Goal: Task Accomplishment & Management: Use online tool/utility

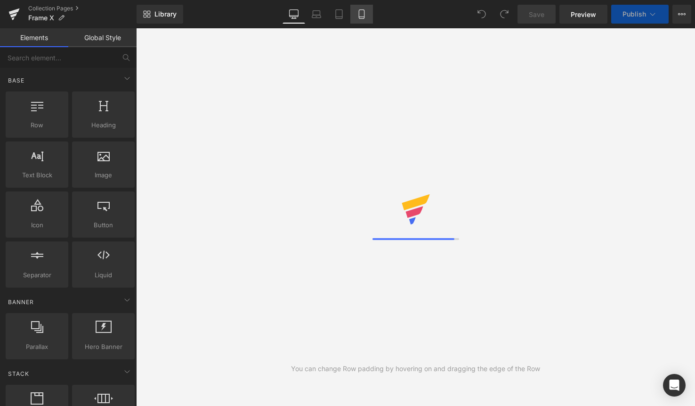
click at [367, 18] on link "Mobile" at bounding box center [361, 14] width 23 height 19
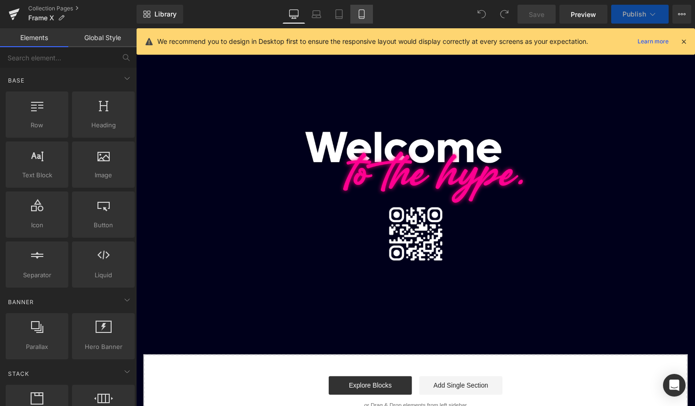
click at [360, 21] on link "Mobile" at bounding box center [361, 14] width 23 height 19
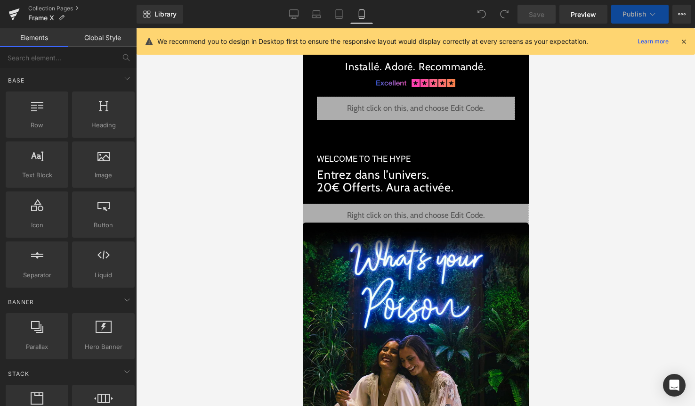
scroll to position [28, 0]
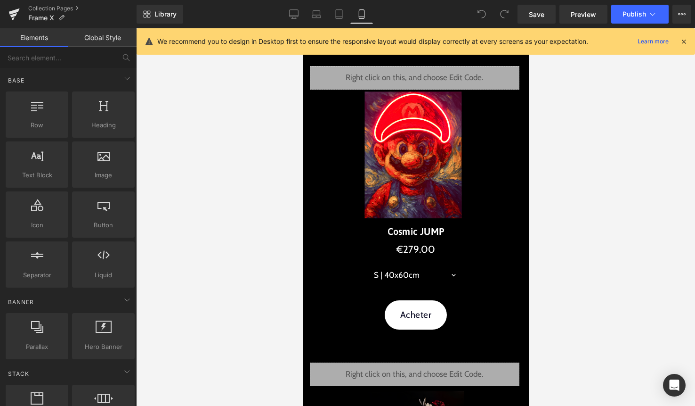
click at [683, 46] on div at bounding box center [684, 41] width 8 height 10
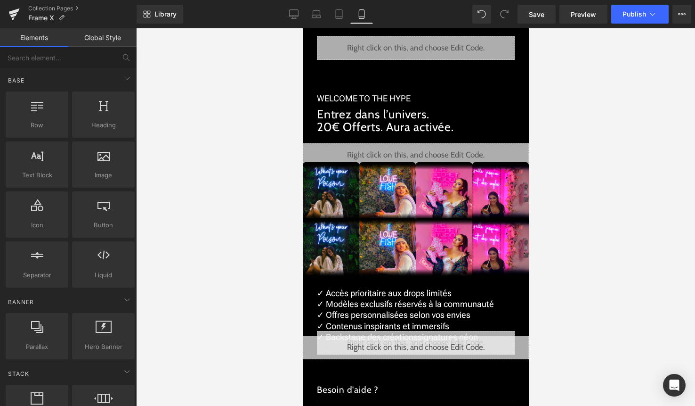
scroll to position [2193, 0]
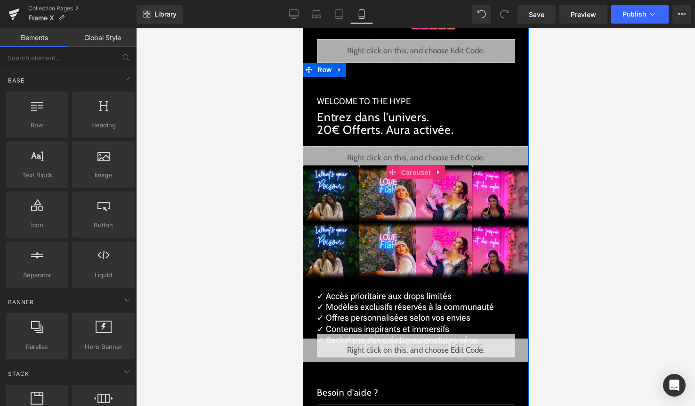
click at [413, 178] on span "Carousel" at bounding box center [415, 172] width 34 height 14
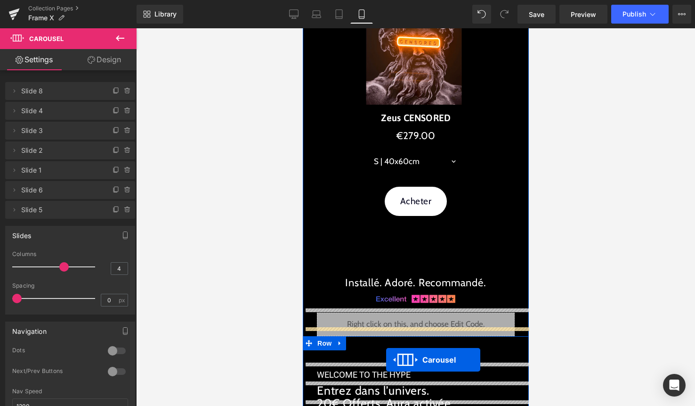
scroll to position [1985, 0]
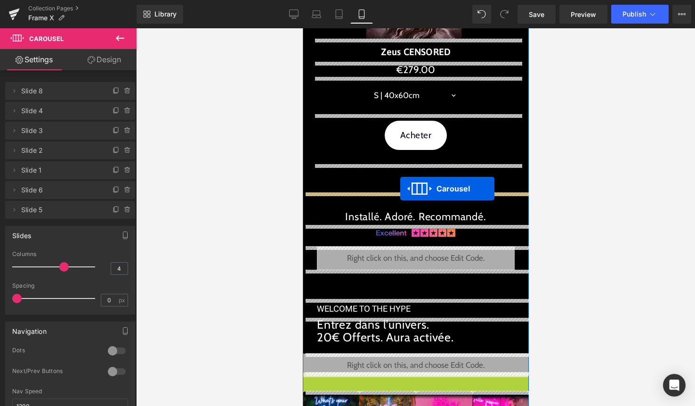
drag, startPoint x: 413, startPoint y: 178, endPoint x: 400, endPoint y: 188, distance: 16.8
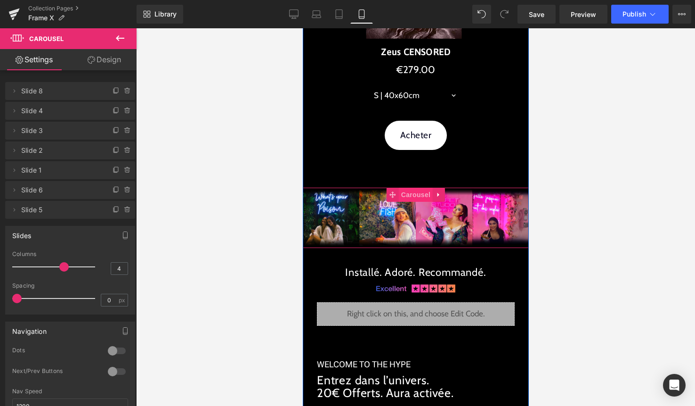
click at [415, 195] on span "Carousel" at bounding box center [415, 194] width 34 height 14
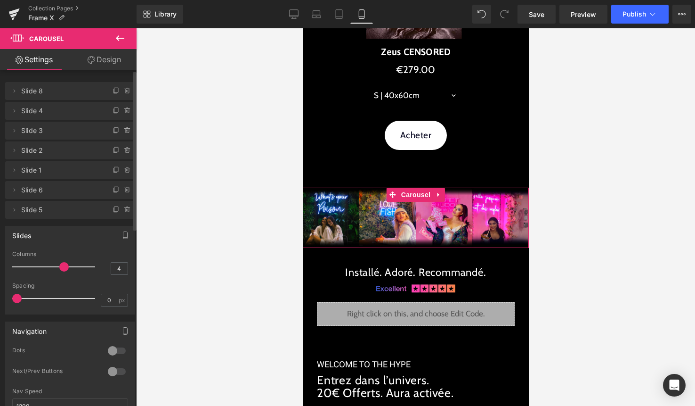
type input "3"
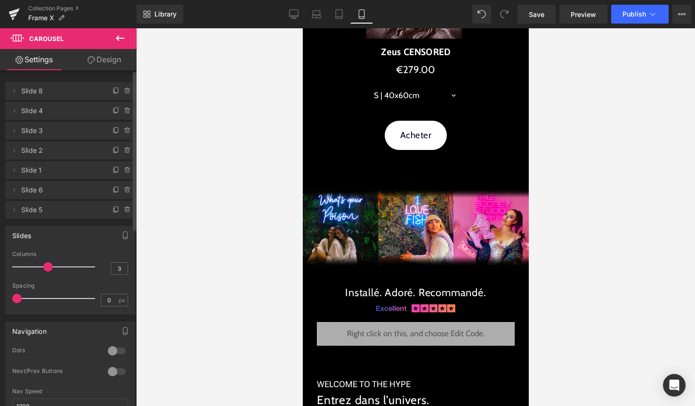
drag, startPoint x: 60, startPoint y: 265, endPoint x: 52, endPoint y: 265, distance: 8.5
click at [52, 265] on div at bounding box center [56, 266] width 78 height 19
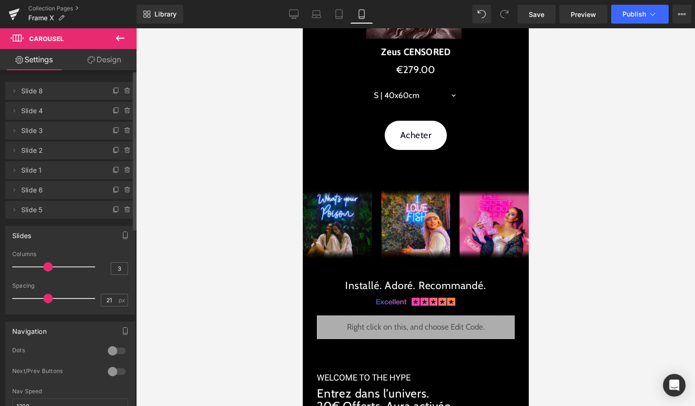
type input "22"
drag, startPoint x: 19, startPoint y: 296, endPoint x: 52, endPoint y: 296, distance: 33.0
click at [52, 296] on span at bounding box center [51, 297] width 9 height 9
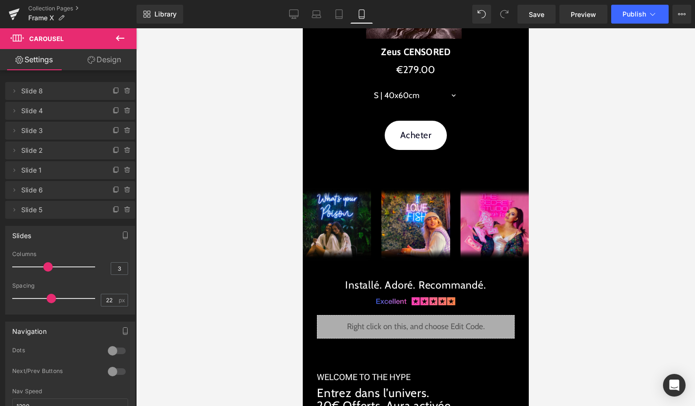
click at [110, 64] on link "Design" at bounding box center [104, 59] width 68 height 21
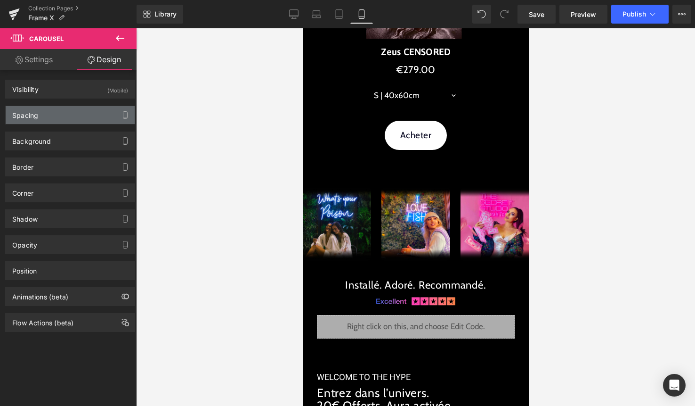
click at [79, 109] on div "Spacing" at bounding box center [70, 115] width 129 height 18
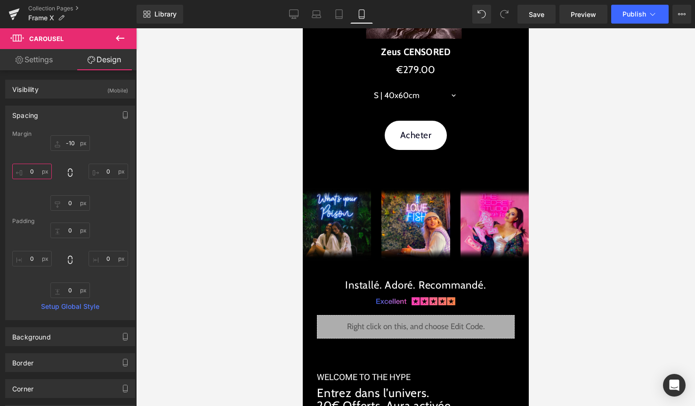
click at [30, 174] on input "0" at bounding box center [32, 171] width 40 height 16
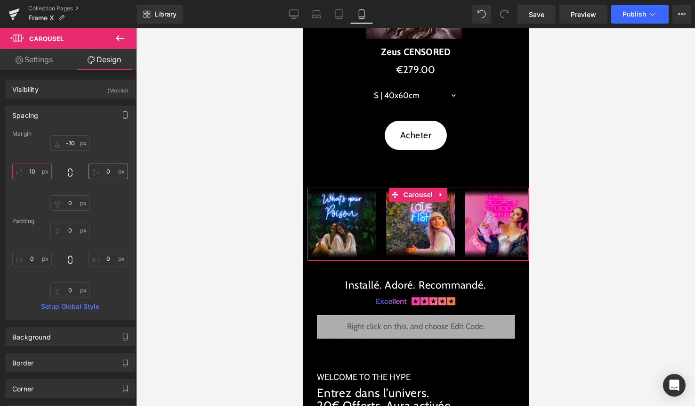
type input "10"
click at [103, 173] on input "0" at bounding box center [109, 171] width 40 height 16
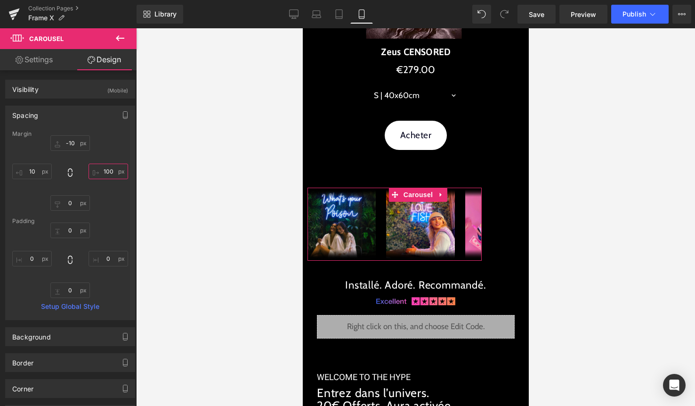
type input "10"
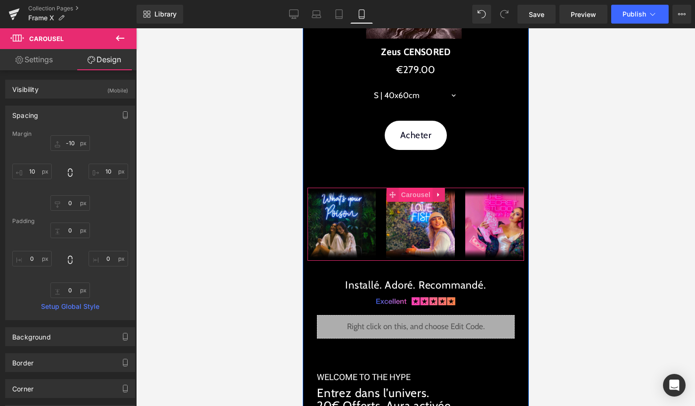
click at [416, 194] on span "Carousel" at bounding box center [415, 194] width 34 height 14
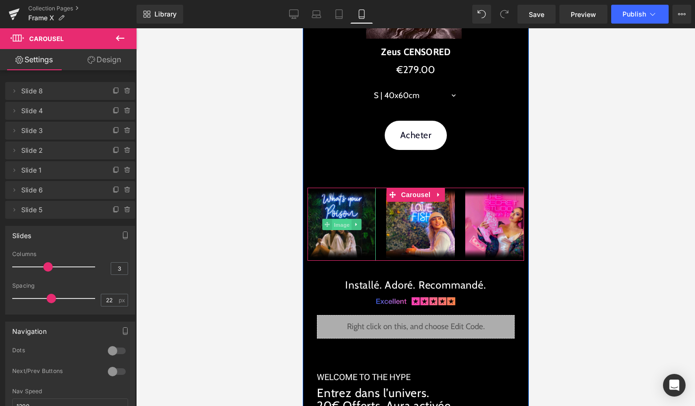
click at [347, 225] on span "Image" at bounding box center [342, 224] width 20 height 11
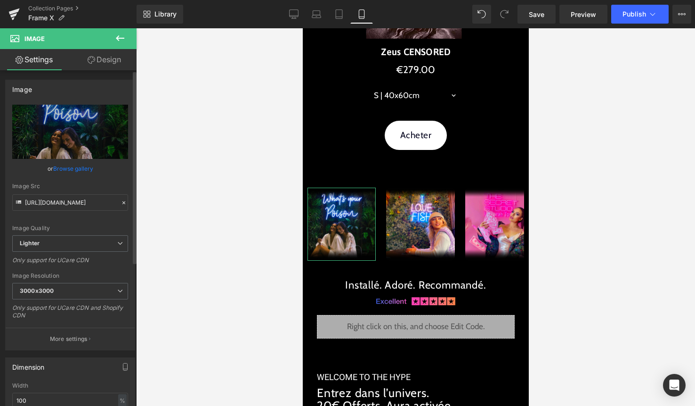
click at [82, 167] on link "Browse gallery" at bounding box center [73, 168] width 40 height 16
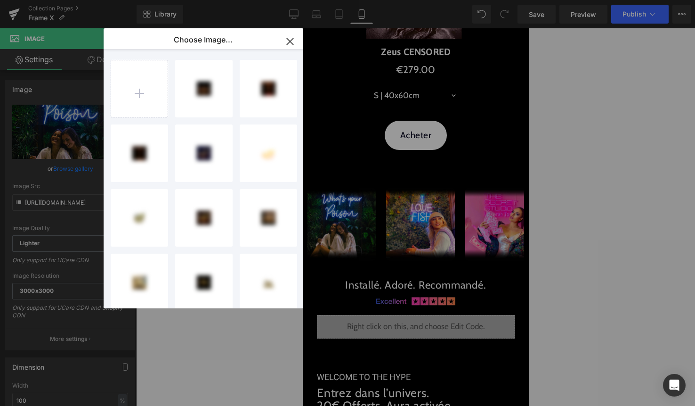
click at [146, 97] on input "file" at bounding box center [139, 88] width 57 height 57
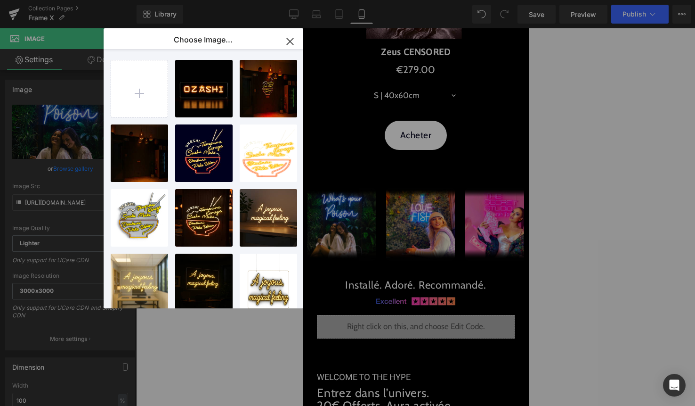
type input "C:\fakepath\david-red-band-led-wall-art-195185.webp"
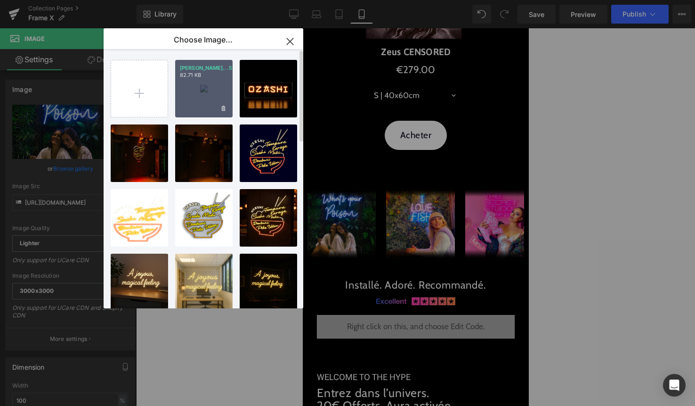
click at [206, 97] on div "david-r...5185.webp 82.71 KB" at bounding box center [203, 88] width 57 height 57
type input "https://ucarecdn.com/4746d402-499e-4c85-8124-1e7cbd681810/-/format/auto/-/previ…"
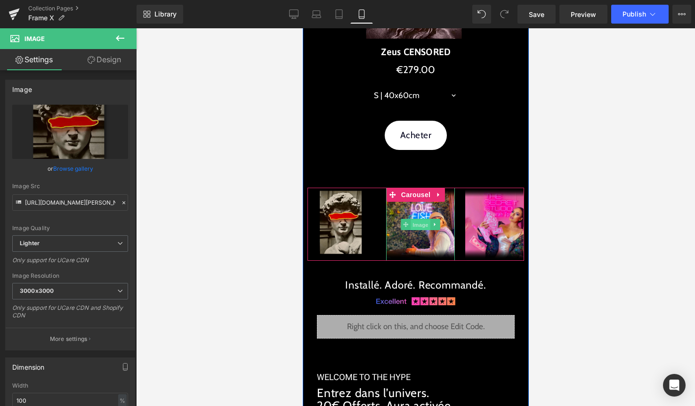
click at [422, 225] on span "Image" at bounding box center [420, 224] width 20 height 11
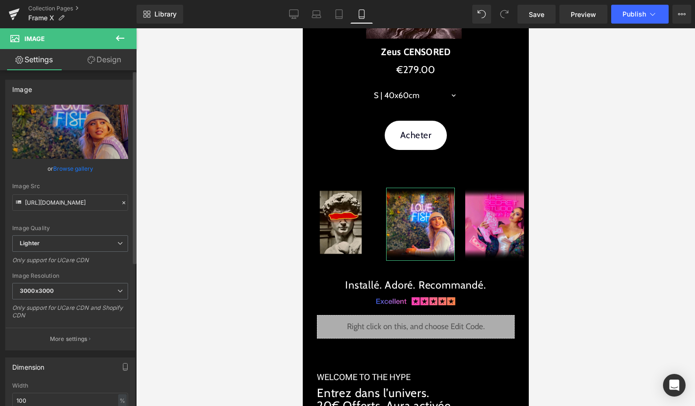
click at [82, 173] on link "Browse gallery" at bounding box center [73, 168] width 40 height 16
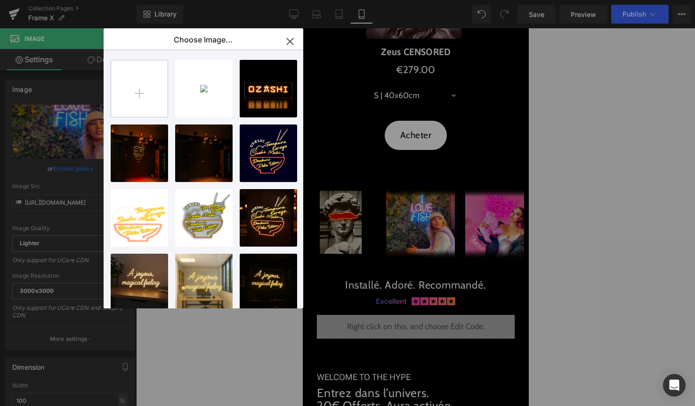
click at [158, 89] on input "file" at bounding box center [139, 88] width 57 height 57
type input "C:\fakepath\LedMansionTime-Fototecnica.webp"
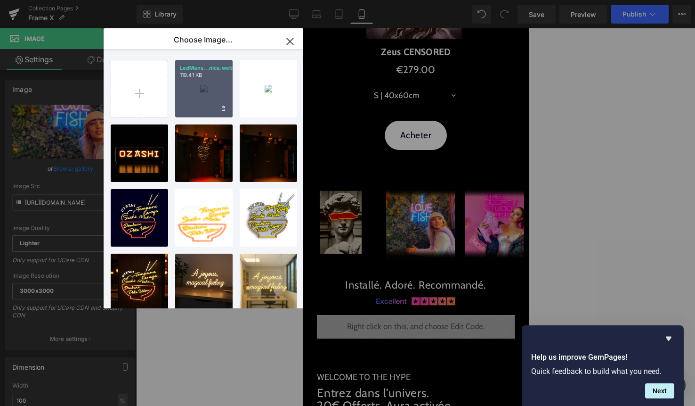
click at [204, 98] on div "LedMans...nica.webp 119.41 KB" at bounding box center [203, 88] width 57 height 57
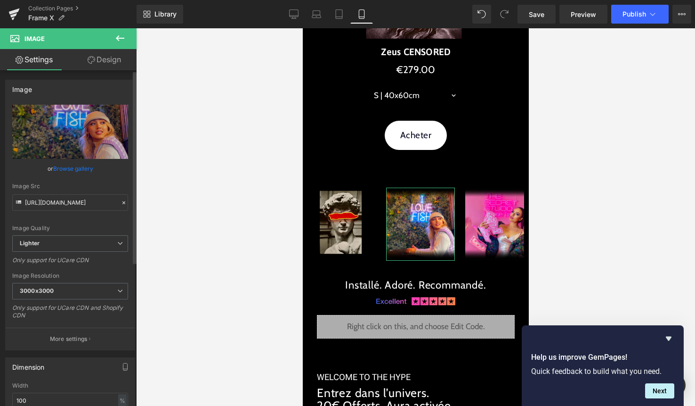
click at [79, 167] on link "Browse gallery" at bounding box center [73, 168] width 40 height 16
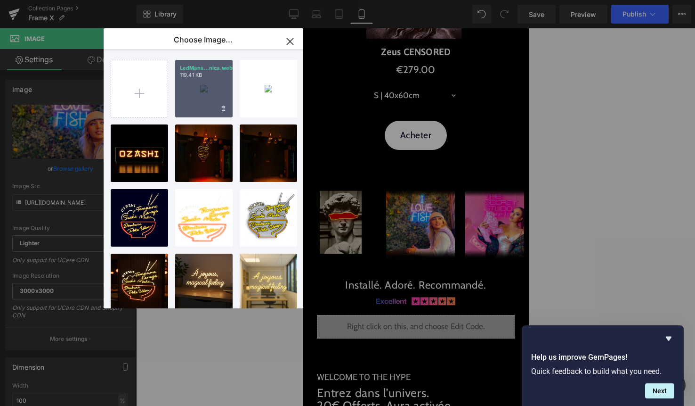
click at [194, 104] on div "LedMans...nica.webp 119.41 KB" at bounding box center [203, 88] width 57 height 57
type input "https://ucarecdn.com/79aea38f-dca6-4e63-93c3-1351e6814e37/-/format/auto/-/previ…"
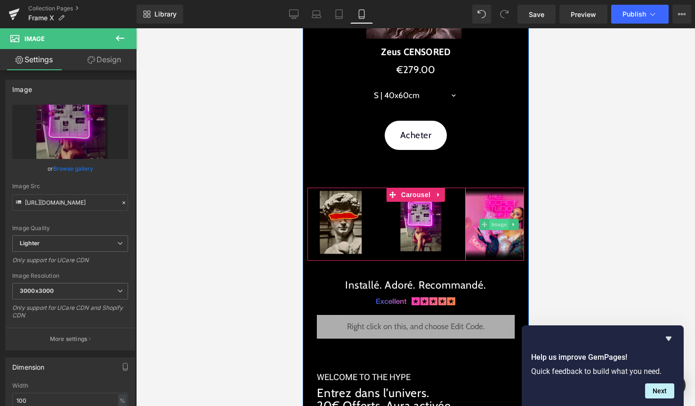
click at [494, 224] on span "Image" at bounding box center [499, 224] width 20 height 11
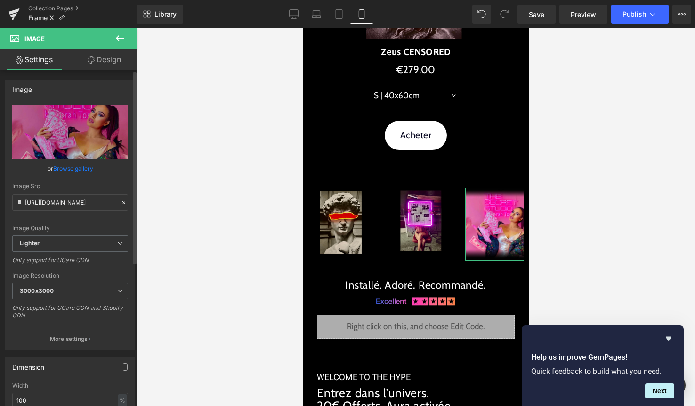
click at [80, 173] on link "Browse gallery" at bounding box center [73, 168] width 40 height 16
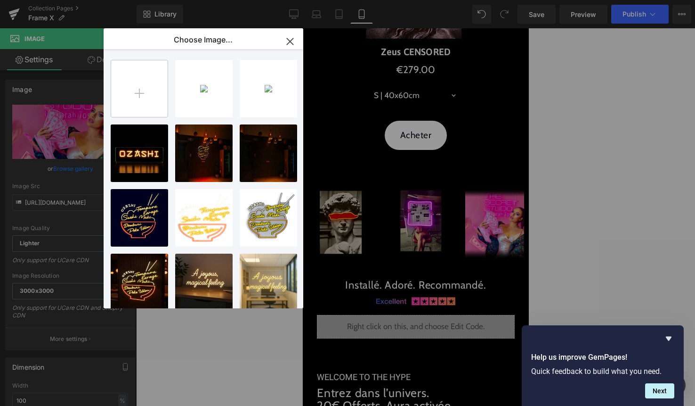
click at [140, 85] on input "file" at bounding box center [139, 88] width 57 height 57
type input "C:\fakepath\creation-of-adam-basketball-led-wall-art-499530.webp"
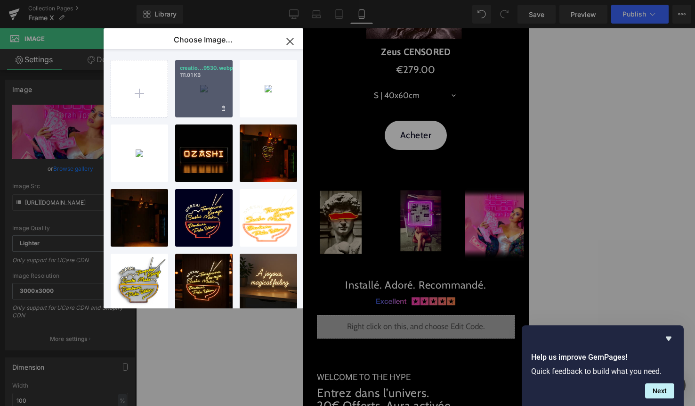
click at [196, 100] on div "creatio...9530.webp 111.01 KB" at bounding box center [203, 88] width 57 height 57
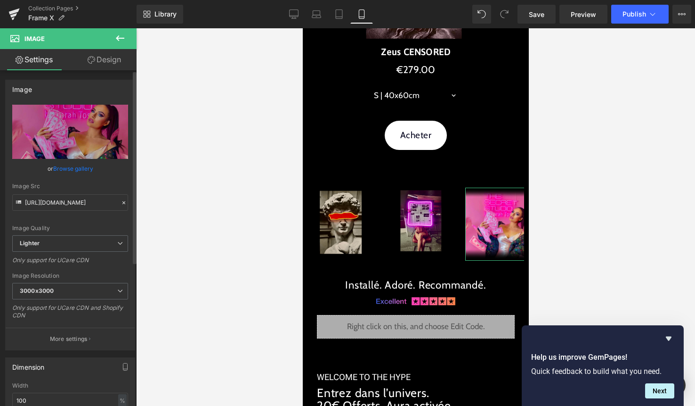
click at [81, 169] on link "Browse gallery" at bounding box center [73, 168] width 40 height 16
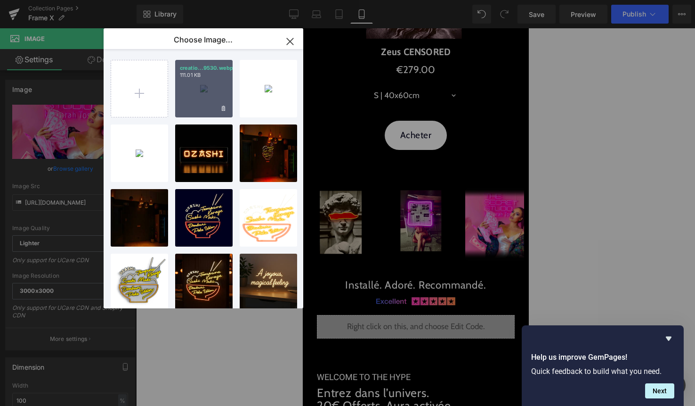
click at [216, 95] on div "creatio...9530.webp 111.01 KB" at bounding box center [203, 88] width 57 height 57
type input "https://ucarecdn.com/1b864d69-bc59-4d6b-93d3-1b6cd13db5c7/-/format/auto/-/previ…"
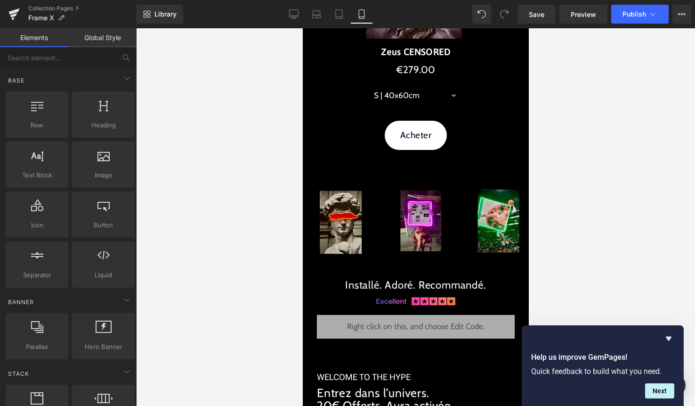
click at [220, 120] on div at bounding box center [415, 216] width 559 height 377
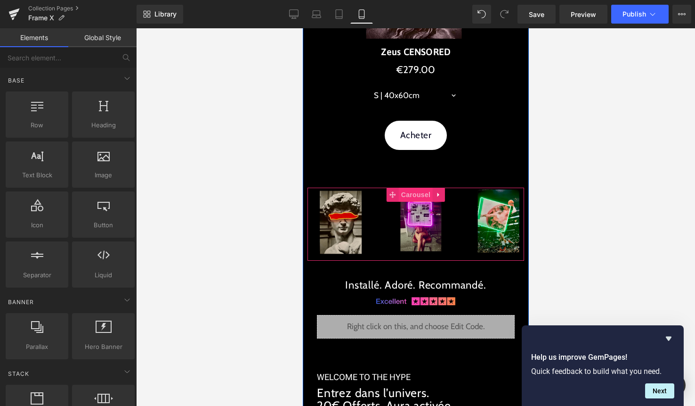
click at [425, 195] on span "Carousel" at bounding box center [415, 194] width 34 height 14
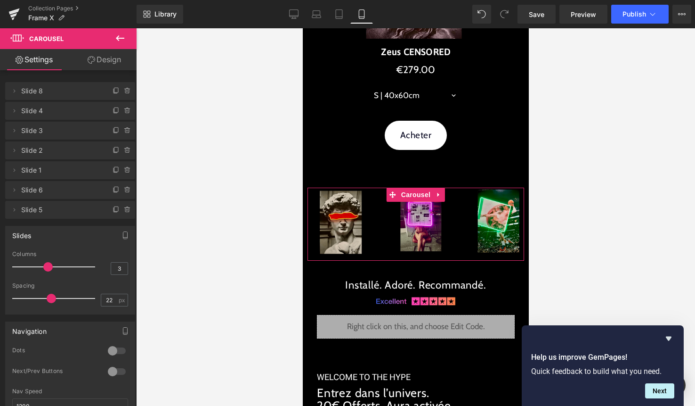
click at [79, 151] on span "Slide 2" at bounding box center [60, 150] width 79 height 18
click at [15, 148] on icon at bounding box center [14, 150] width 8 height 8
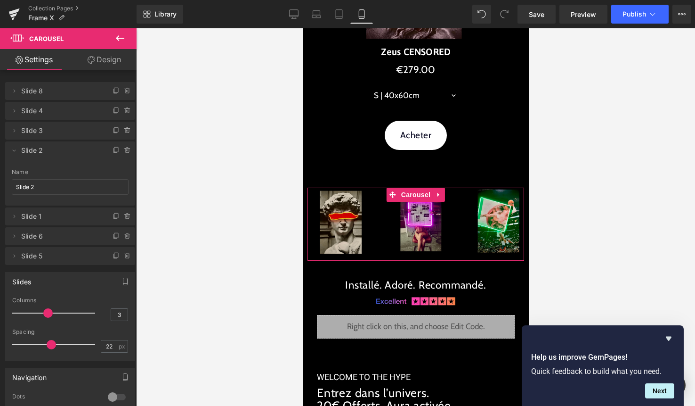
click at [47, 154] on span "Slide 2" at bounding box center [60, 150] width 79 height 18
click at [116, 398] on div at bounding box center [117, 396] width 23 height 15
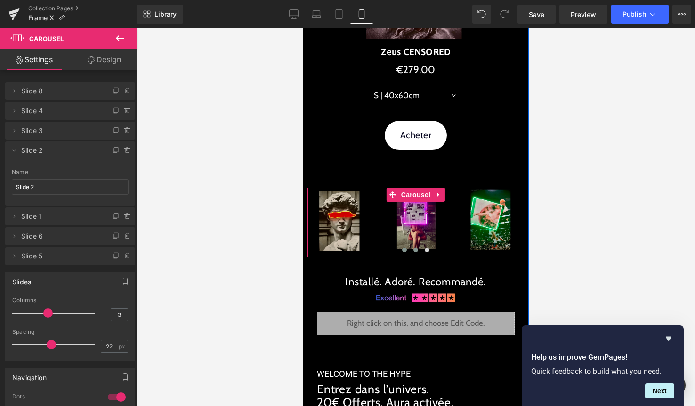
click at [418, 252] on button at bounding box center [415, 249] width 11 height 9
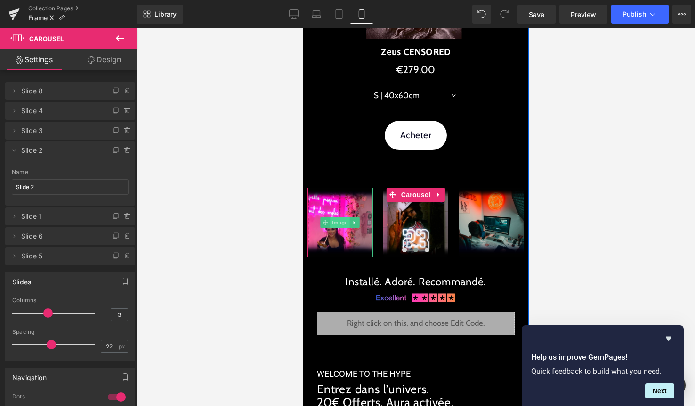
click at [342, 223] on span "Image" at bounding box center [340, 222] width 20 height 11
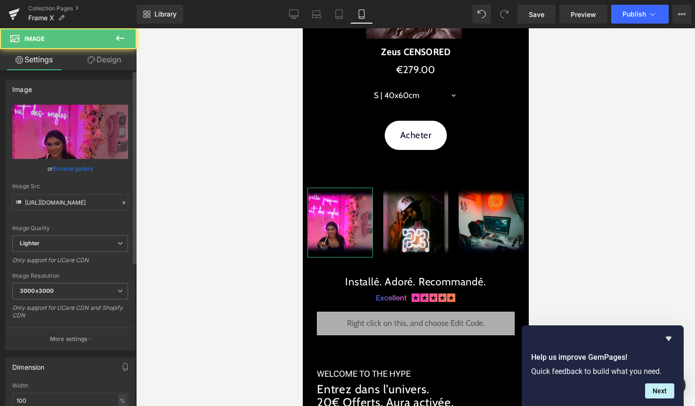
click at [85, 169] on link "Browse gallery" at bounding box center [73, 168] width 40 height 16
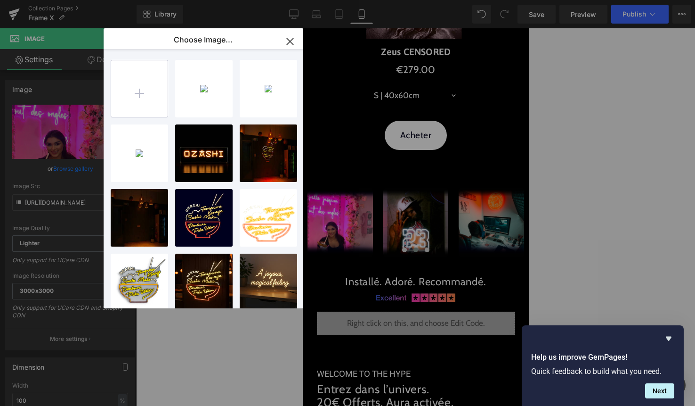
click at [154, 86] on input "file" at bounding box center [139, 88] width 57 height 57
type input "C:\fakepath\WineGirl-Fototecnica.webp"
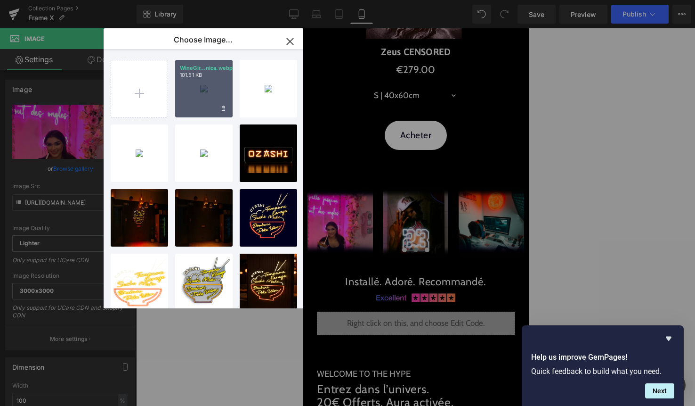
click at [208, 89] on div "WineGir...nica.webp 101.51 KB" at bounding box center [203, 88] width 57 height 57
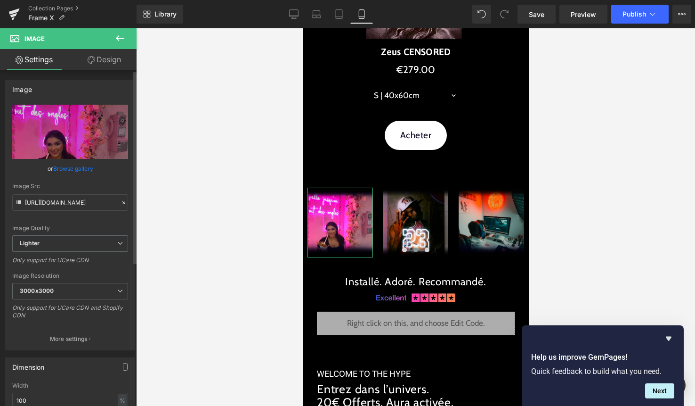
click at [65, 164] on link "Browse gallery" at bounding box center [73, 168] width 40 height 16
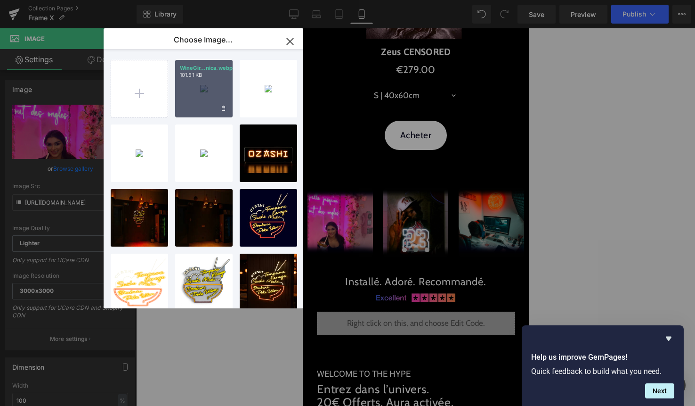
click at [197, 92] on div "WineGir...nica.webp 101.51 KB" at bounding box center [203, 88] width 57 height 57
type input "https://ucarecdn.com/e2ddf233-a012-4b34-9cb3-d85863fb6320/-/format/auto/-/previ…"
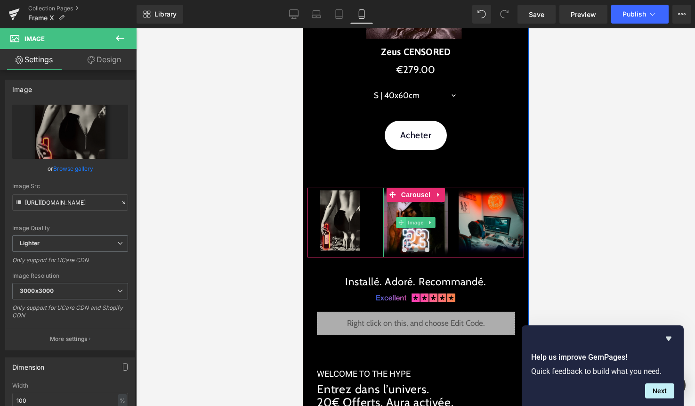
click at [404, 223] on span at bounding box center [401, 222] width 10 height 11
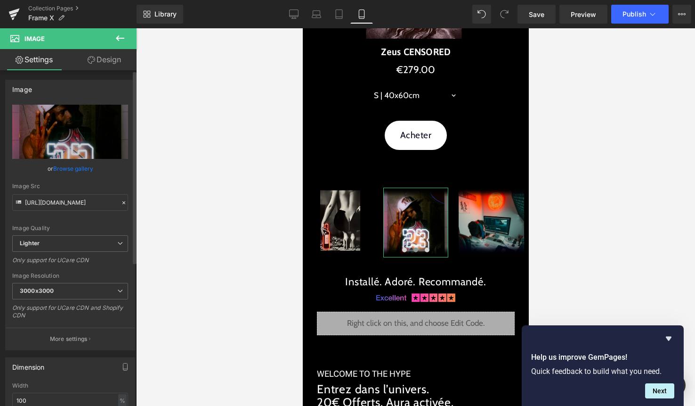
click at [83, 170] on link "Browse gallery" at bounding box center [73, 168] width 40 height 16
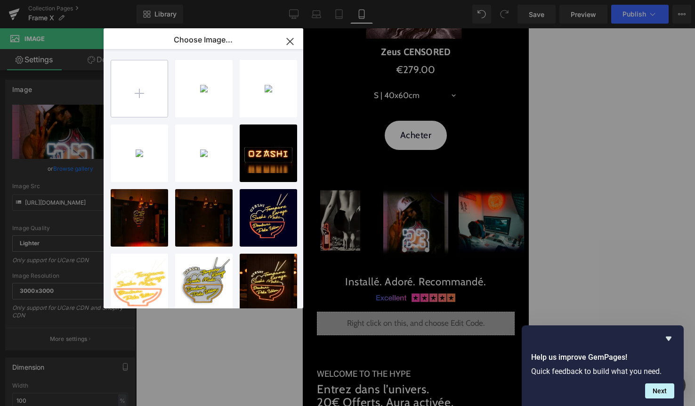
click at [135, 97] on input "file" at bounding box center [139, 88] width 57 height 57
type input "C:\fakepath\No channel.jpg"
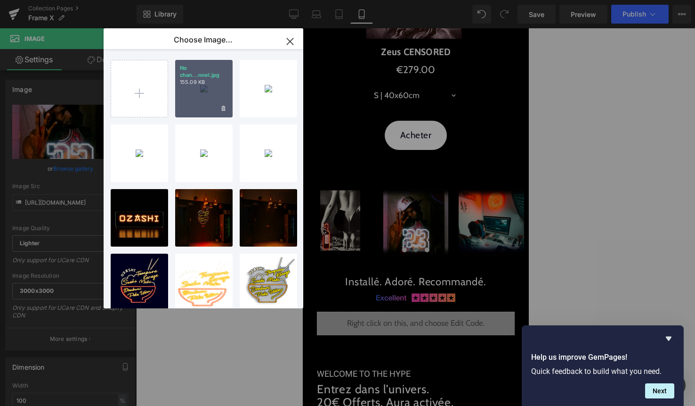
click at [205, 103] on div "No chan...nnel.jpg 155.09 KB" at bounding box center [203, 88] width 57 height 57
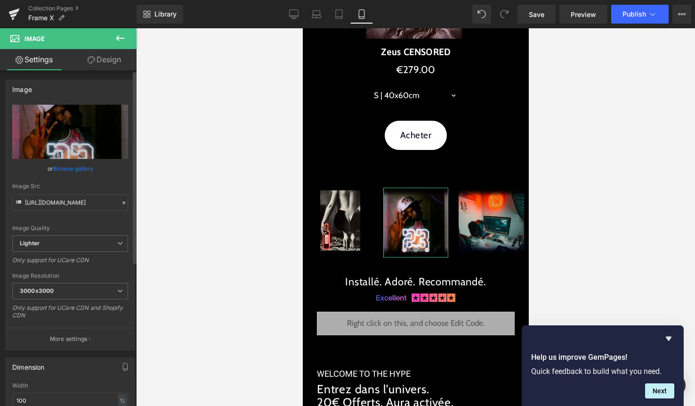
click at [81, 169] on link "Browse gallery" at bounding box center [73, 168] width 40 height 16
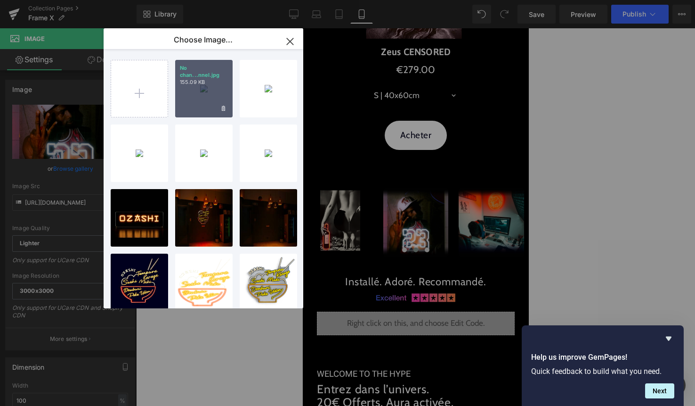
click at [200, 94] on div "No chan...nnel.jpg 155.09 KB" at bounding box center [203, 88] width 57 height 57
type input "https://ucarecdn.com/71ca803c-544f-46b2-b2e4-c5c280eb1381/-/format/auto/-/previ…"
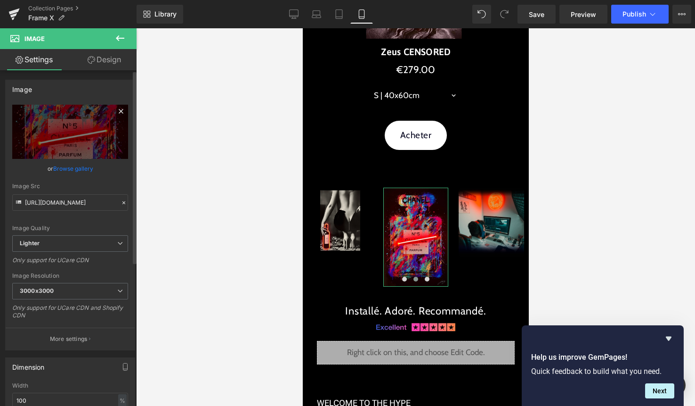
click at [118, 108] on icon at bounding box center [120, 111] width 11 height 11
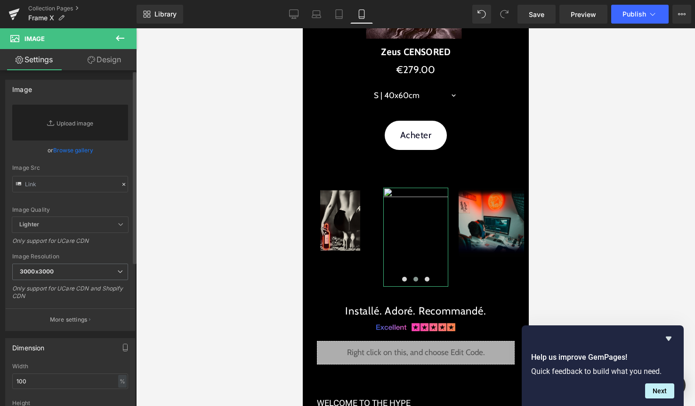
click at [73, 146] on link "Browse gallery" at bounding box center [73, 150] width 40 height 16
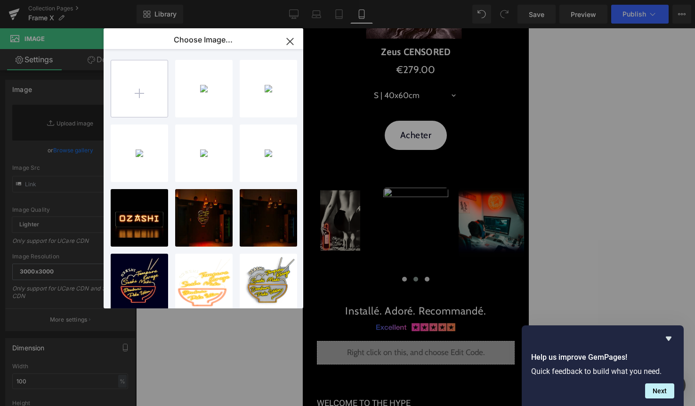
click at [151, 79] on input "file" at bounding box center [139, 88] width 57 height 57
type input "C:\fakepath\david-triangle-led-wall-art-754900.webp"
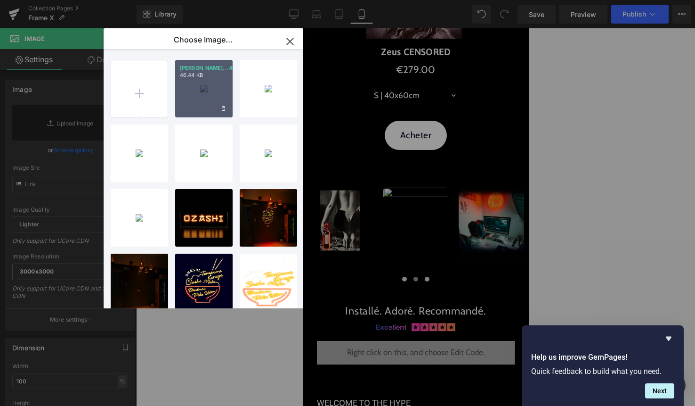
click at [206, 99] on div "david-t...4900.webp 46.44 KB" at bounding box center [203, 88] width 57 height 57
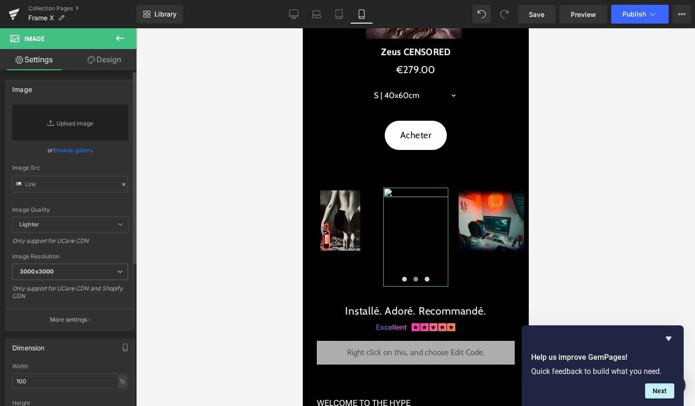
click at [65, 153] on link "Browse gallery" at bounding box center [73, 150] width 40 height 16
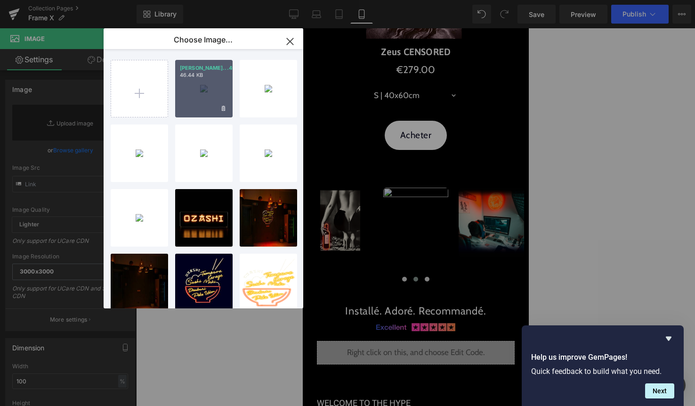
click at [195, 96] on div "david-t...4900.webp 46.44 KB" at bounding box center [203, 88] width 57 height 57
type input "https://ucarecdn.com/5847686e-b62b-49cf-ad98-d47dc823f095/-/format/auto/-/previ…"
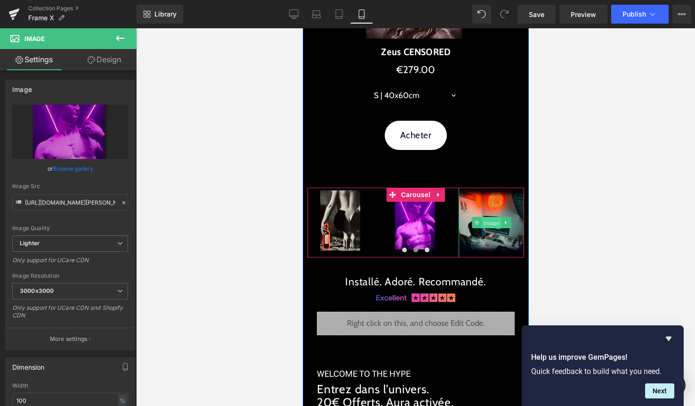
click at [491, 220] on span "Image" at bounding box center [491, 222] width 20 height 11
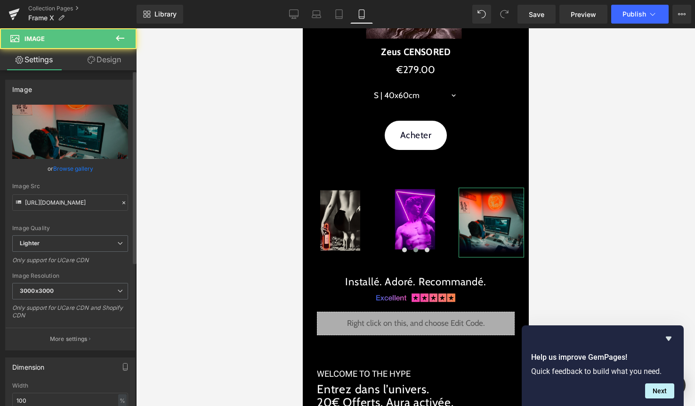
click at [84, 170] on link "Browse gallery" at bounding box center [73, 168] width 40 height 16
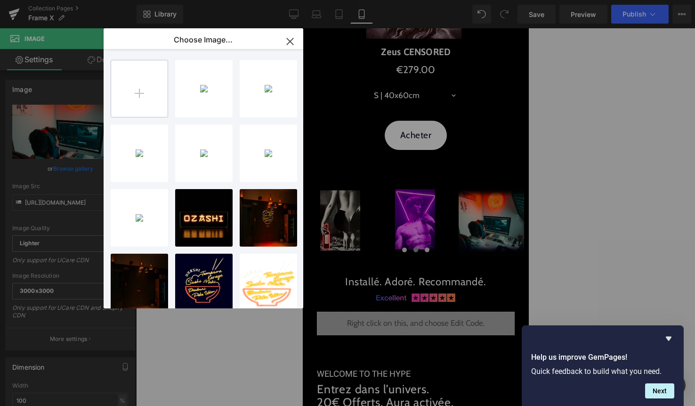
click at [138, 94] on input "file" at bounding box center [139, 88] width 57 height 57
type input "C:\fakepath\LetthatshitgoV.1-Fototecnica.webp"
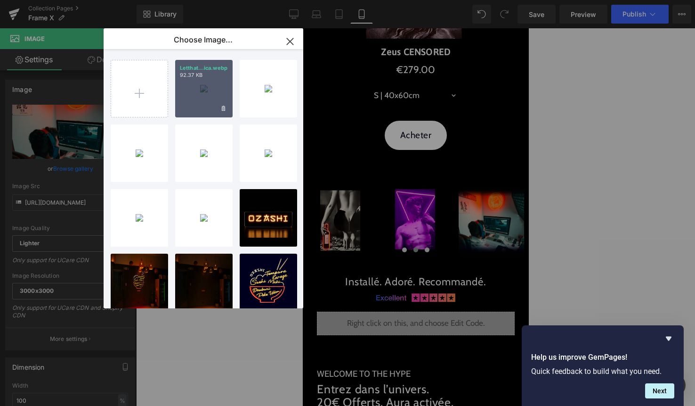
click at [201, 103] on div "Letthat...ica.webp 92.37 KB" at bounding box center [203, 88] width 57 height 57
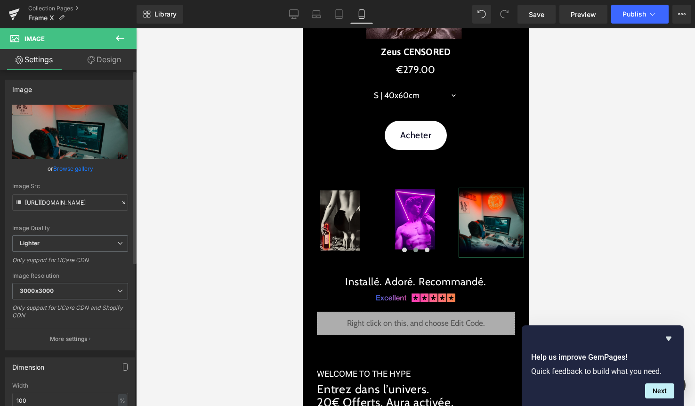
click at [84, 168] on link "Browse gallery" at bounding box center [73, 168] width 40 height 16
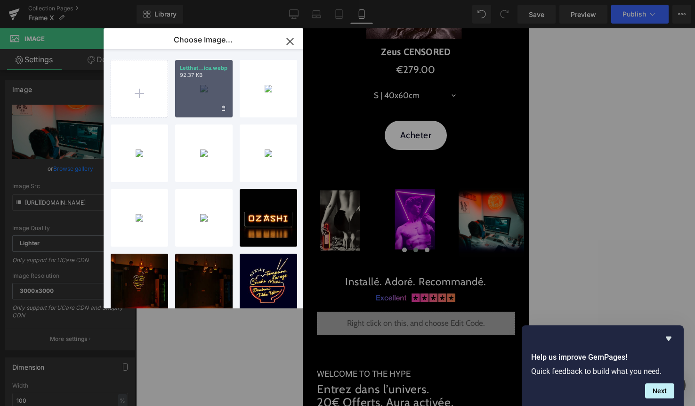
click at [200, 96] on div "Letthat...ica.webp 92.37 KB" at bounding box center [203, 88] width 57 height 57
type input "https://ucarecdn.com/228b1d80-dbe7-4bc2-9178-a324a2a2d021/-/format/auto/-/previ…"
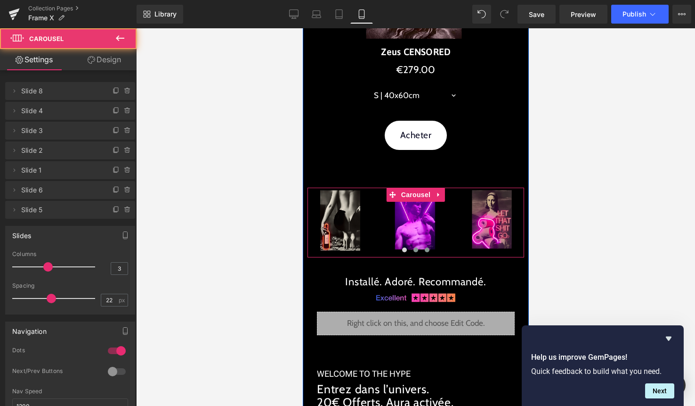
click at [427, 249] on span at bounding box center [426, 249] width 5 height 5
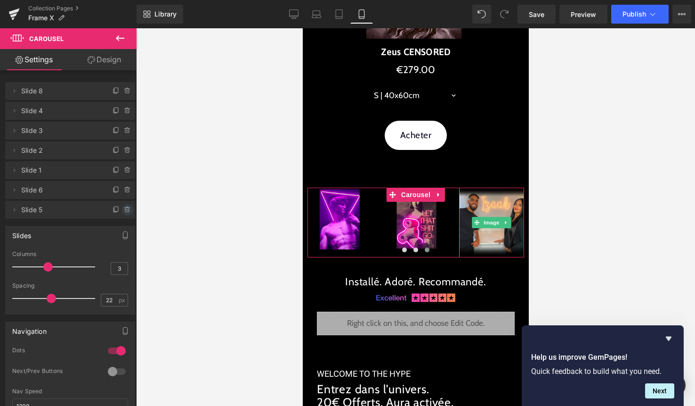
click at [124, 208] on icon at bounding box center [128, 210] width 8 height 8
click at [120, 208] on button "Delete" at bounding box center [118, 210] width 30 height 12
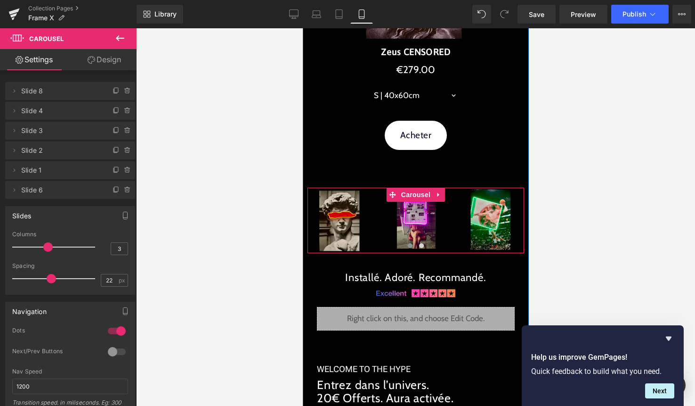
click at [408, 247] on span at bounding box center [409, 245] width 5 height 5
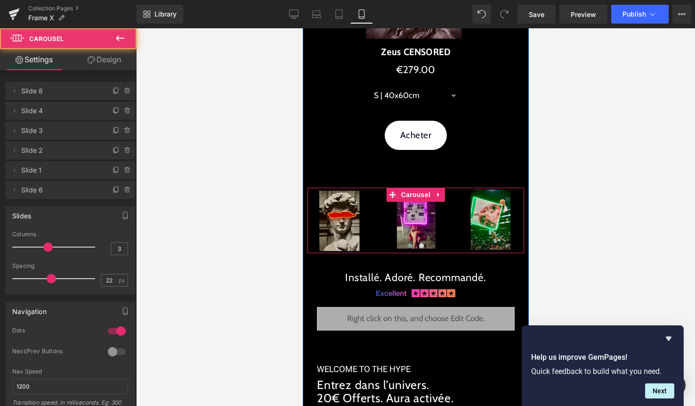
click at [410, 246] on span at bounding box center [409, 245] width 5 height 5
click at [410, 245] on span at bounding box center [409, 245] width 5 height 5
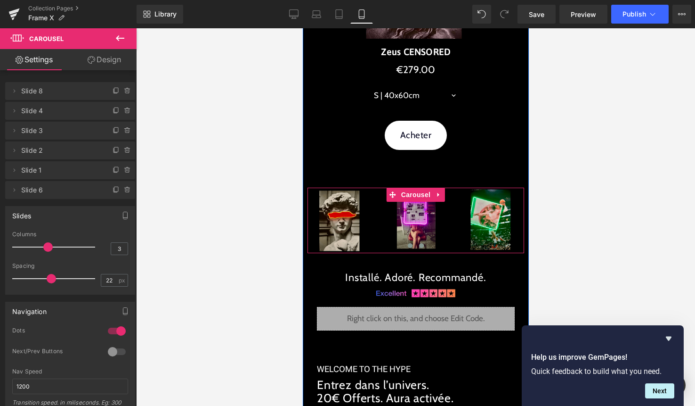
click at [423, 245] on button at bounding box center [420, 245] width 11 height 9
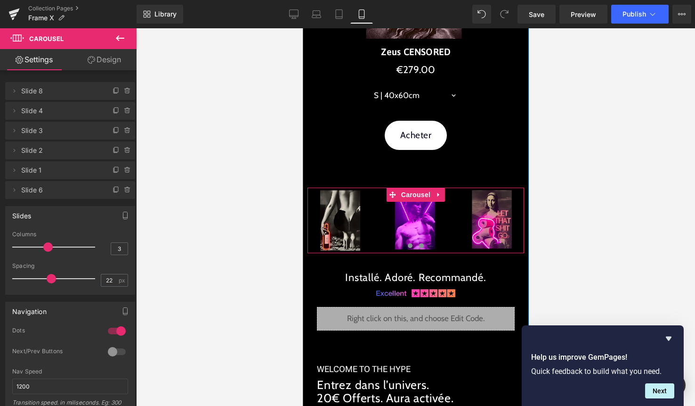
click at [410, 244] on span at bounding box center [409, 245] width 5 height 5
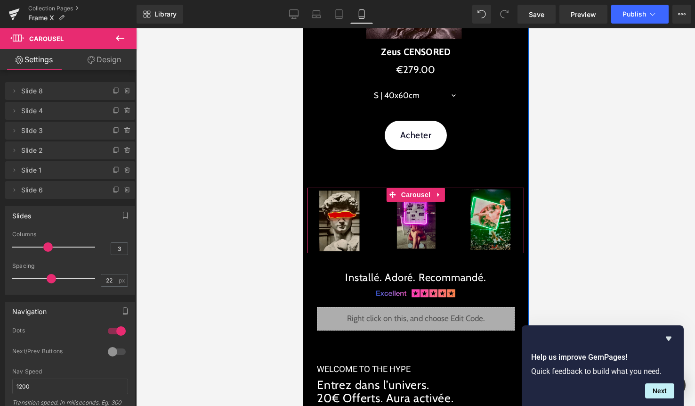
click at [421, 248] on button at bounding box center [420, 245] width 11 height 9
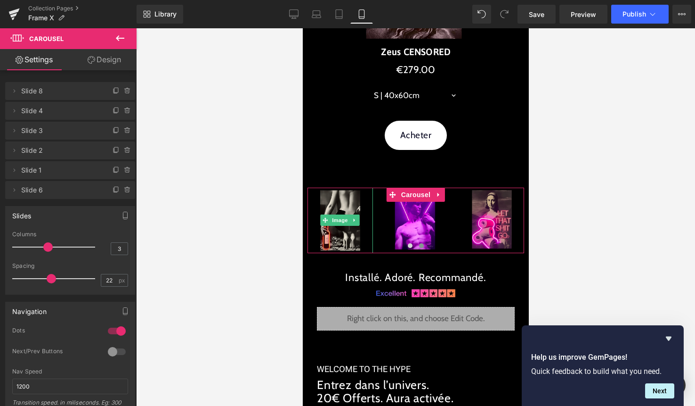
click at [51, 150] on span "Slide 2" at bounding box center [60, 150] width 79 height 18
drag, startPoint x: 13, startPoint y: 154, endPoint x: 25, endPoint y: 110, distance: 45.5
click at [25, 80] on ul "Delete Cancel Slide 8 Slide 8 Delete Cancel Slide 4 Slide 4 Delete Cancel Slide…" at bounding box center [70, 80] width 130 height 0
click at [67, 153] on span "Slide 2" at bounding box center [60, 150] width 79 height 18
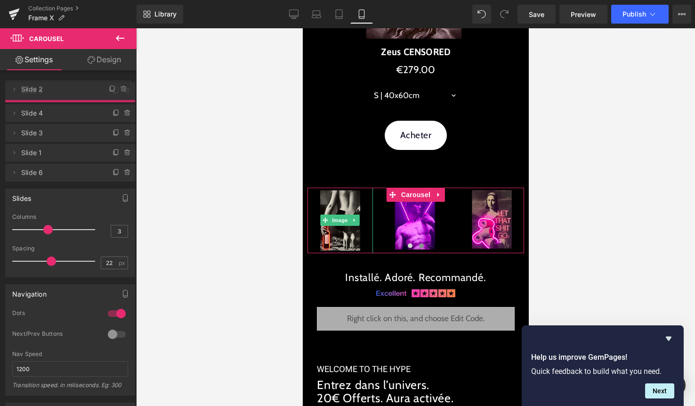
drag, startPoint x: 67, startPoint y: 153, endPoint x: 67, endPoint y: 91, distance: 61.2
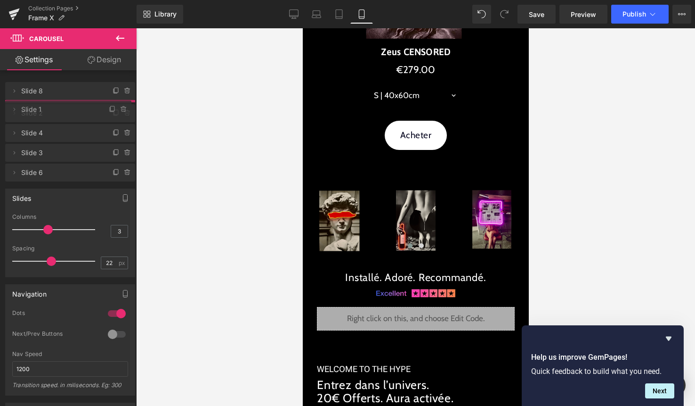
drag, startPoint x: 50, startPoint y: 170, endPoint x: 53, endPoint y: 110, distance: 60.4
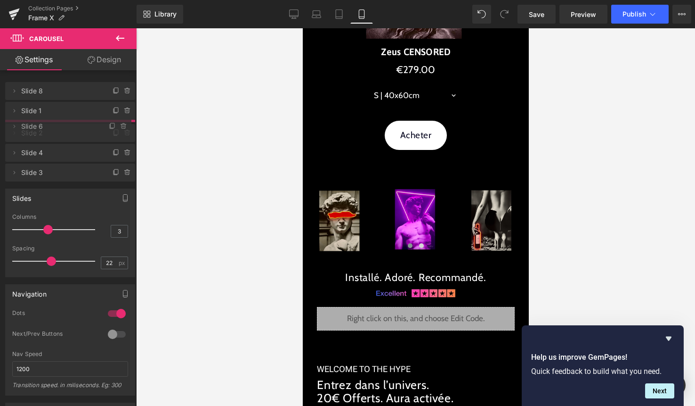
drag, startPoint x: 45, startPoint y: 188, endPoint x: 47, endPoint y: 124, distance: 63.6
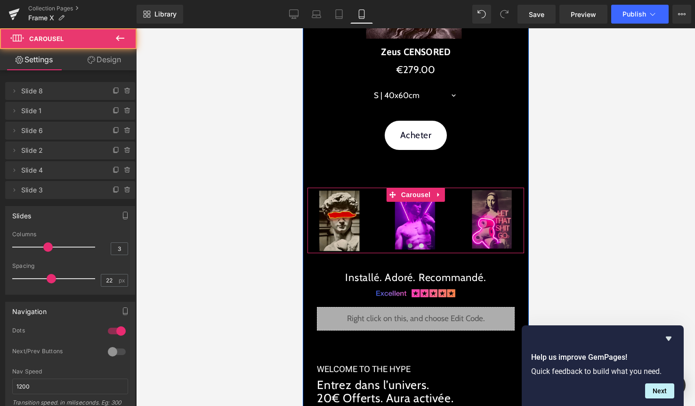
click at [410, 246] on span at bounding box center [409, 245] width 5 height 5
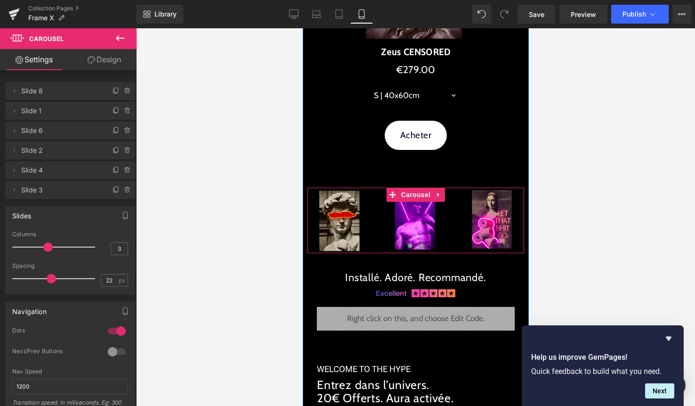
click at [421, 244] on span at bounding box center [421, 245] width 5 height 5
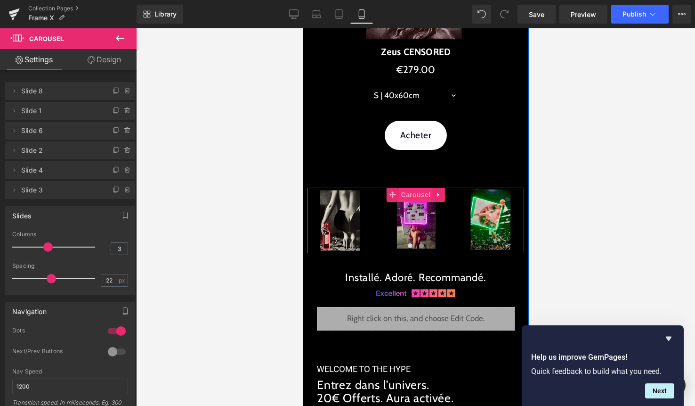
click at [414, 191] on span "Carousel" at bounding box center [415, 194] width 34 height 14
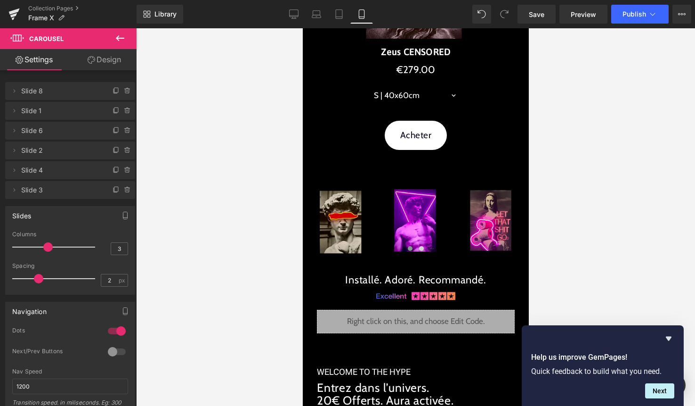
type input "0"
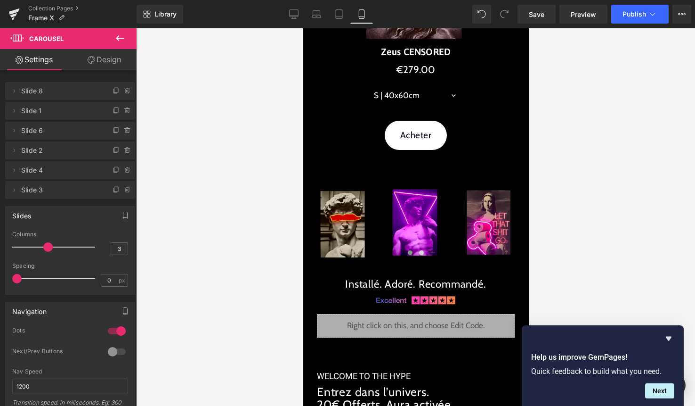
drag, startPoint x: 49, startPoint y: 277, endPoint x: 5, endPoint y: 278, distance: 44.3
click at [5, 278] on div "Slides 4 Columns 4 3 Columns 3 3 Columns 3 3 Columns 3 0px Spacing 0 px 5px Spa…" at bounding box center [70, 250] width 130 height 89
click at [112, 353] on div at bounding box center [117, 351] width 23 height 15
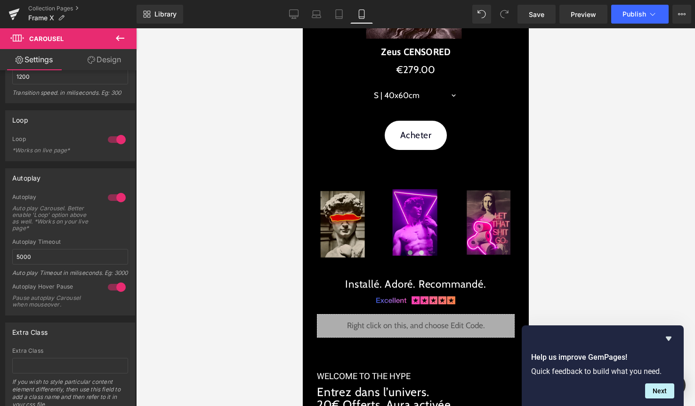
scroll to position [331, 0]
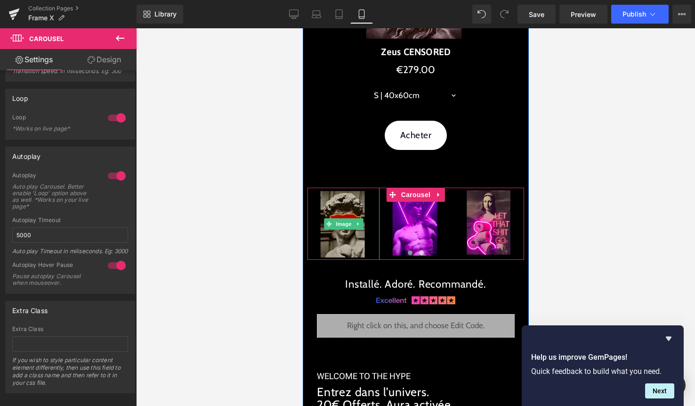
click at [348, 199] on img at bounding box center [343, 223] width 72 height 72
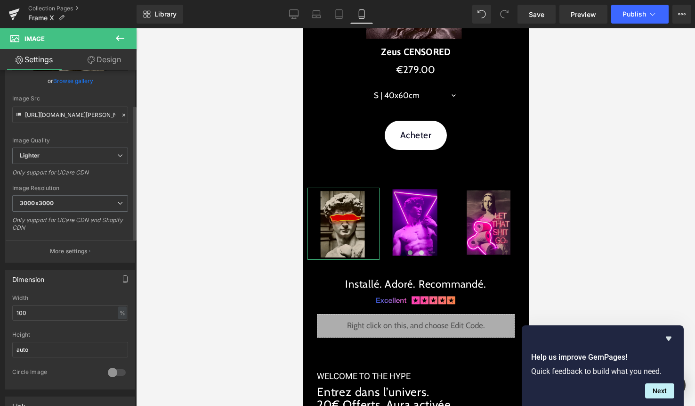
scroll to position [89, 0]
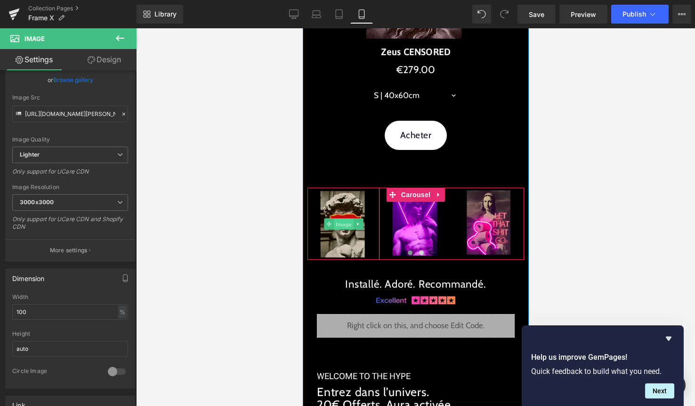
click at [353, 228] on span "Image" at bounding box center [343, 223] width 20 height 11
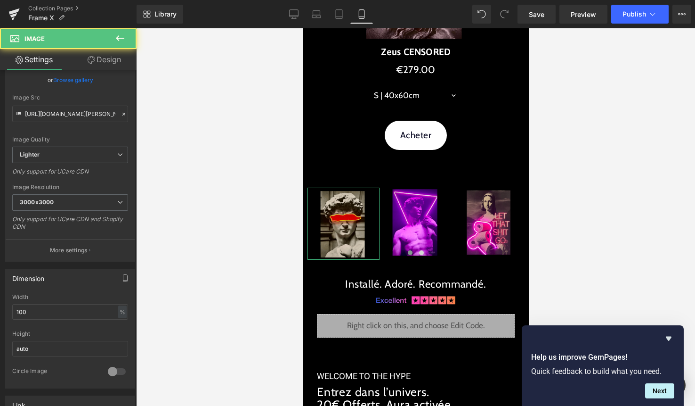
click at [86, 57] on link "Design" at bounding box center [104, 59] width 68 height 21
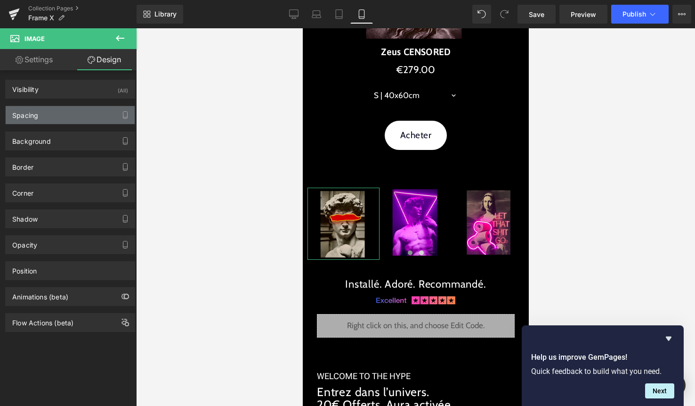
click at [67, 112] on div "Spacing" at bounding box center [70, 115] width 129 height 18
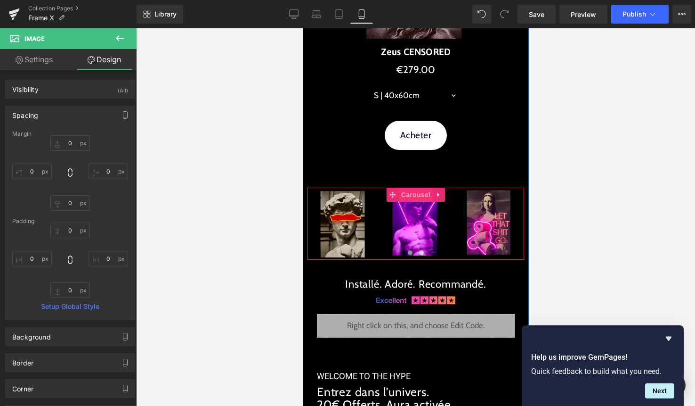
click at [420, 193] on span "Carousel" at bounding box center [415, 194] width 34 height 14
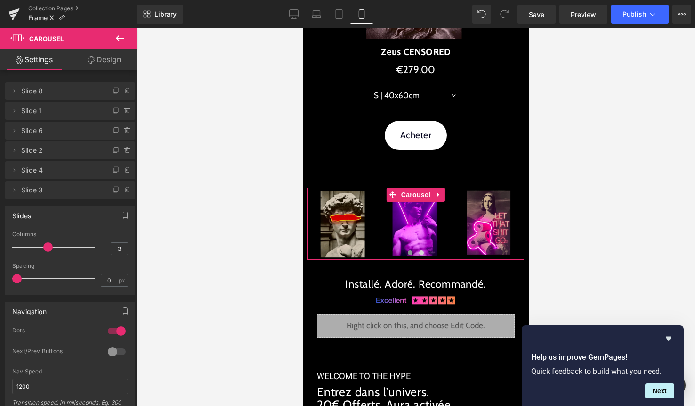
type input "2"
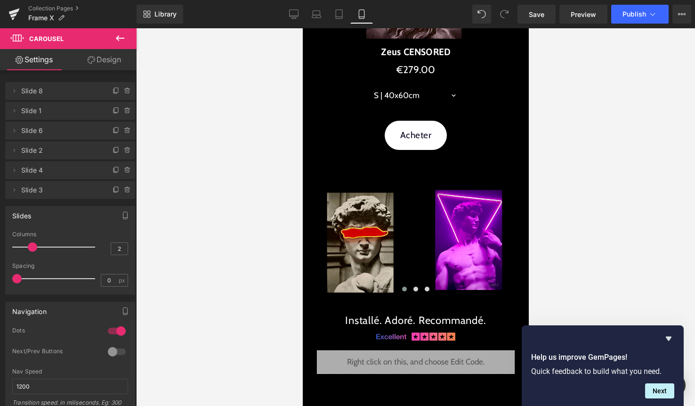
drag, startPoint x: 47, startPoint y: 247, endPoint x: 34, endPoint y: 246, distance: 12.8
click at [34, 246] on span at bounding box center [32, 246] width 9 height 9
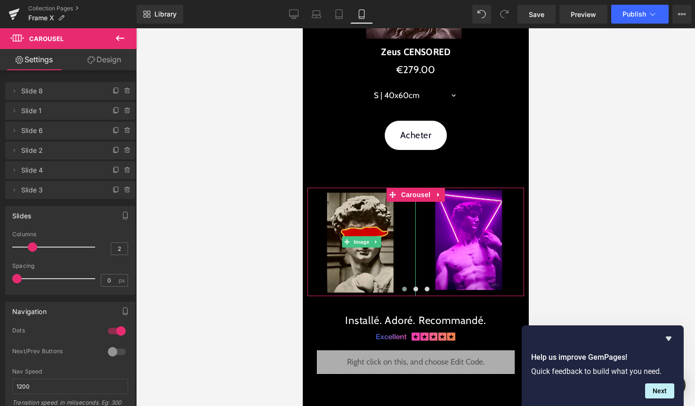
click at [78, 95] on span "Slide 8" at bounding box center [60, 91] width 79 height 18
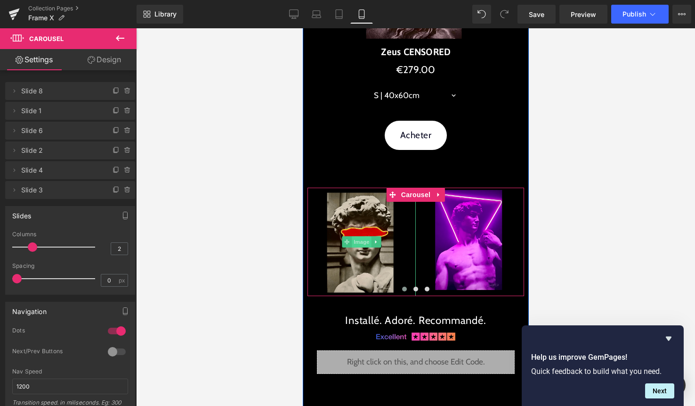
click at [366, 240] on span "Image" at bounding box center [361, 241] width 20 height 11
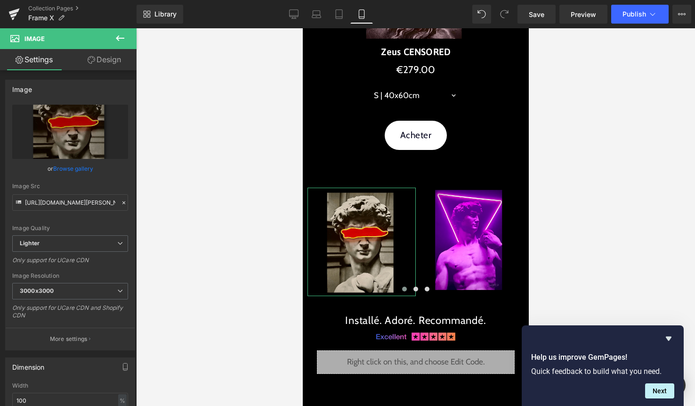
click at [116, 62] on link "Design" at bounding box center [104, 59] width 68 height 21
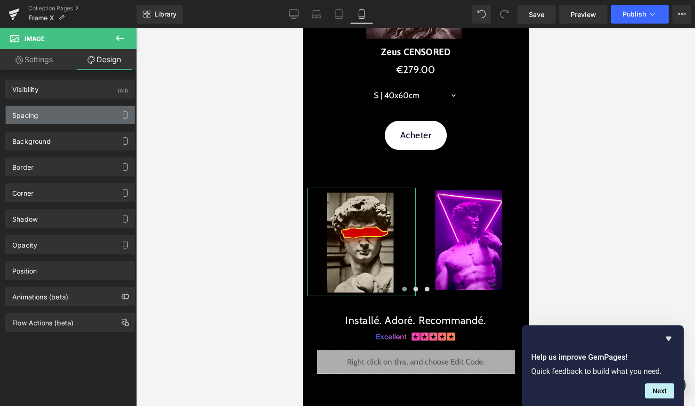
click at [82, 111] on div "Spacing" at bounding box center [70, 115] width 129 height 18
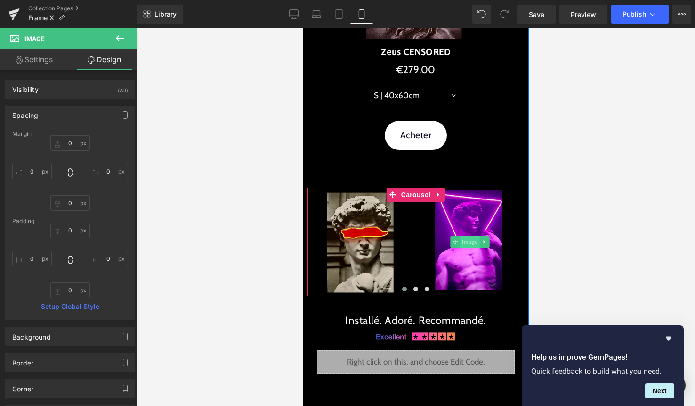
click at [465, 240] on span "Image" at bounding box center [470, 241] width 20 height 11
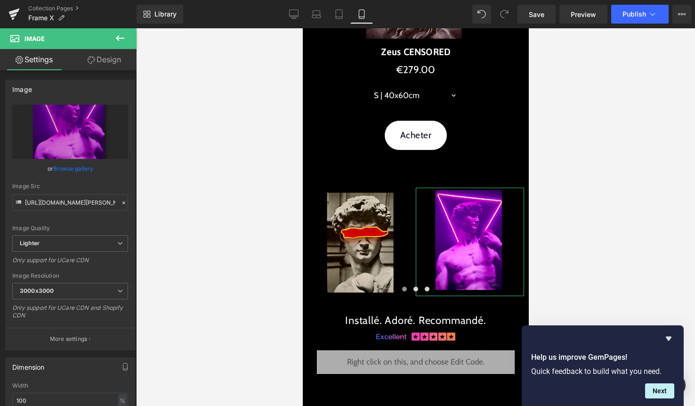
click at [111, 62] on link "Design" at bounding box center [104, 59] width 68 height 21
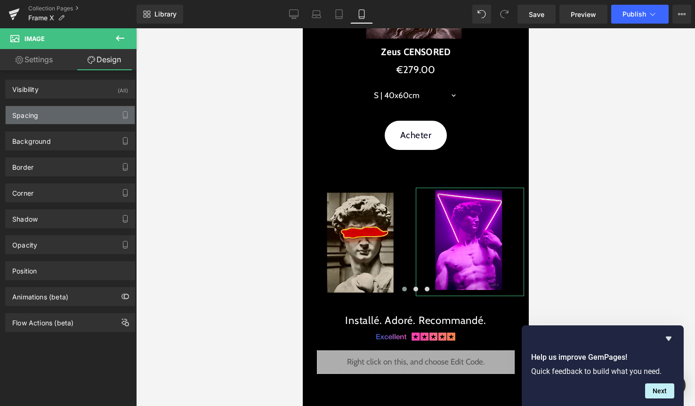
click at [67, 117] on div "Spacing" at bounding box center [70, 115] width 129 height 18
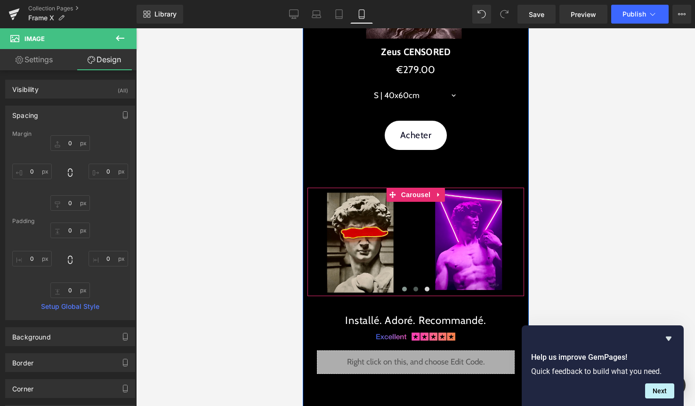
click at [416, 289] on span at bounding box center [415, 288] width 5 height 5
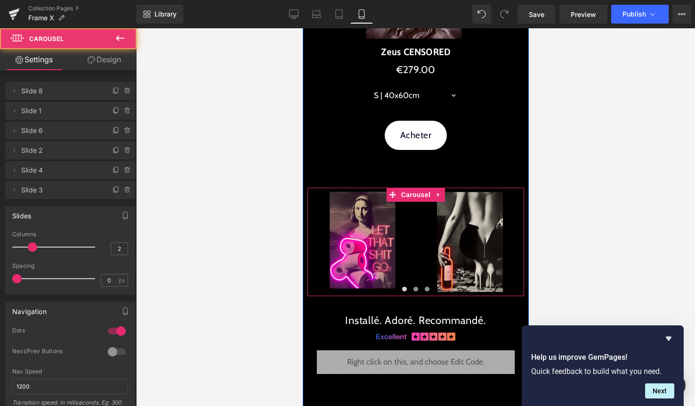
click at [425, 289] on span at bounding box center [426, 288] width 5 height 5
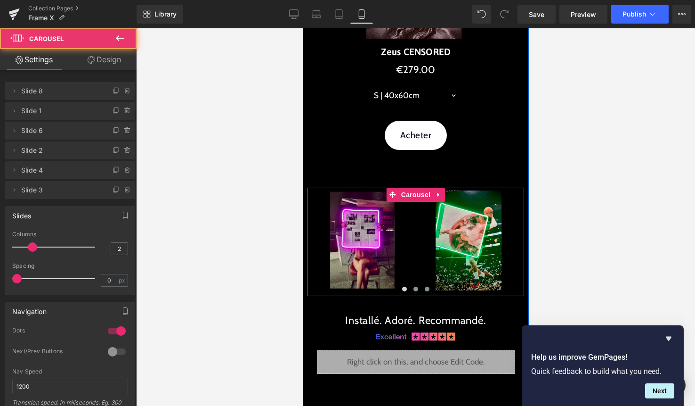
click at [413, 290] on button at bounding box center [415, 288] width 11 height 9
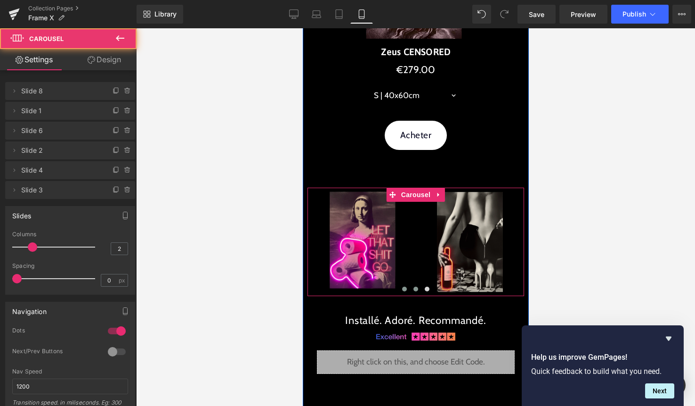
click at [406, 290] on button at bounding box center [403, 288] width 11 height 9
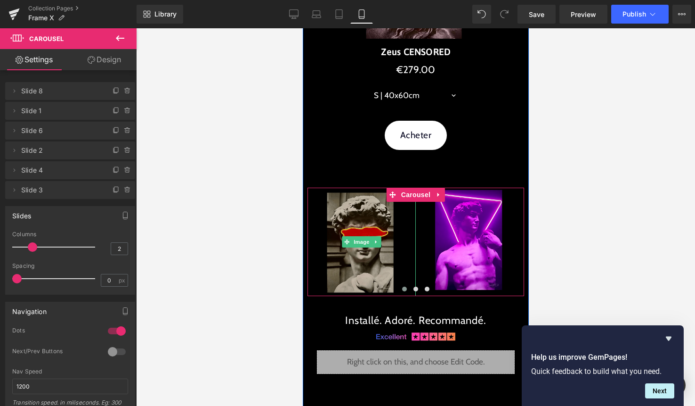
click at [363, 234] on img at bounding box center [361, 241] width 108 height 108
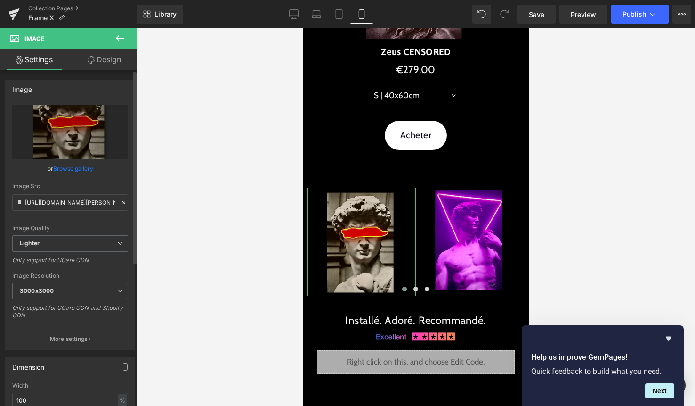
click at [75, 171] on link "Browse gallery" at bounding box center [73, 168] width 40 height 16
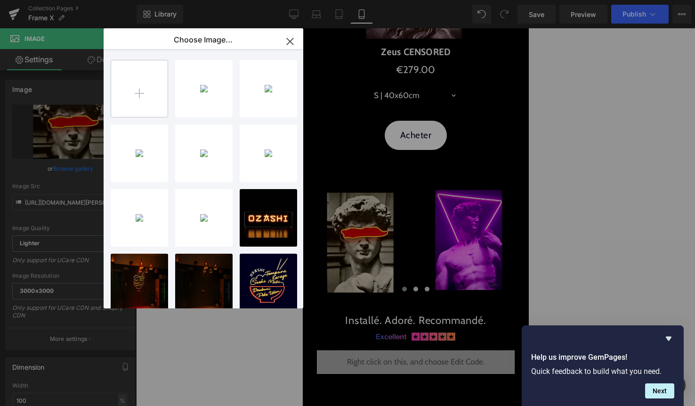
click at [145, 79] on input "file" at bounding box center [139, 88] width 57 height 57
type input "C:\fakepath\kaws-dissected-led-wall-art-468274.webp"
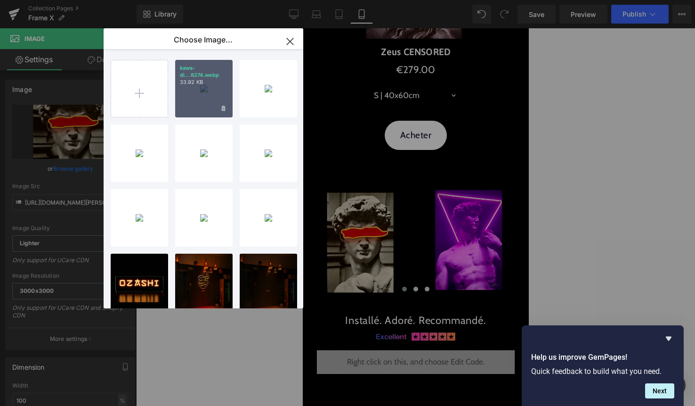
click at [198, 89] on div "kaws-di...8274.webp 33.92 KB" at bounding box center [203, 88] width 57 height 57
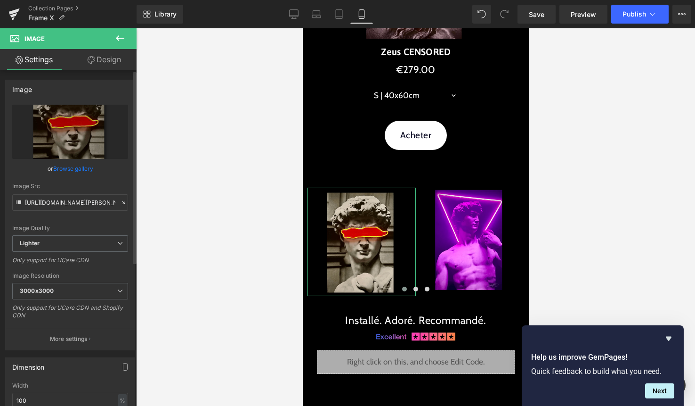
click at [64, 171] on link "Browse gallery" at bounding box center [73, 168] width 40 height 16
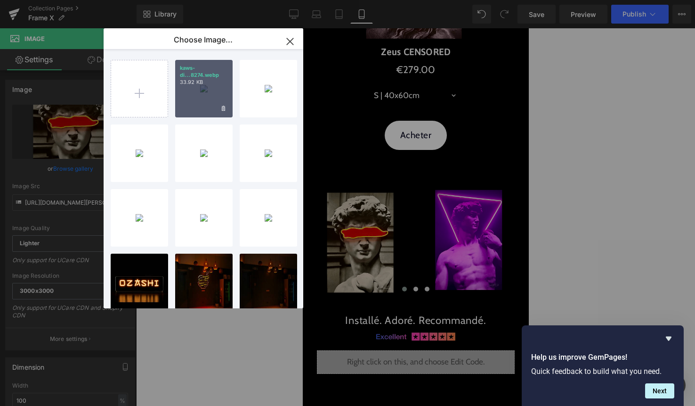
click at [204, 72] on p "kaws-di...8274.webp" at bounding box center [204, 72] width 48 height 14
type input "https://ucarecdn.com/cb0f821e-4079-41e3-8c8b-366b530134d5/-/format/auto/-/previ…"
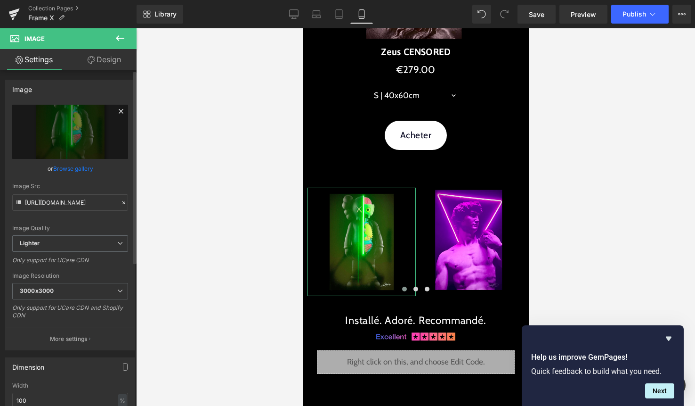
click at [117, 110] on icon at bounding box center [120, 111] width 11 height 11
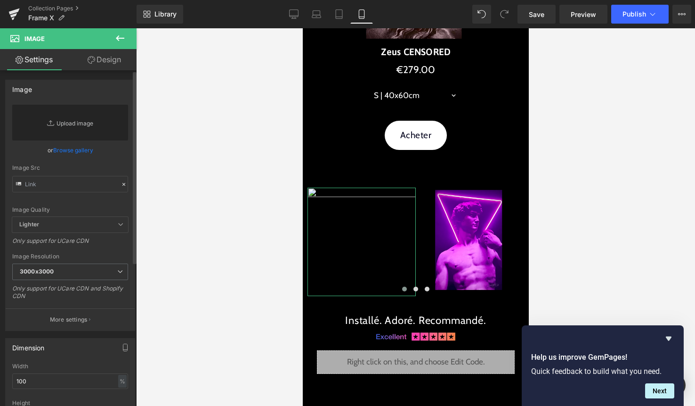
click at [68, 122] on link "Replace Image" at bounding box center [70, 123] width 116 height 36
type input "C:\fakepath\joker-david-statue-led-wall-art-422469.webp"
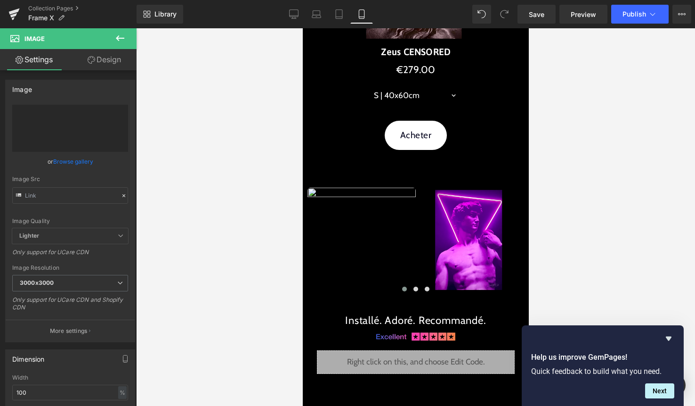
type input "https://ucarecdn.com/d7e4f4e9-c898-4a30-a153-281b090b252b/-/format/auto/-/previ…"
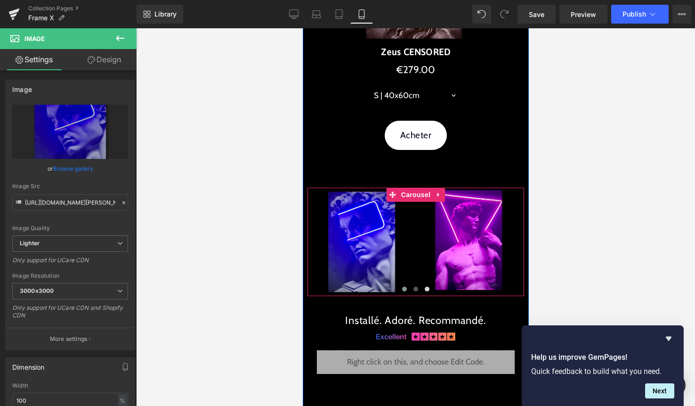
click at [418, 288] on button at bounding box center [415, 288] width 11 height 9
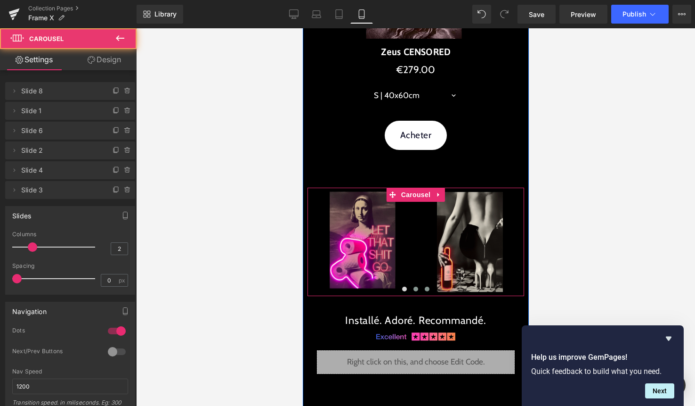
click at [424, 288] on button at bounding box center [426, 288] width 11 height 9
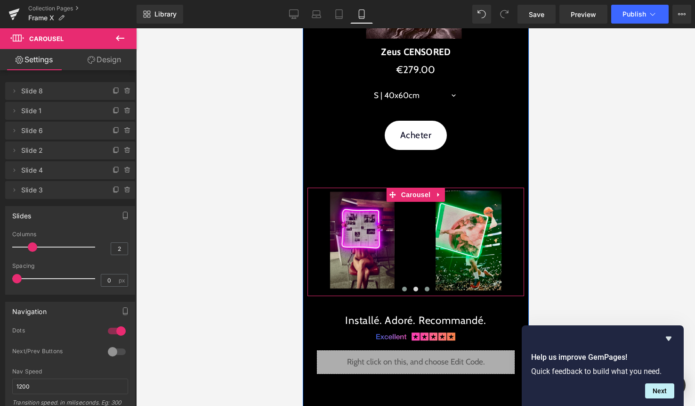
click at [403, 287] on span at bounding box center [404, 288] width 5 height 5
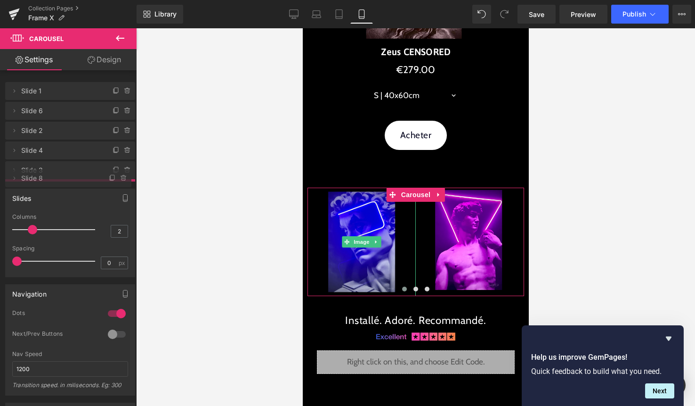
drag, startPoint x: 38, startPoint y: 90, endPoint x: 60, endPoint y: 177, distance: 89.9
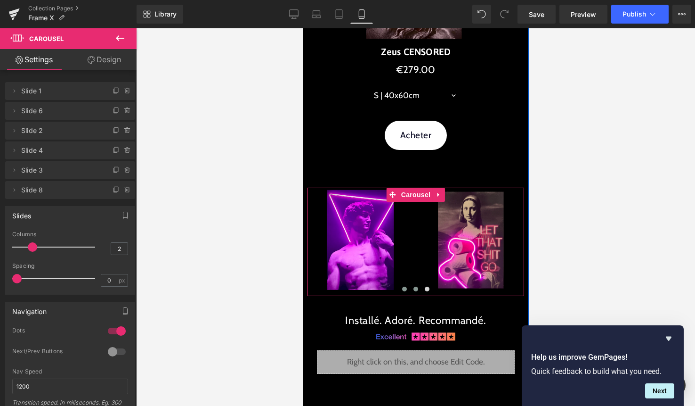
click at [414, 286] on span at bounding box center [415, 288] width 5 height 5
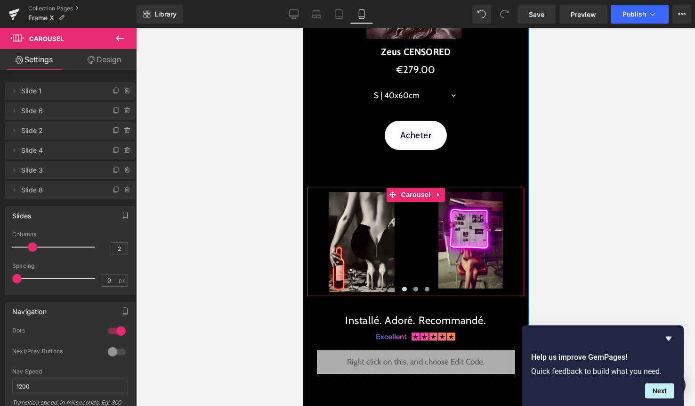
click at [425, 288] on span at bounding box center [426, 288] width 5 height 5
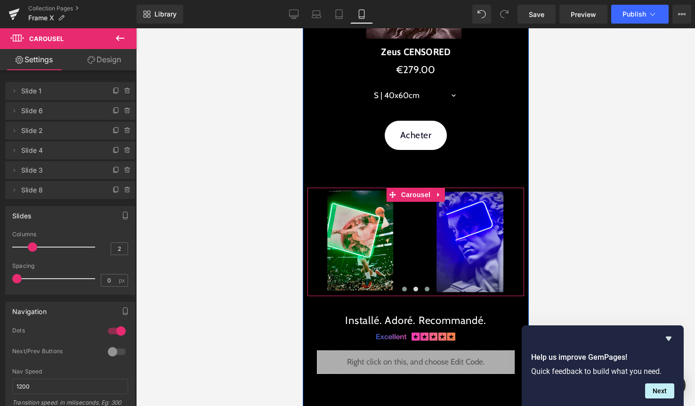
click at [403, 289] on span at bounding box center [404, 288] width 5 height 5
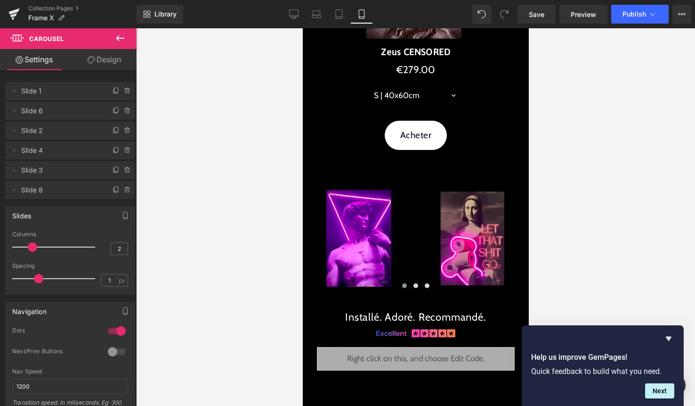
type input "0"
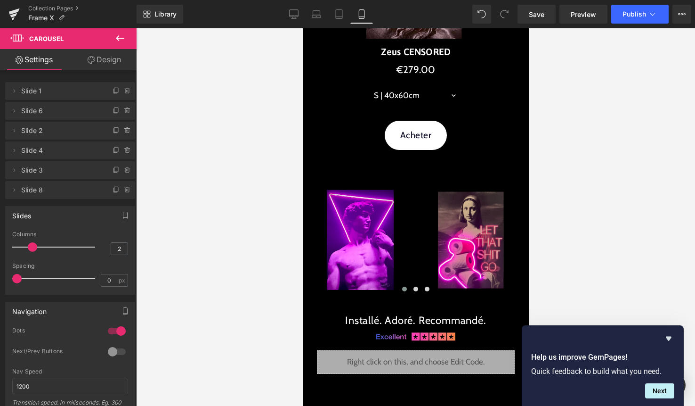
drag, startPoint x: 20, startPoint y: 280, endPoint x: -14, endPoint y: 271, distance: 35.0
click at [0, 271] on html "Image You are previewing how the will restyle your page. You can not edit Eleme…" at bounding box center [347, 203] width 695 height 406
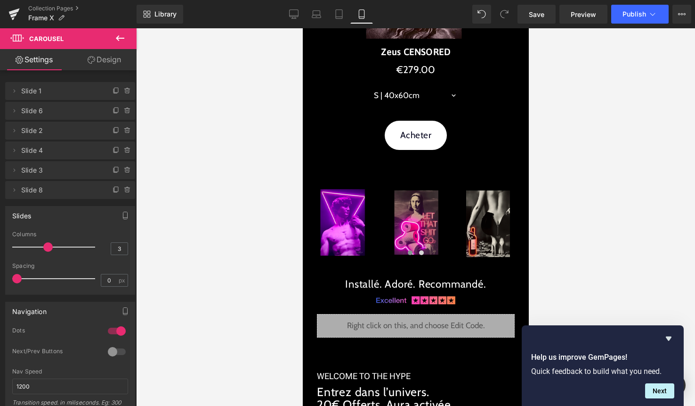
type input "2"
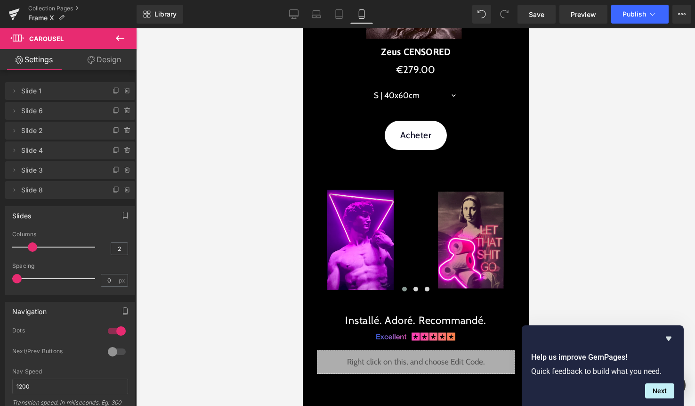
drag, startPoint x: 30, startPoint y: 248, endPoint x: 25, endPoint y: 244, distance: 6.3
click at [25, 244] on div at bounding box center [56, 246] width 78 height 19
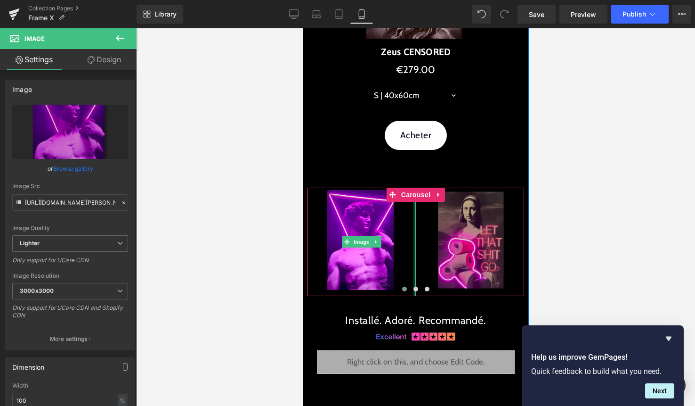
drag, startPoint x: 414, startPoint y: 242, endPoint x: 469, endPoint y: 243, distance: 54.7
click at [469, 243] on div "Image Image Image Image" at bounding box center [632, 241] width 650 height 108
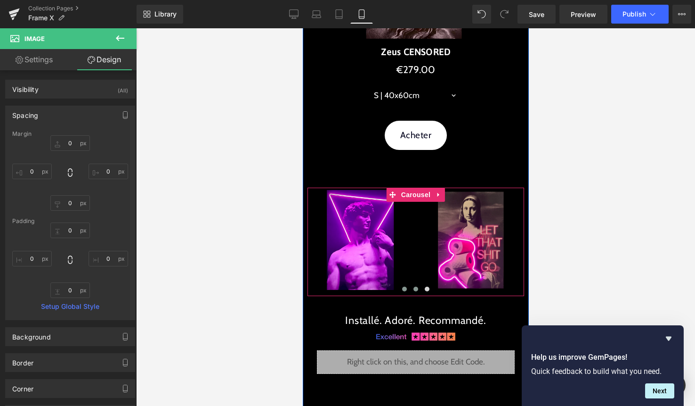
click at [418, 286] on button at bounding box center [415, 288] width 11 height 9
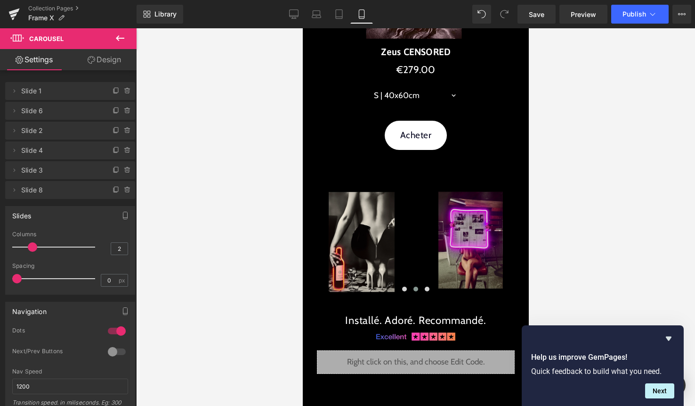
click at [478, 224] on img at bounding box center [469, 241] width 108 height 108
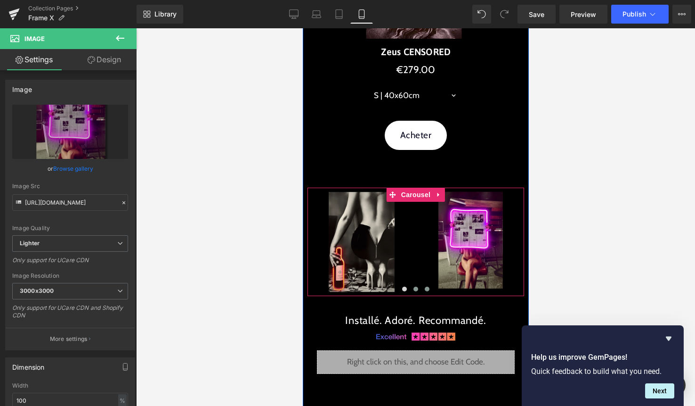
click at [426, 287] on span at bounding box center [426, 288] width 5 height 5
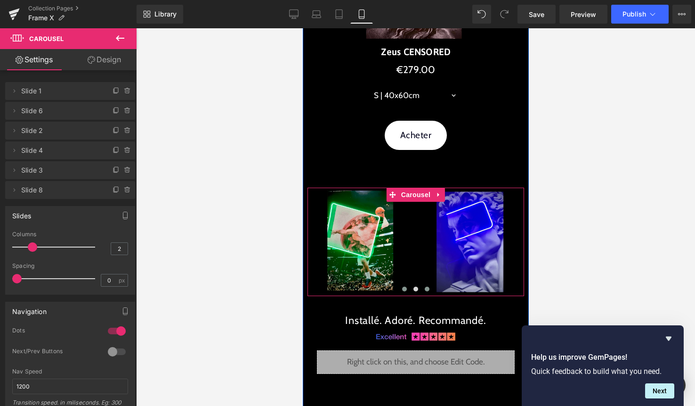
click at [404, 287] on span at bounding box center [404, 288] width 5 height 5
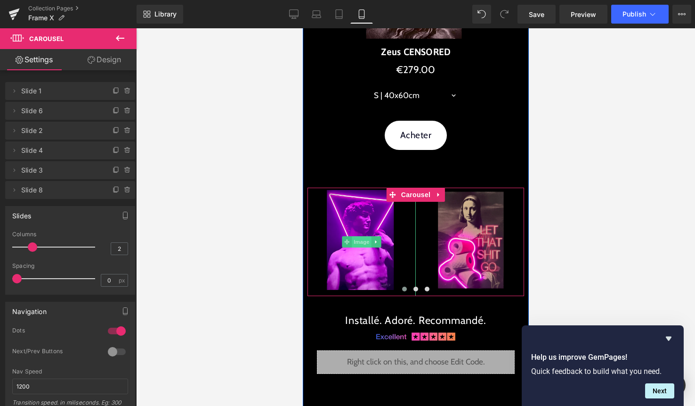
click at [363, 239] on span "Image" at bounding box center [361, 241] width 20 height 11
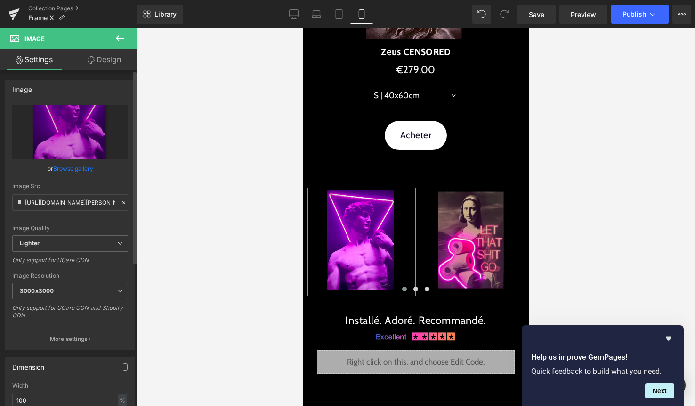
click at [77, 167] on link "Browse gallery" at bounding box center [73, 168] width 40 height 16
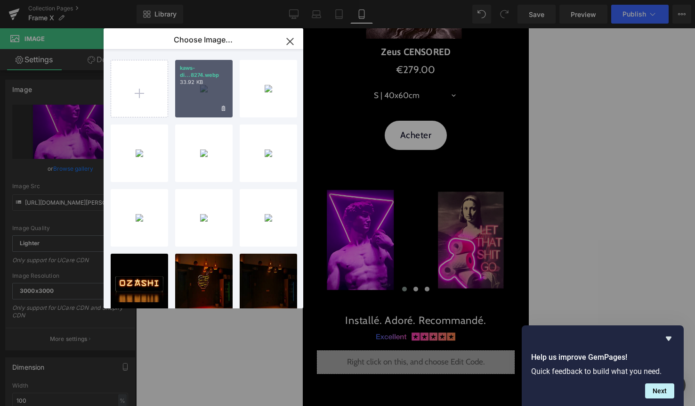
click at [218, 107] on div "kaws-di...8274.webp 33.92 KB" at bounding box center [203, 88] width 57 height 57
type input "https://ucarecdn.com/cb0f821e-4079-41e3-8c8b-366b530134d5/-/format/auto/-/previ…"
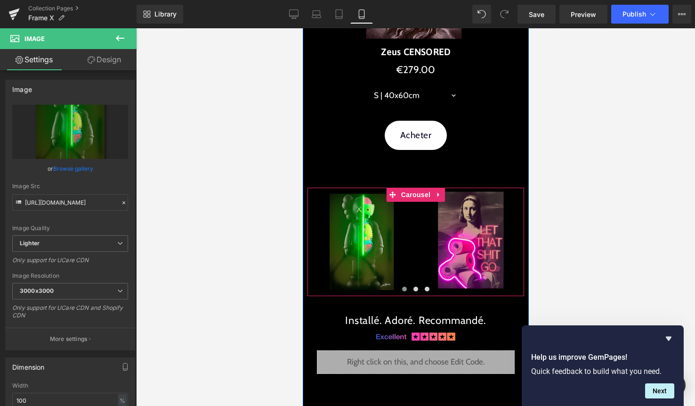
click at [403, 286] on span at bounding box center [404, 288] width 5 height 5
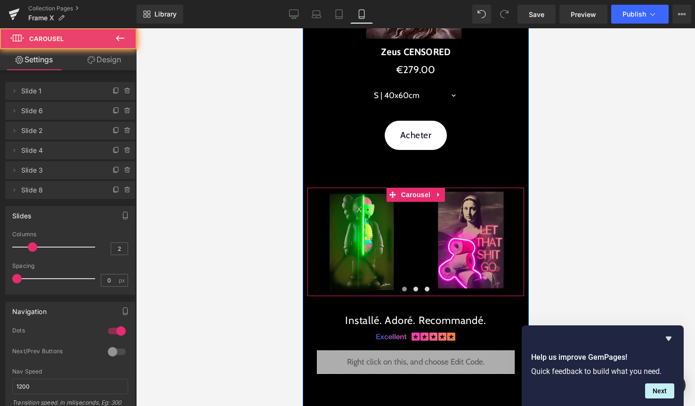
click at [404, 288] on span at bounding box center [404, 288] width 5 height 5
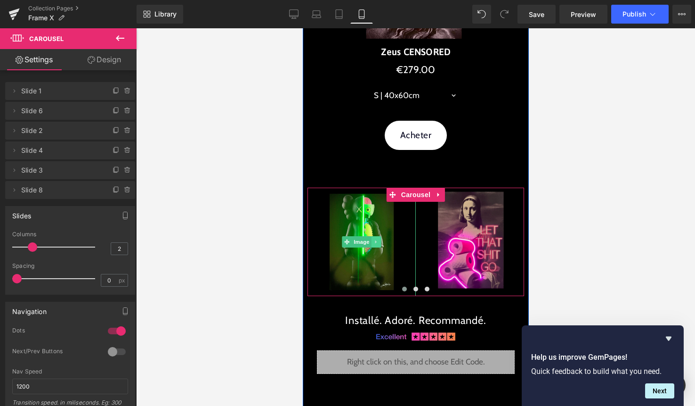
click at [372, 239] on link at bounding box center [376, 241] width 10 height 11
click at [406, 196] on span "Carousel" at bounding box center [415, 194] width 34 height 14
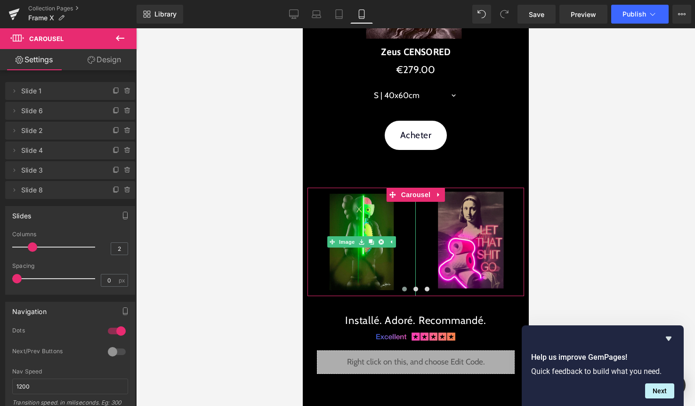
click at [49, 90] on span "Slide 1" at bounding box center [60, 91] width 79 height 18
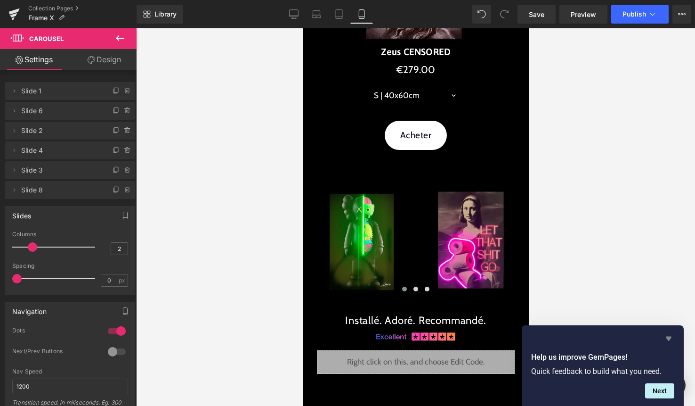
click at [667, 341] on icon "Hide survey" at bounding box center [668, 338] width 11 height 11
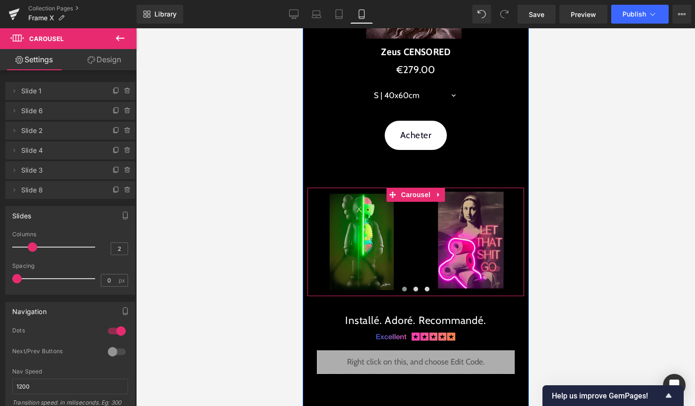
click at [404, 288] on span at bounding box center [404, 288] width 5 height 5
click at [356, 216] on img at bounding box center [361, 241] width 108 height 108
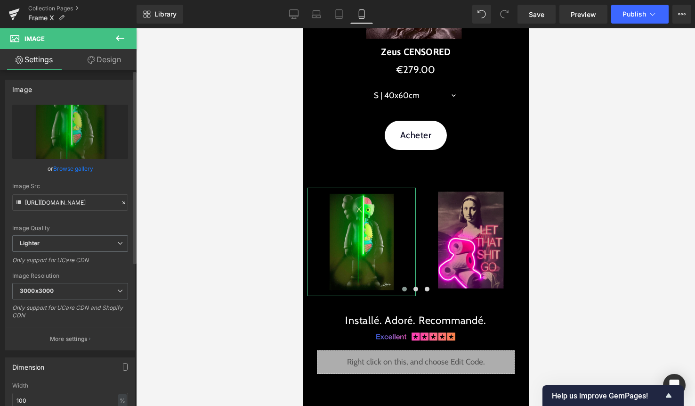
click at [75, 171] on link "Browse gallery" at bounding box center [73, 168] width 40 height 16
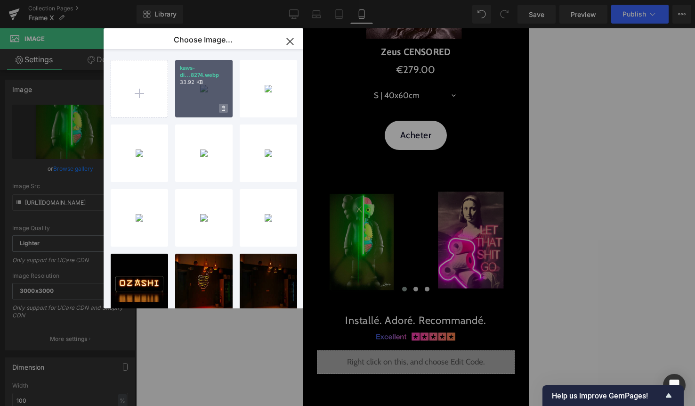
click at [222, 109] on icon at bounding box center [223, 109] width 3 height 6
click at [196, 109] on span "Yes" at bounding box center [192, 108] width 24 height 10
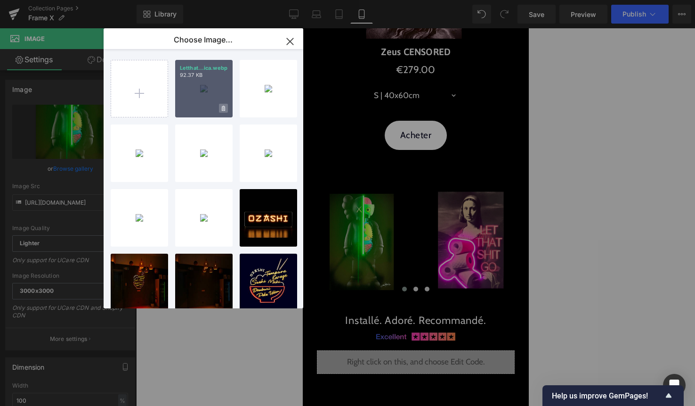
click at [223, 107] on icon at bounding box center [223, 108] width 3 height 5
click at [190, 108] on span "Yes" at bounding box center [192, 108] width 24 height 10
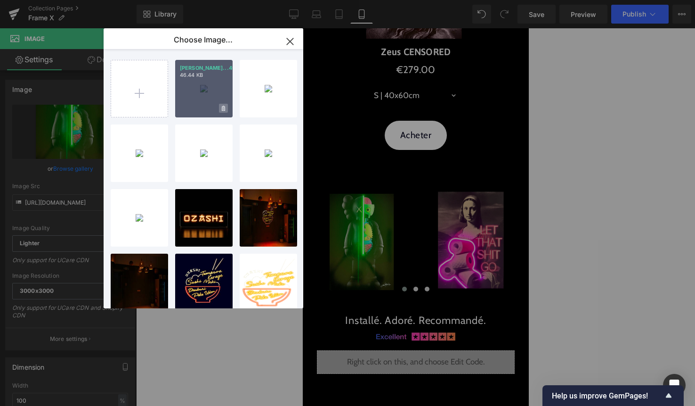
click at [227, 111] on span at bounding box center [223, 108] width 9 height 9
click at [189, 108] on span "Yes" at bounding box center [192, 108] width 24 height 10
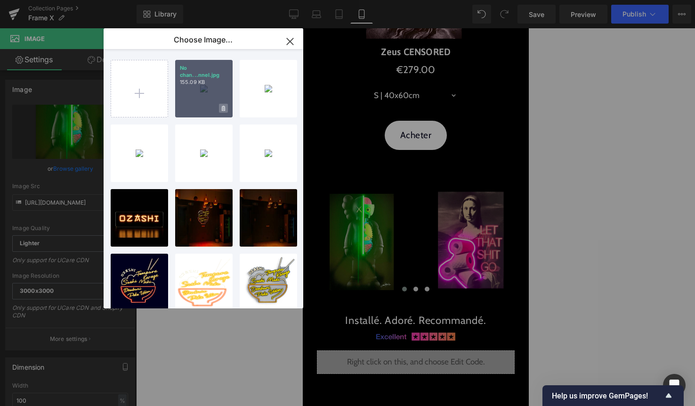
click at [220, 108] on span at bounding box center [223, 108] width 9 height 9
click at [198, 107] on span "Yes" at bounding box center [192, 108] width 24 height 10
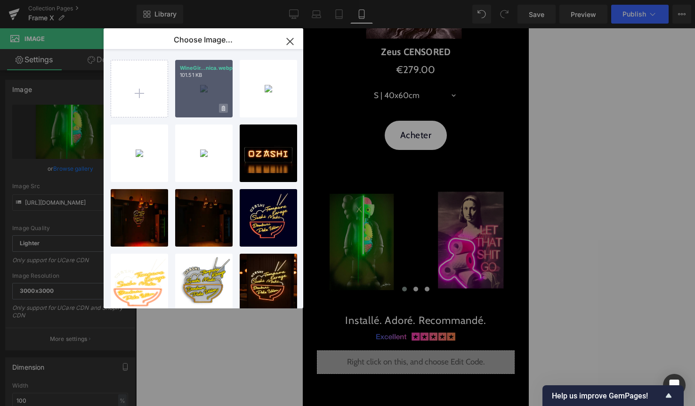
click at [227, 110] on span at bounding box center [223, 108] width 9 height 9
click at [192, 107] on span "Yes" at bounding box center [192, 108] width 24 height 10
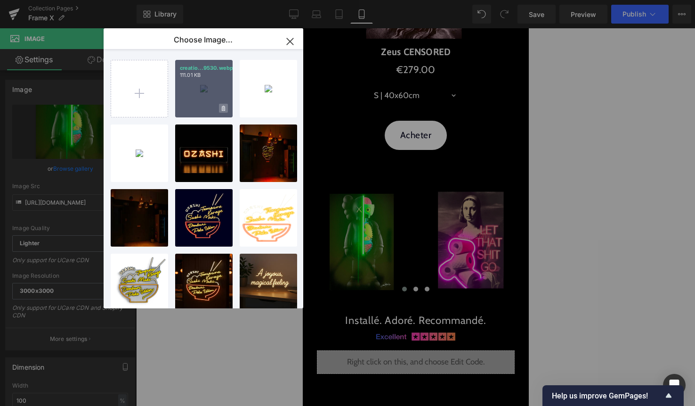
click at [223, 110] on icon at bounding box center [223, 109] width 3 height 6
click at [191, 108] on span "Yes" at bounding box center [192, 108] width 24 height 10
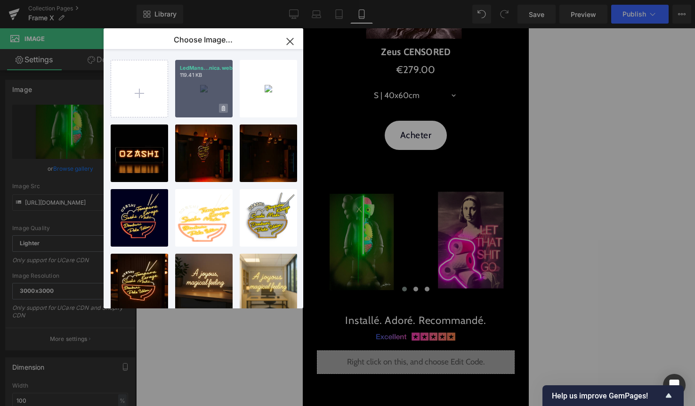
click at [222, 108] on icon at bounding box center [223, 108] width 3 height 5
click at [194, 111] on span "Yes" at bounding box center [192, 108] width 24 height 10
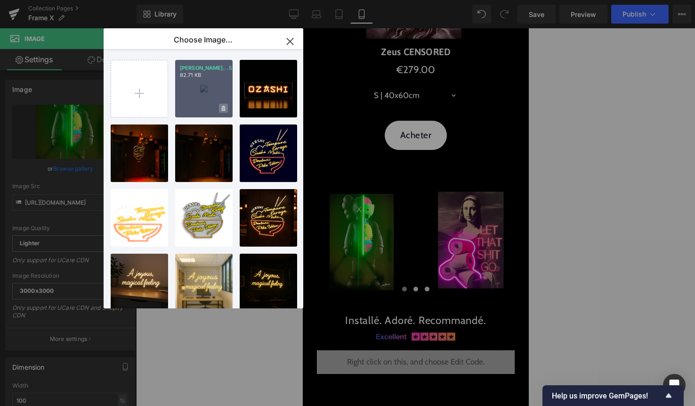
click at [224, 108] on icon at bounding box center [223, 109] width 3 height 6
click at [191, 109] on span "Yes" at bounding box center [192, 108] width 24 height 10
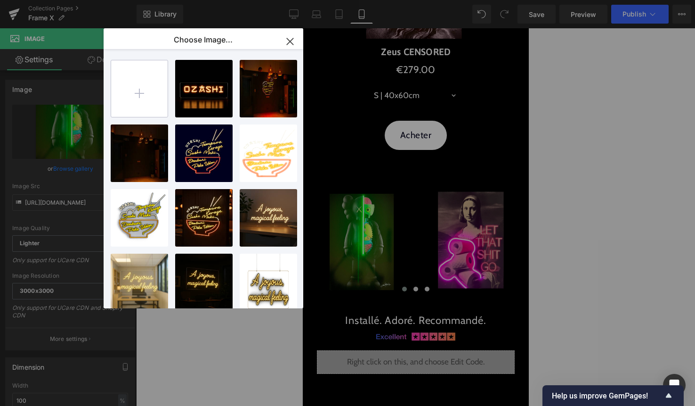
click at [146, 93] on input "file" at bounding box center [139, 88] width 57 height 57
type input "C:\fakepath\9.jpg"
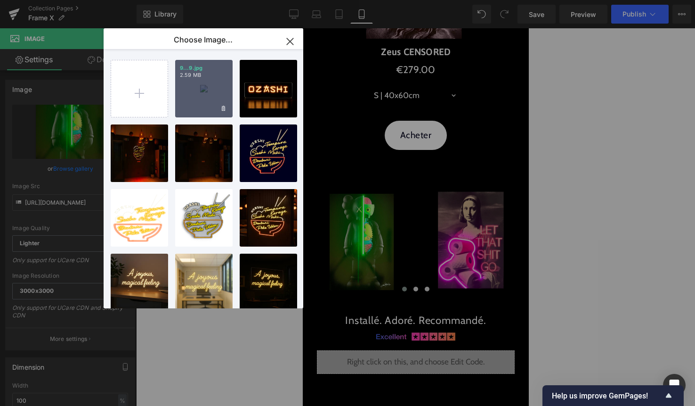
click at [188, 84] on div "9...9.jpg 2.59 MB" at bounding box center [203, 88] width 57 height 57
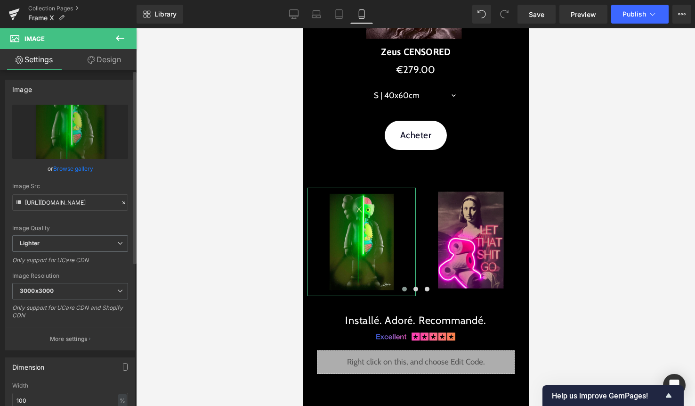
click at [79, 163] on link "Browse gallery" at bounding box center [73, 168] width 40 height 16
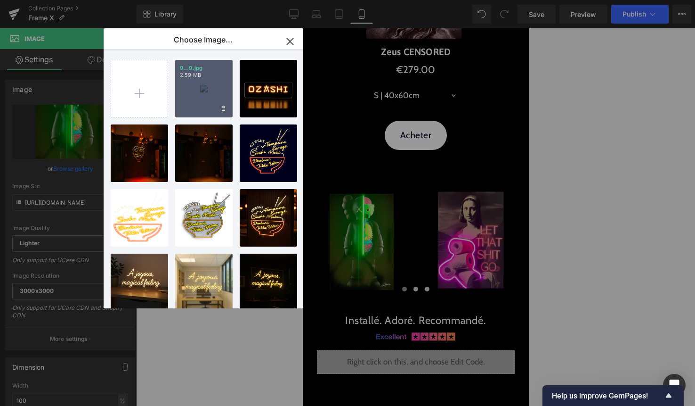
click at [208, 93] on div "9...9.jpg 2.59 MB" at bounding box center [203, 88] width 57 height 57
type input "https://ucarecdn.com/2e927add-9cd6-4252-b4fb-c24a76a9ae8e/-/format/auto/-/previ…"
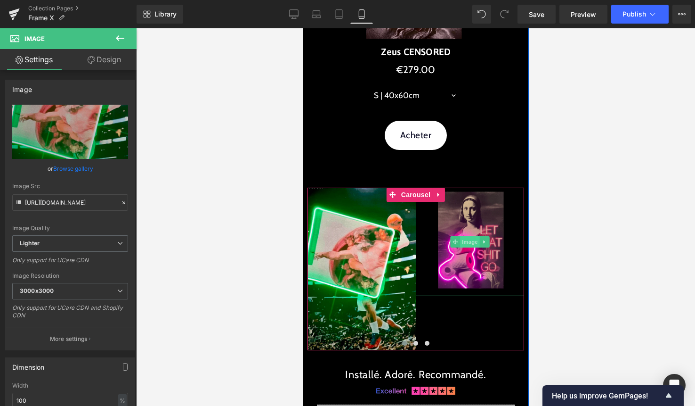
click at [470, 244] on span "Image" at bounding box center [470, 241] width 20 height 11
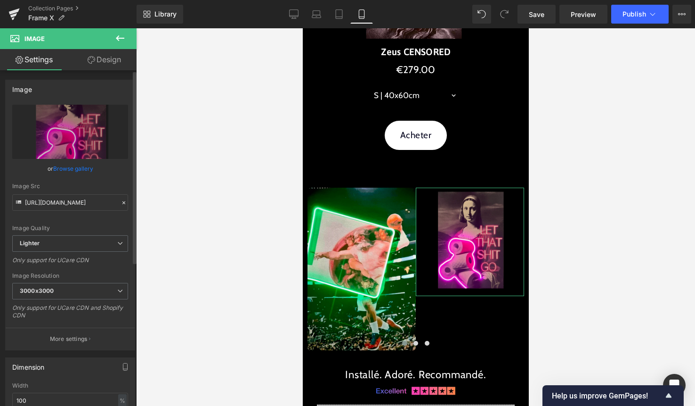
click at [81, 171] on link "Browse gallery" at bounding box center [73, 168] width 40 height 16
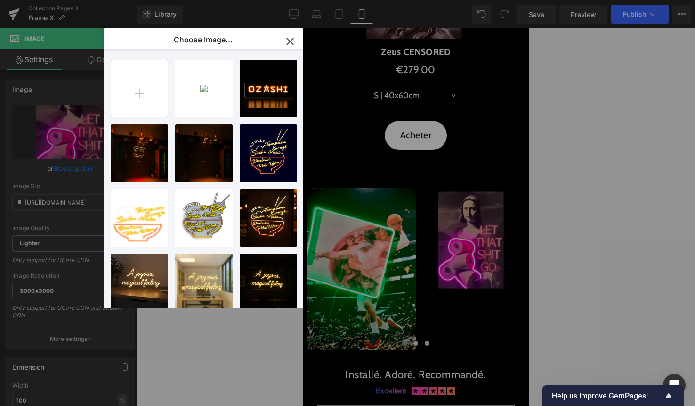
click at [141, 98] on input "file" at bounding box center [139, 88] width 57 height 57
type input "C:\fakepath\8.jpg"
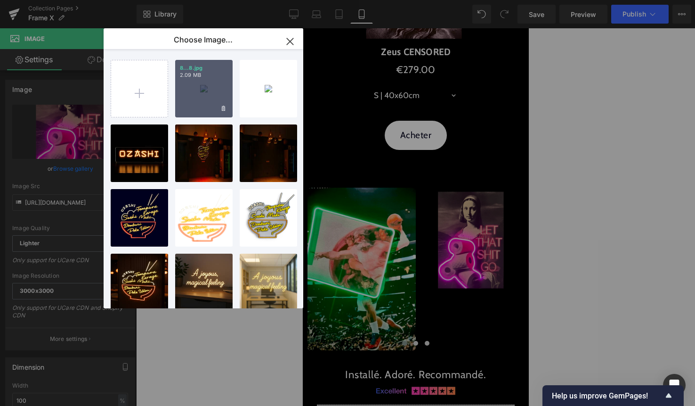
click at [206, 102] on div "8...8.jpg 2.09 MB" at bounding box center [203, 88] width 57 height 57
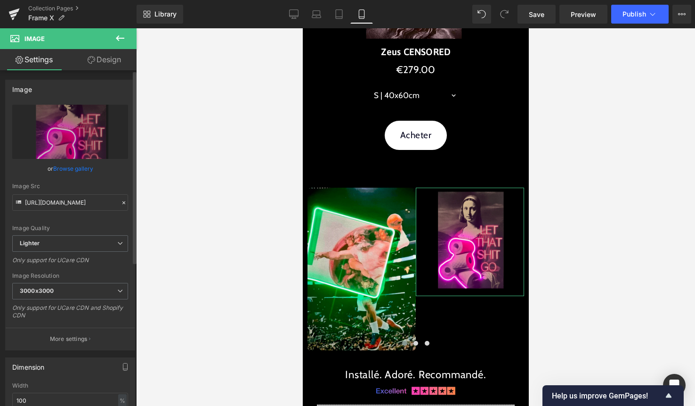
click at [82, 169] on link "Browse gallery" at bounding box center [73, 168] width 40 height 16
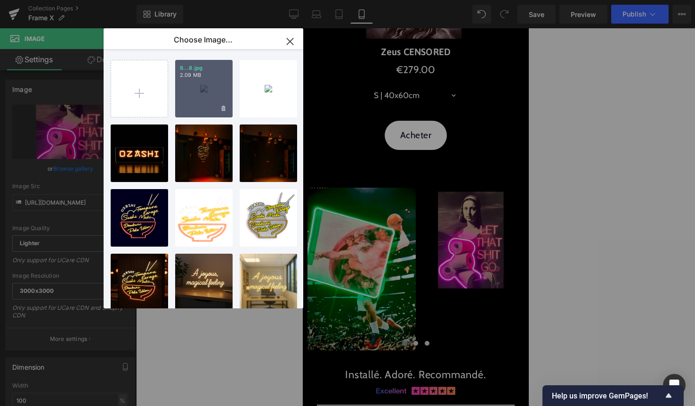
click at [204, 96] on div "8...8.jpg 2.09 MB" at bounding box center [203, 88] width 57 height 57
type input "https://ucarecdn.com/ba1eb7e9-d5dc-4e72-b844-15ecb4a3f1e2/-/format/auto/-/previ…"
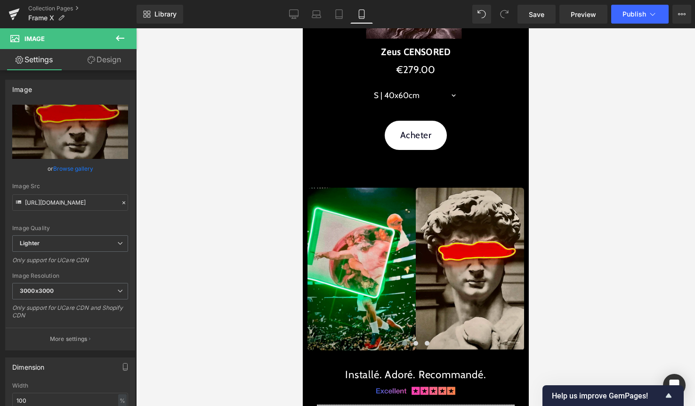
click at [119, 32] on button at bounding box center [120, 38] width 33 height 21
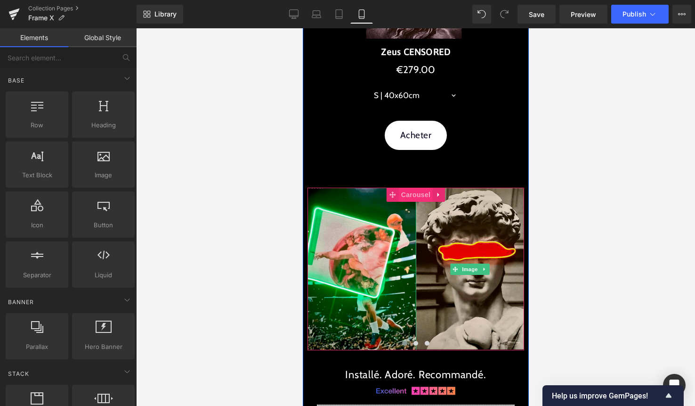
click at [419, 192] on span "Carousel" at bounding box center [415, 194] width 34 height 14
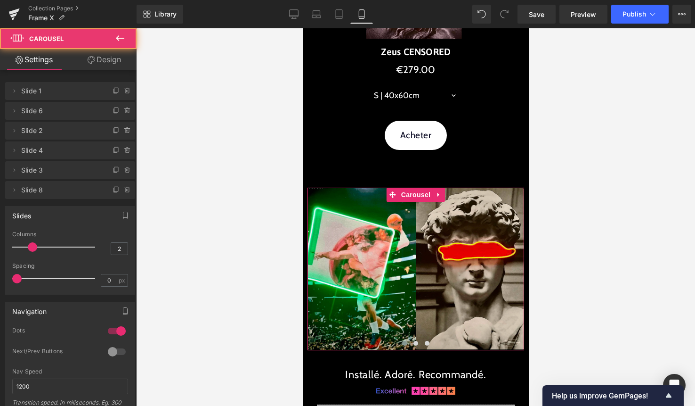
click at [60, 131] on span "Slide 2" at bounding box center [60, 131] width 79 height 18
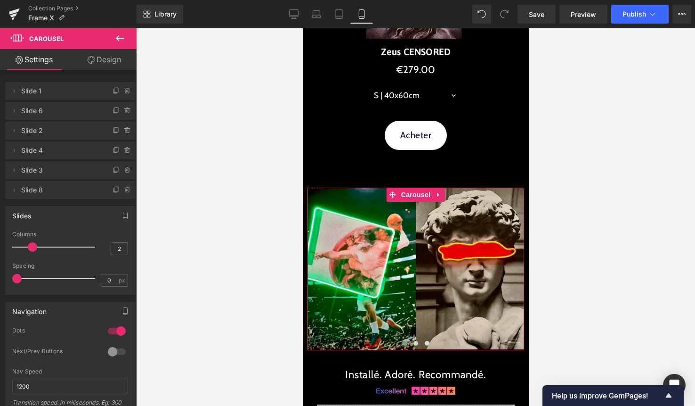
click at [27, 131] on span "Slide 2" at bounding box center [60, 131] width 79 height 18
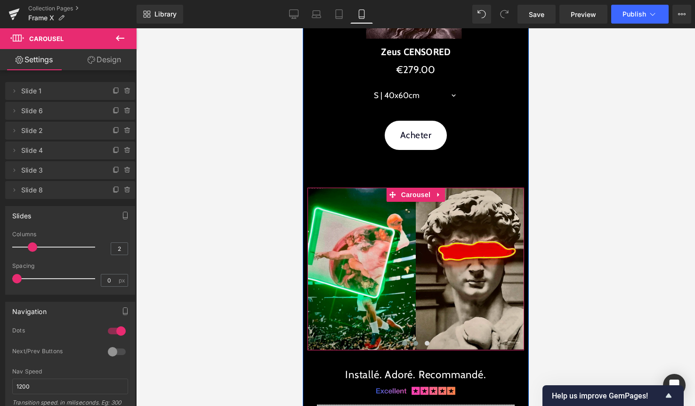
click at [417, 345] on button at bounding box center [415, 342] width 11 height 9
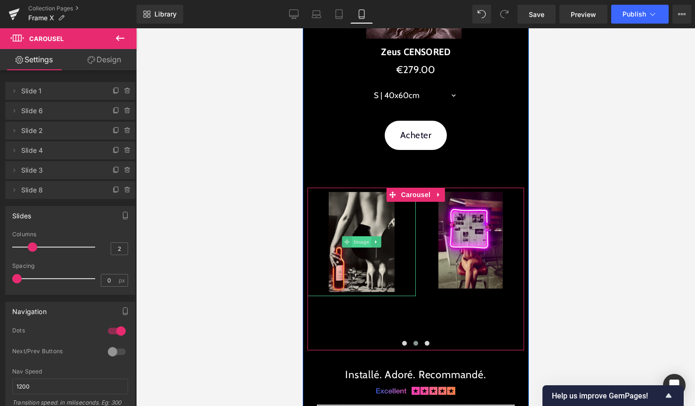
click at [361, 242] on span "Image" at bounding box center [361, 241] width 20 height 11
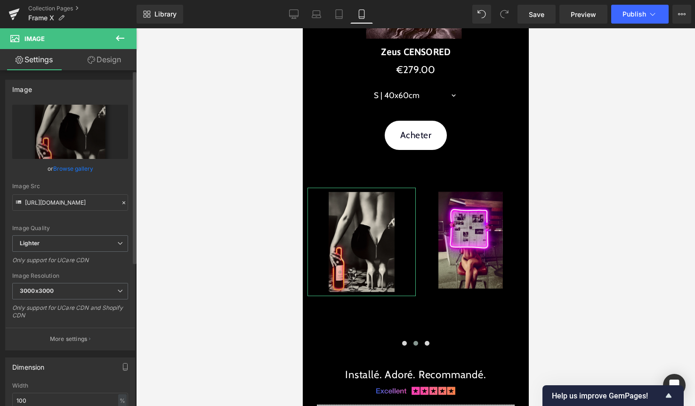
click at [65, 168] on link "Browse gallery" at bounding box center [73, 168] width 40 height 16
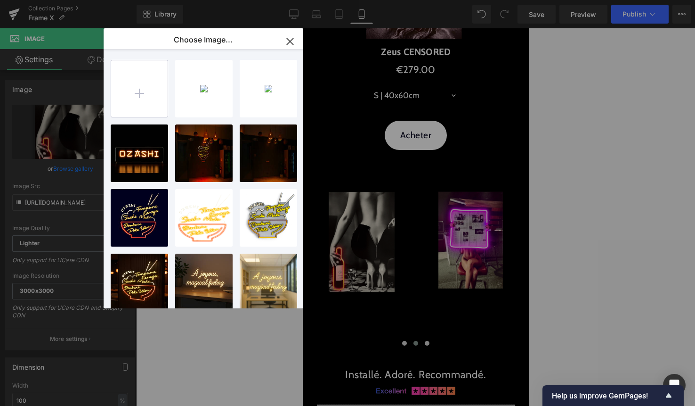
click at [135, 97] on input "file" at bounding box center [139, 88] width 57 height 57
type input "C:\fakepath\7.jpg"
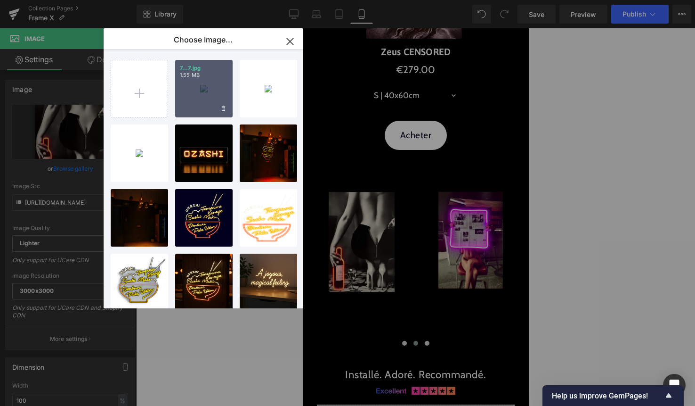
click at [188, 98] on div "7...7.jpg 1.55 MB" at bounding box center [203, 88] width 57 height 57
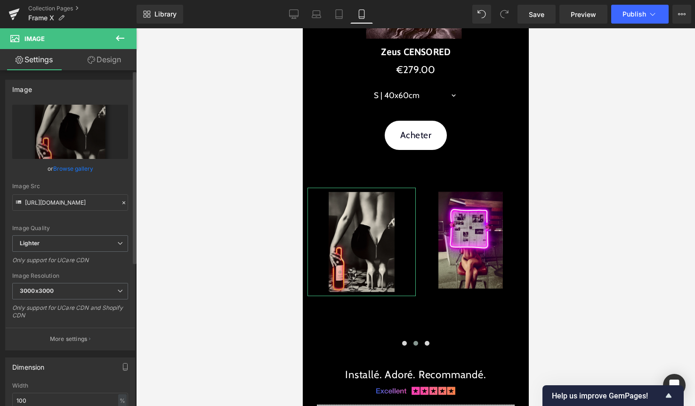
click at [74, 166] on link "Browse gallery" at bounding box center [73, 168] width 40 height 16
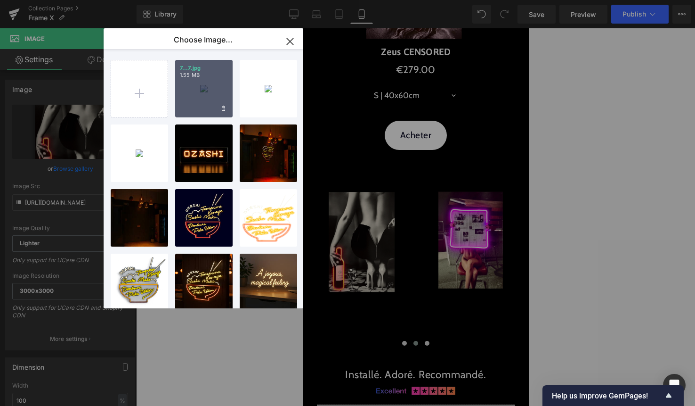
click at [210, 101] on div "7...7.jpg 1.55 MB" at bounding box center [203, 88] width 57 height 57
type input "https://ucarecdn.com/cdb22df2-801c-4a27-a349-d25890a55d8c/-/format/auto/-/previ…"
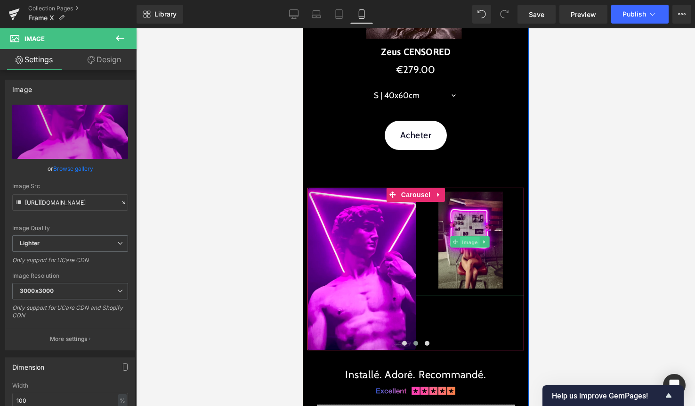
click at [465, 237] on span "Image" at bounding box center [470, 241] width 20 height 11
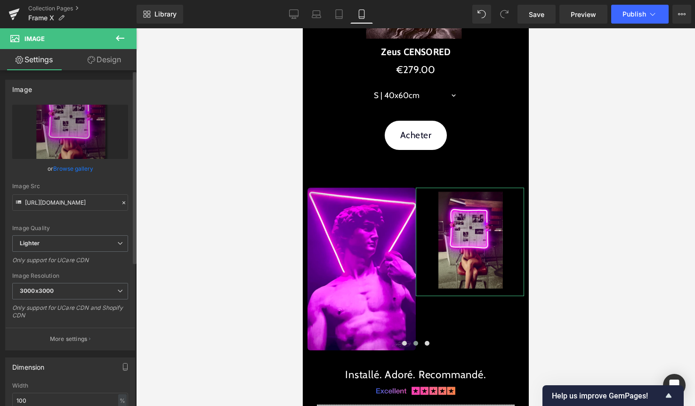
click at [83, 171] on link "Browse gallery" at bounding box center [73, 168] width 40 height 16
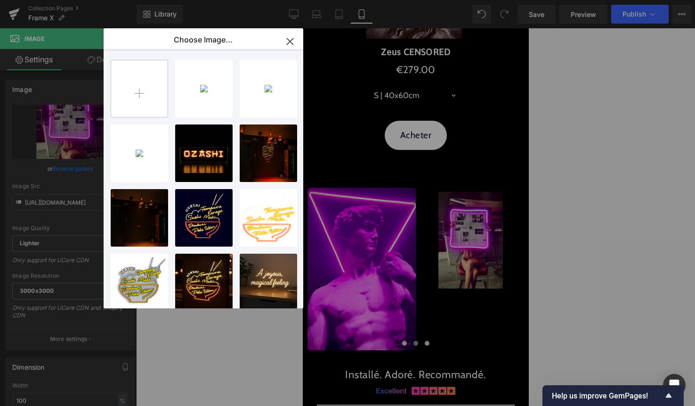
click at [154, 92] on input "file" at bounding box center [139, 88] width 57 height 57
type input "C:\fakepath\6.jpg"
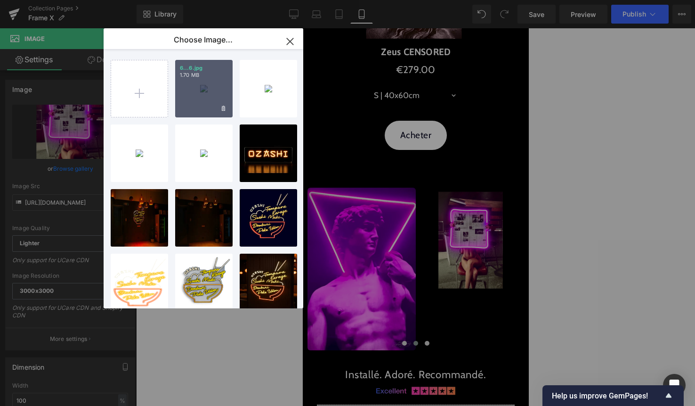
click at [204, 88] on div "6...6.jpg 1.70 MB" at bounding box center [203, 88] width 57 height 57
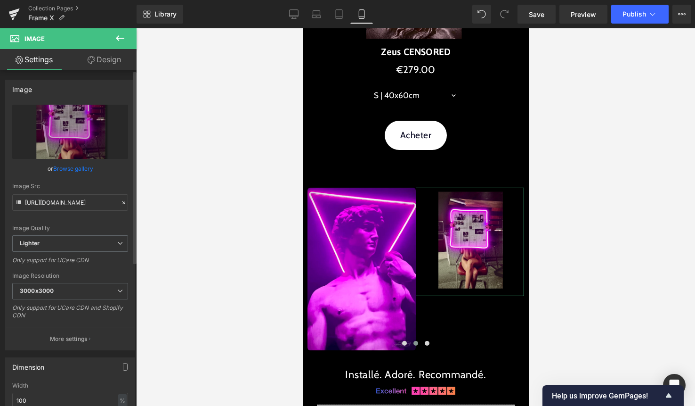
click at [79, 165] on link "Browse gallery" at bounding box center [73, 168] width 40 height 16
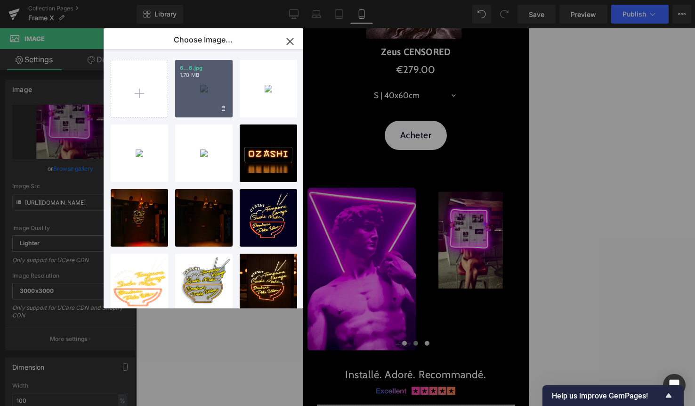
click at [198, 80] on div "6...6.jpg 1.70 MB" at bounding box center [203, 88] width 57 height 57
type input "https://ucarecdn.com/787276ad-a7f9-4364-b7c8-02a02f02067c/-/format/auto/-/previ…"
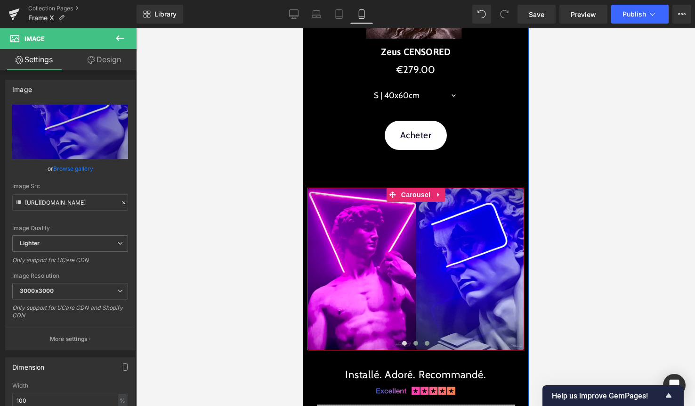
click at [425, 343] on span at bounding box center [426, 343] width 5 height 5
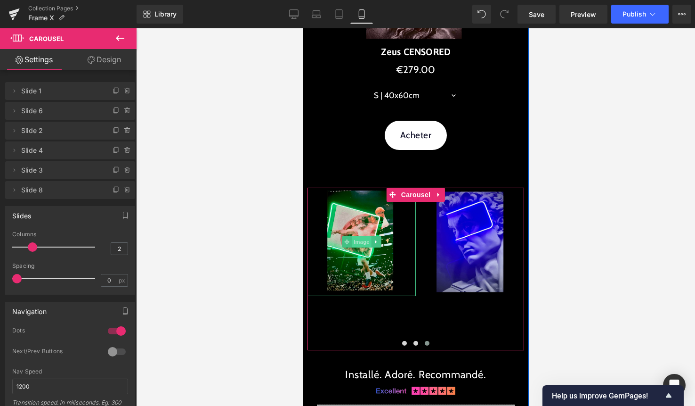
click at [359, 243] on span "Image" at bounding box center [361, 241] width 20 height 11
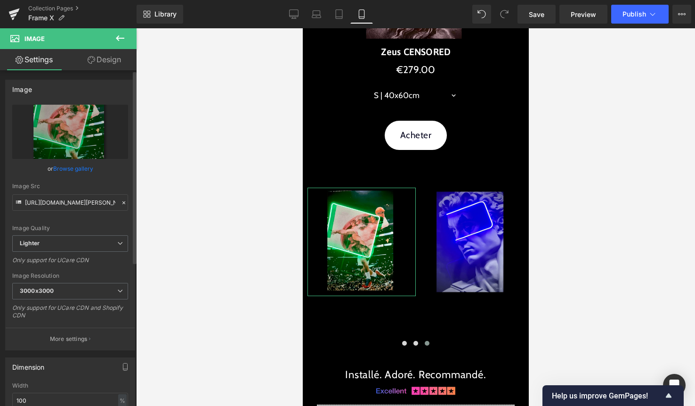
click at [81, 169] on link "Browse gallery" at bounding box center [73, 168] width 40 height 16
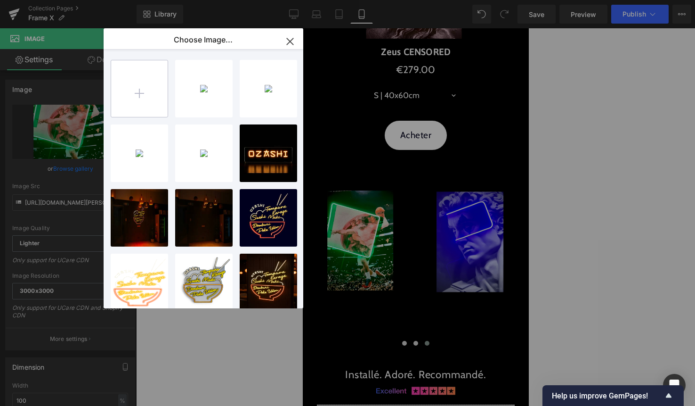
click at [143, 90] on input "file" at bounding box center [139, 88] width 57 height 57
type input "C:\fakepath\5.jpg"
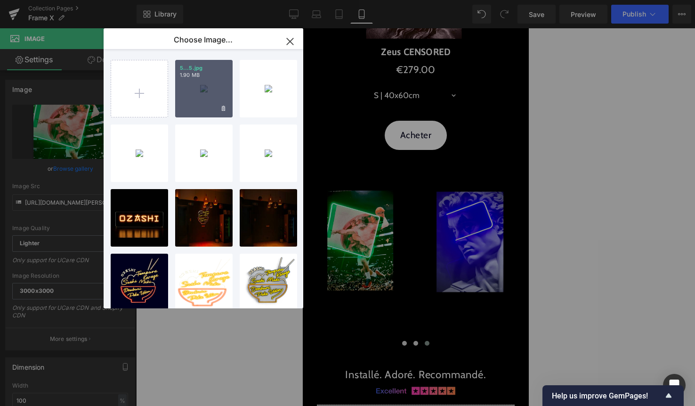
click at [205, 90] on div "5...5.jpg 1.90 MB" at bounding box center [203, 88] width 57 height 57
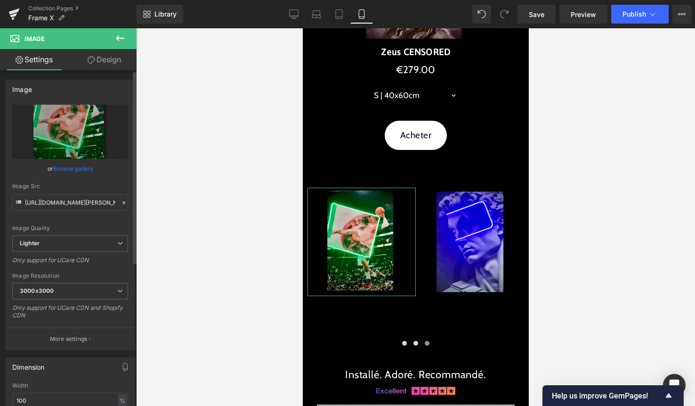
click at [70, 164] on link "Browse gallery" at bounding box center [73, 168] width 40 height 16
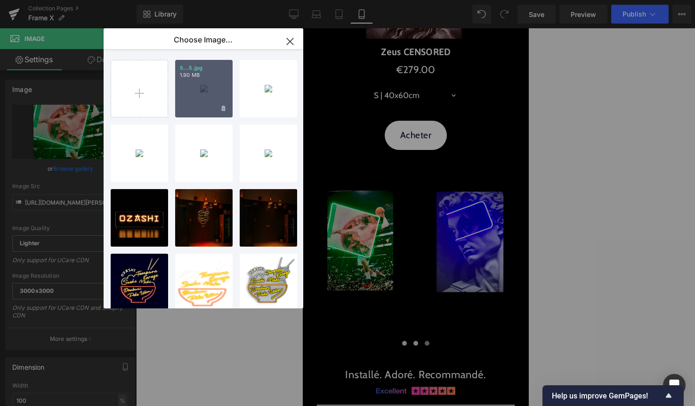
click at [213, 95] on div "5...5.jpg 1.90 MB" at bounding box center [203, 88] width 57 height 57
type input "https://ucarecdn.com/47fd66ac-4610-4f82-b058-bb5c863c2394/-/format/auto/-/previ…"
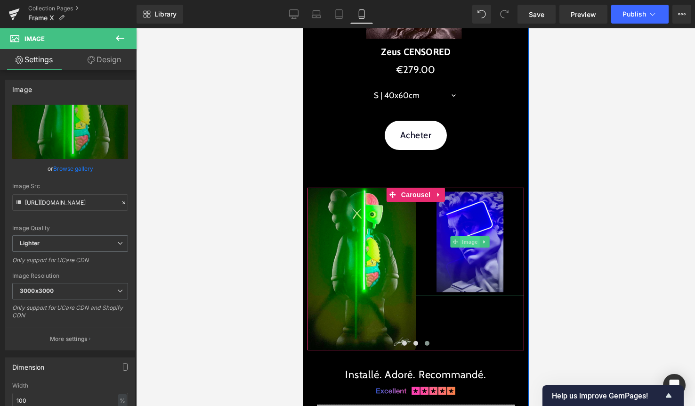
click at [468, 244] on span "Image" at bounding box center [470, 241] width 20 height 11
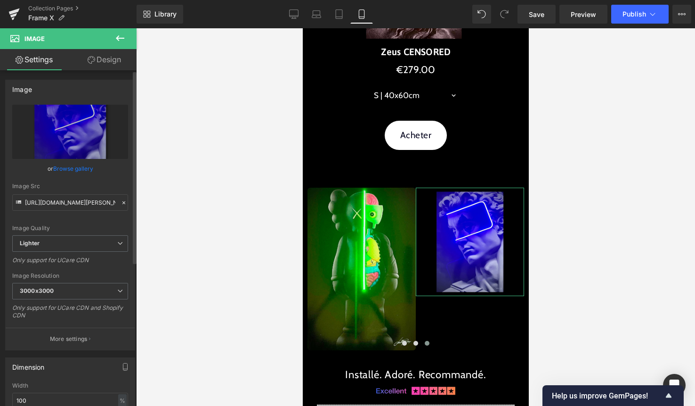
click at [69, 168] on link "Browse gallery" at bounding box center [73, 168] width 40 height 16
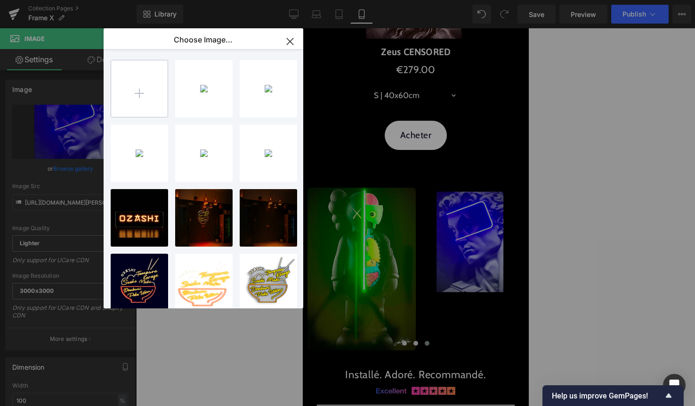
click at [147, 88] on input "file" at bounding box center [139, 88] width 57 height 57
type input "C:\fakepath\4.jpg"
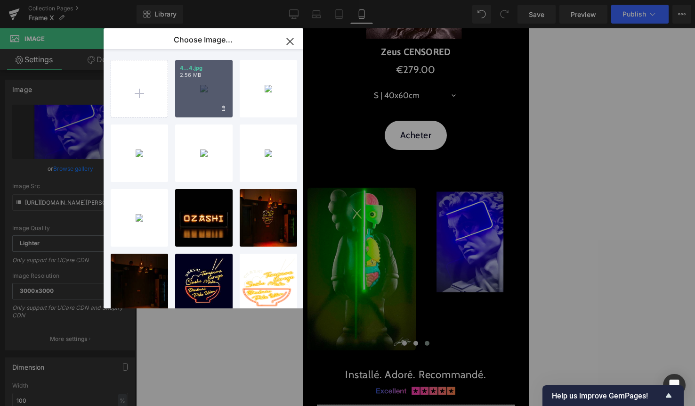
click at [205, 100] on div "4...4.jpg 2.56 MB" at bounding box center [203, 88] width 57 height 57
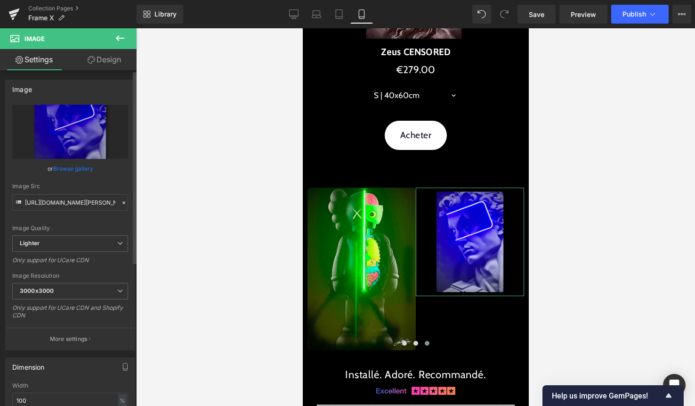
click at [64, 162] on link "Browse gallery" at bounding box center [73, 168] width 40 height 16
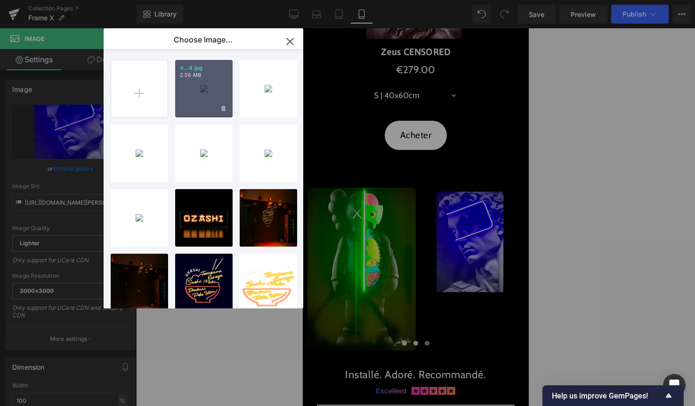
click at [189, 84] on div "4...4.jpg 2.56 MB" at bounding box center [203, 88] width 57 height 57
type input "https://ucarecdn.com/e8bba0ea-0d4f-40ea-82cd-427e42df2cf8/-/format/auto/-/previ…"
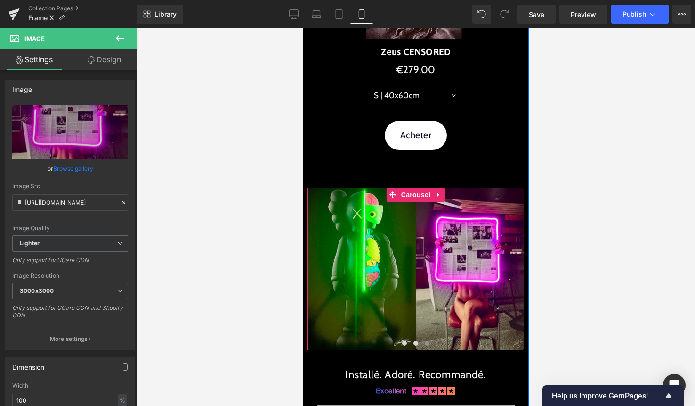
click at [425, 342] on span at bounding box center [426, 343] width 5 height 5
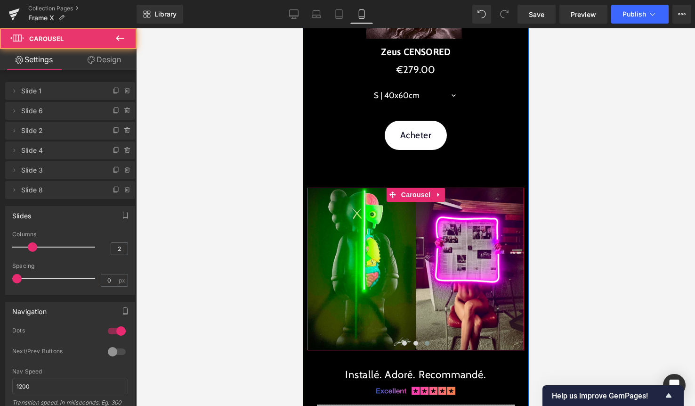
click at [428, 342] on span at bounding box center [426, 343] width 5 height 5
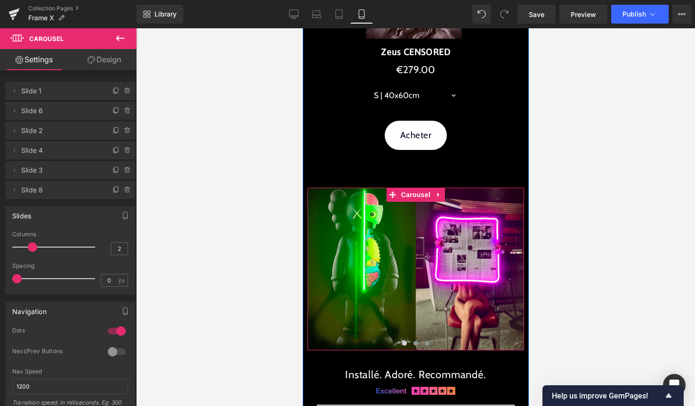
click at [415, 343] on span at bounding box center [415, 343] width 5 height 5
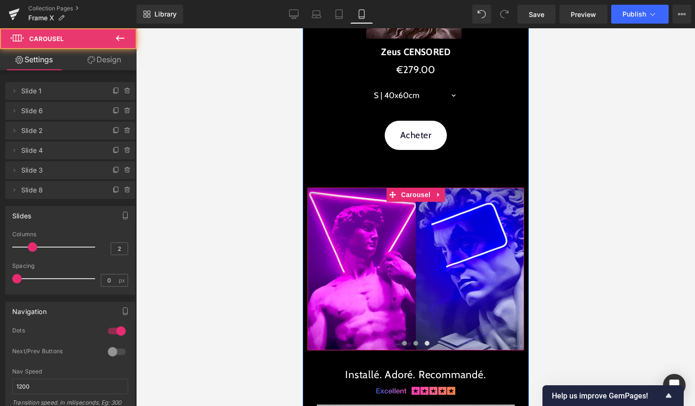
click at [404, 342] on span at bounding box center [404, 343] width 5 height 5
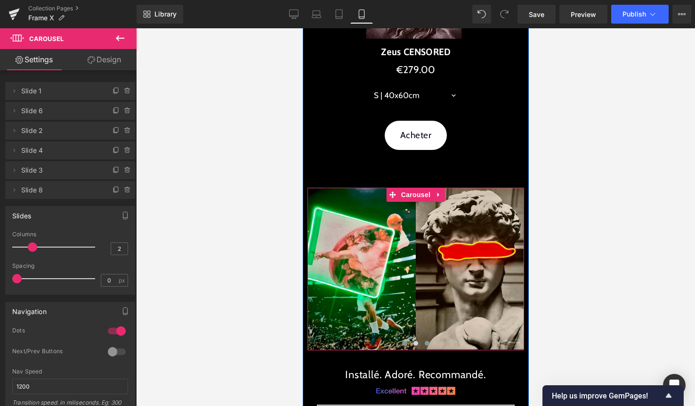
click at [426, 341] on span at bounding box center [426, 343] width 5 height 5
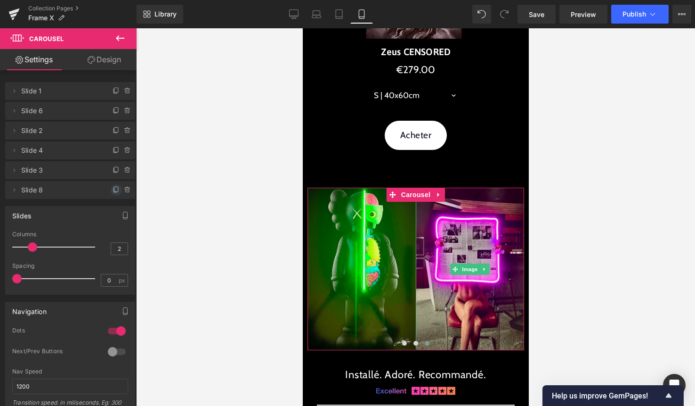
click at [113, 190] on icon at bounding box center [117, 190] width 8 height 8
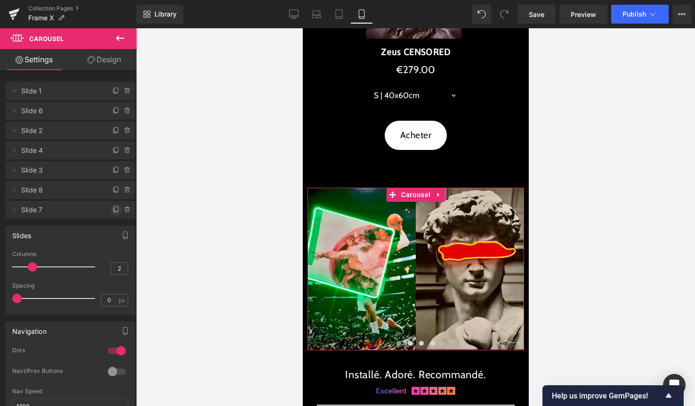
click at [113, 209] on icon at bounding box center [117, 210] width 8 height 8
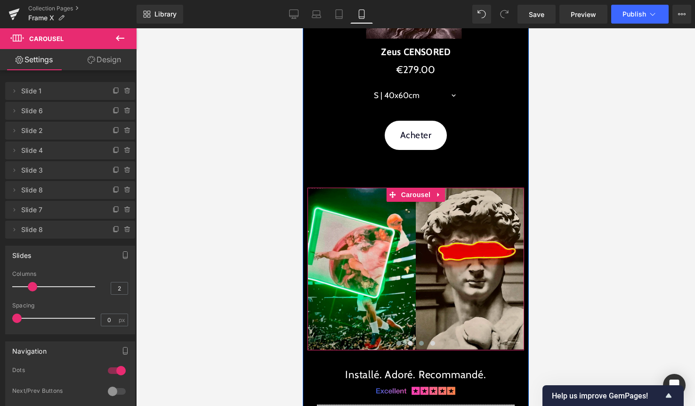
click at [422, 343] on span at bounding box center [421, 343] width 5 height 5
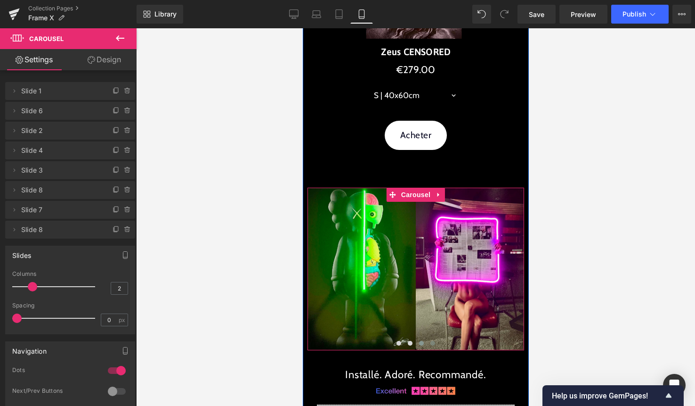
click at [430, 342] on button at bounding box center [432, 342] width 11 height 9
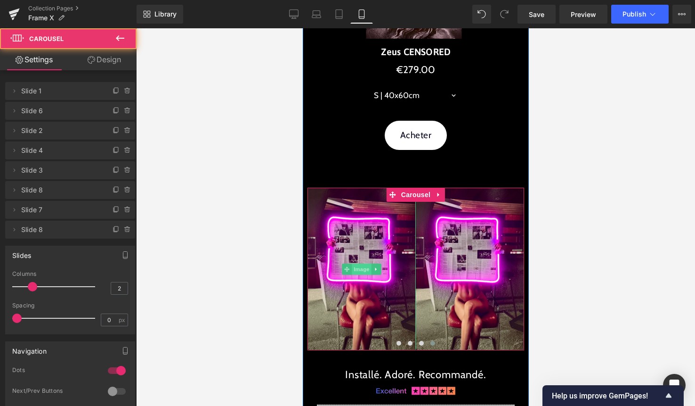
click at [362, 264] on span "Image" at bounding box center [361, 268] width 20 height 11
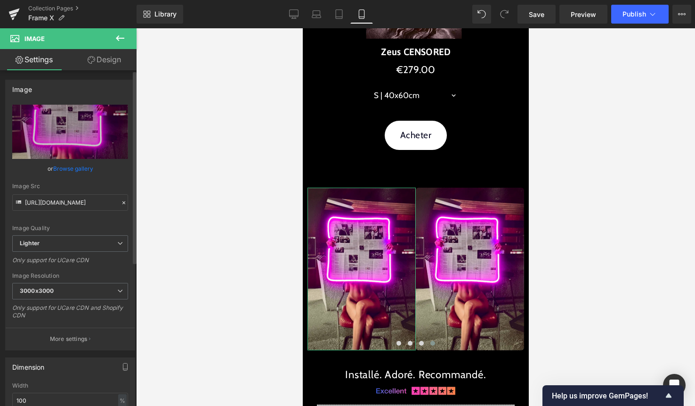
click at [71, 163] on link "Browse gallery" at bounding box center [73, 168] width 40 height 16
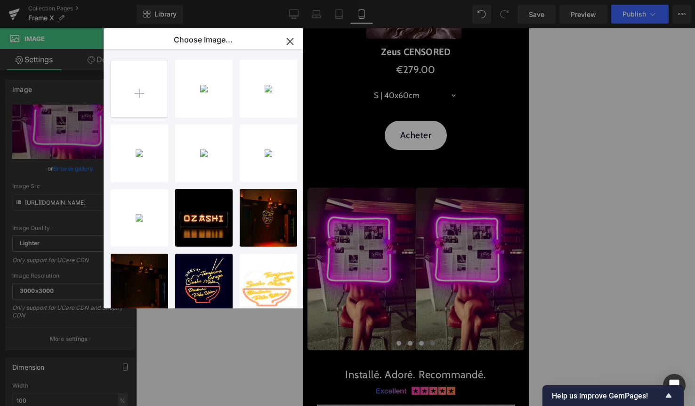
click at [150, 87] on input "file" at bounding box center [139, 88] width 57 height 57
click at [152, 82] on input "file" at bounding box center [139, 88] width 57 height 57
type input "C:\fakepath\3.jpg"
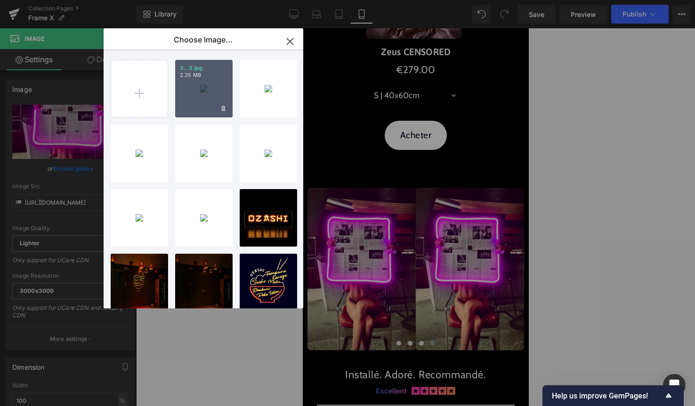
click at [203, 101] on div "3...3.jpg 2.35 MB" at bounding box center [203, 88] width 57 height 57
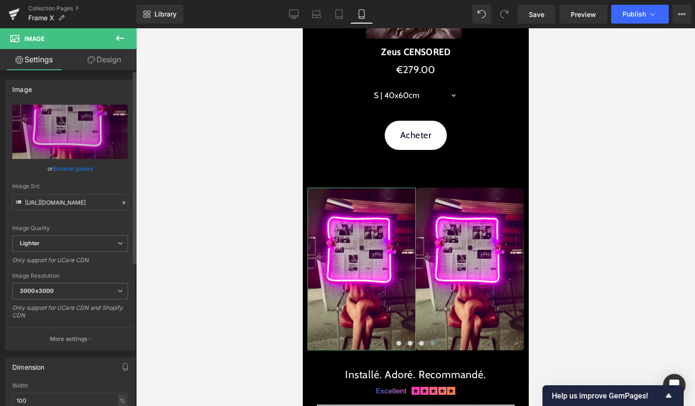
click at [77, 167] on link "Browse gallery" at bounding box center [73, 168] width 40 height 16
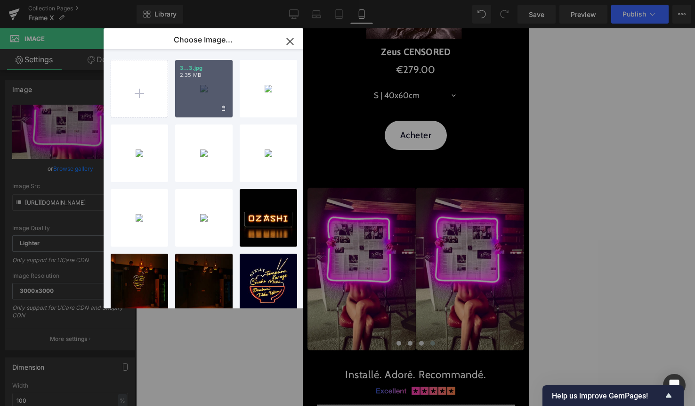
click at [200, 109] on div "3...3.jpg 2.35 MB" at bounding box center [203, 88] width 57 height 57
type input "https://ucarecdn.com/76494ff0-e14b-44db-bae5-6f1d10152e1d/-/format/auto/-/previ…"
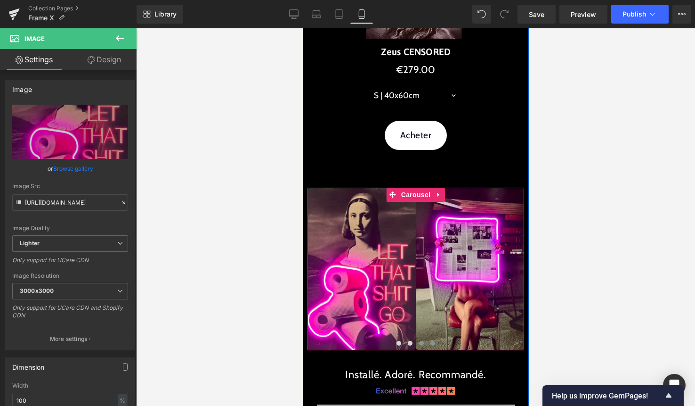
click at [424, 342] on button at bounding box center [420, 342] width 11 height 9
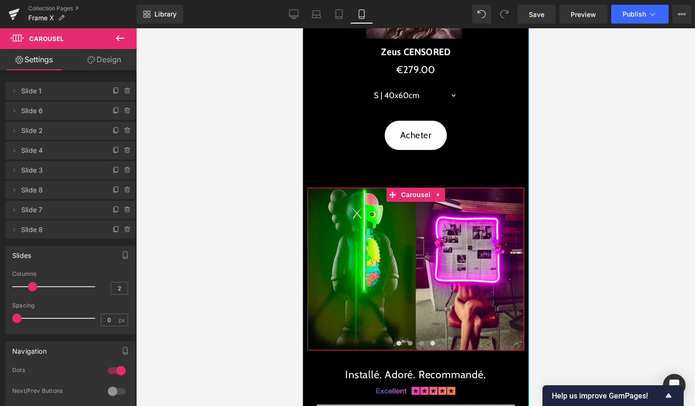
click at [412, 343] on button at bounding box center [409, 342] width 11 height 9
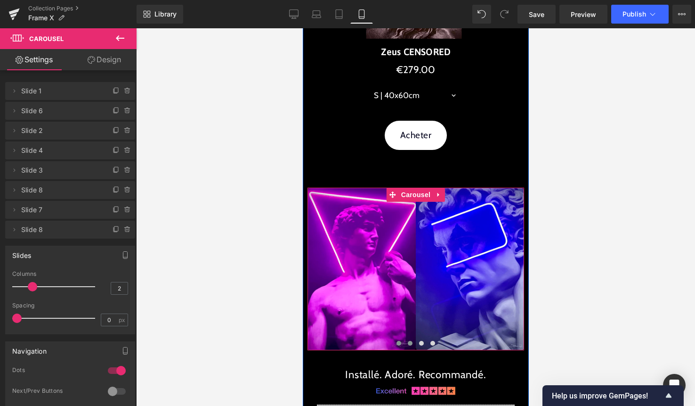
click at [397, 342] on span at bounding box center [398, 343] width 5 height 5
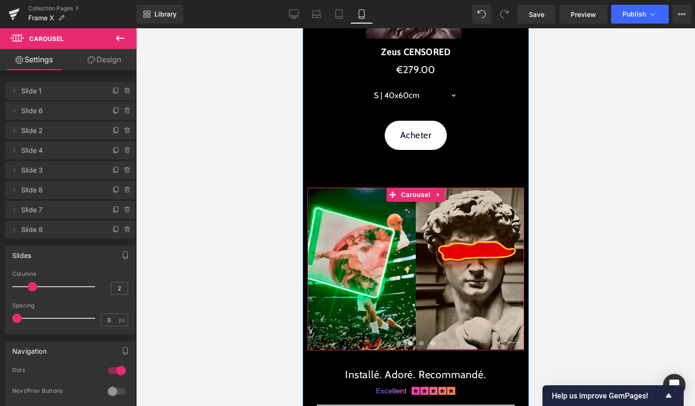
click at [422, 343] on span at bounding box center [421, 343] width 5 height 5
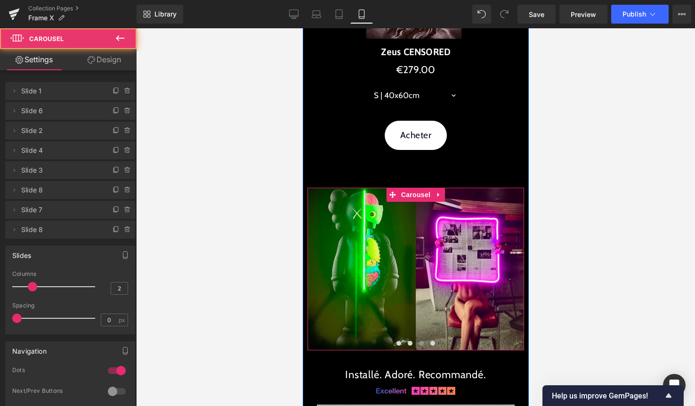
click at [421, 343] on span at bounding box center [421, 343] width 5 height 5
click at [430, 342] on span at bounding box center [432, 343] width 5 height 5
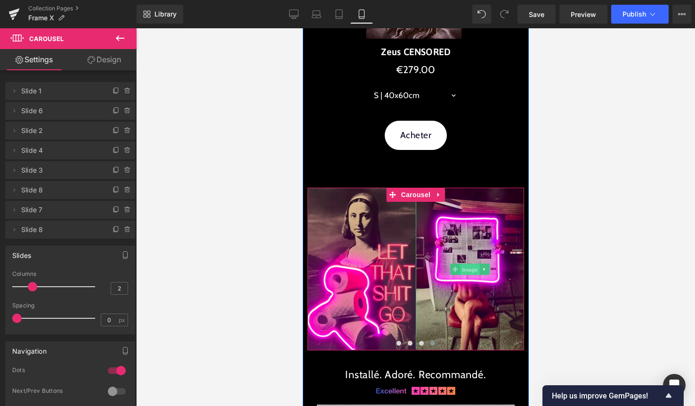
click at [467, 264] on span "Image" at bounding box center [470, 268] width 20 height 11
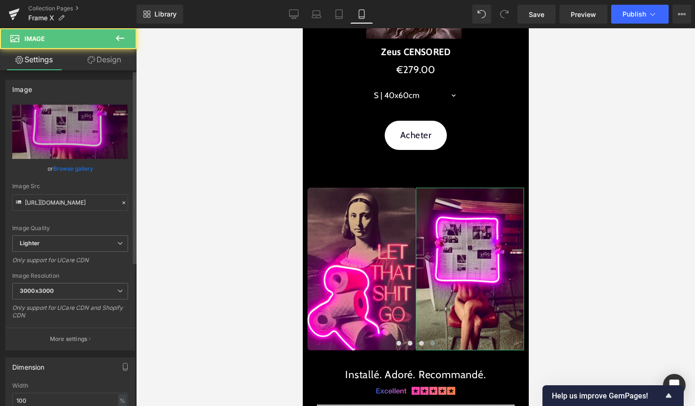
click at [69, 165] on link "Browse gallery" at bounding box center [73, 168] width 40 height 16
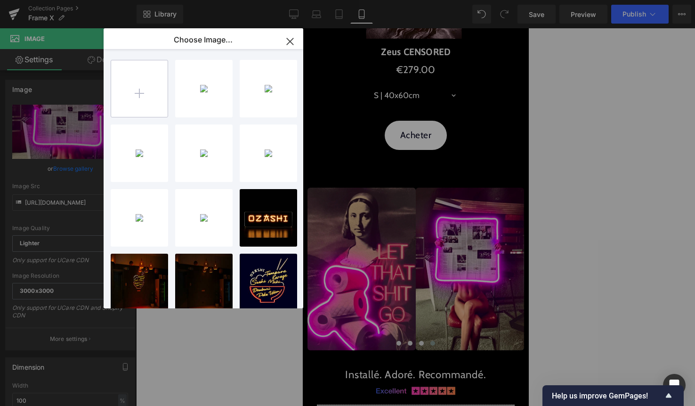
click at [150, 88] on input "file" at bounding box center [139, 88] width 57 height 57
type input "C:\fakepath\2.jpg"
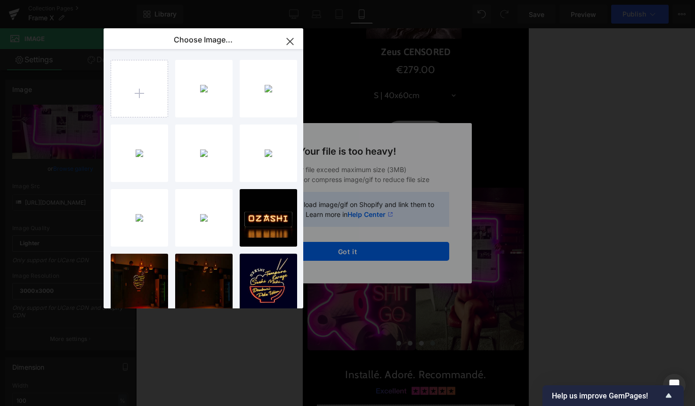
click at [351, 0] on div "Text Color Highlight Color #333333 Choose Image... Back to Library Insert 3...3…" at bounding box center [347, 0] width 695 height 0
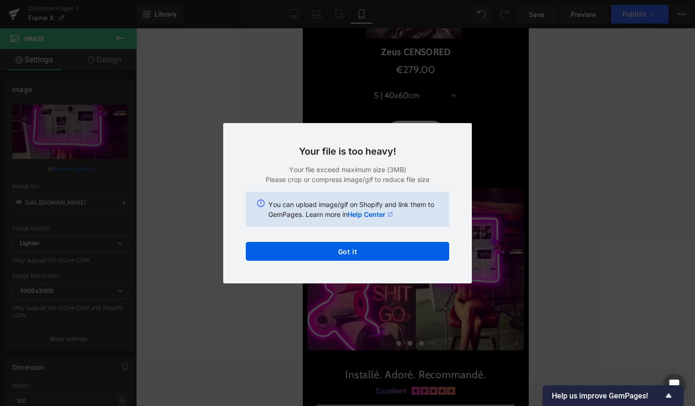
click at [87, 393] on div "Back to Library Insert Your file is too heavy! Your file exceed maximum size (3…" at bounding box center [347, 203] width 695 height 406
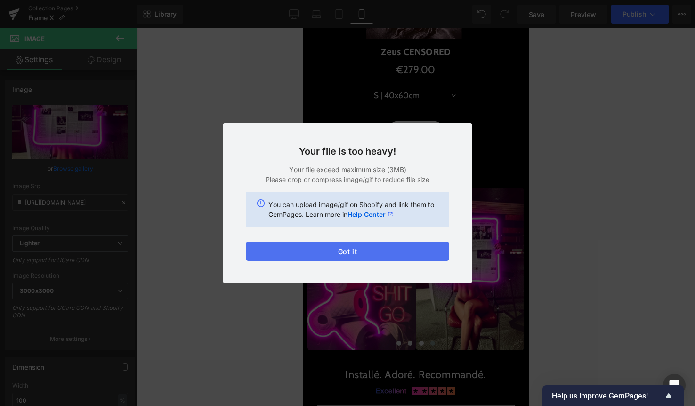
click at [411, 254] on button "Got it" at bounding box center [347, 251] width 203 height 19
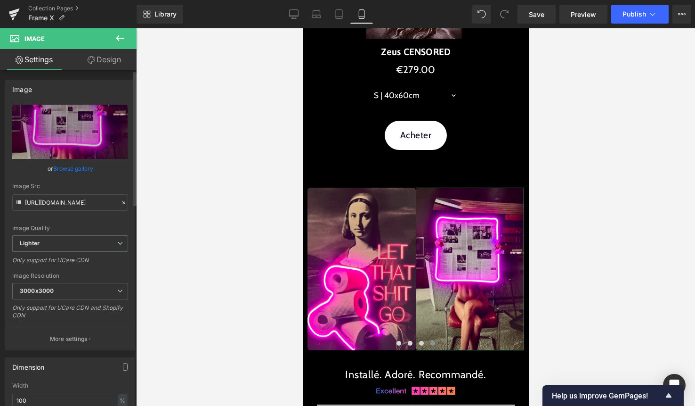
click at [73, 169] on link "Browse gallery" at bounding box center [73, 168] width 40 height 16
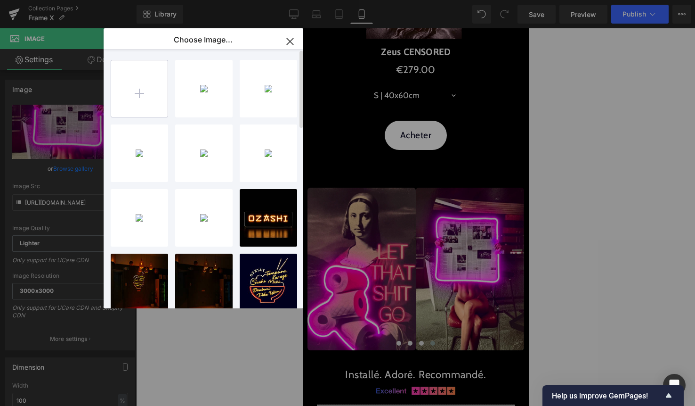
click at [132, 92] on input "file" at bounding box center [139, 88] width 57 height 57
click at [144, 98] on input "file" at bounding box center [139, 88] width 57 height 57
click at [260, 0] on div "Image You are previewing how the will restyle your page. You can not edit Eleme…" at bounding box center [347, 0] width 695 height 0
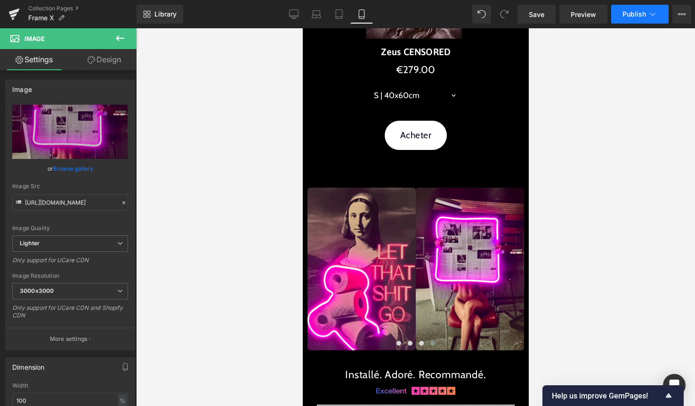
click at [645, 11] on span "Publish" at bounding box center [635, 14] width 24 height 8
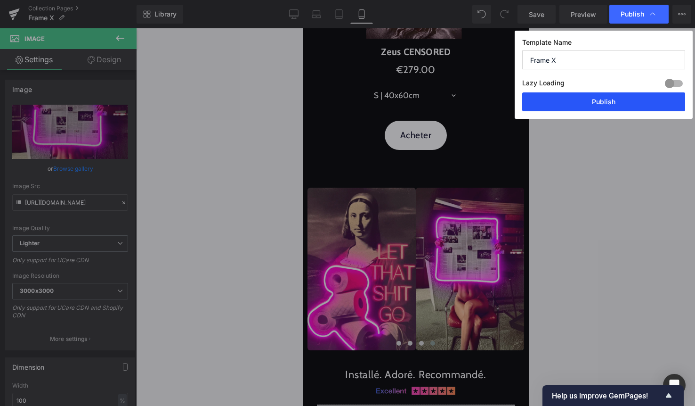
click at [608, 102] on button "Publish" at bounding box center [603, 101] width 163 height 19
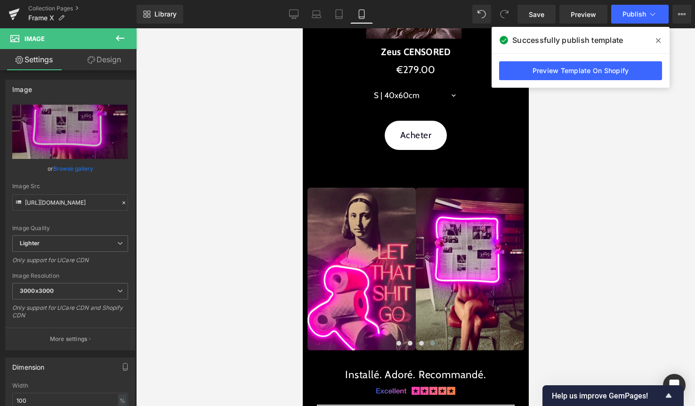
click at [659, 37] on icon at bounding box center [658, 41] width 5 height 8
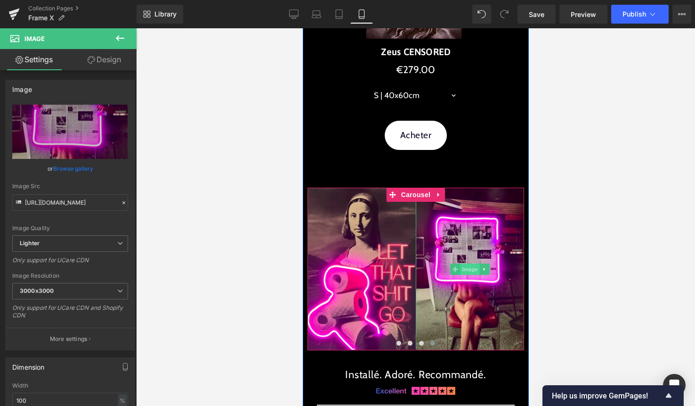
click at [473, 268] on span "Image" at bounding box center [470, 268] width 20 height 11
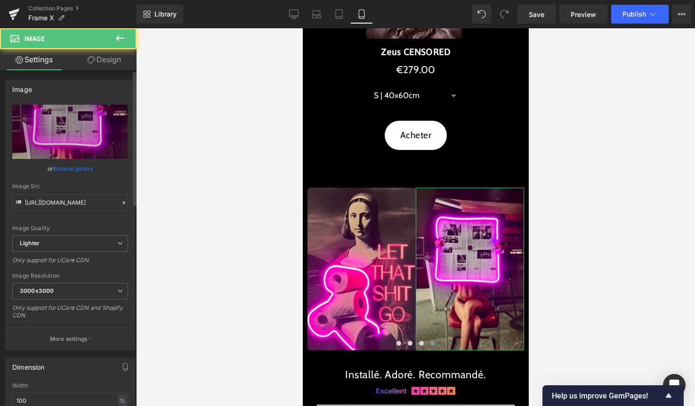
click at [59, 175] on link "Browse gallery" at bounding box center [73, 168] width 40 height 16
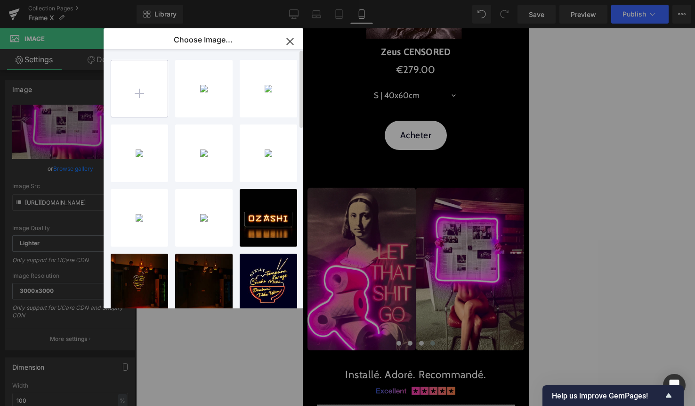
click at [144, 97] on input "file" at bounding box center [139, 88] width 57 height 57
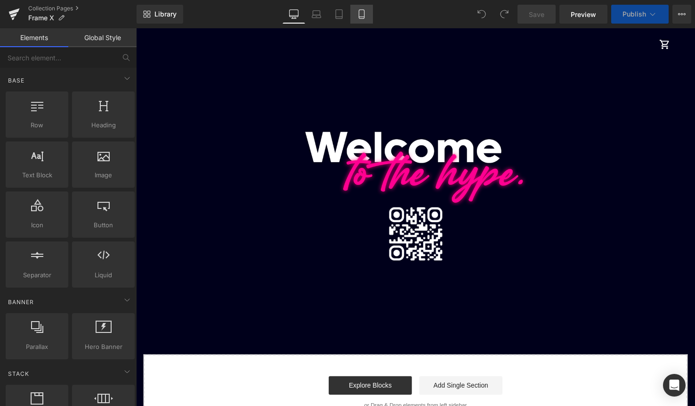
click at [360, 18] on icon at bounding box center [361, 13] width 9 height 9
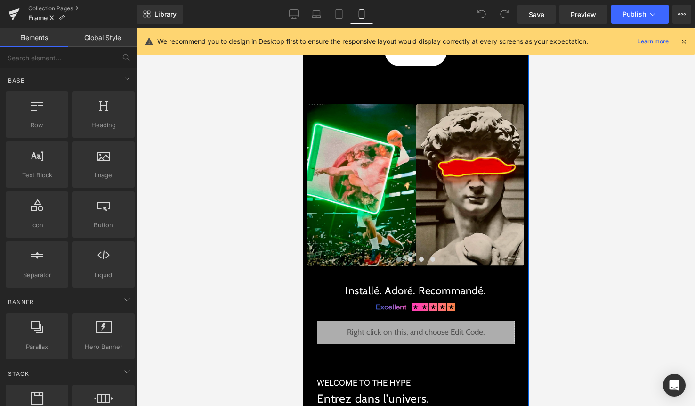
scroll to position [2006, 0]
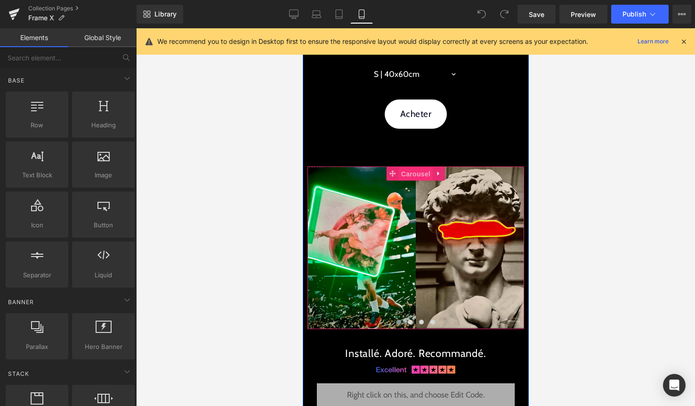
click at [422, 172] on span "Carousel" at bounding box center [415, 174] width 34 height 14
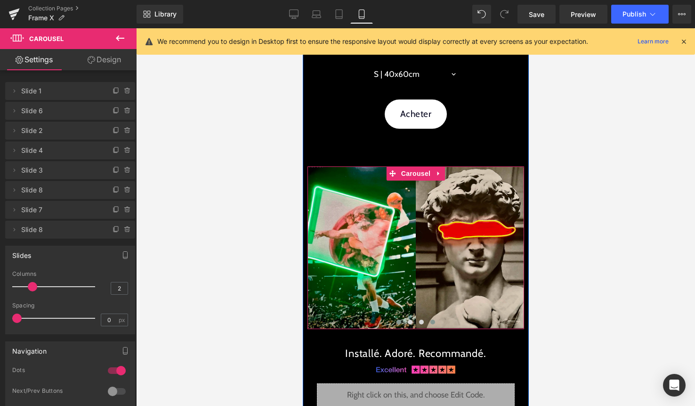
click at [433, 322] on span at bounding box center [432, 321] width 5 height 5
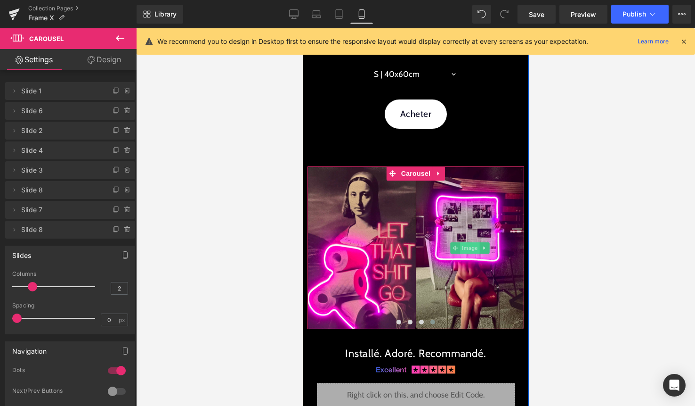
click at [470, 249] on span "Image" at bounding box center [470, 247] width 20 height 11
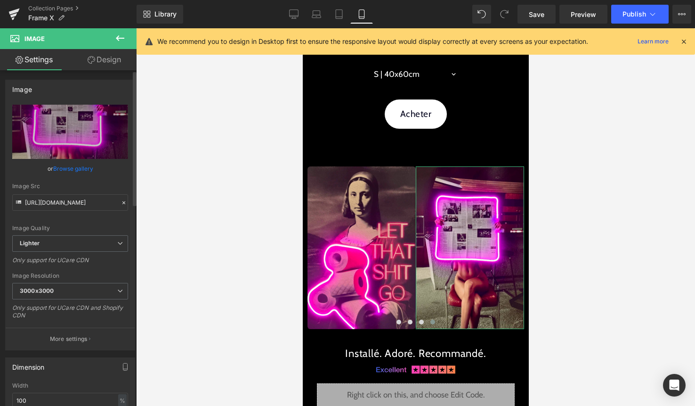
click at [75, 168] on link "Browse gallery" at bounding box center [73, 168] width 40 height 16
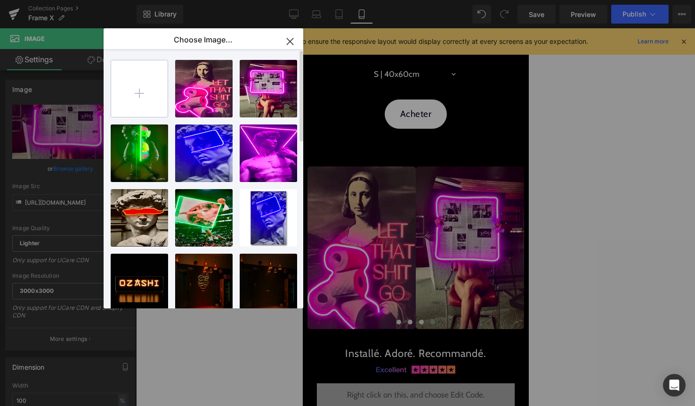
click at [137, 91] on input "file" at bounding box center [139, 88] width 57 height 57
type input "C:\fakepath\2.jpg"
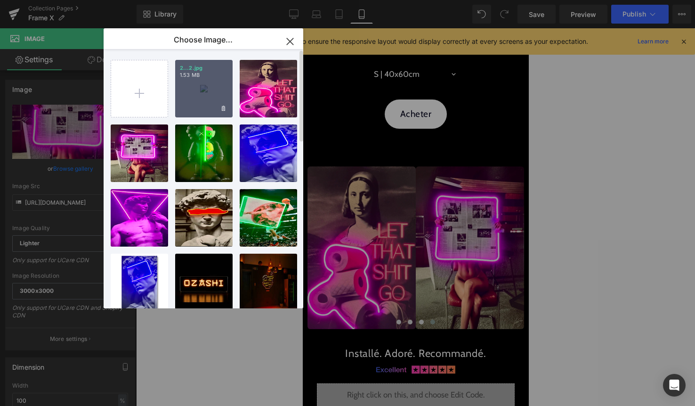
click at [202, 95] on div "2...2.jpg 1.53 MB" at bounding box center [203, 88] width 57 height 57
type input "https://ucarecdn.com/98591e03-d762-42b2-a97f-f0042f56ee25/-/format/auto/-/previ…"
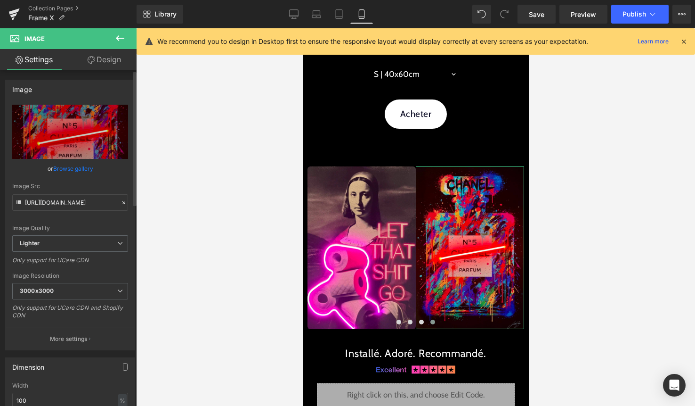
click at [75, 169] on link "Browse gallery" at bounding box center [73, 168] width 40 height 16
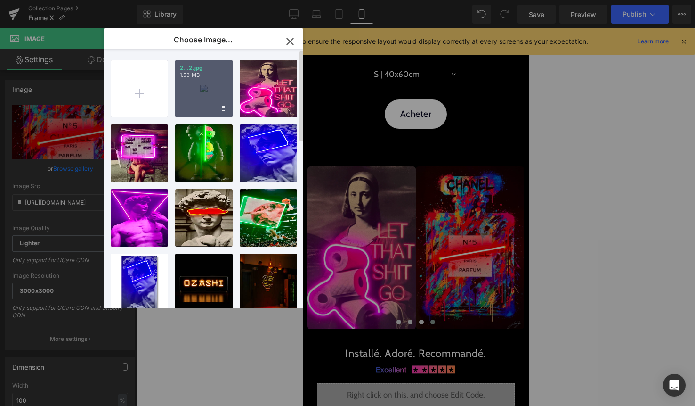
click at [196, 100] on div "2...2.jpg 1.53 MB" at bounding box center [203, 88] width 57 height 57
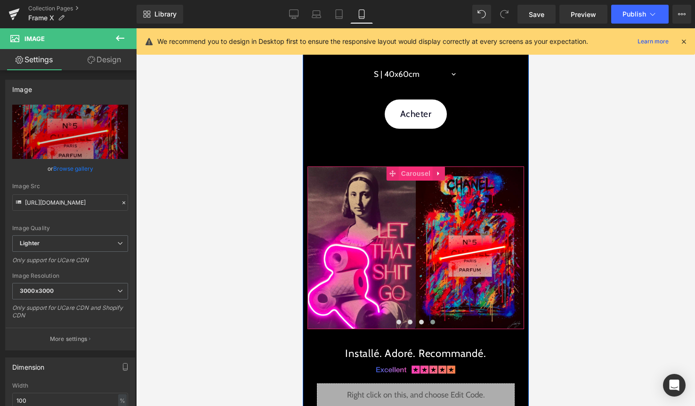
click at [422, 174] on span "Carousel" at bounding box center [415, 173] width 34 height 14
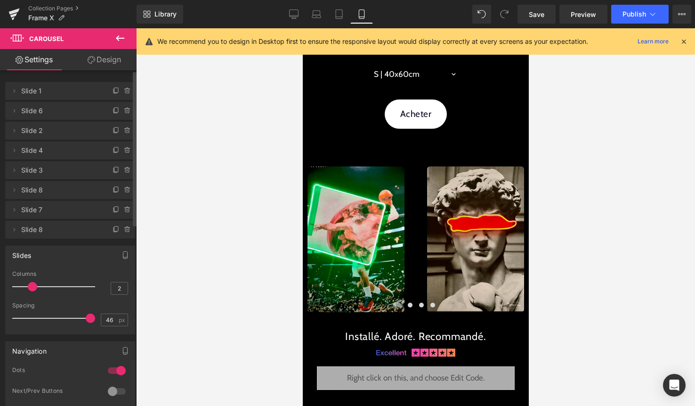
type input "45"
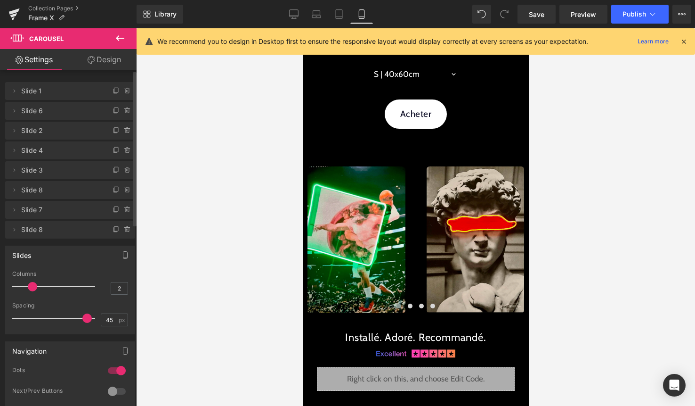
drag, startPoint x: 16, startPoint y: 314, endPoint x: 82, endPoint y: 328, distance: 68.0
click at [82, 328] on div "Spacing 45 px" at bounding box center [70, 318] width 116 height 32
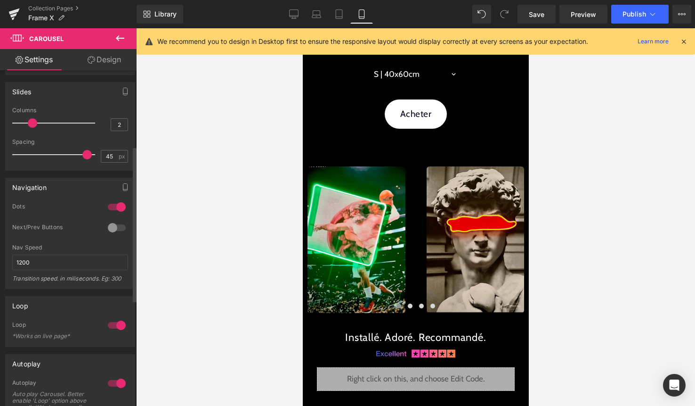
scroll to position [167, 0]
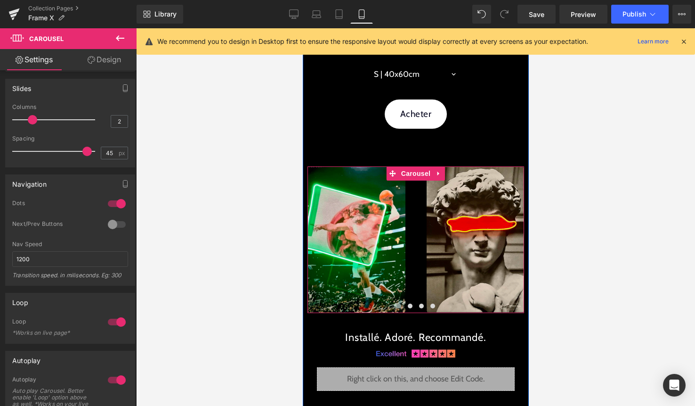
click at [396, 304] on button at bounding box center [398, 305] width 11 height 9
click at [409, 170] on span "Carousel" at bounding box center [415, 173] width 34 height 14
click at [358, 240] on span "Image" at bounding box center [356, 239] width 20 height 11
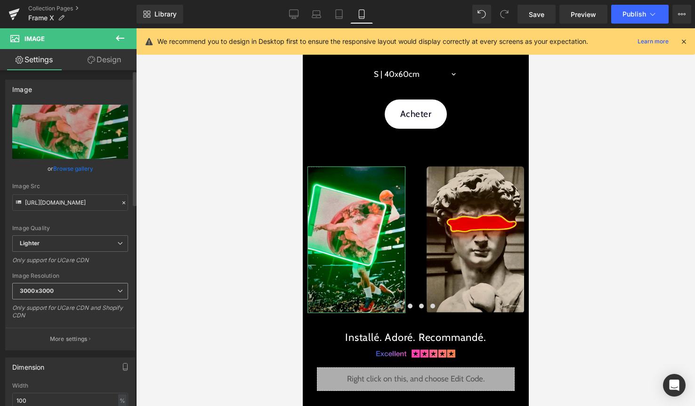
scroll to position [83, 0]
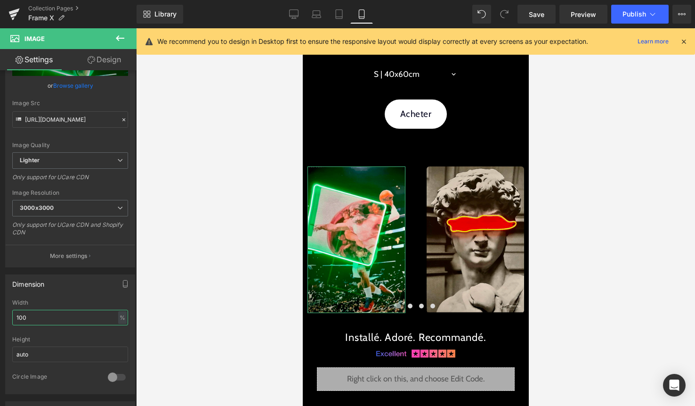
drag, startPoint x: 32, startPoint y: 315, endPoint x: -17, endPoint y: 315, distance: 49.0
click at [0, 315] on html "Image You are previewing how the will restyle your page. You can not edit Eleme…" at bounding box center [347, 203] width 695 height 406
type input "80"
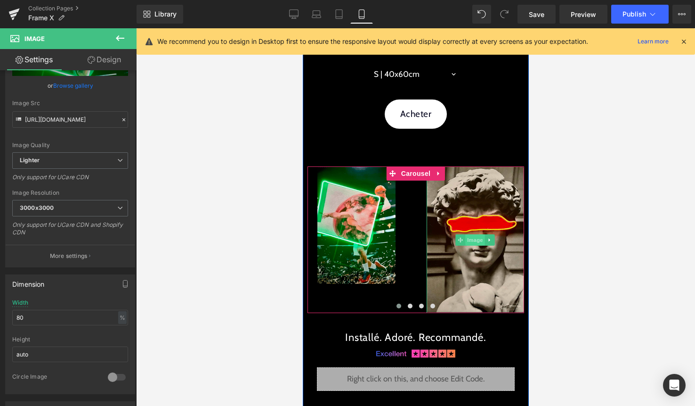
click at [470, 236] on span "Image" at bounding box center [475, 239] width 20 height 11
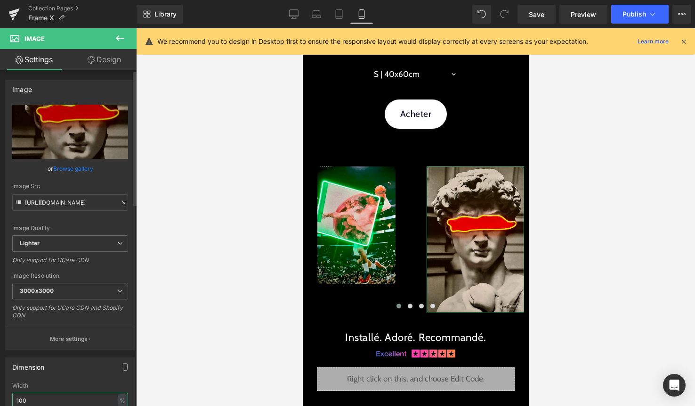
click at [41, 399] on input "100" at bounding box center [70, 400] width 116 height 16
type input "1"
type input "80"
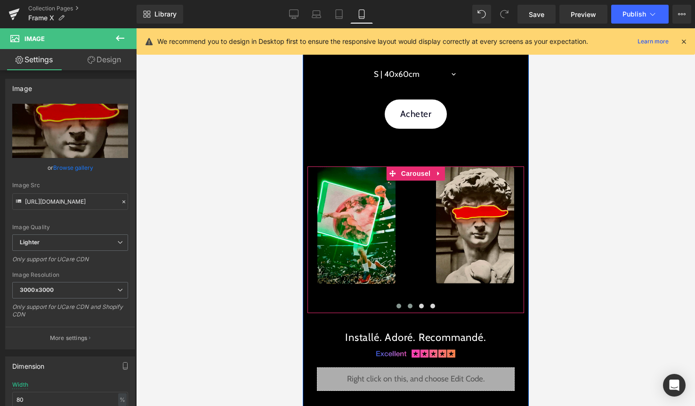
click at [408, 307] on span at bounding box center [409, 305] width 5 height 5
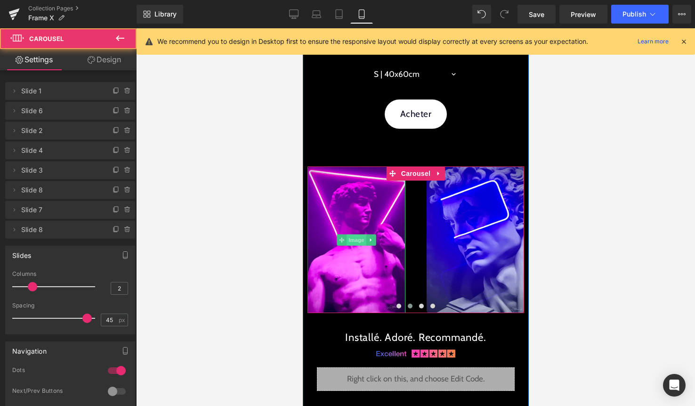
click at [363, 234] on span "Image" at bounding box center [356, 239] width 20 height 11
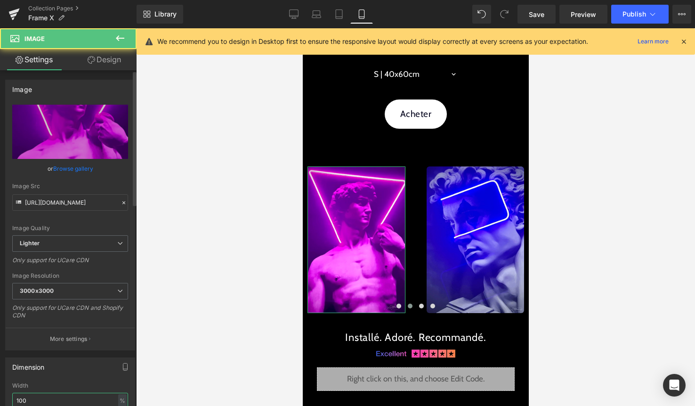
click at [52, 397] on input "100" at bounding box center [70, 400] width 116 height 16
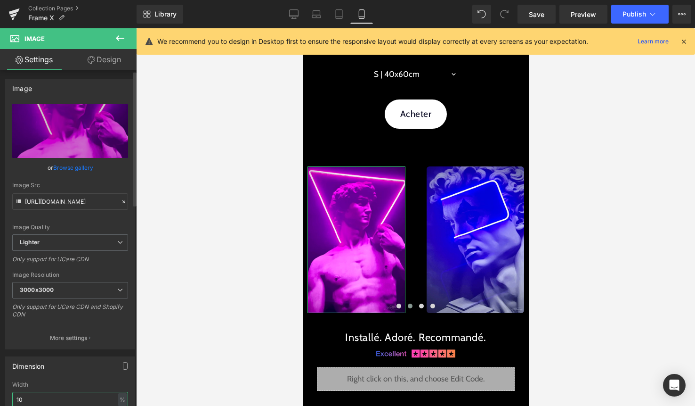
type input "1"
type input "80"
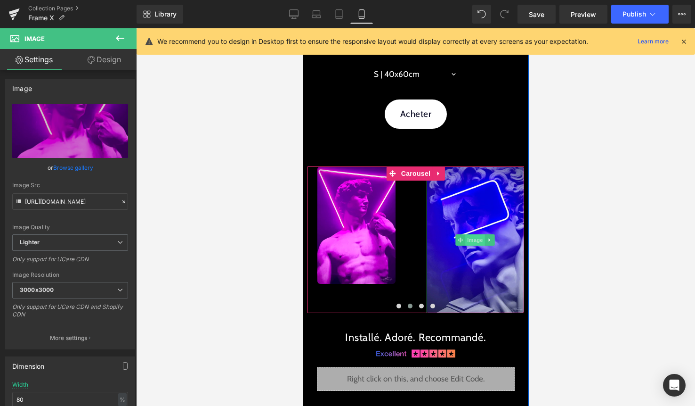
click at [476, 237] on span "Image" at bounding box center [475, 239] width 20 height 11
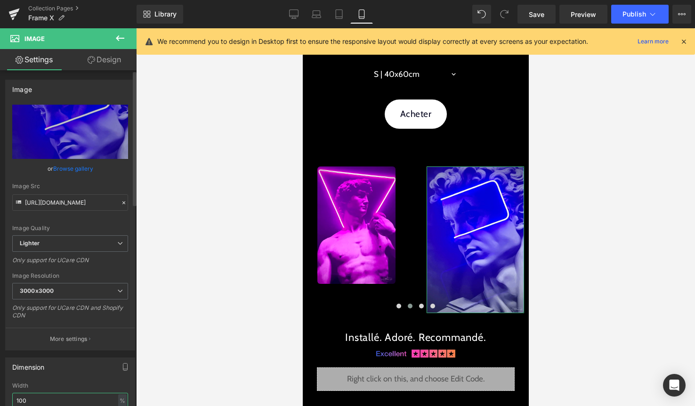
click at [28, 400] on input "100" at bounding box center [70, 400] width 116 height 16
type input "1"
type input "80"
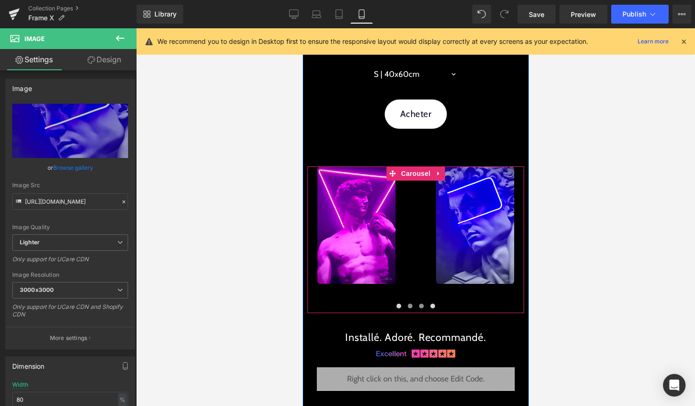
click at [422, 304] on span at bounding box center [421, 305] width 5 height 5
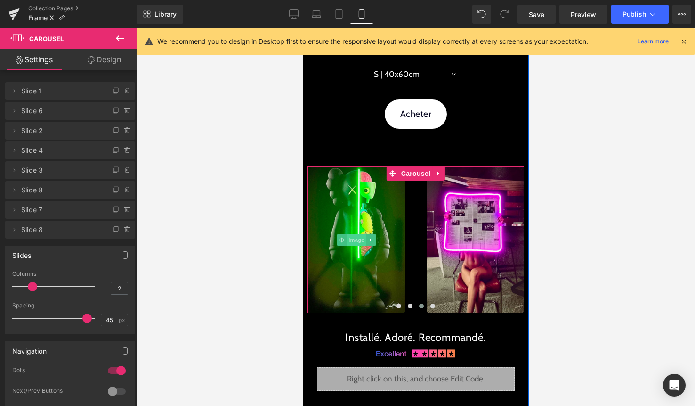
click at [356, 237] on span "Image" at bounding box center [356, 239] width 20 height 11
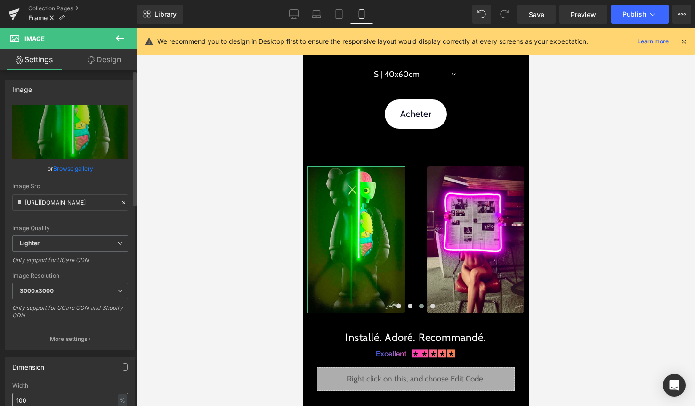
click at [31, 402] on input "100" at bounding box center [70, 400] width 116 height 16
type input "1"
type input "80"
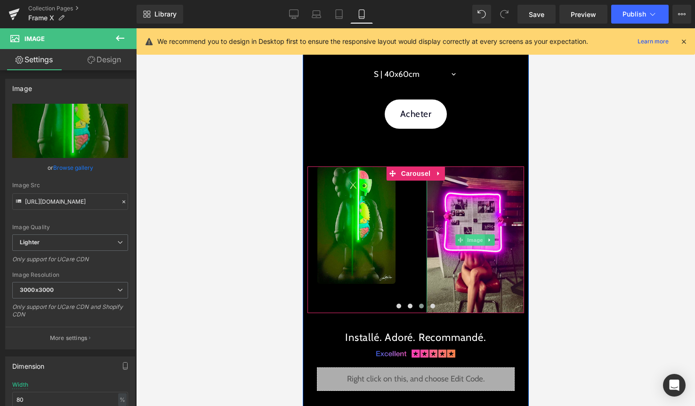
click at [479, 238] on span "Image" at bounding box center [475, 239] width 20 height 11
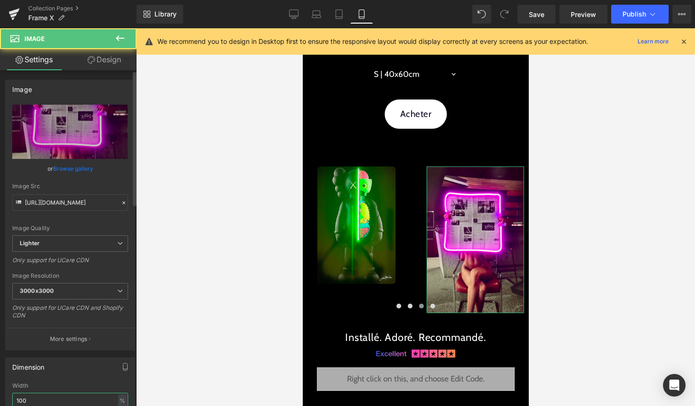
click at [43, 397] on input "100" at bounding box center [70, 400] width 116 height 16
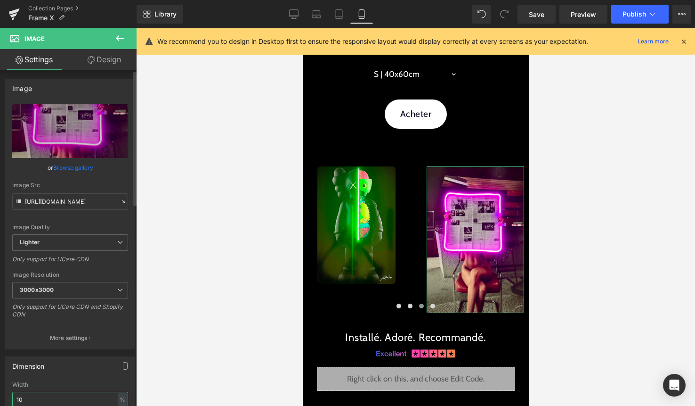
type input "1"
type input "80"
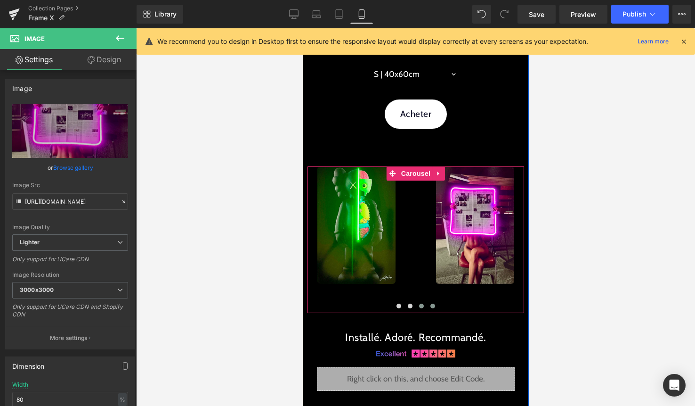
click at [432, 306] on span at bounding box center [432, 305] width 5 height 5
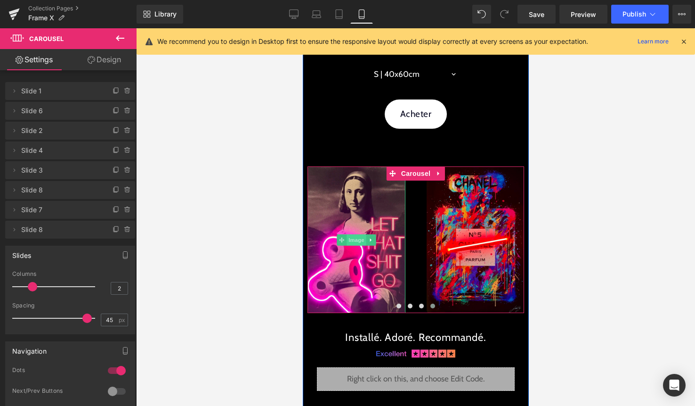
click at [359, 241] on span "Image" at bounding box center [356, 239] width 20 height 11
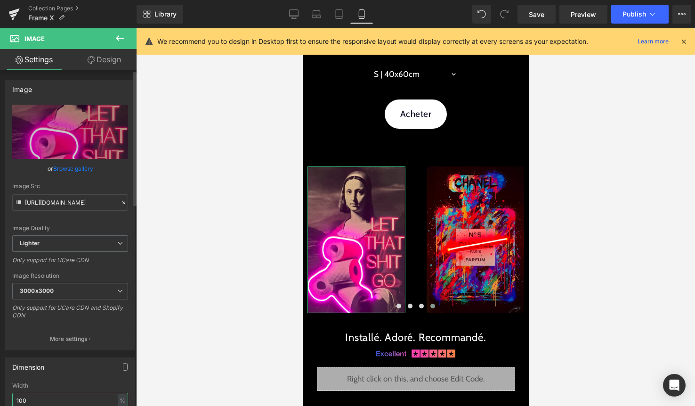
click at [42, 398] on input "100" at bounding box center [70, 400] width 116 height 16
type input "1"
type input "80"
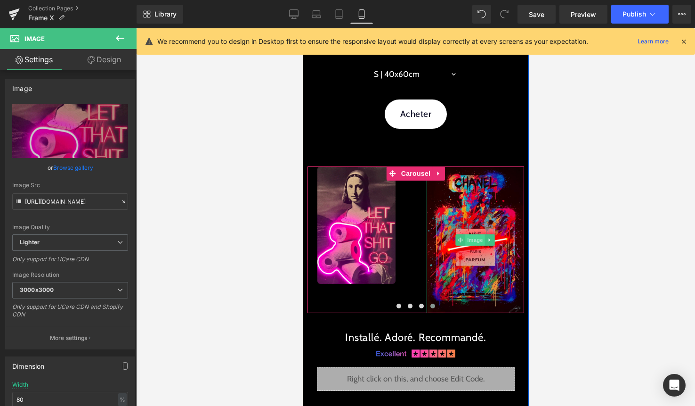
click at [476, 234] on span "Image" at bounding box center [475, 239] width 20 height 11
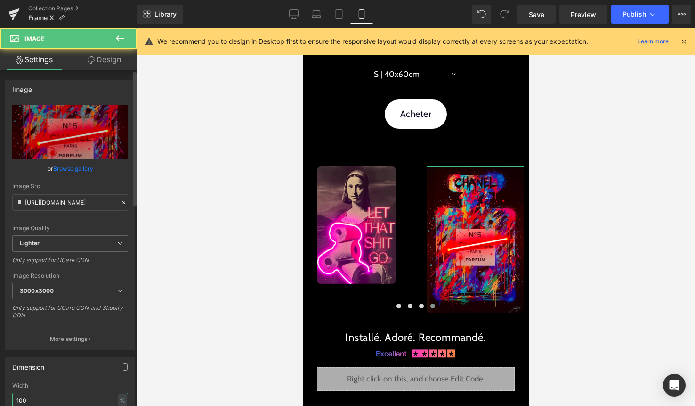
click at [26, 396] on input "100" at bounding box center [70, 400] width 116 height 16
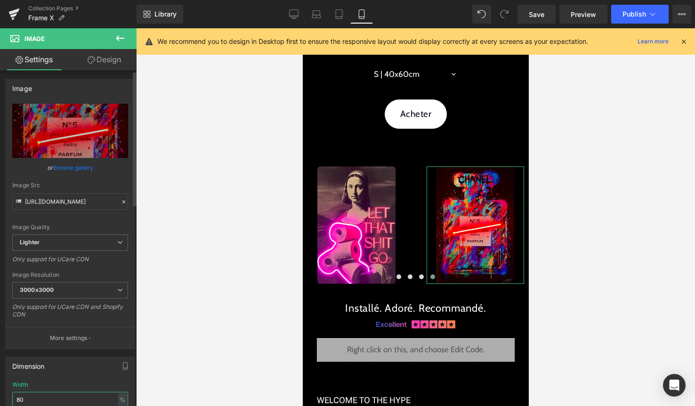
type input "80"
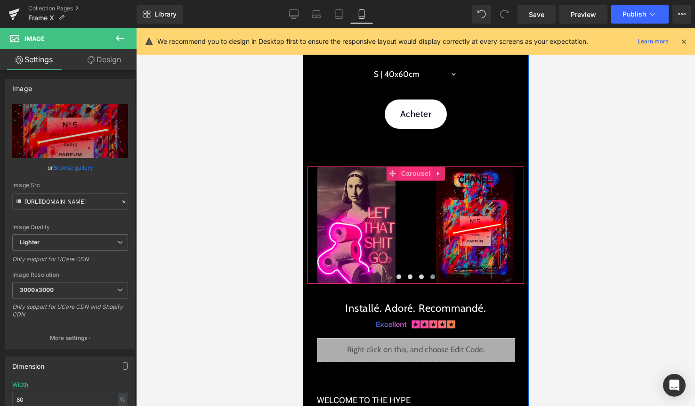
click at [419, 171] on span "Carousel" at bounding box center [415, 173] width 34 height 14
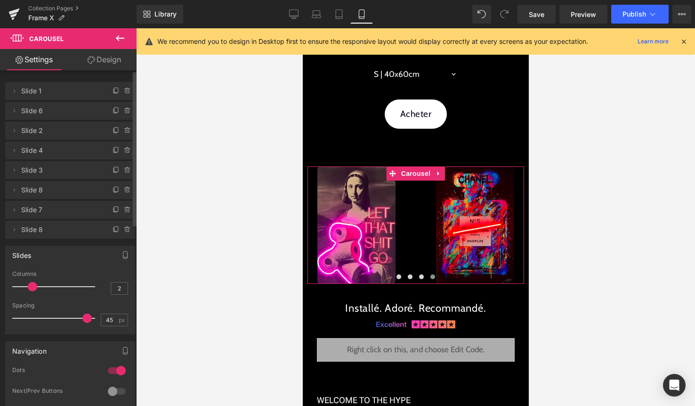
click at [33, 95] on span "Slide 1" at bounding box center [60, 91] width 79 height 18
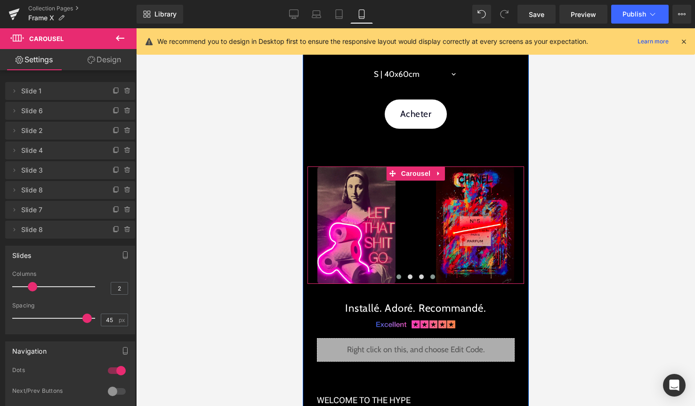
click at [398, 275] on span at bounding box center [398, 276] width 5 height 5
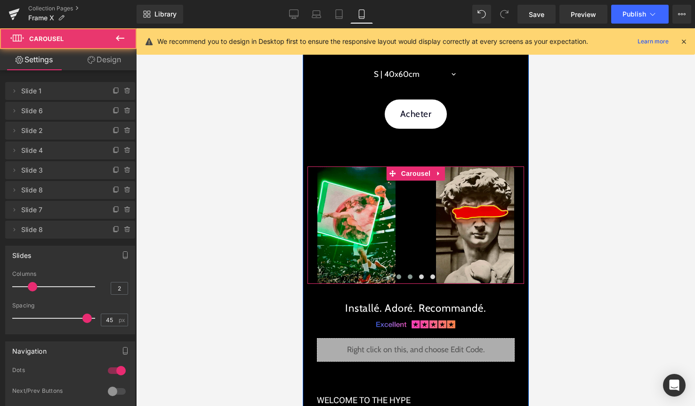
click at [408, 277] on span at bounding box center [409, 276] width 5 height 5
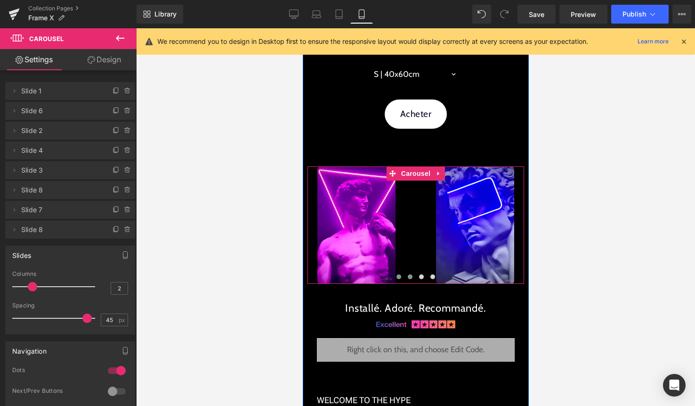
click at [397, 278] on button at bounding box center [398, 276] width 11 height 9
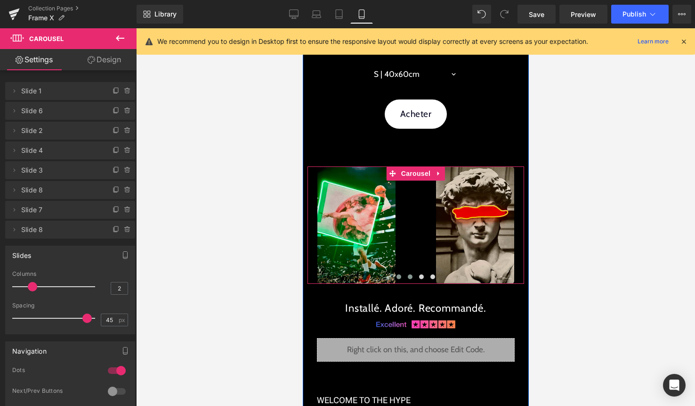
click at [414, 275] on button at bounding box center [409, 276] width 11 height 9
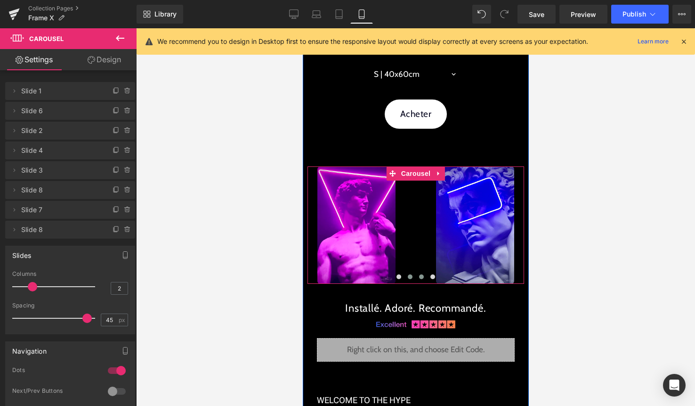
click at [421, 276] on span at bounding box center [421, 276] width 5 height 5
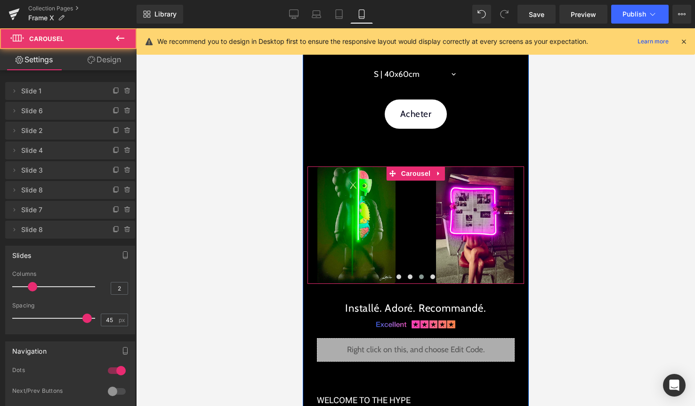
click at [421, 276] on span at bounding box center [421, 276] width 5 height 5
click at [431, 275] on span at bounding box center [432, 276] width 5 height 5
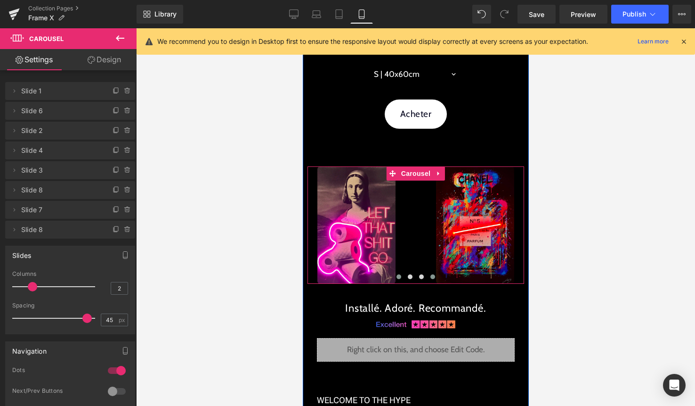
click at [400, 276] on span at bounding box center [398, 276] width 5 height 5
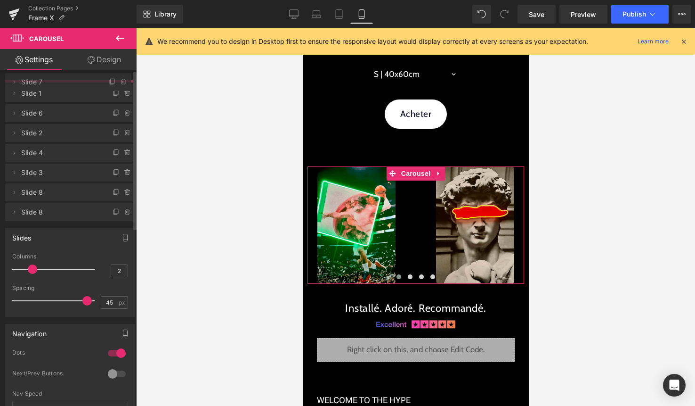
drag, startPoint x: 49, startPoint y: 213, endPoint x: 62, endPoint y: 86, distance: 127.9
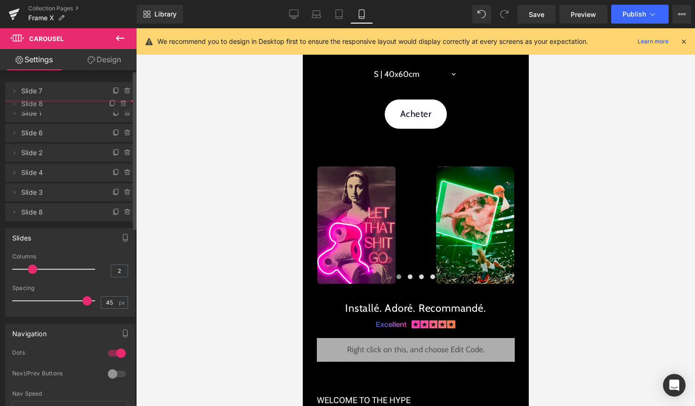
drag, startPoint x: 44, startPoint y: 230, endPoint x: 49, endPoint y: 103, distance: 127.8
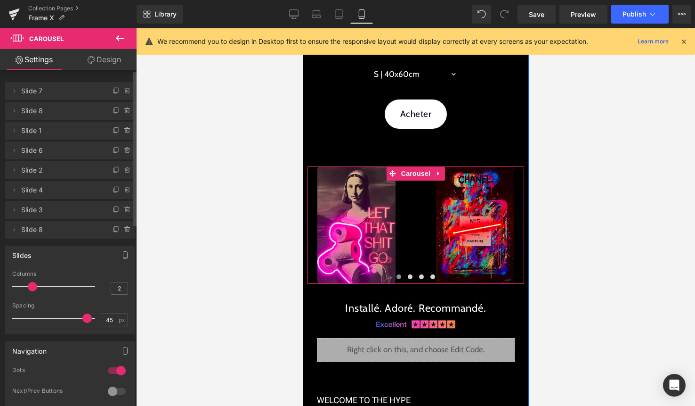
click at [398, 277] on span at bounding box center [398, 276] width 5 height 5
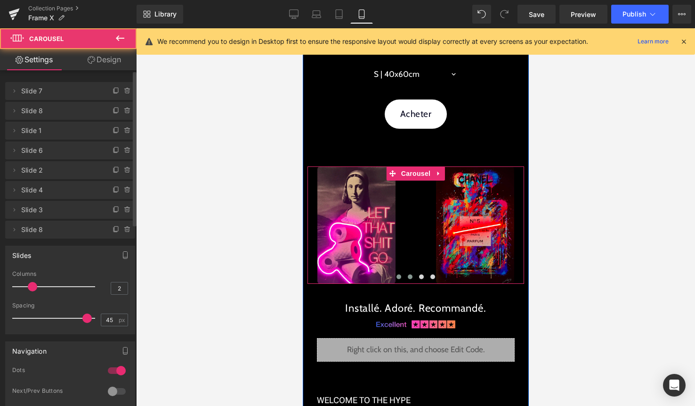
click at [410, 276] on span at bounding box center [409, 276] width 5 height 5
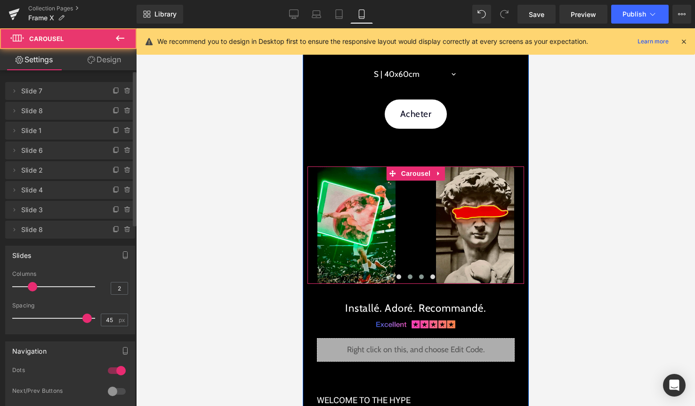
click at [422, 277] on span at bounding box center [421, 276] width 5 height 5
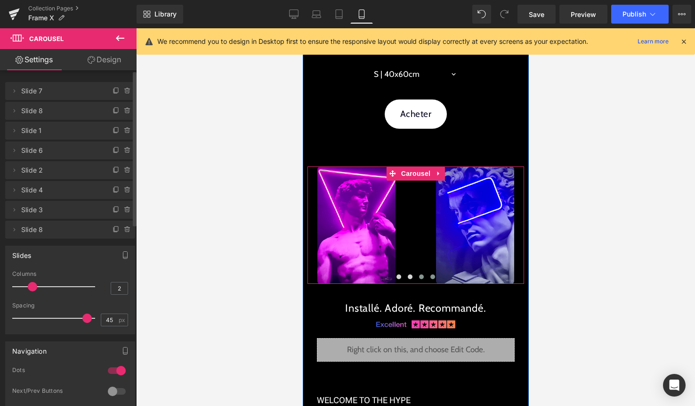
click at [435, 276] on button at bounding box center [432, 276] width 11 height 9
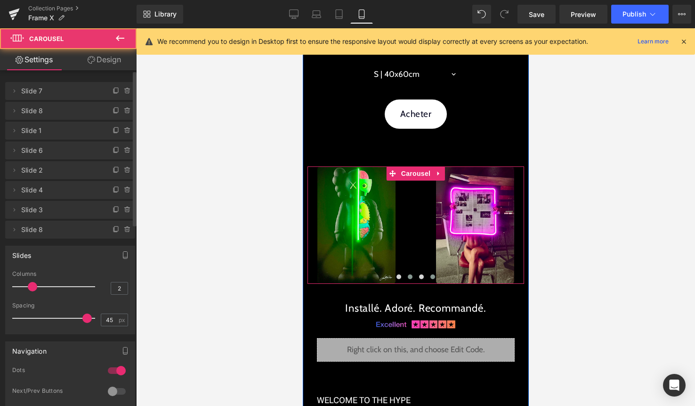
click at [412, 276] on button at bounding box center [409, 276] width 11 height 9
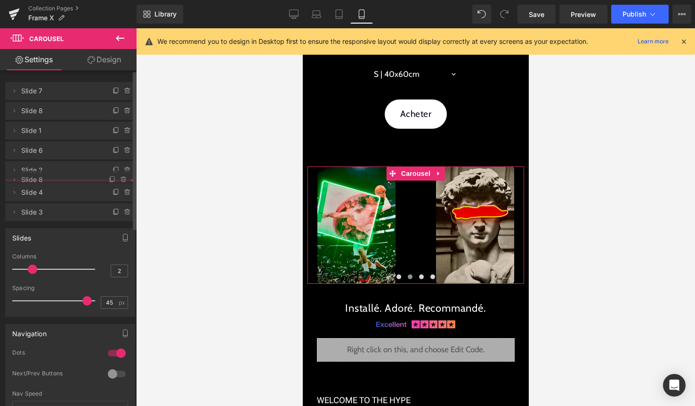
drag, startPoint x: 31, startPoint y: 238, endPoint x: 38, endPoint y: 188, distance: 49.9
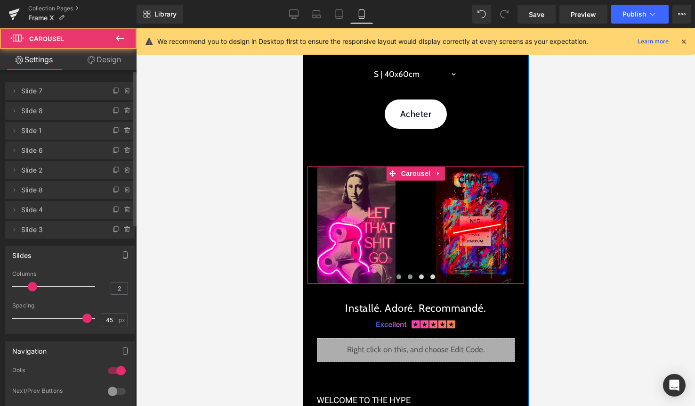
click at [413, 278] on button at bounding box center [409, 276] width 11 height 9
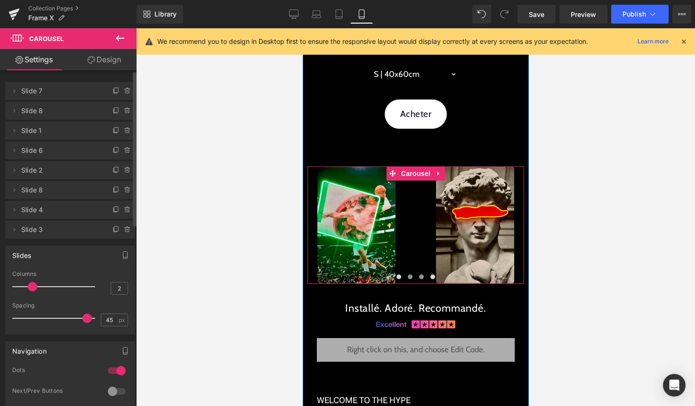
click at [422, 278] on span at bounding box center [421, 276] width 5 height 5
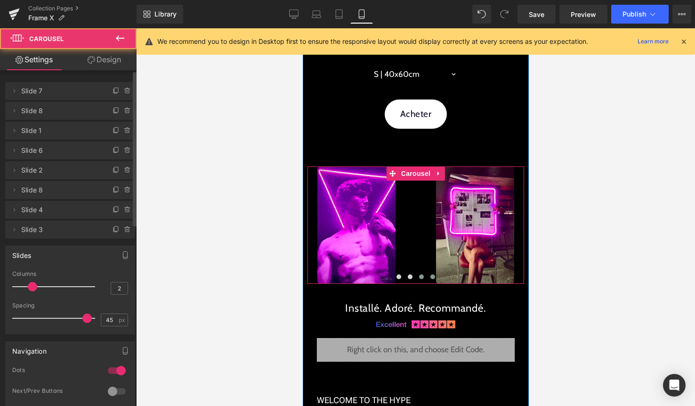
click at [433, 277] on span at bounding box center [432, 276] width 5 height 5
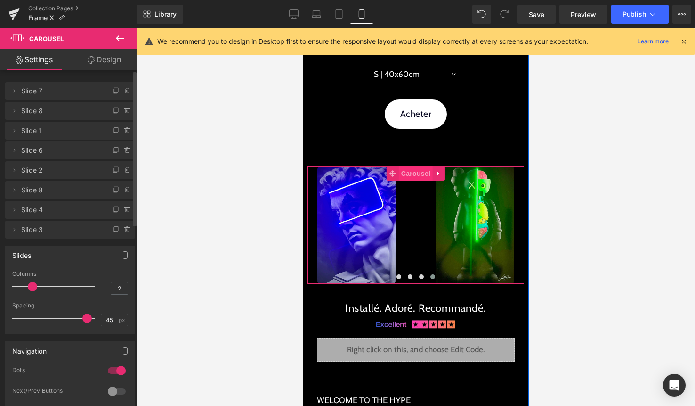
click at [422, 172] on span "Carousel" at bounding box center [415, 173] width 34 height 14
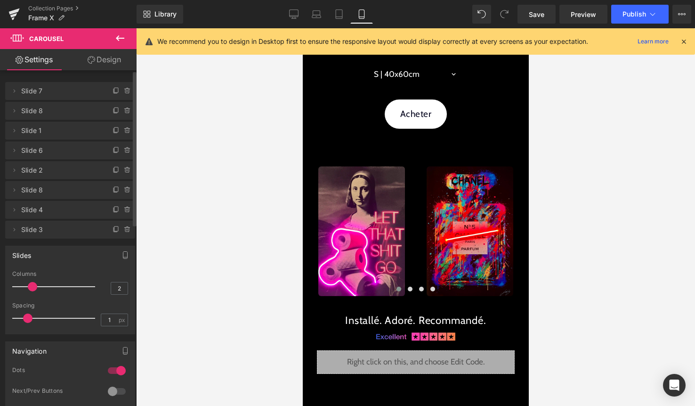
type input "0"
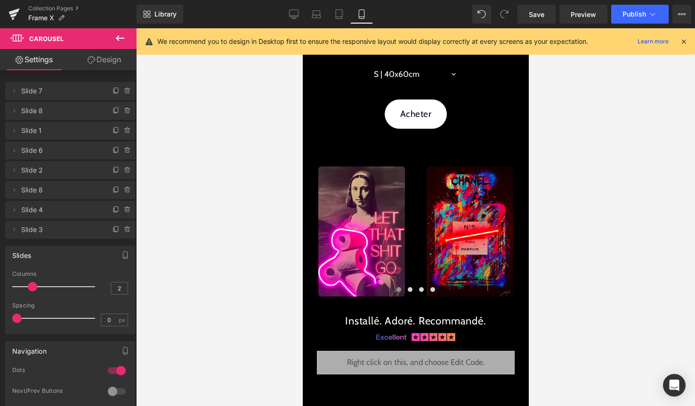
drag, startPoint x: 85, startPoint y: 318, endPoint x: -17, endPoint y: 311, distance: 102.0
click at [0, 311] on html "Carousel You are previewing how the will restyle your page. You can not edit El…" at bounding box center [347, 203] width 695 height 406
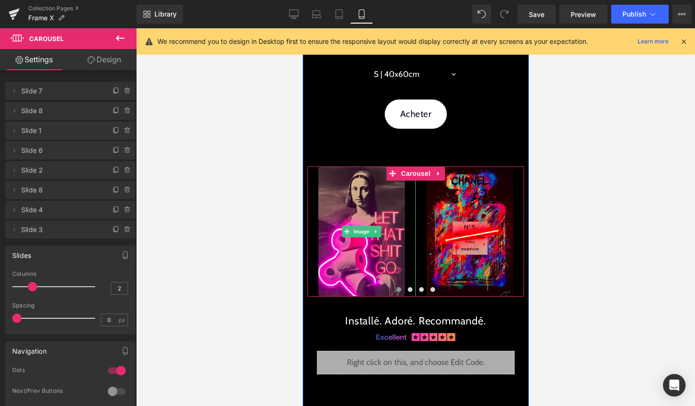
click at [410, 181] on div at bounding box center [361, 231] width 108 height 130
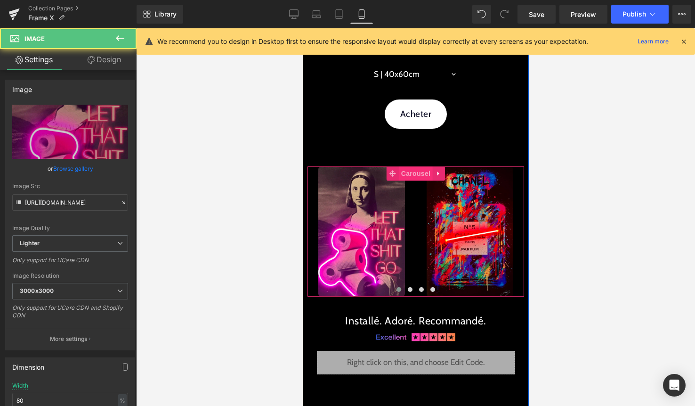
click at [413, 175] on span "Carousel" at bounding box center [415, 173] width 34 height 14
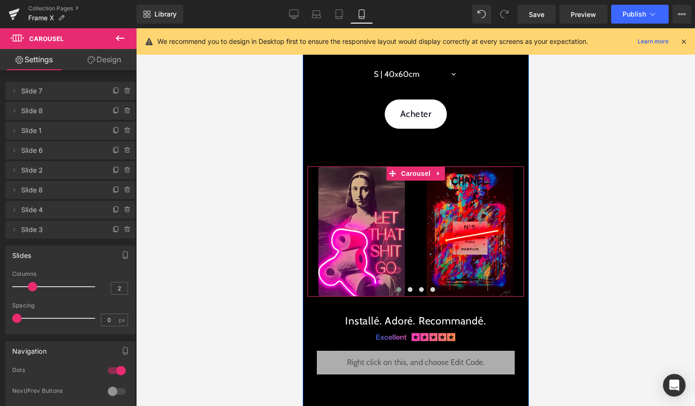
click at [398, 290] on span at bounding box center [398, 289] width 5 height 5
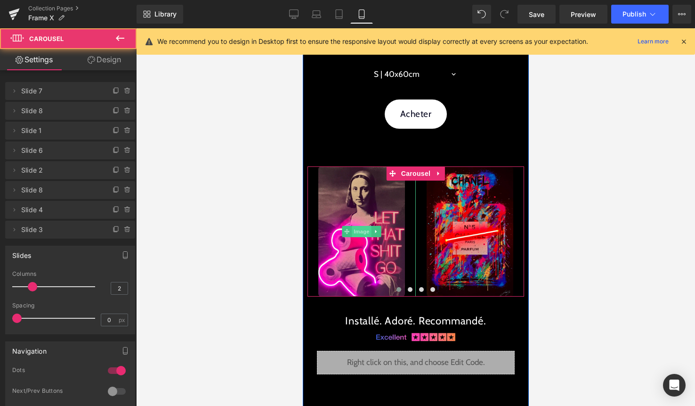
click at [358, 236] on span "Image" at bounding box center [361, 231] width 20 height 11
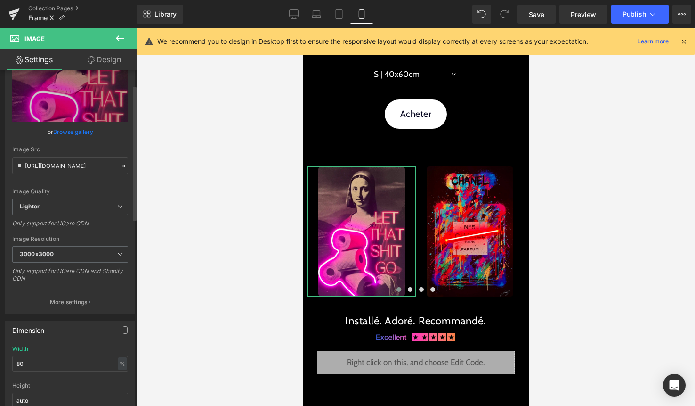
scroll to position [37, 0]
click at [67, 363] on input "80" at bounding box center [70, 363] width 116 height 16
type input "8"
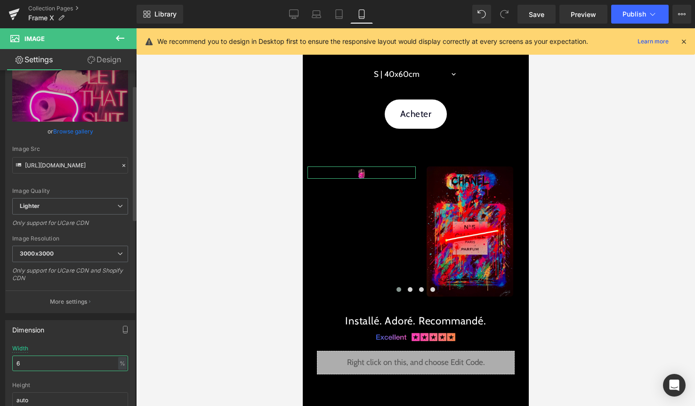
type input "60"
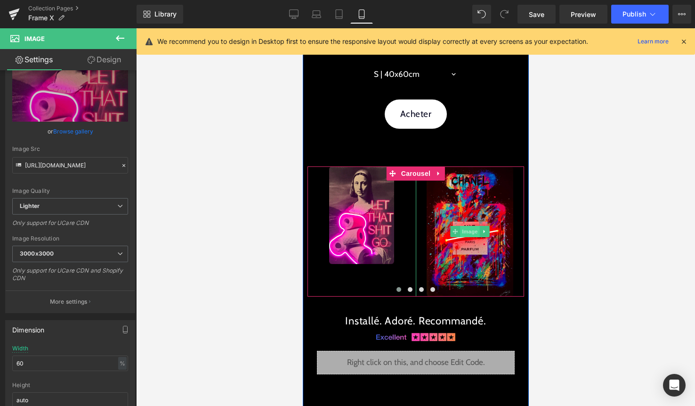
click at [471, 231] on span "Image" at bounding box center [470, 231] width 20 height 11
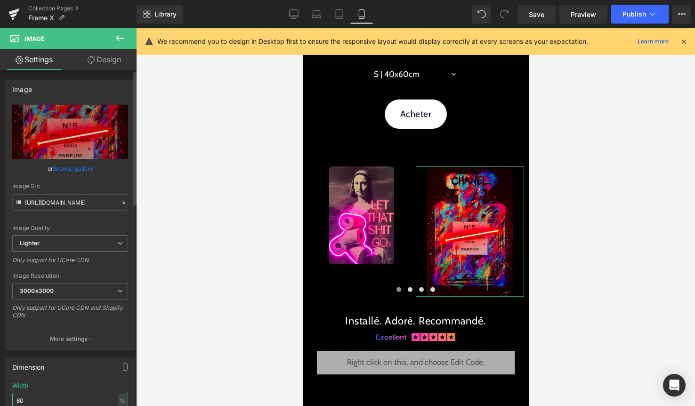
click at [49, 399] on input "80" at bounding box center [70, 400] width 116 height 16
type input "8"
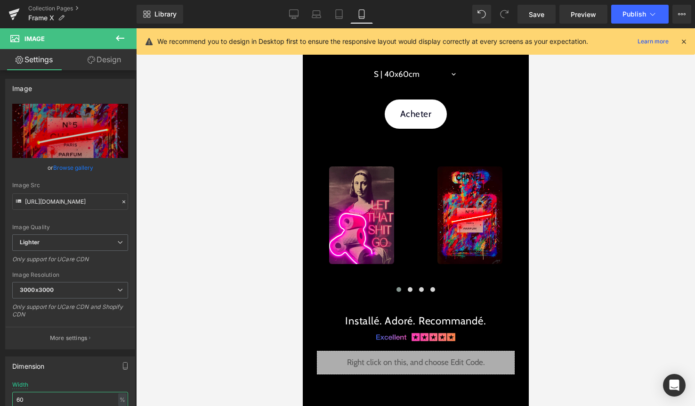
type input "6"
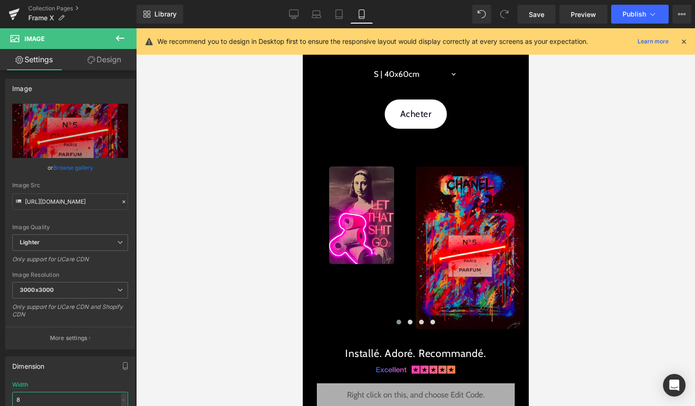
type input "80"
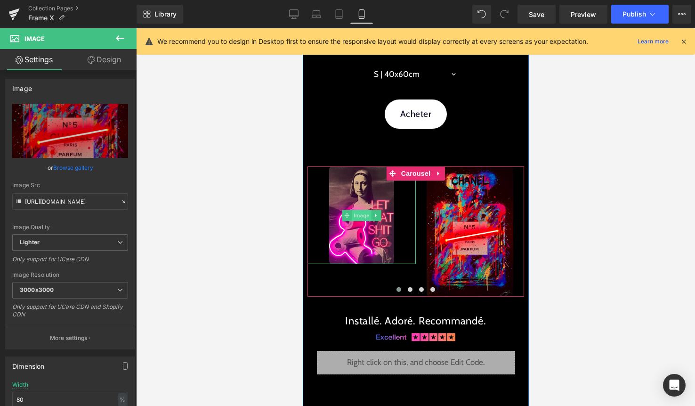
click at [364, 215] on span "Image" at bounding box center [361, 215] width 20 height 11
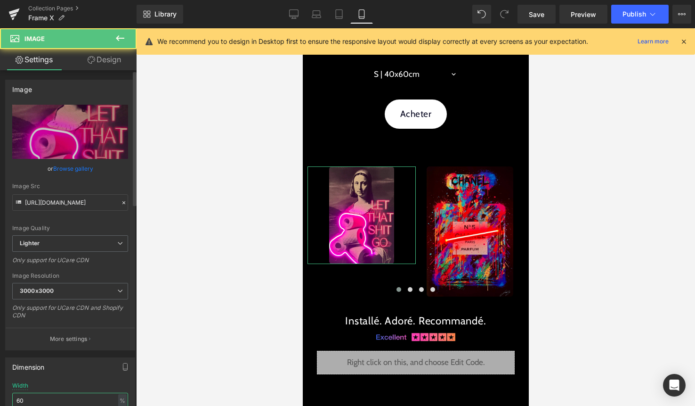
click at [31, 393] on input "60" at bounding box center [70, 400] width 116 height 16
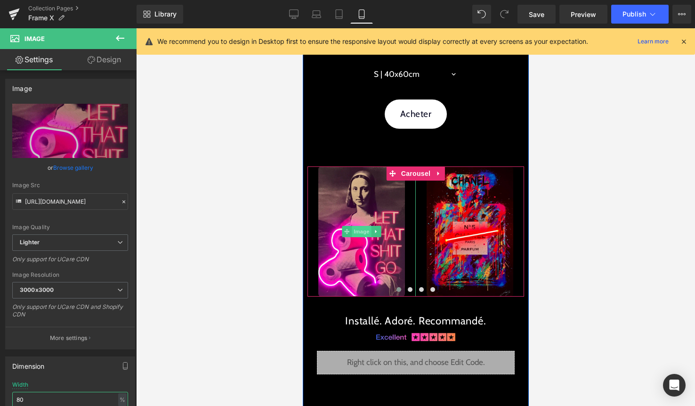
click at [363, 228] on span "Image" at bounding box center [361, 231] width 20 height 11
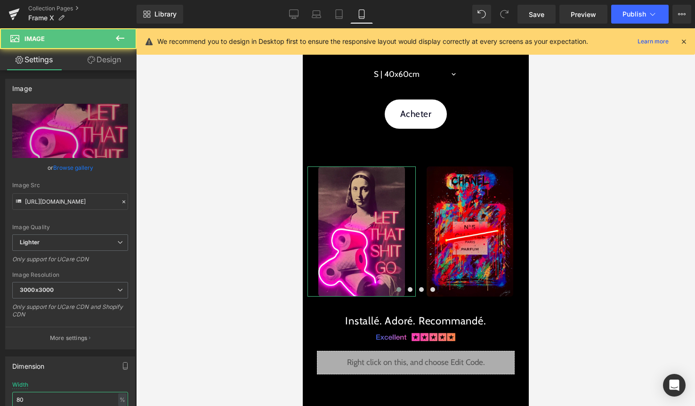
type input "80"
click at [80, 67] on link "Design" at bounding box center [104, 59] width 68 height 21
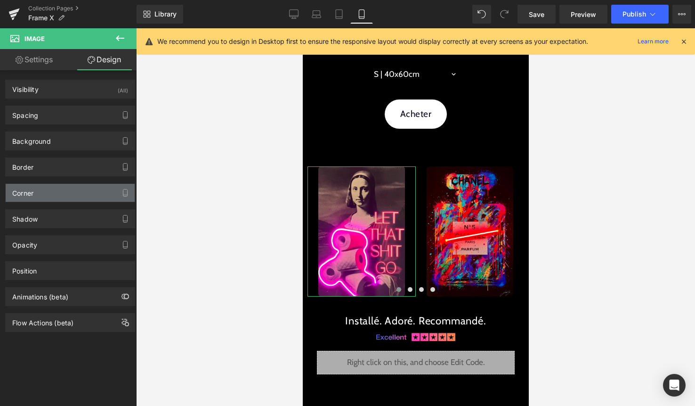
click at [69, 193] on div "Corner" at bounding box center [70, 193] width 129 height 18
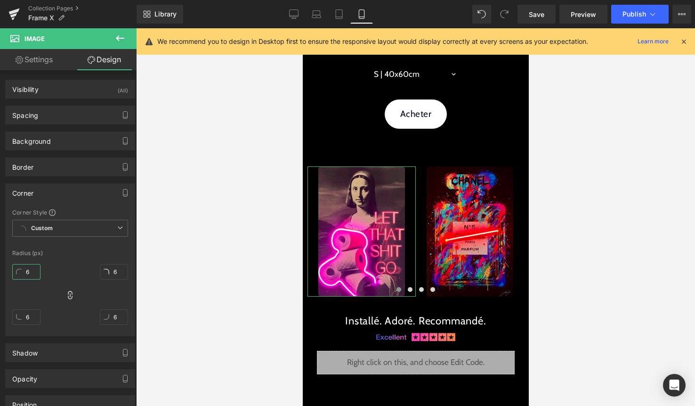
click at [33, 274] on input "6" at bounding box center [26, 272] width 28 height 16
type input "0"
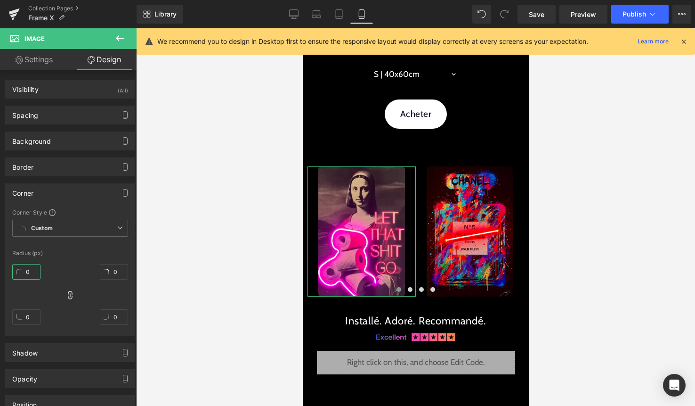
type input "0"
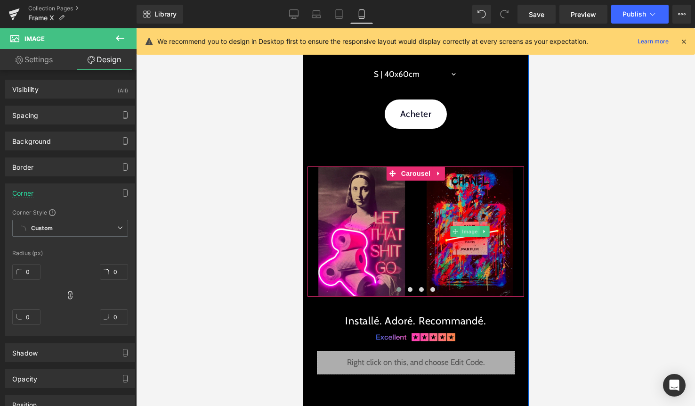
click at [471, 233] on span "Image" at bounding box center [470, 231] width 20 height 11
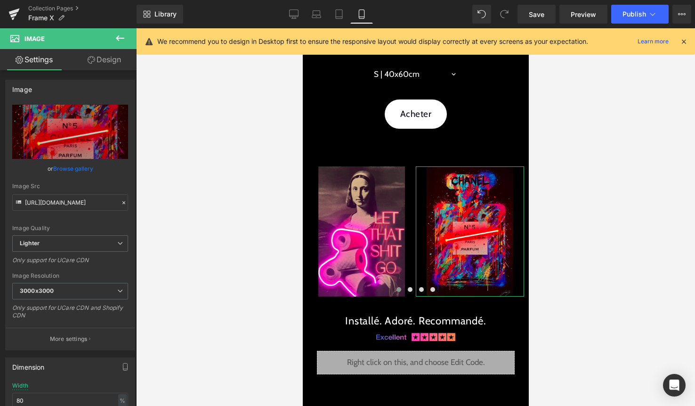
click at [118, 63] on link "Design" at bounding box center [104, 59] width 68 height 21
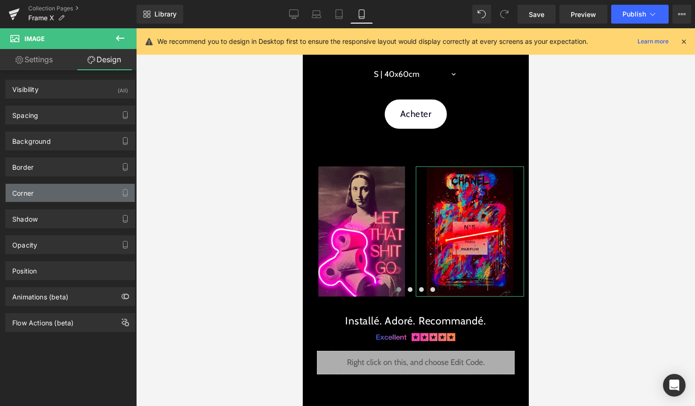
click at [83, 195] on div "Corner" at bounding box center [70, 193] width 129 height 18
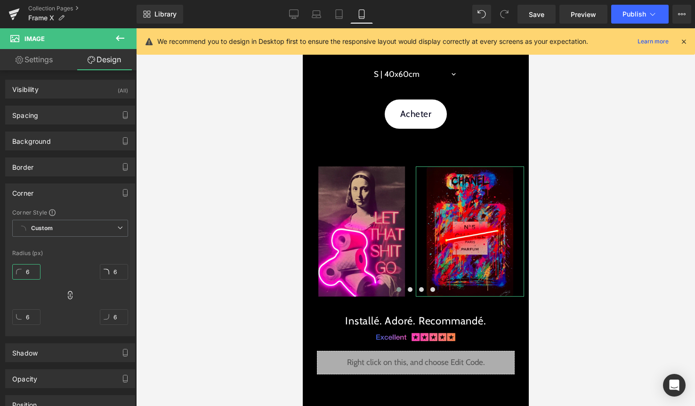
click at [35, 270] on input "6" at bounding box center [26, 272] width 28 height 16
type input "0"
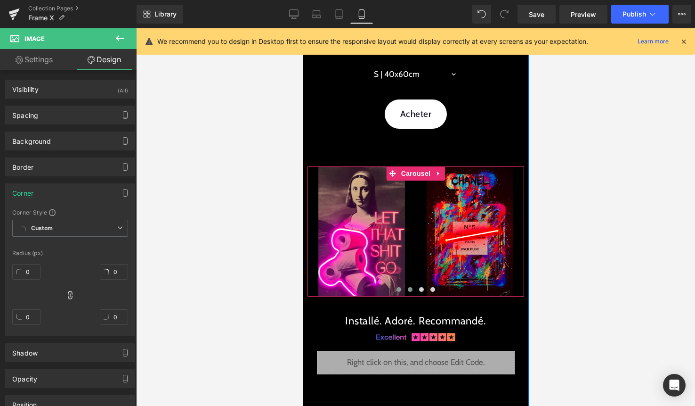
click at [412, 289] on span at bounding box center [409, 289] width 5 height 5
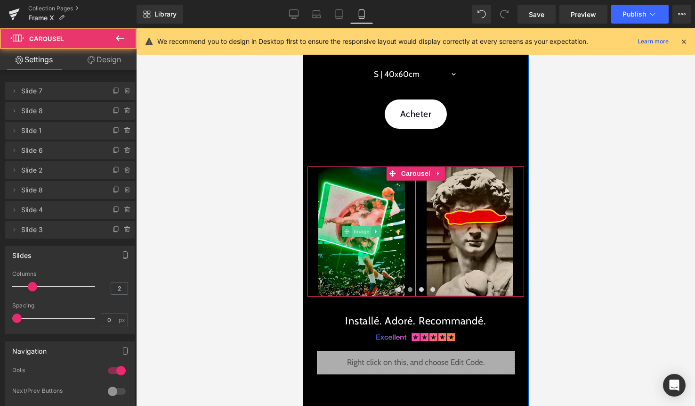
click at [363, 228] on span "Image" at bounding box center [361, 231] width 20 height 11
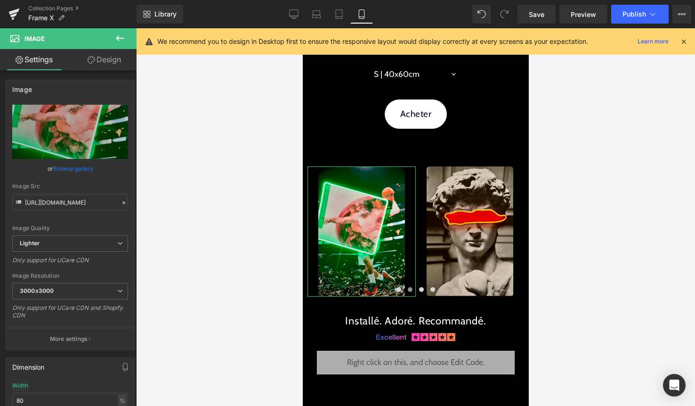
click at [108, 57] on link "Design" at bounding box center [104, 59] width 68 height 21
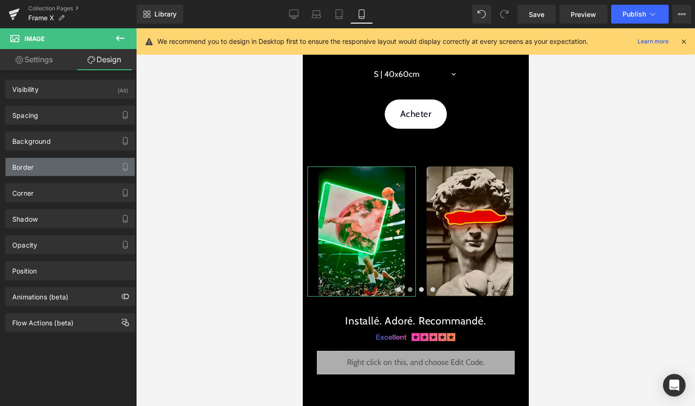
click at [67, 163] on div "Border" at bounding box center [70, 167] width 129 height 18
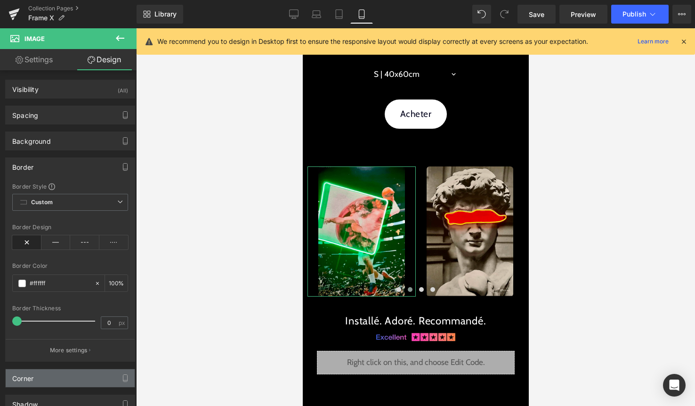
click at [57, 373] on div "Corner" at bounding box center [70, 378] width 129 height 18
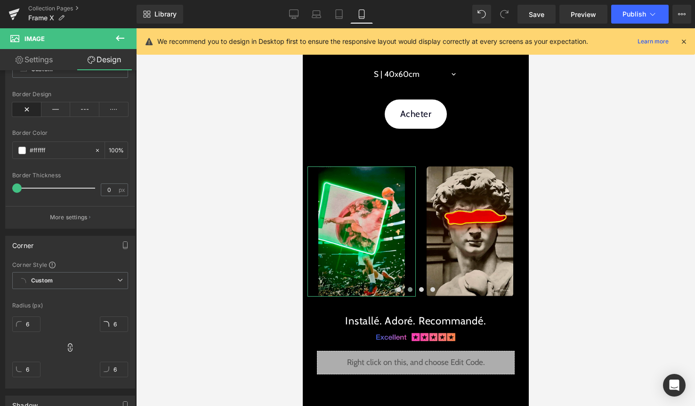
scroll to position [135, 0]
click at [32, 322] on input "6" at bounding box center [26, 322] width 28 height 16
type input "0"
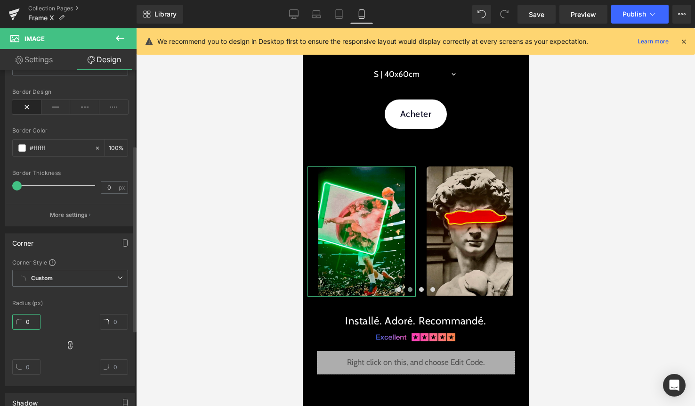
type input "0"
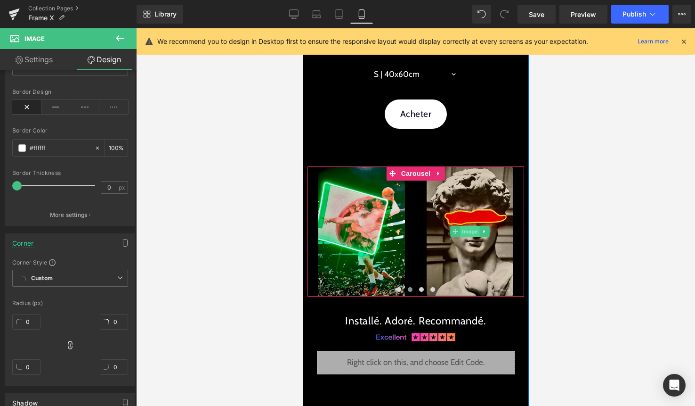
click at [470, 231] on span "Image" at bounding box center [470, 231] width 20 height 11
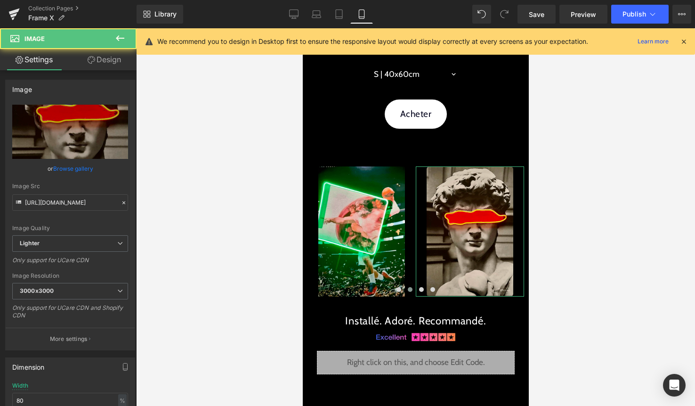
click at [110, 64] on link "Design" at bounding box center [104, 59] width 68 height 21
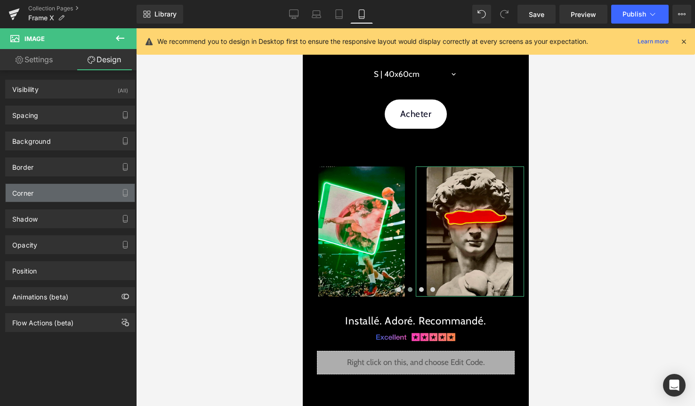
click at [49, 192] on div "Corner" at bounding box center [70, 193] width 129 height 18
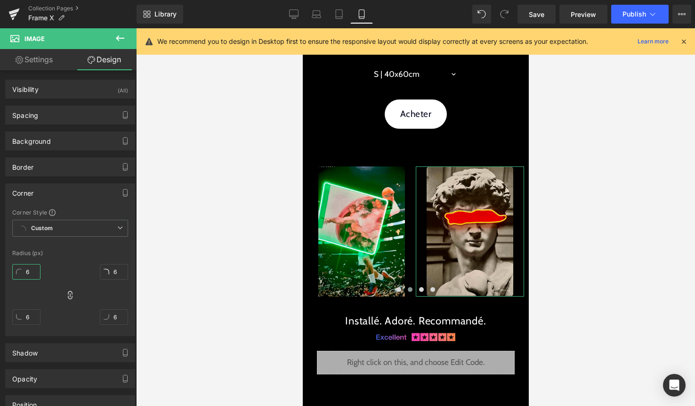
click at [34, 268] on input "6" at bounding box center [26, 272] width 28 height 16
type input "0"
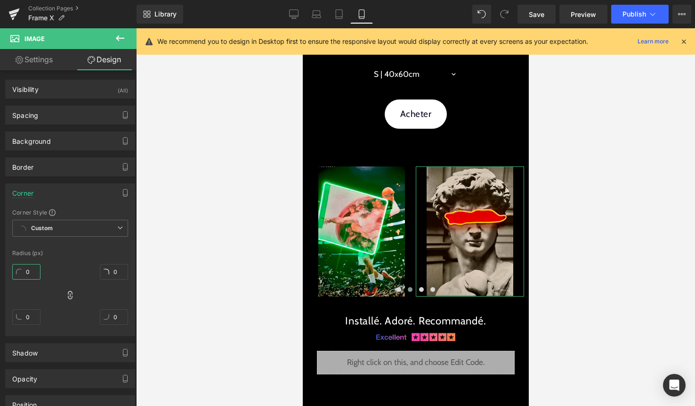
type input "0"
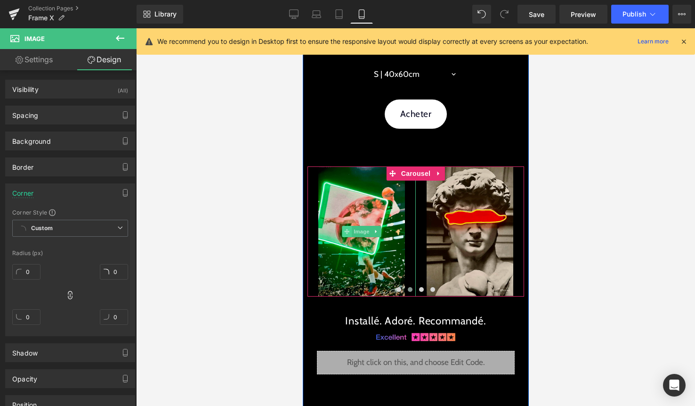
click at [349, 227] on span at bounding box center [346, 231] width 10 height 11
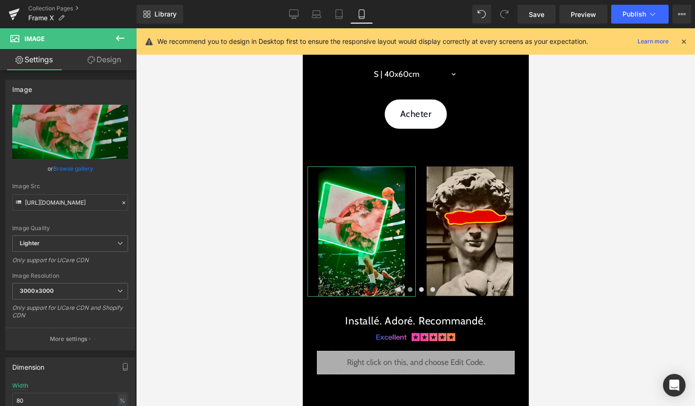
click at [110, 57] on link "Design" at bounding box center [104, 59] width 68 height 21
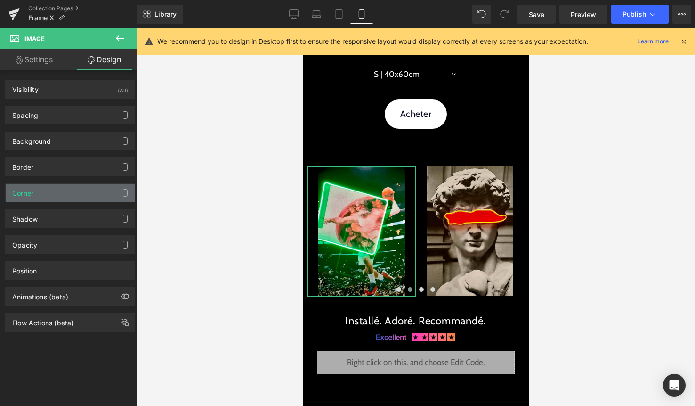
click at [50, 193] on div "Corner" at bounding box center [70, 193] width 129 height 18
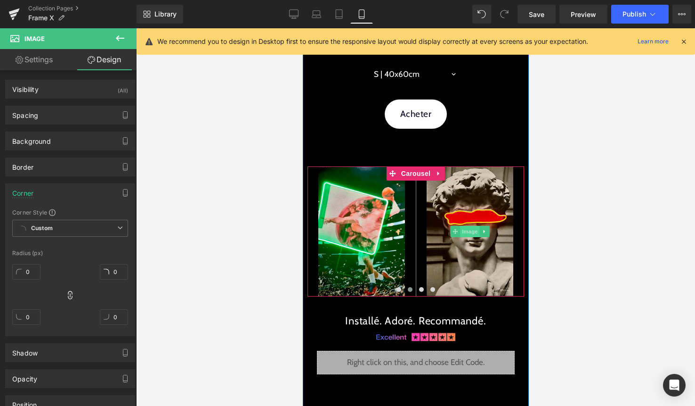
click at [472, 229] on span "Image" at bounding box center [470, 231] width 20 height 11
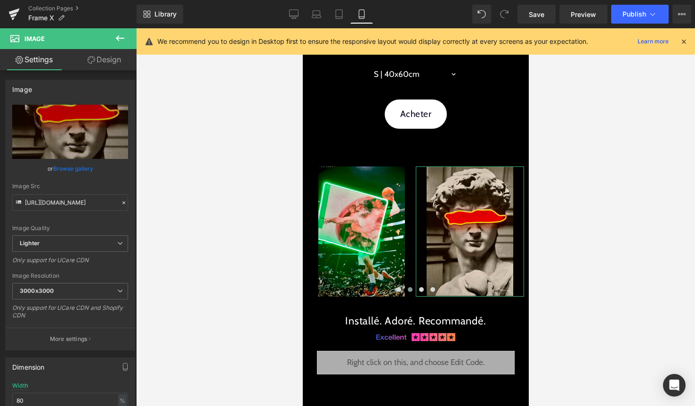
click at [109, 57] on link "Design" at bounding box center [104, 59] width 68 height 21
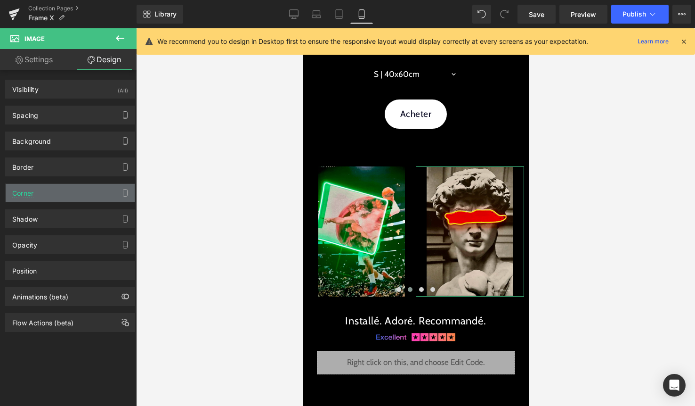
click at [44, 188] on div "Corner" at bounding box center [70, 193] width 129 height 18
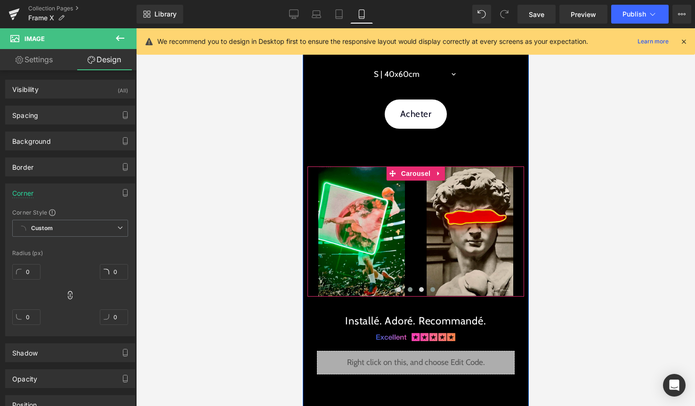
click at [433, 288] on span at bounding box center [432, 289] width 5 height 5
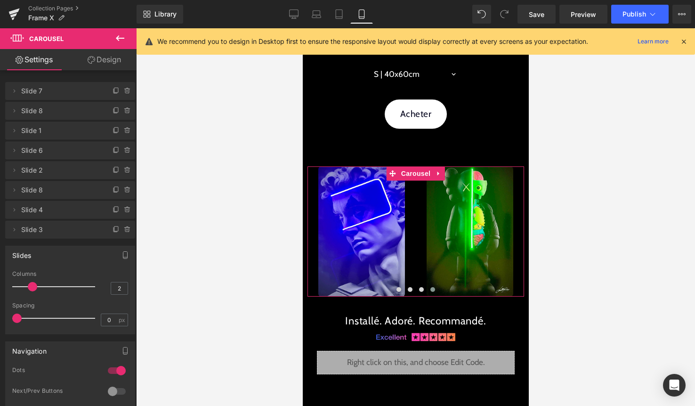
click at [108, 65] on link "Design" at bounding box center [104, 59] width 68 height 21
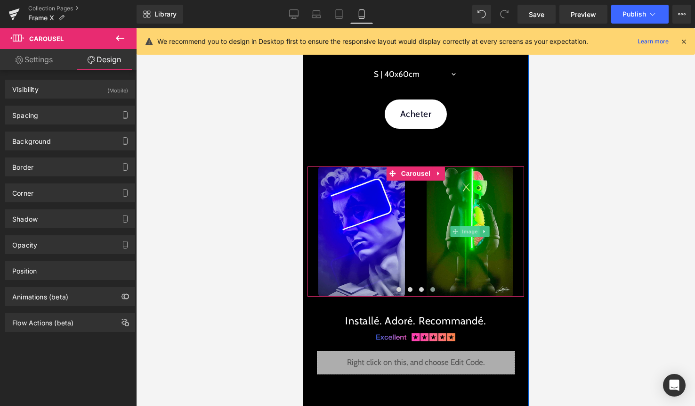
click at [463, 228] on span "Image" at bounding box center [470, 231] width 20 height 11
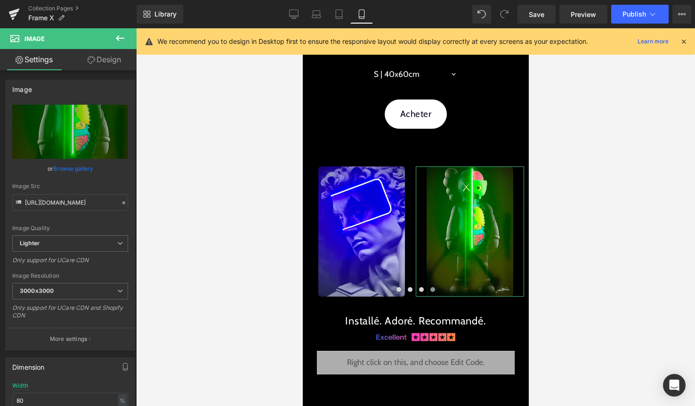
click at [108, 61] on link "Design" at bounding box center [104, 59] width 68 height 21
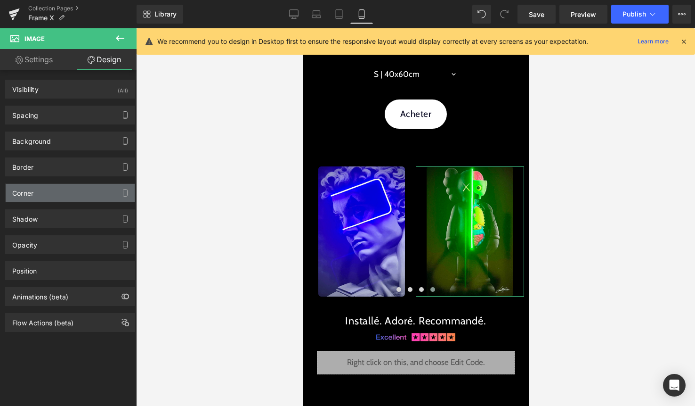
click at [60, 195] on div "Corner" at bounding box center [70, 193] width 129 height 18
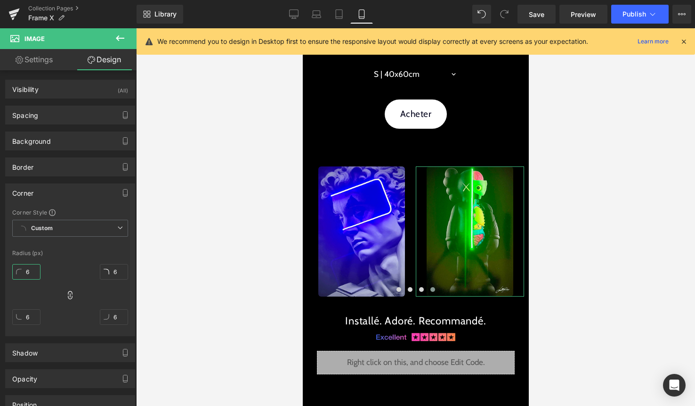
click at [34, 275] on input "6" at bounding box center [26, 272] width 28 height 16
type input "0"
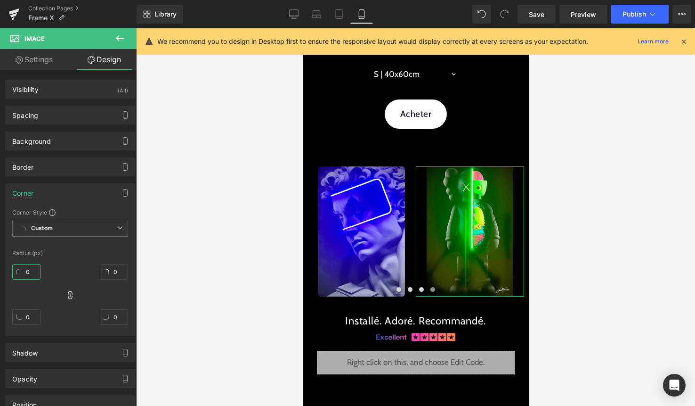
type input "0"
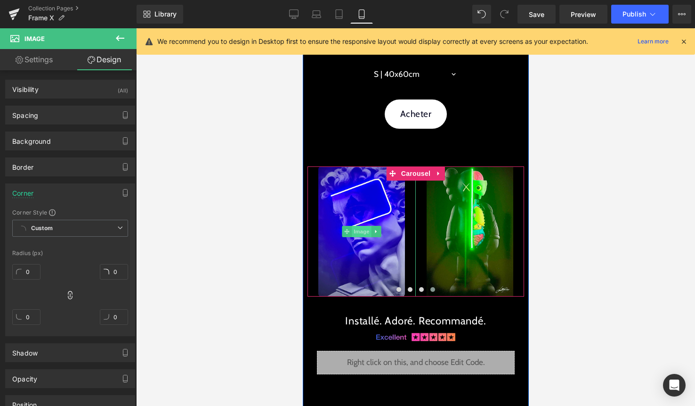
click at [356, 227] on span "Image" at bounding box center [361, 231] width 20 height 11
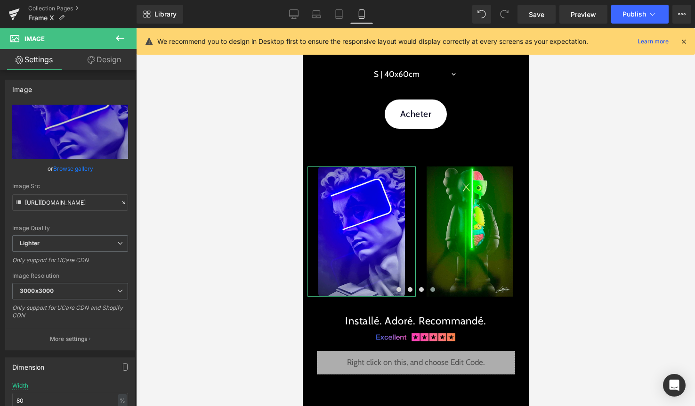
click at [104, 59] on link "Design" at bounding box center [104, 59] width 68 height 21
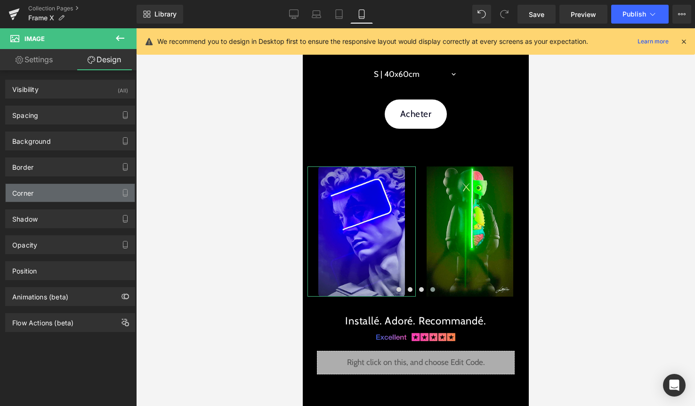
click at [53, 189] on div "Corner" at bounding box center [70, 193] width 129 height 18
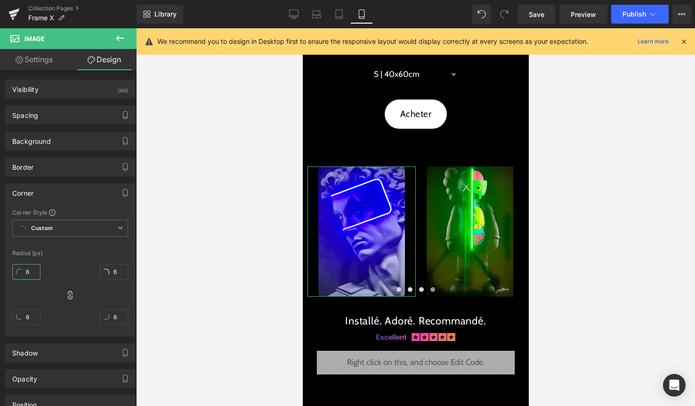
click at [32, 275] on input "6" at bounding box center [26, 272] width 28 height 16
type input "0"
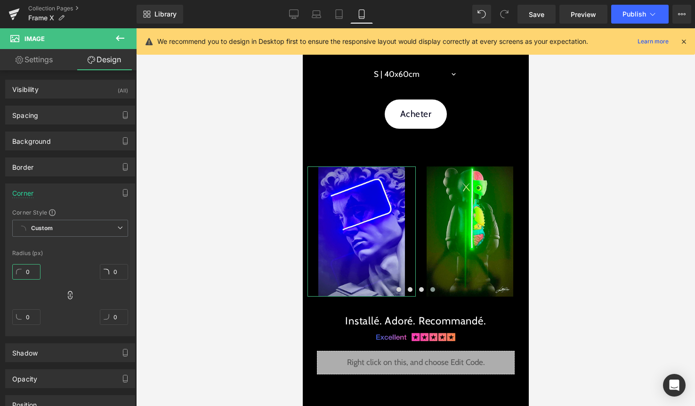
type input "0"
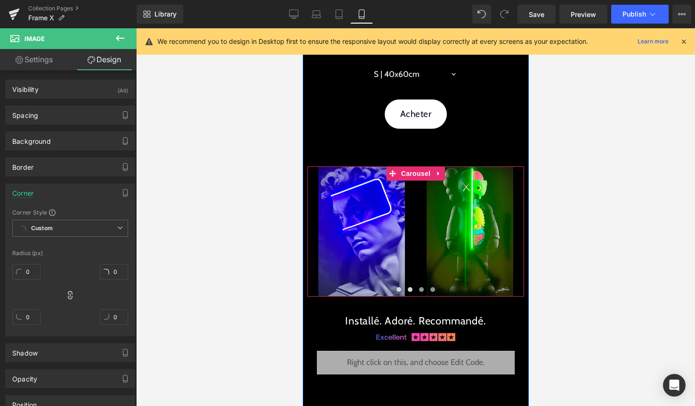
click at [422, 288] on span at bounding box center [421, 289] width 5 height 5
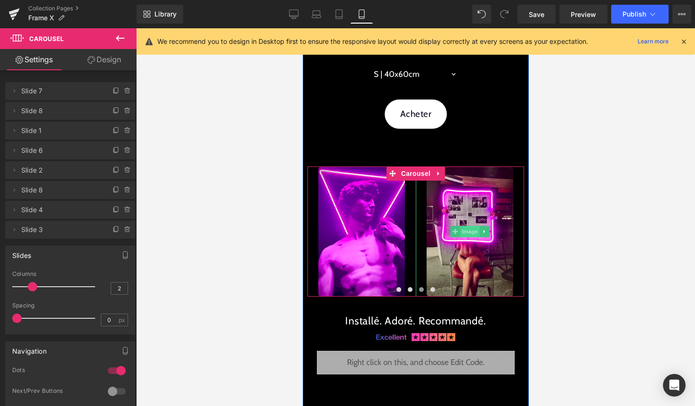
click at [471, 233] on span "Image" at bounding box center [470, 231] width 20 height 11
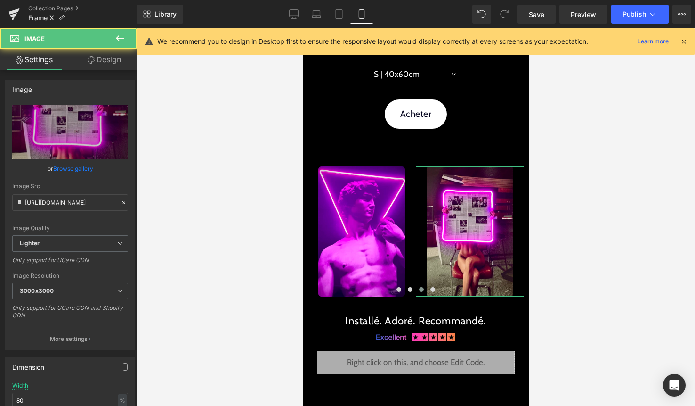
click at [119, 64] on link "Design" at bounding box center [104, 59] width 68 height 21
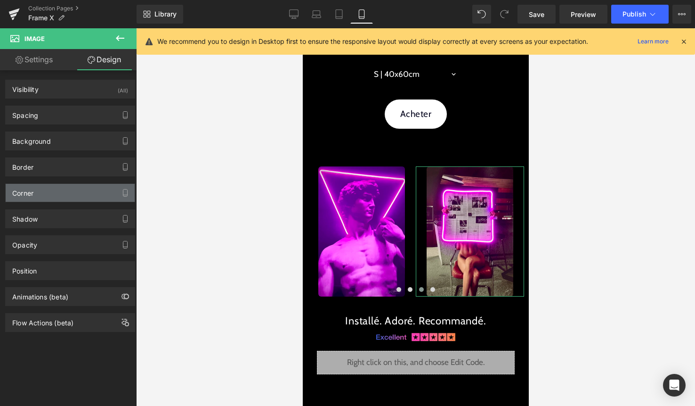
click at [38, 195] on div "Corner" at bounding box center [70, 193] width 129 height 18
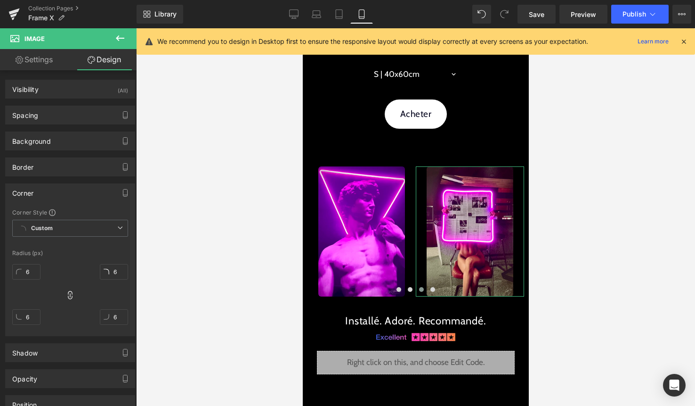
click at [31, 280] on div "6" at bounding box center [26, 275] width 28 height 30
click at [32, 276] on input "6" at bounding box center [26, 272] width 28 height 16
type input "0"
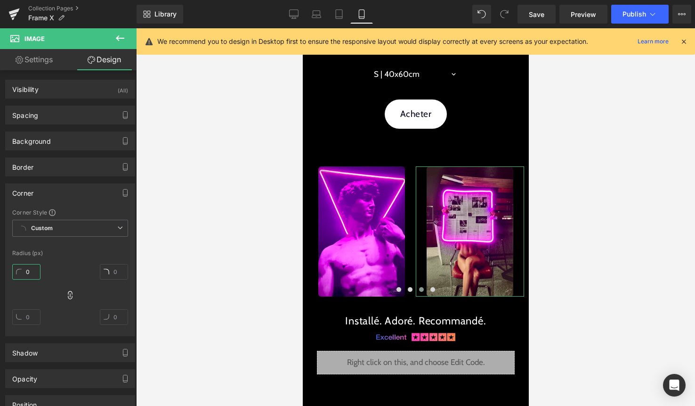
type input "0"
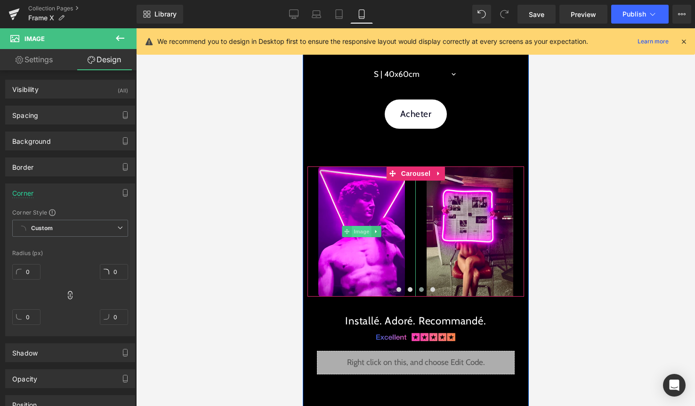
click at [364, 233] on span "Image" at bounding box center [361, 231] width 20 height 11
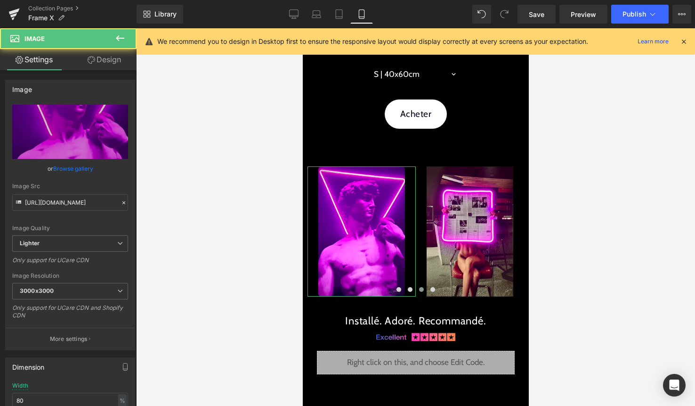
click at [113, 62] on link "Design" at bounding box center [104, 59] width 68 height 21
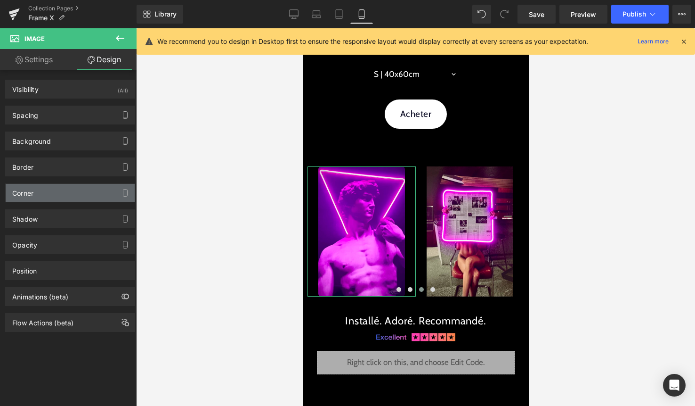
click at [57, 192] on div "Corner" at bounding box center [70, 193] width 129 height 18
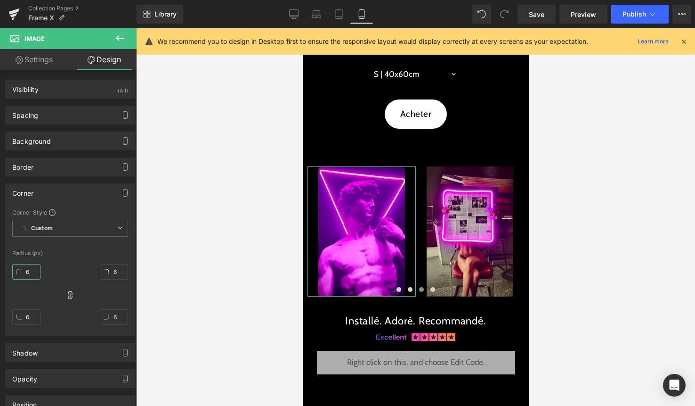
click at [32, 270] on input "6" at bounding box center [26, 272] width 28 height 16
type input "0"
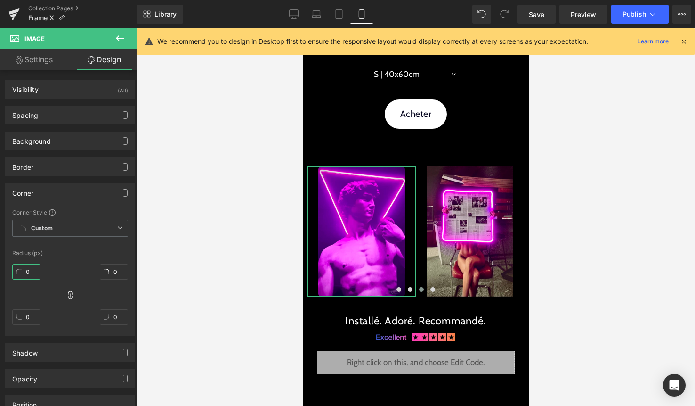
type input "0"
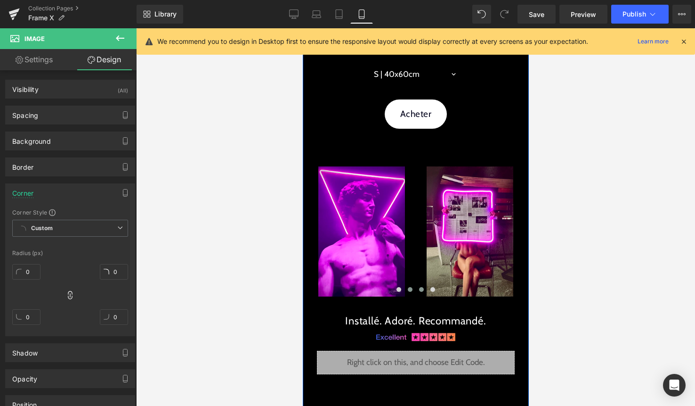
click at [410, 288] on span at bounding box center [409, 289] width 5 height 5
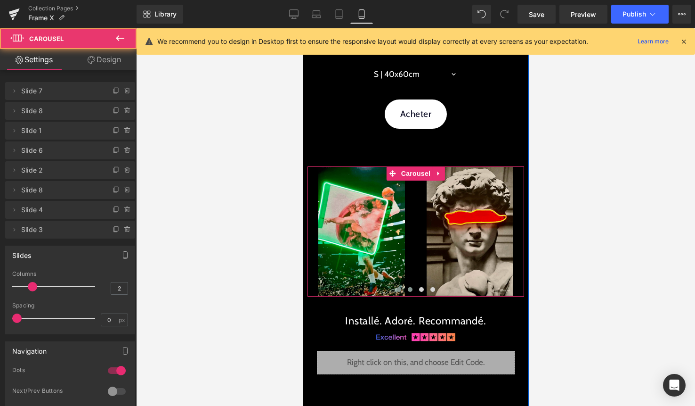
click at [398, 290] on span at bounding box center [398, 289] width 5 height 5
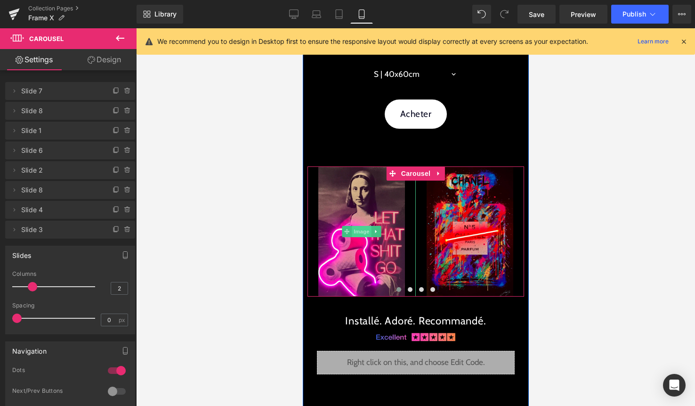
click at [360, 230] on span "Image" at bounding box center [361, 231] width 20 height 11
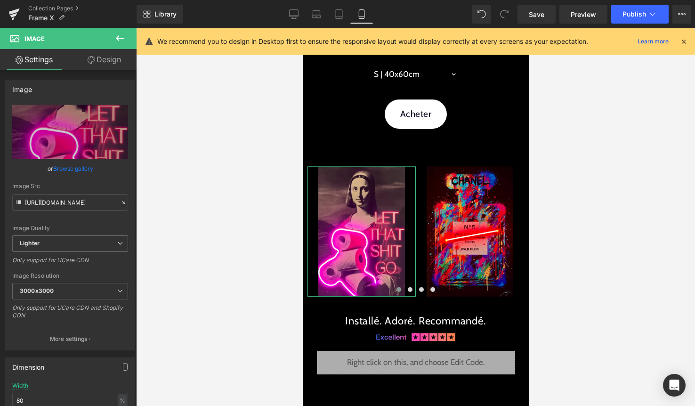
drag, startPoint x: 114, startPoint y: 66, endPoint x: 110, endPoint y: 71, distance: 6.3
click at [114, 66] on link "Design" at bounding box center [104, 59] width 68 height 21
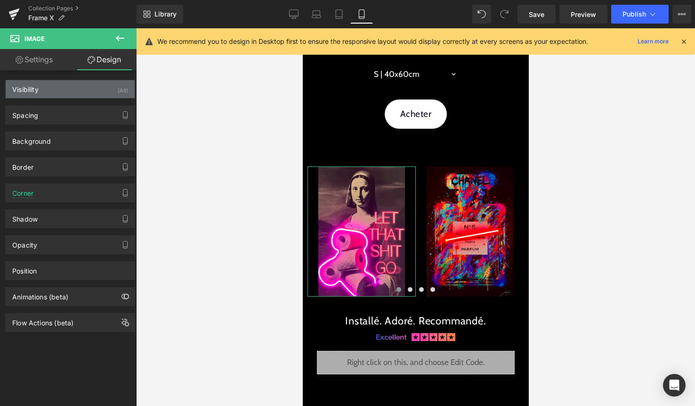
type input "0"
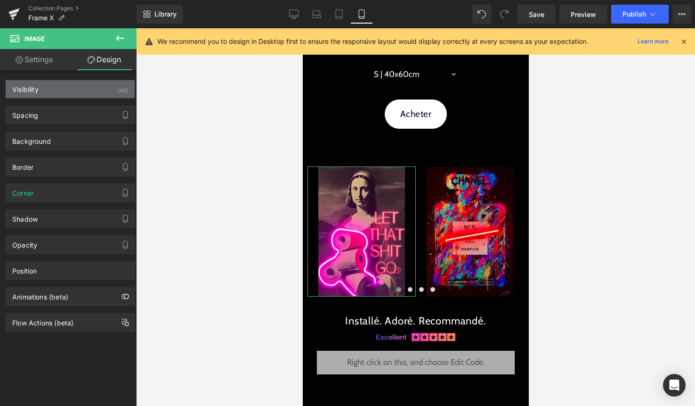
type input "0"
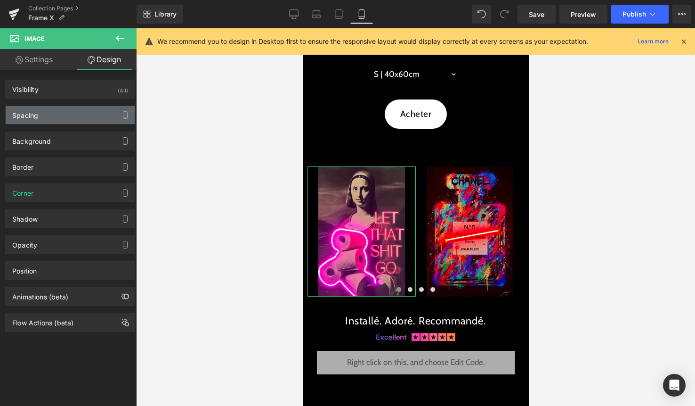
click at [68, 113] on div "Spacing" at bounding box center [70, 115] width 129 height 18
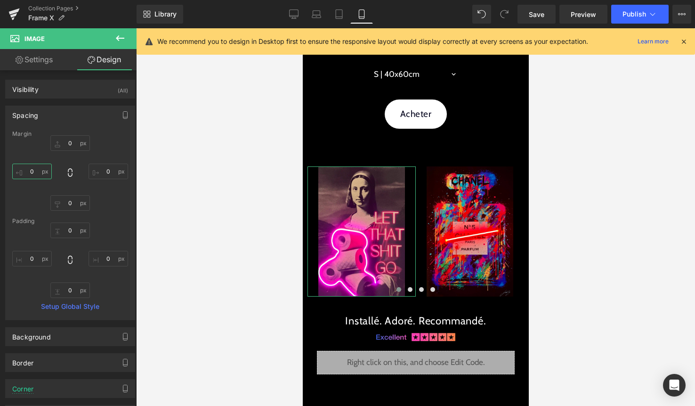
click at [35, 175] on input "0" at bounding box center [32, 171] width 40 height 16
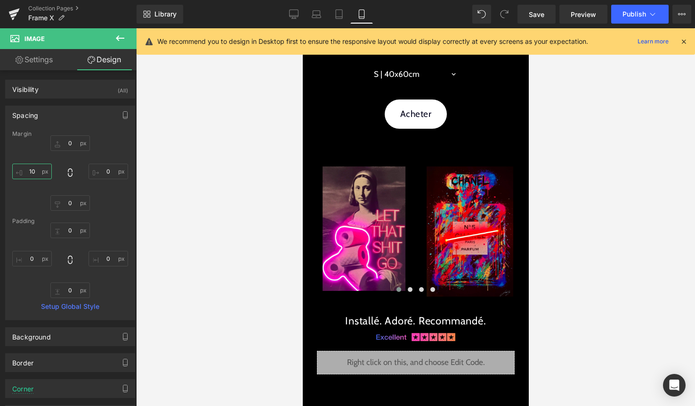
type input "1"
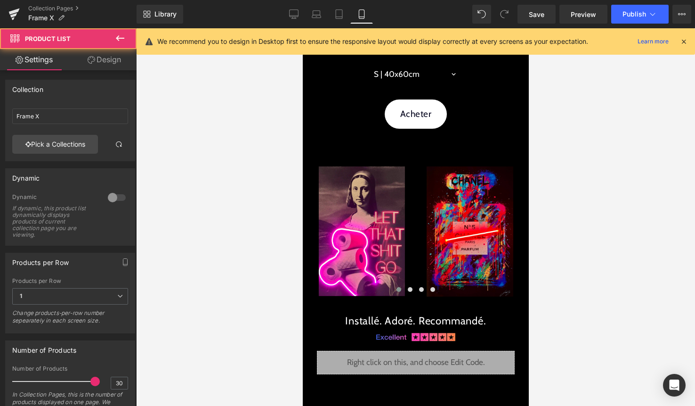
click at [659, 209] on div at bounding box center [415, 216] width 559 height 377
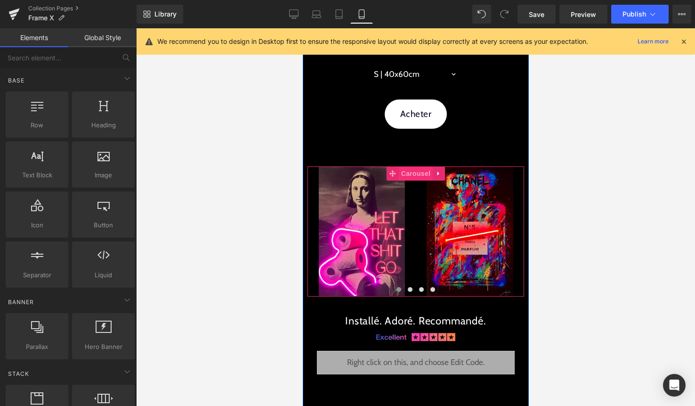
click at [416, 173] on span "Carousel" at bounding box center [415, 173] width 34 height 14
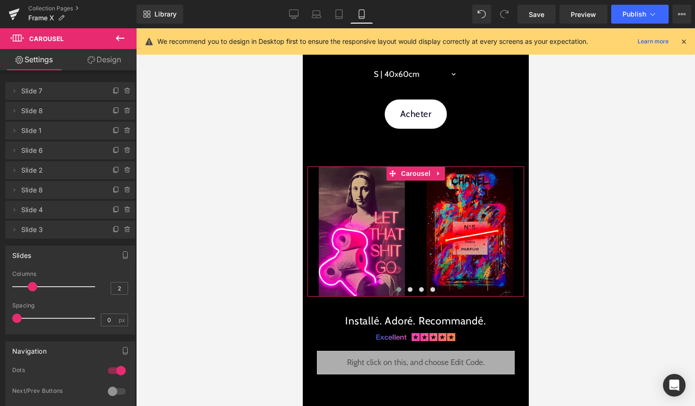
click at [115, 371] on div at bounding box center [117, 370] width 23 height 15
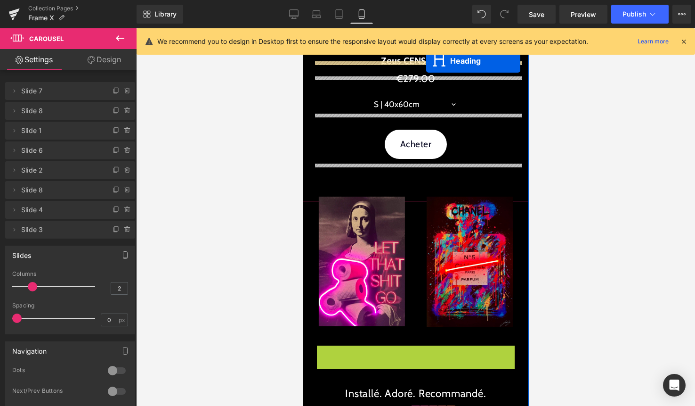
scroll to position [1967, 0]
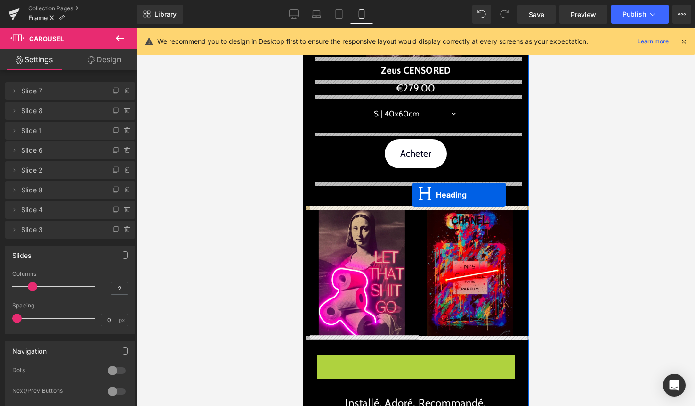
drag, startPoint x: 418, startPoint y: 151, endPoint x: 412, endPoint y: 195, distance: 44.2
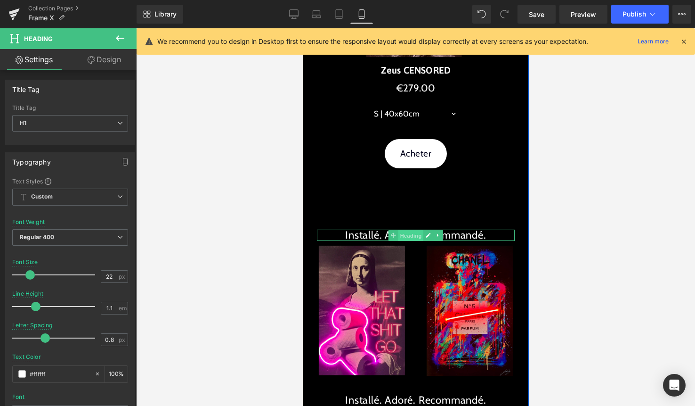
click at [412, 237] on span "Heading" at bounding box center [410, 235] width 25 height 11
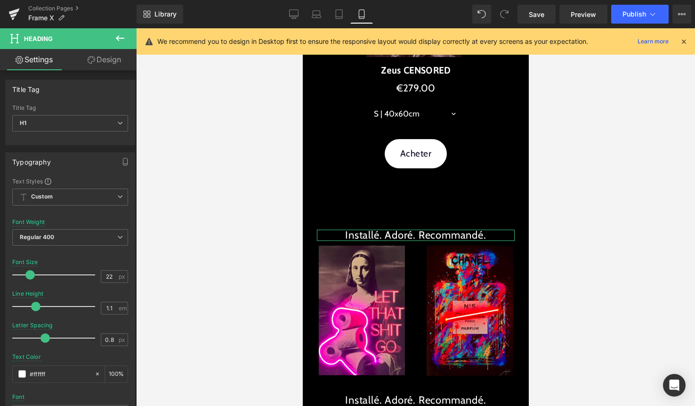
click at [111, 64] on link "Design" at bounding box center [104, 59] width 68 height 21
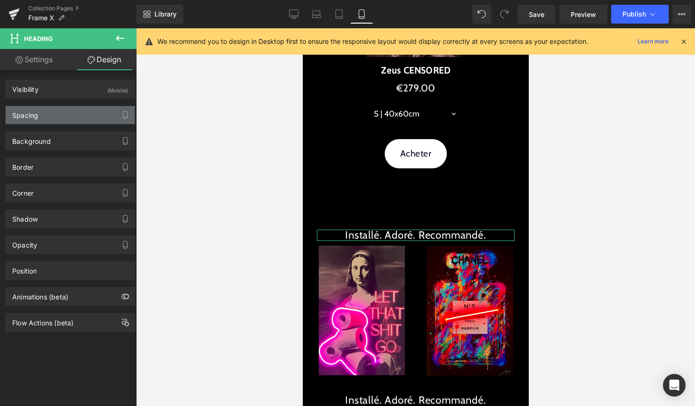
click at [81, 109] on div "Spacing" at bounding box center [70, 115] width 129 height 18
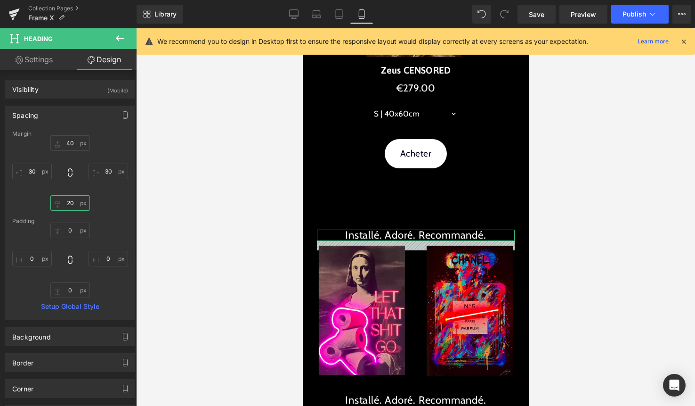
click at [73, 206] on input "20" at bounding box center [70, 203] width 40 height 16
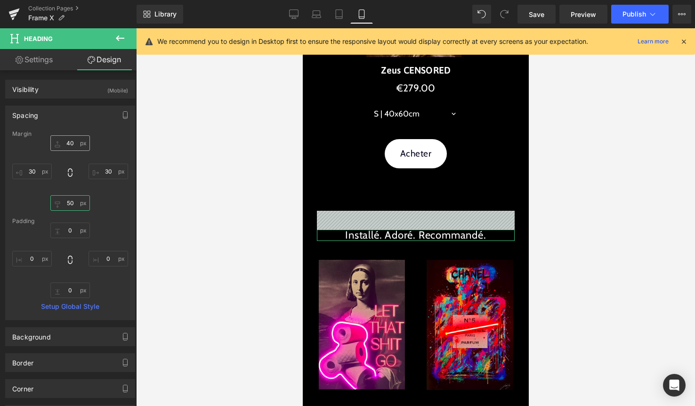
type input "50"
click at [71, 142] on input "40" at bounding box center [70, 143] width 40 height 16
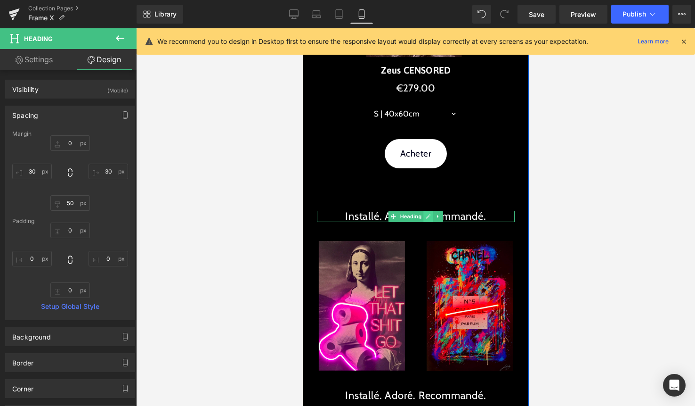
click at [430, 218] on icon at bounding box center [427, 216] width 5 height 6
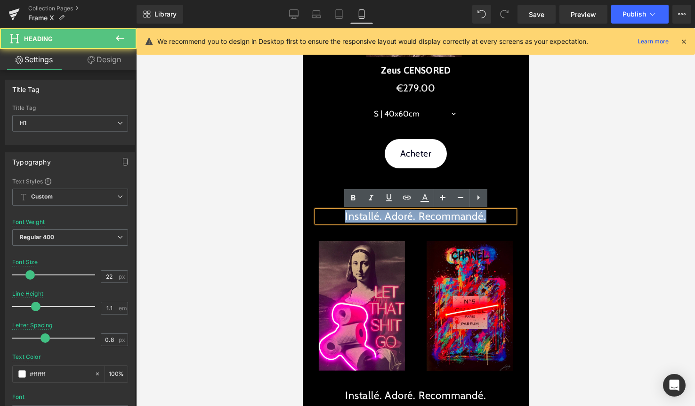
drag, startPoint x: 448, startPoint y: 217, endPoint x: 341, endPoint y: 216, distance: 106.5
click at [342, 216] on h1 "Installé. Adoré. Recommandé." at bounding box center [416, 216] width 198 height 11
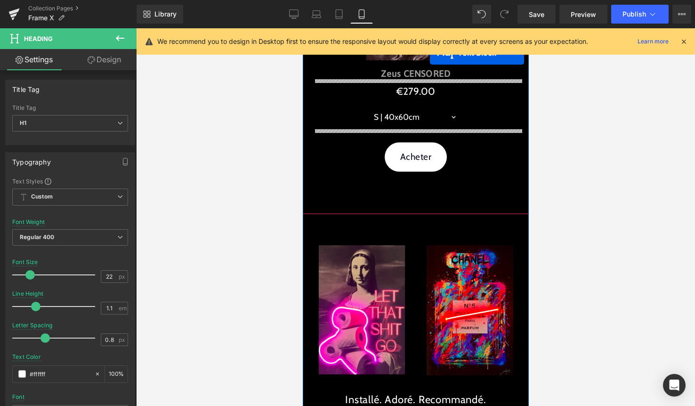
scroll to position [1926, 0]
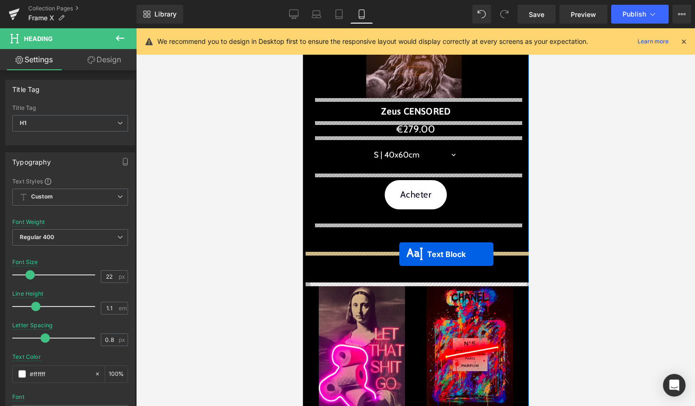
drag, startPoint x: 399, startPoint y: 206, endPoint x: 399, endPoint y: 254, distance: 48.0
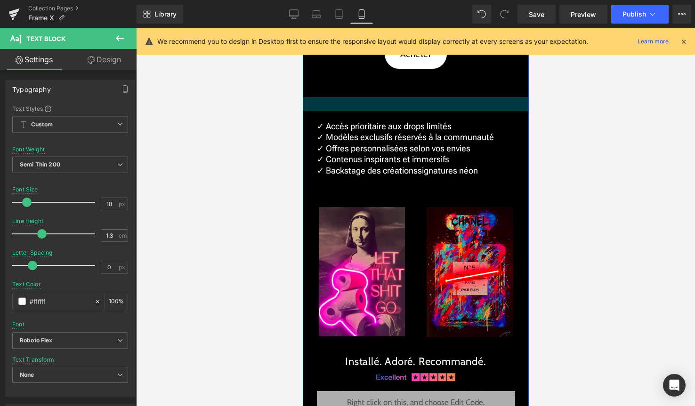
scroll to position [2062, 0]
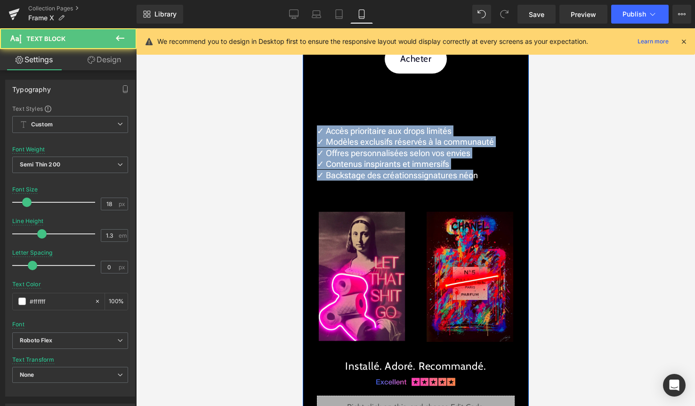
drag, startPoint x: 473, startPoint y: 174, endPoint x: 308, endPoint y: 127, distance: 171.4
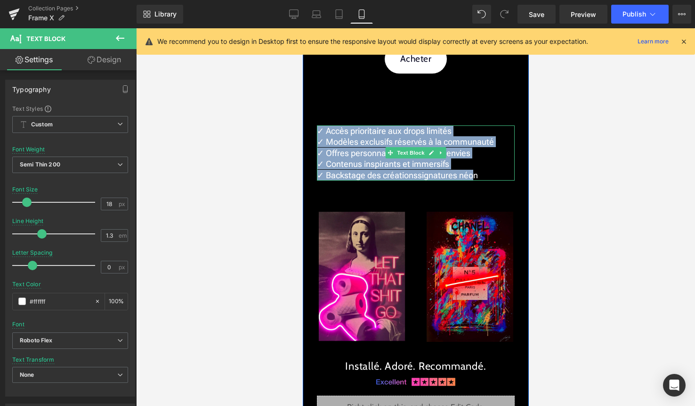
click at [483, 168] on p "✓ Contenus inspirants et immersifs" at bounding box center [416, 163] width 198 height 11
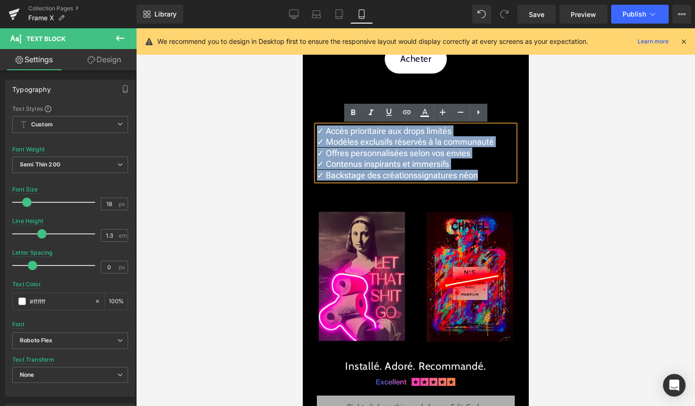
drag, startPoint x: 482, startPoint y: 173, endPoint x: 307, endPoint y: 132, distance: 179.8
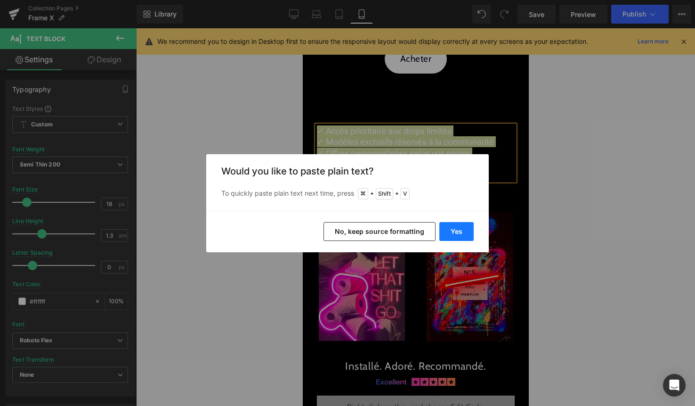
click at [460, 227] on button "Yes" at bounding box center [456, 231] width 34 height 19
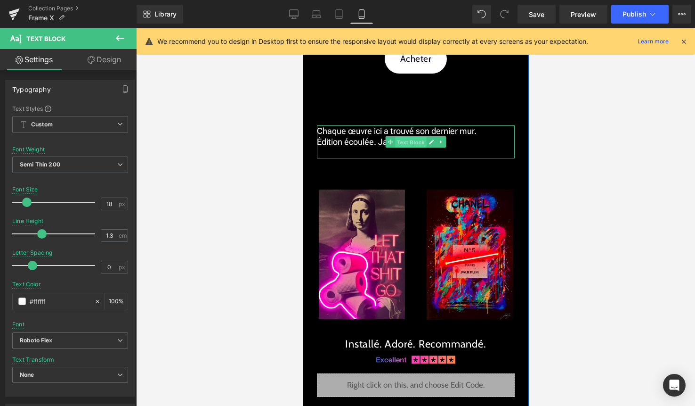
click at [410, 140] on span "Text Block" at bounding box center [410, 142] width 31 height 11
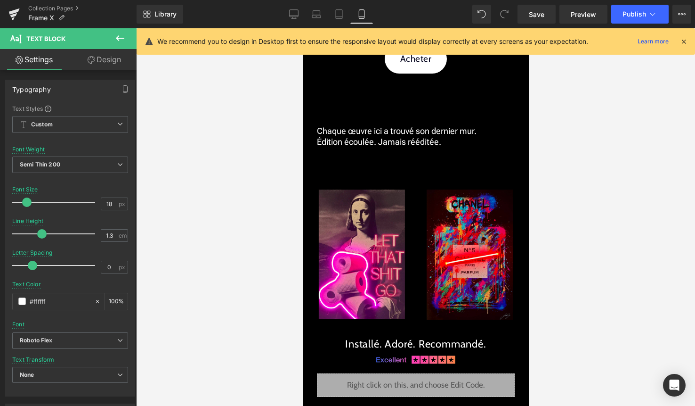
click at [683, 41] on icon at bounding box center [684, 41] width 8 height 8
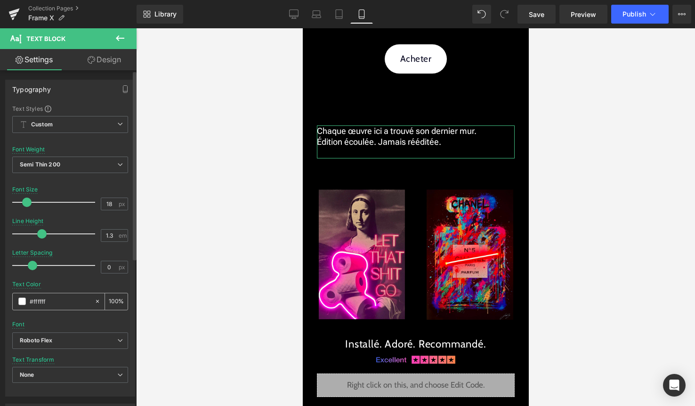
scroll to position [261, 0]
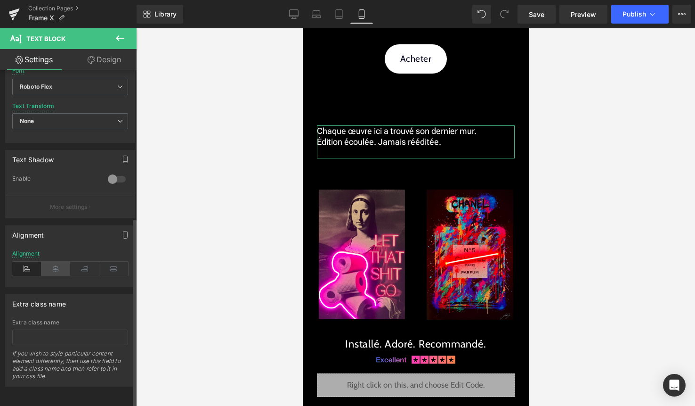
click at [57, 267] on icon at bounding box center [55, 268] width 29 height 14
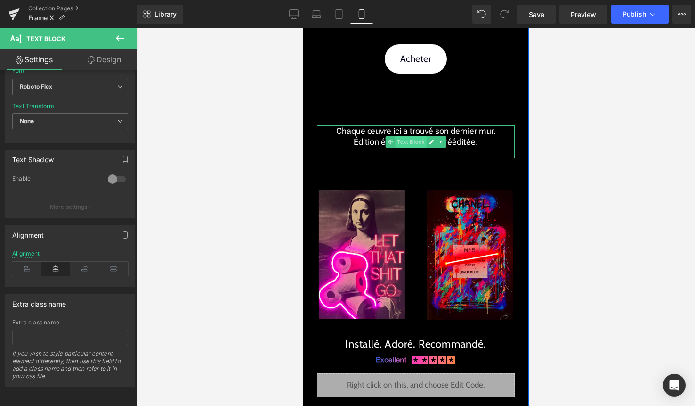
click at [413, 146] on span "Text Block" at bounding box center [410, 141] width 31 height 11
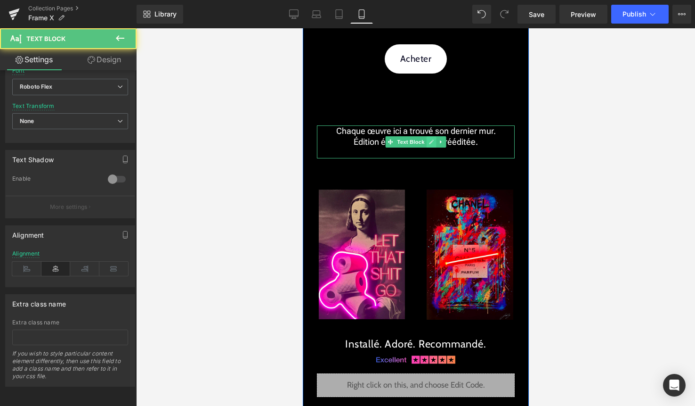
click at [430, 145] on link at bounding box center [431, 141] width 10 height 11
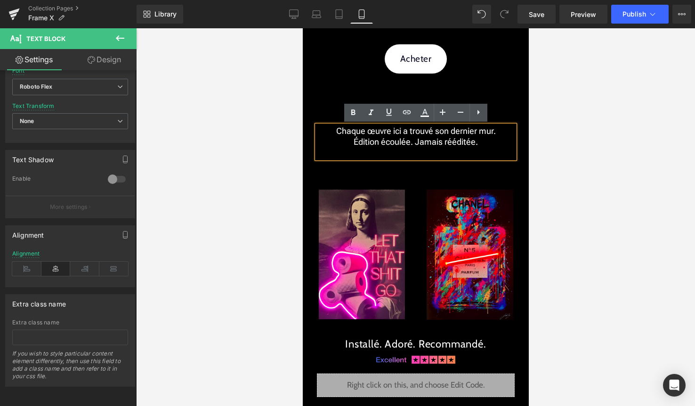
click at [400, 150] on p at bounding box center [416, 152] width 198 height 11
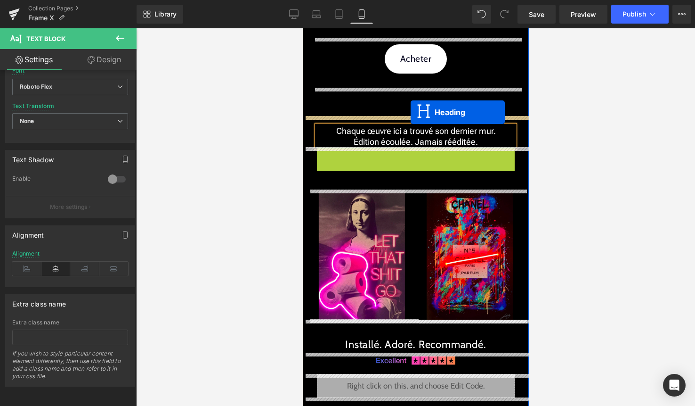
drag, startPoint x: 411, startPoint y: 154, endPoint x: 410, endPoint y: 113, distance: 41.0
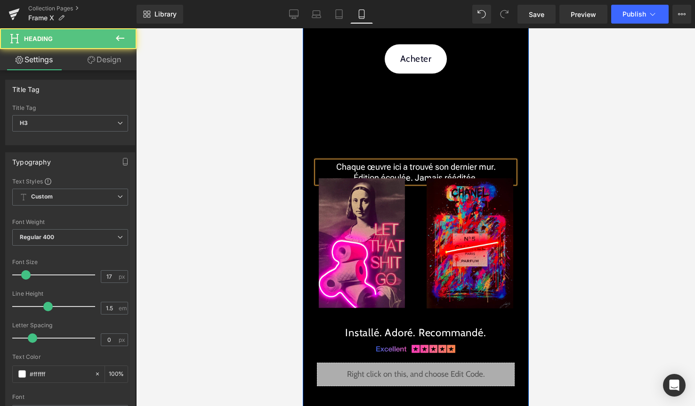
scroll to position [2097, 0]
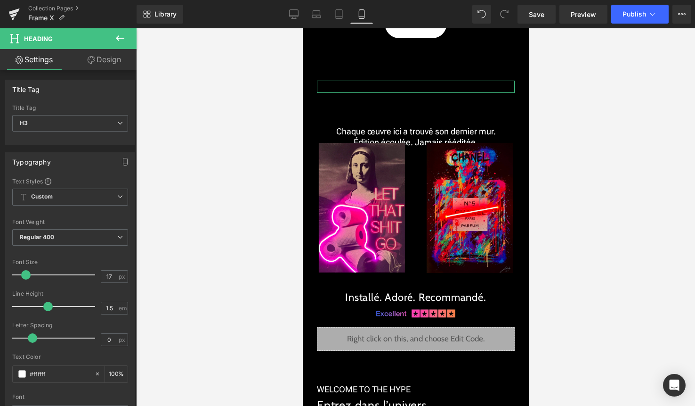
click at [122, 58] on link "Design" at bounding box center [104, 59] width 68 height 21
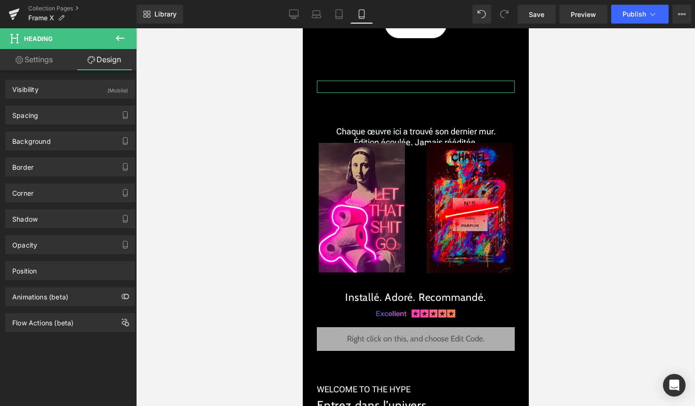
type input "0"
type input "30"
type input "50"
type input "30"
type input "0"
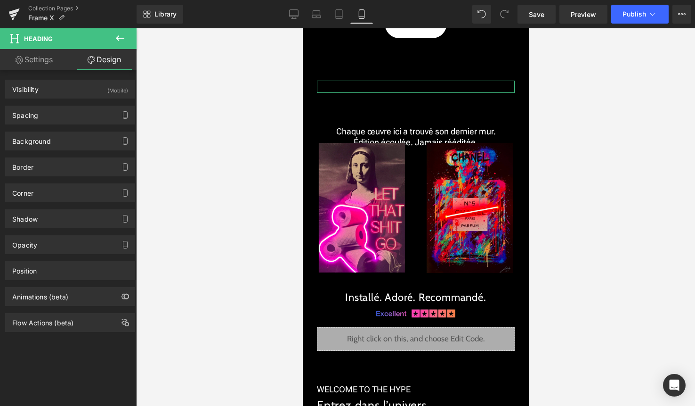
type input "0"
click at [80, 110] on div "Spacing" at bounding box center [70, 115] width 129 height 18
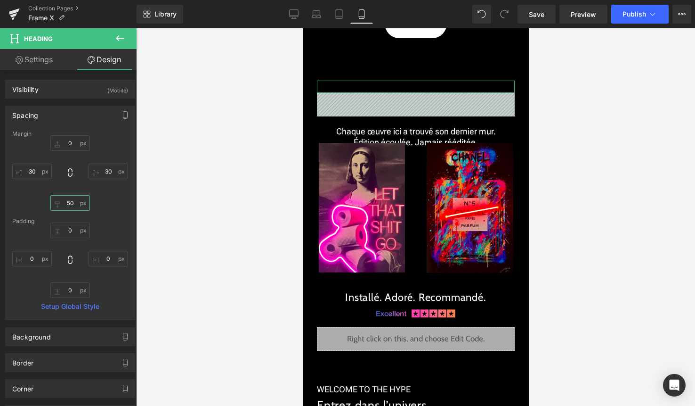
click at [71, 203] on input "50" at bounding box center [70, 203] width 40 height 16
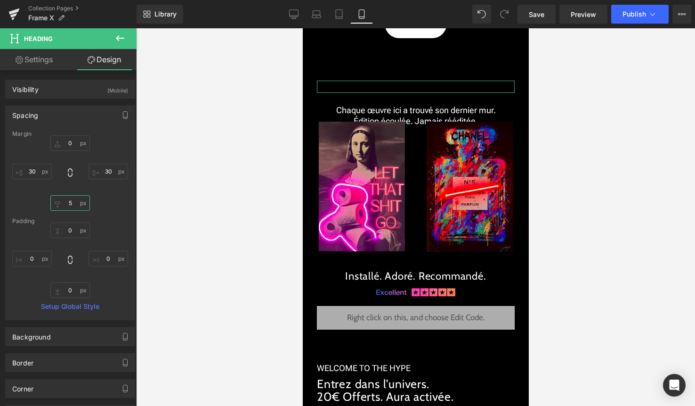
type input "50"
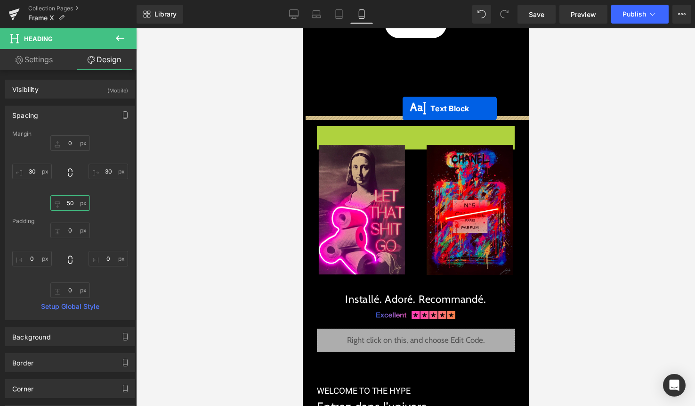
drag, startPoint x: 402, startPoint y: 137, endPoint x: 402, endPoint y: 108, distance: 29.2
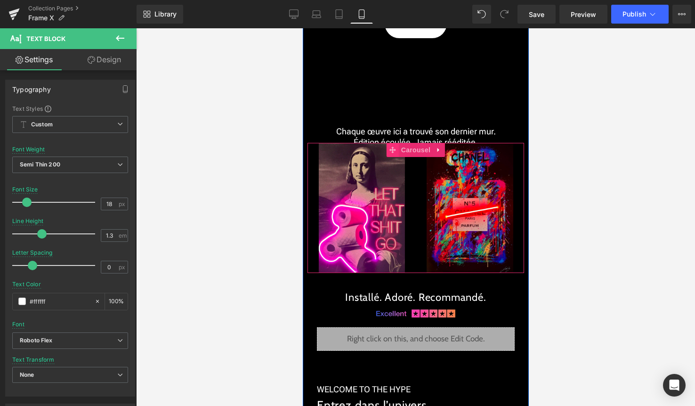
click at [396, 154] on span at bounding box center [392, 150] width 12 height 14
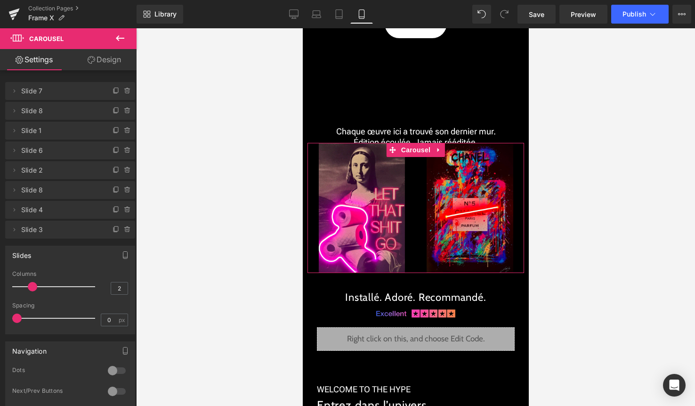
click at [100, 69] on link "Design" at bounding box center [104, 59] width 68 height 21
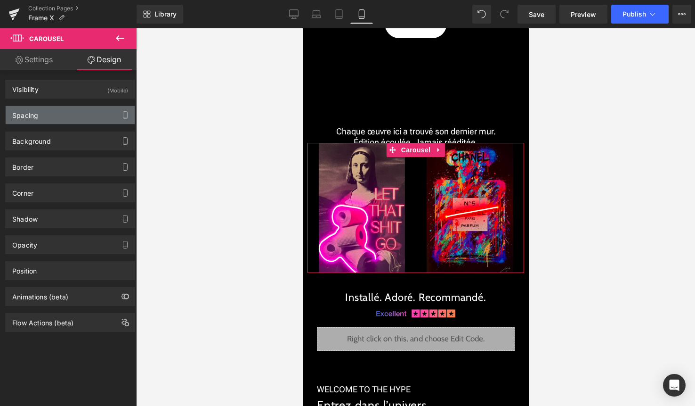
click at [75, 116] on div "Spacing" at bounding box center [70, 115] width 129 height 18
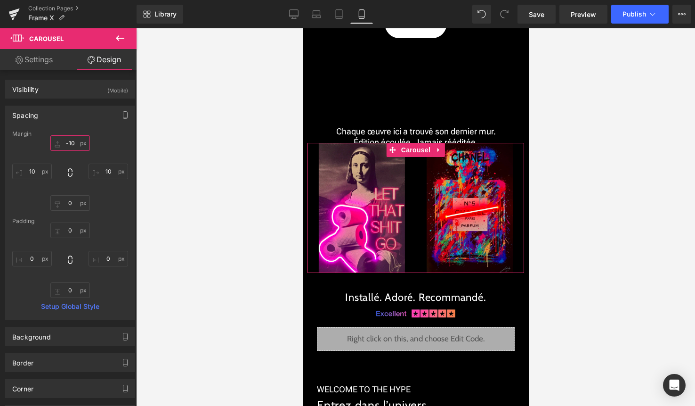
click at [71, 143] on input "-10" at bounding box center [70, 143] width 40 height 16
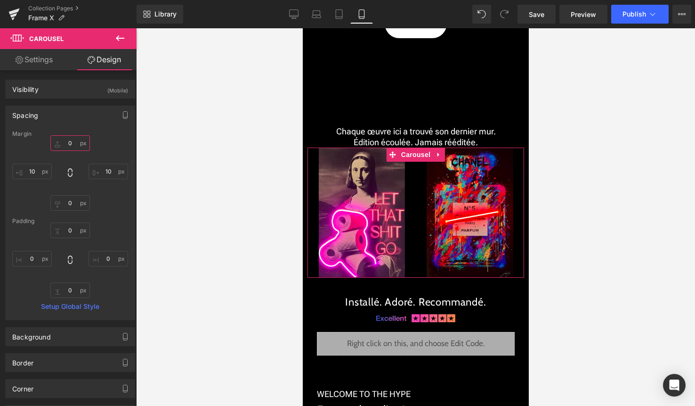
type input "20"
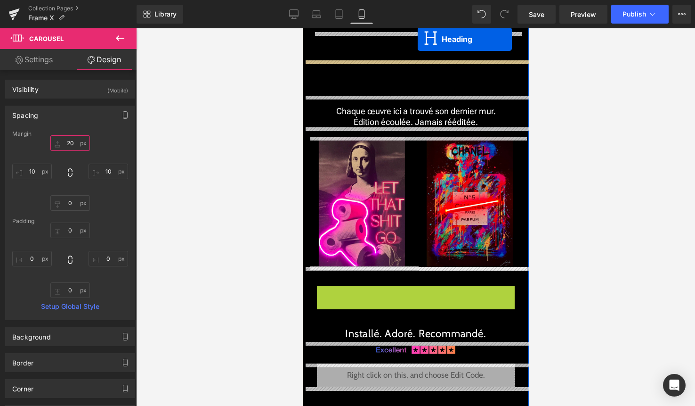
scroll to position [2070, 0]
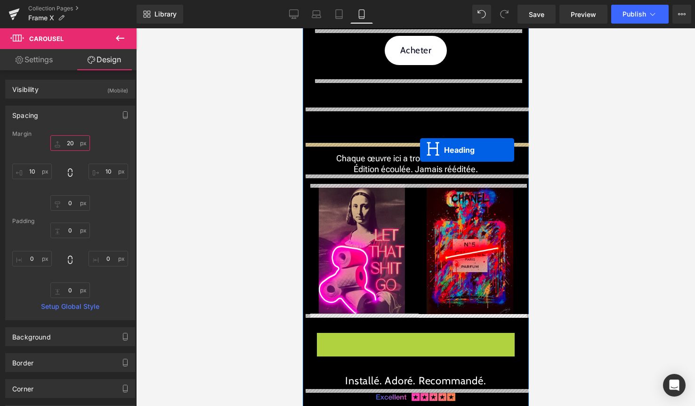
drag, startPoint x: 410, startPoint y: 145, endPoint x: 420, endPoint y: 147, distance: 10.1
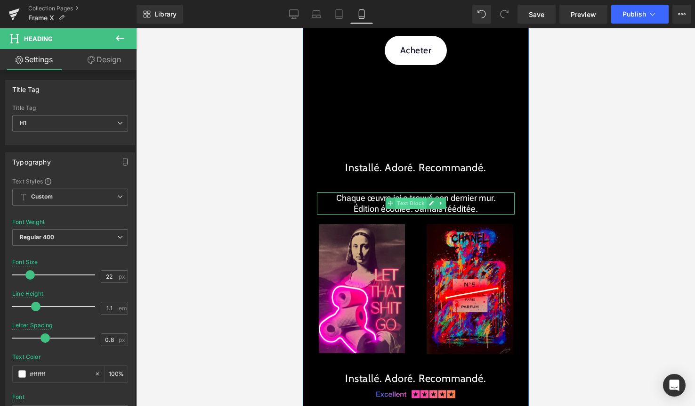
click at [424, 201] on span "Text Block" at bounding box center [410, 202] width 31 height 11
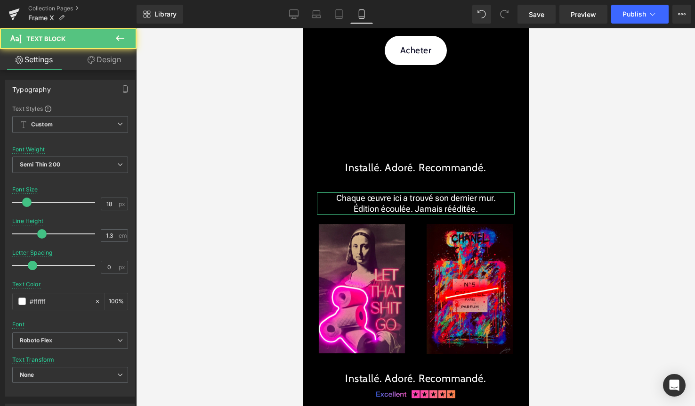
click at [115, 62] on link "Design" at bounding box center [104, 59] width 68 height 21
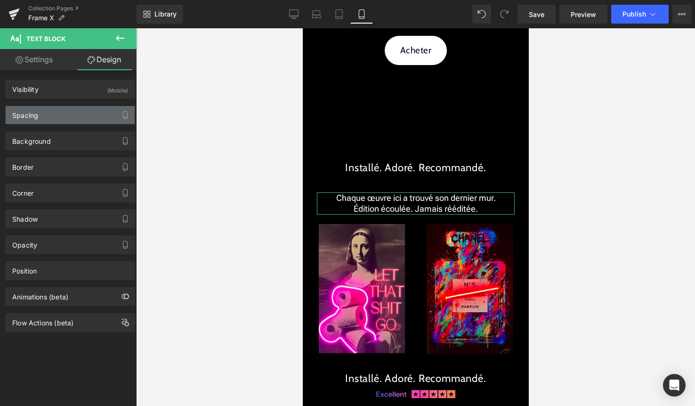
click at [57, 122] on div "Spacing" at bounding box center [70, 115] width 129 height 18
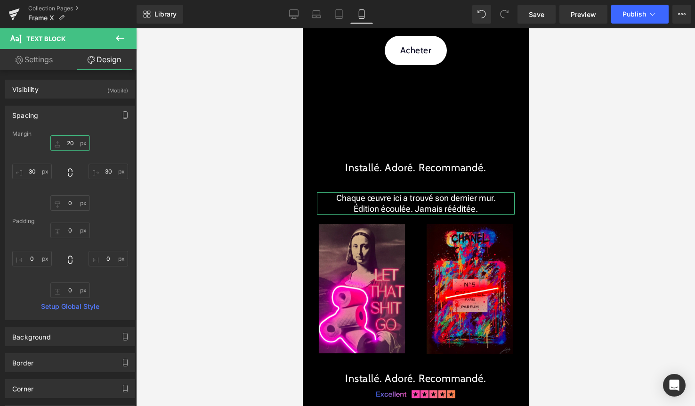
click at [68, 146] on input "20" at bounding box center [70, 143] width 40 height 16
type input "0"
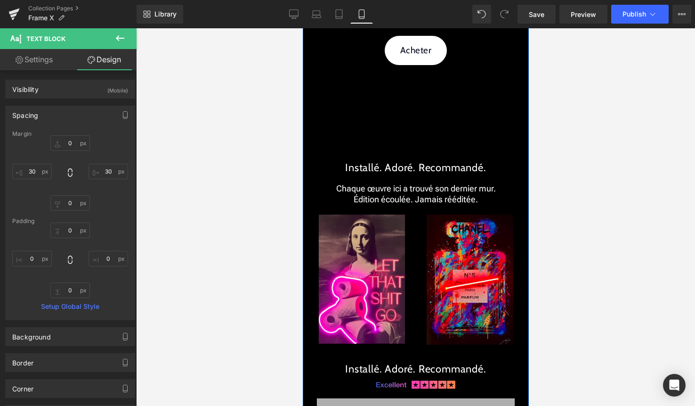
click at [411, 169] on span "Heading" at bounding box center [410, 167] width 25 height 11
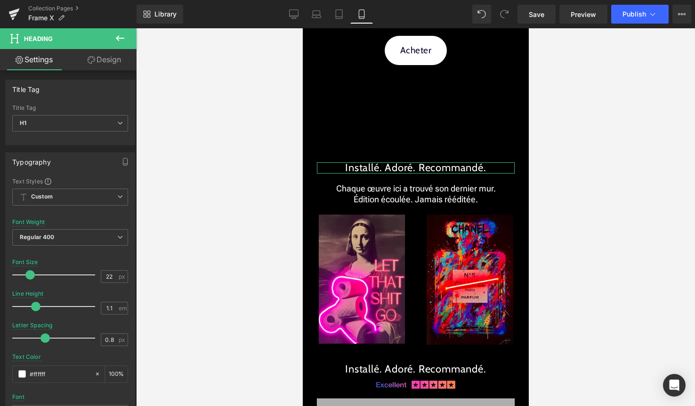
click at [120, 64] on link "Design" at bounding box center [104, 59] width 68 height 21
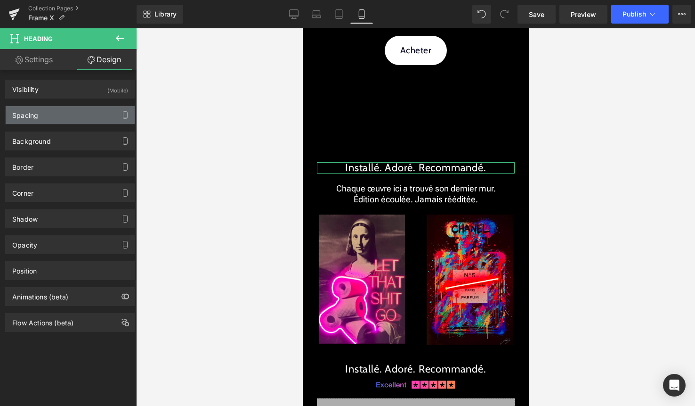
click at [61, 121] on div "Spacing" at bounding box center [70, 115] width 129 height 18
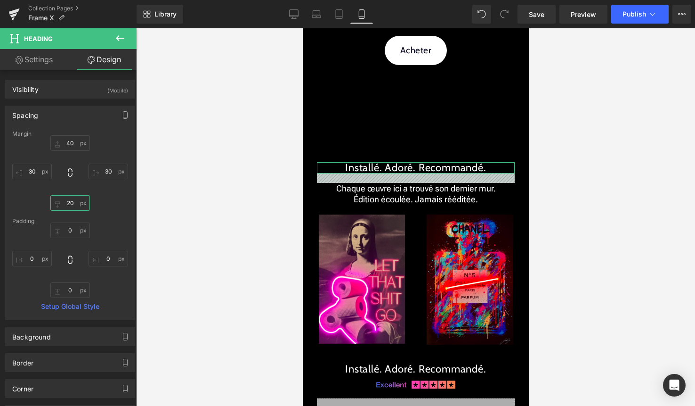
click at [67, 205] on input "20" at bounding box center [70, 203] width 40 height 16
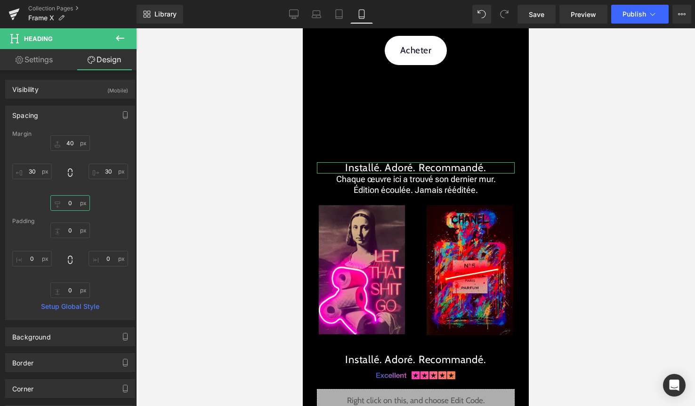
type input "10"
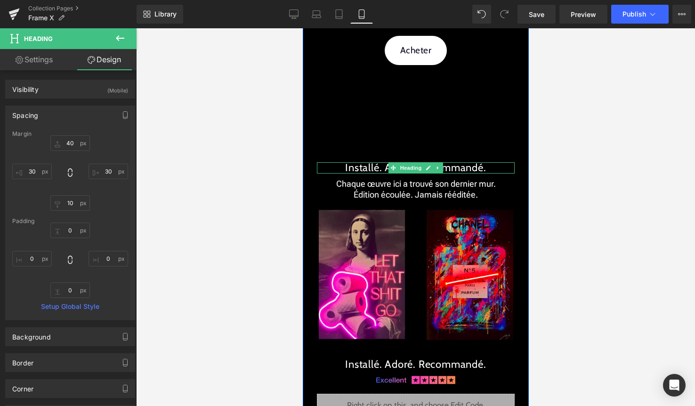
click at [412, 168] on span "Heading" at bounding box center [410, 167] width 25 height 11
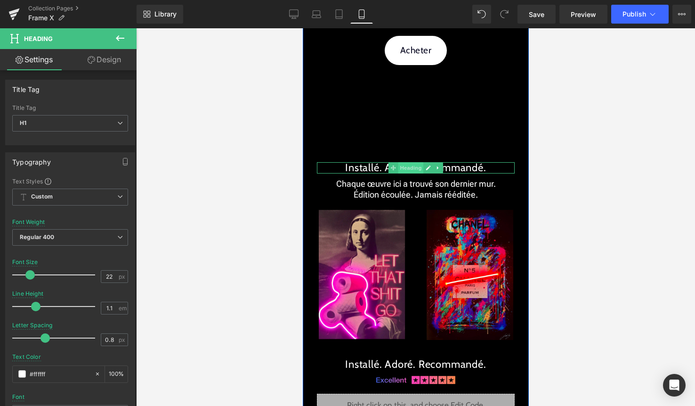
click at [417, 168] on span "Heading" at bounding box center [410, 167] width 25 height 11
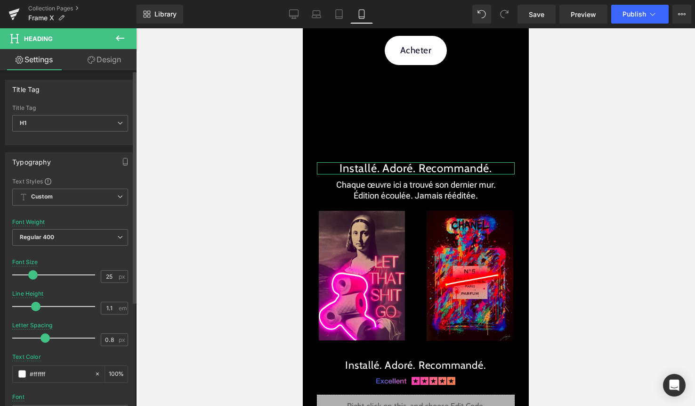
type input "26"
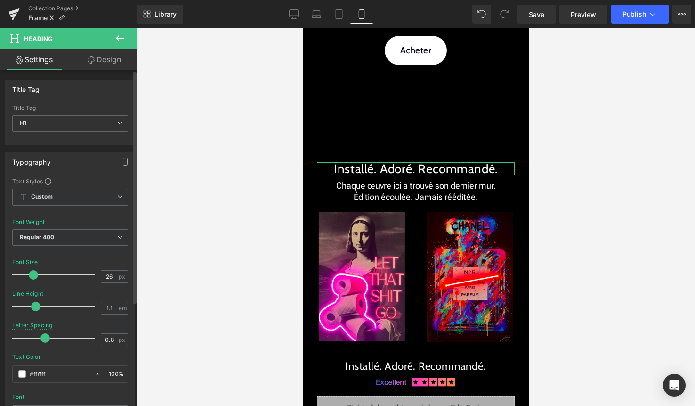
click at [36, 272] on span at bounding box center [33, 274] width 9 height 9
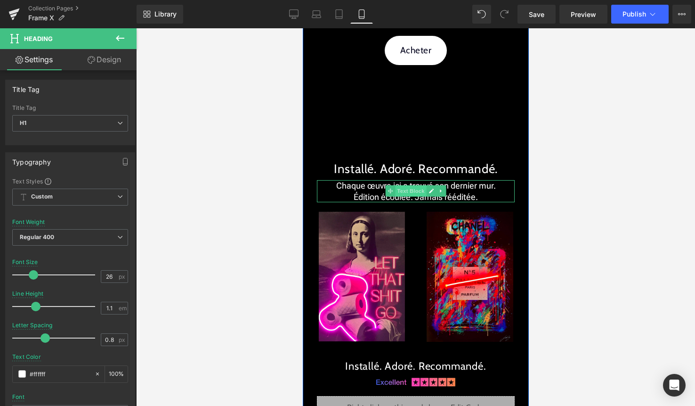
click at [404, 192] on span "Text Block" at bounding box center [410, 190] width 31 height 11
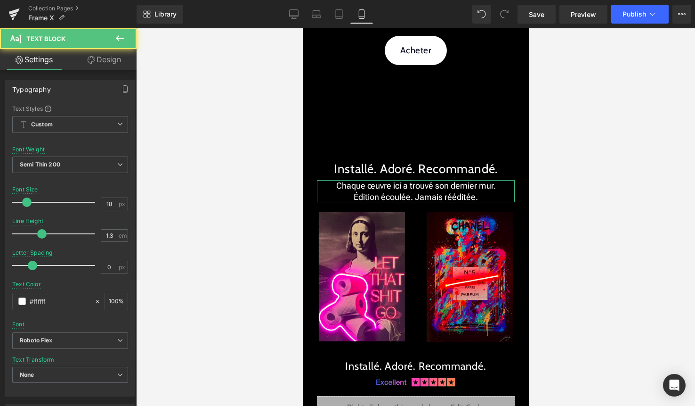
click at [110, 58] on link "Design" at bounding box center [104, 59] width 68 height 21
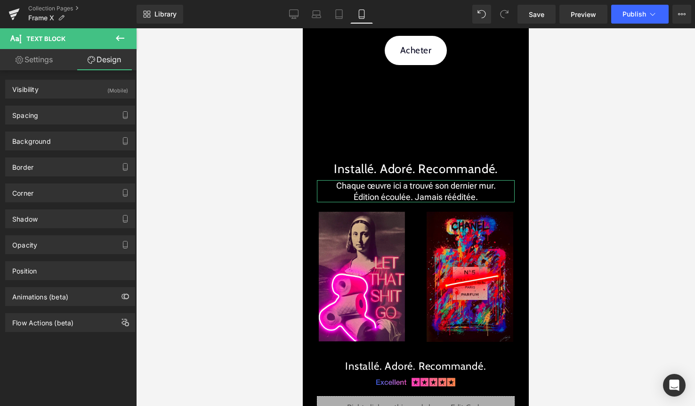
type input "0"
type input "30"
type input "0"
type input "30"
type input "0"
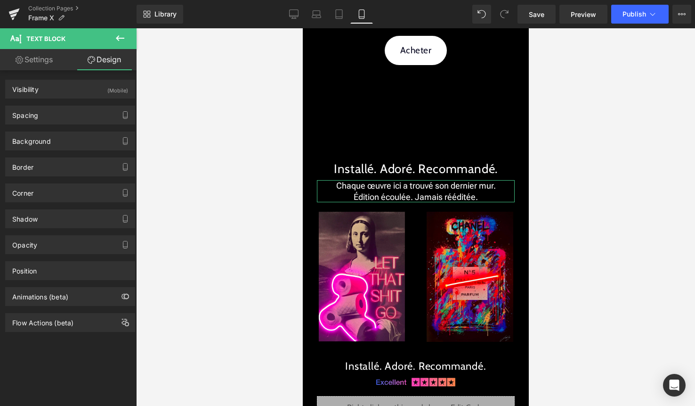
type input "0"
click at [59, 114] on div "Spacing" at bounding box center [70, 115] width 129 height 18
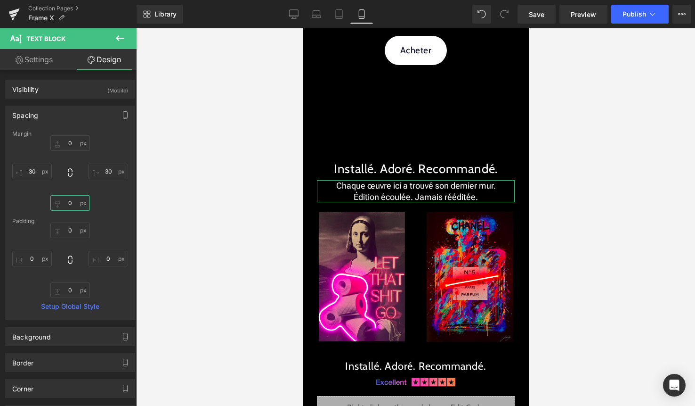
click at [71, 204] on input "0" at bounding box center [70, 203] width 40 height 16
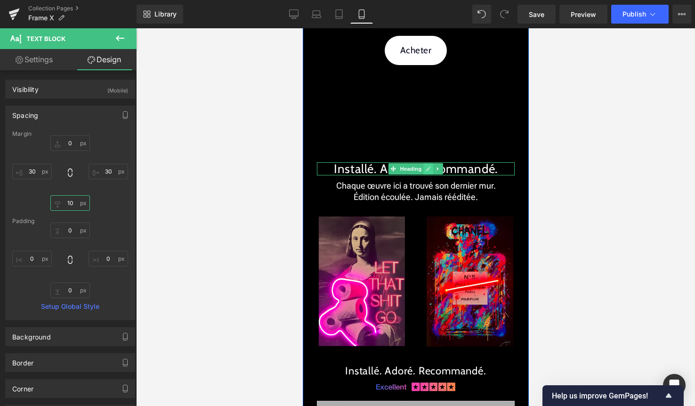
type input "10"
click at [430, 171] on icon at bounding box center [427, 169] width 5 height 6
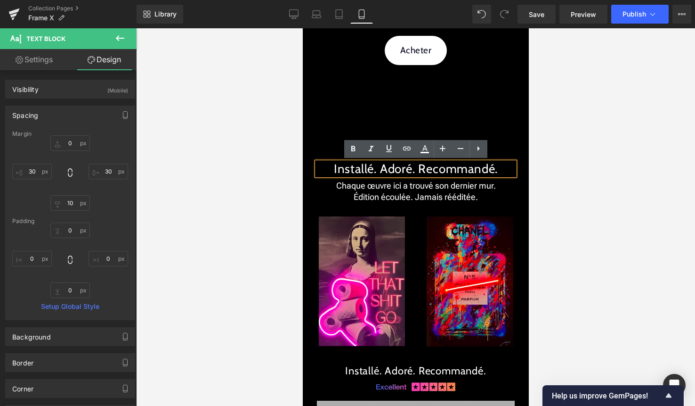
click at [430, 173] on h1 "Installé. Adoré. Recommandé." at bounding box center [416, 169] width 198 height 14
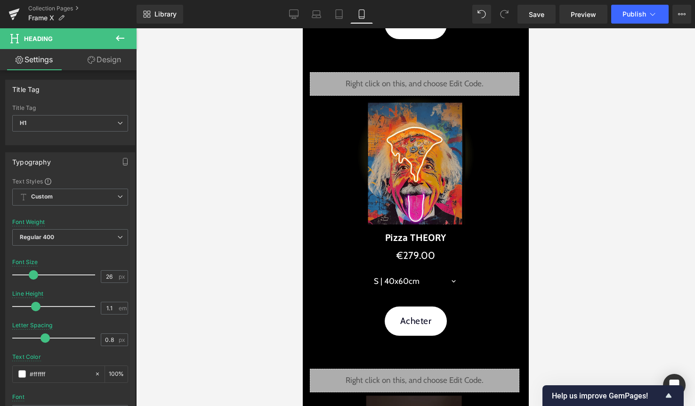
scroll to position [1495, 0]
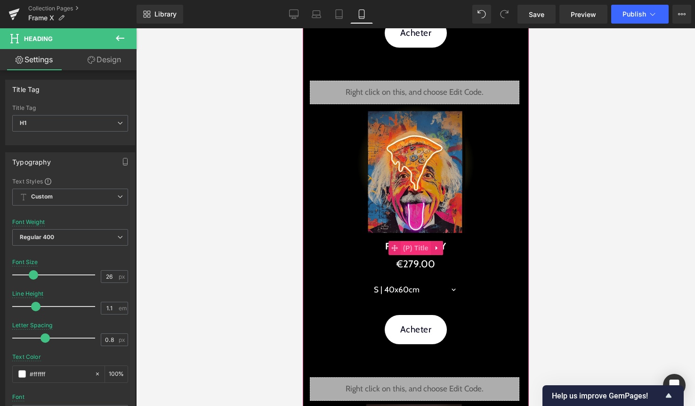
click at [425, 245] on span "(P) Title" at bounding box center [415, 248] width 30 height 14
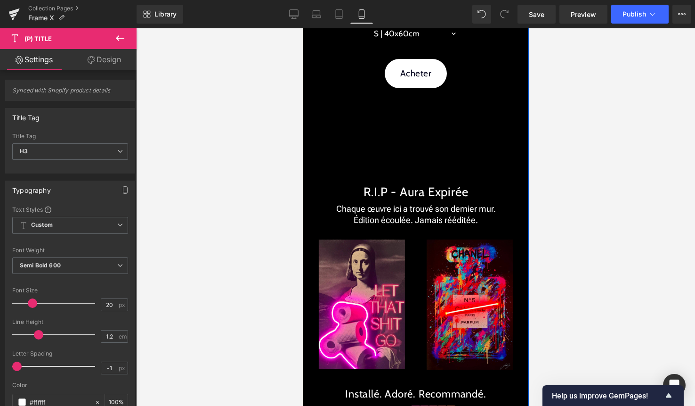
scroll to position [2034, 0]
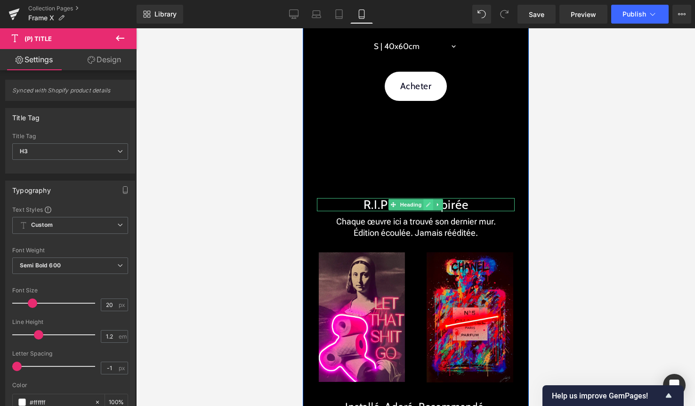
click at [426, 205] on icon at bounding box center [428, 204] width 5 height 5
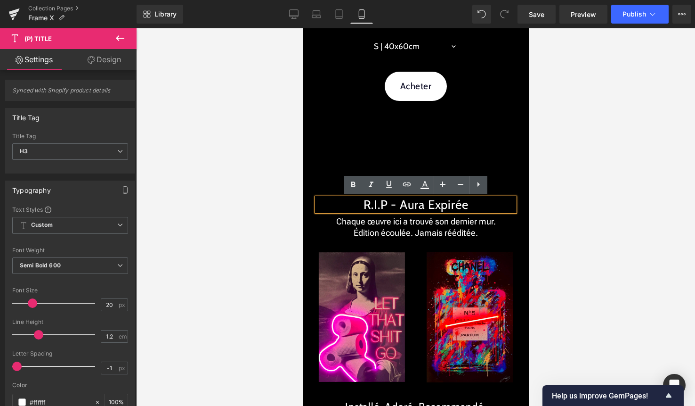
click at [424, 202] on h1 "R.I.P - Aura Expirée" at bounding box center [416, 205] width 198 height 14
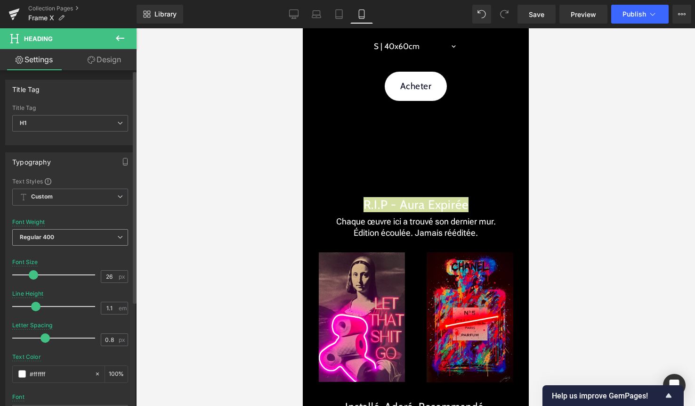
click at [63, 231] on span "Regular 400" at bounding box center [70, 237] width 116 height 16
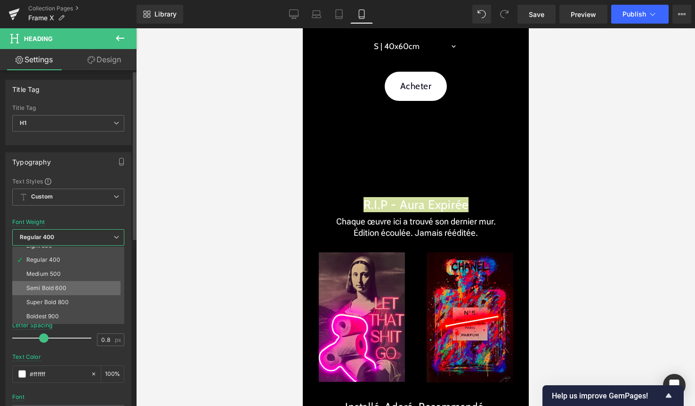
scroll to position [37, 0]
click at [61, 286] on div "Semi Bold 600" at bounding box center [46, 287] width 40 height 7
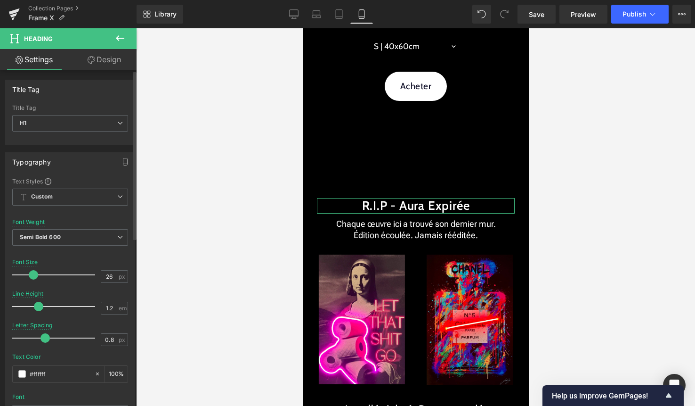
type input "1.1"
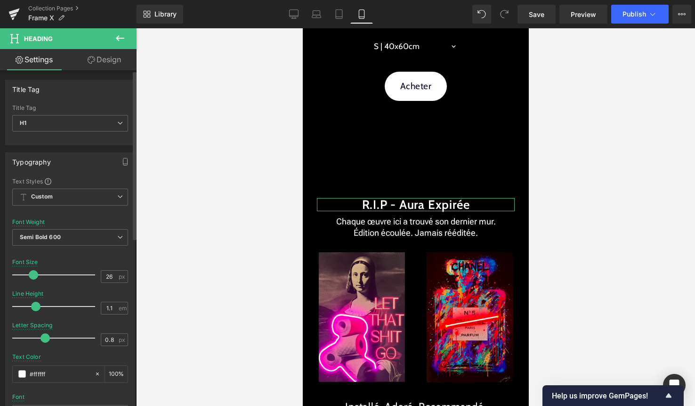
click at [36, 308] on span at bounding box center [35, 305] width 9 height 9
click at [103, 130] on span "H1" at bounding box center [70, 123] width 116 height 16
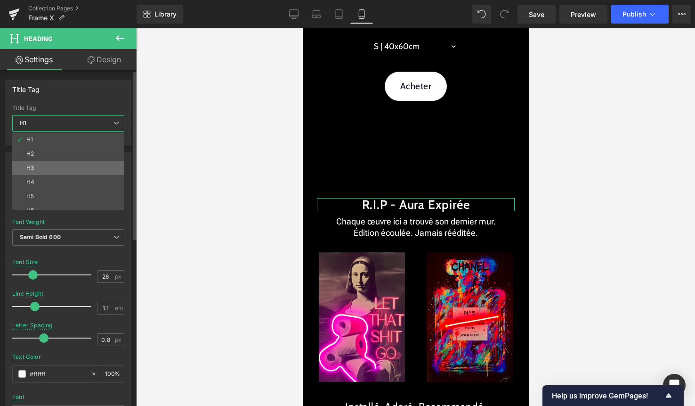
click at [67, 161] on li "H3" at bounding box center [70, 168] width 116 height 14
type input "23"
type input "1.2"
type input "0.2"
type input "100"
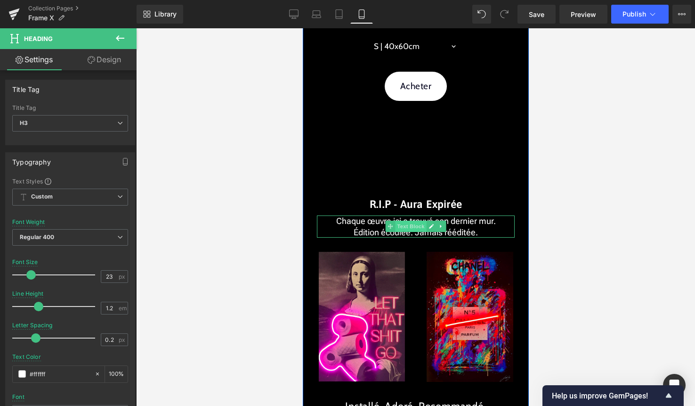
click at [416, 227] on span "Text Block" at bounding box center [410, 225] width 31 height 11
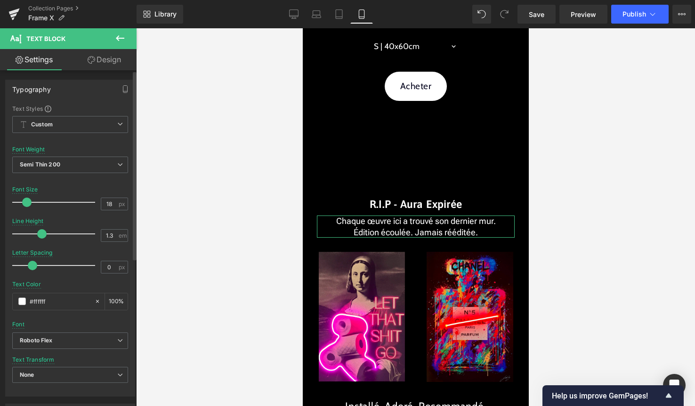
type input "17"
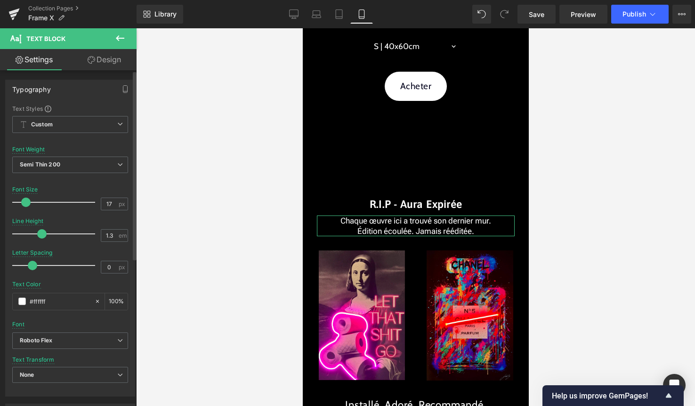
click at [27, 200] on span at bounding box center [25, 201] width 9 height 9
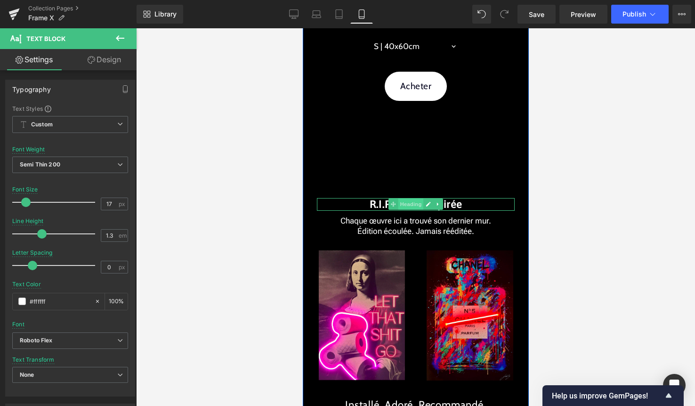
click at [417, 206] on span "Heading" at bounding box center [410, 203] width 25 height 11
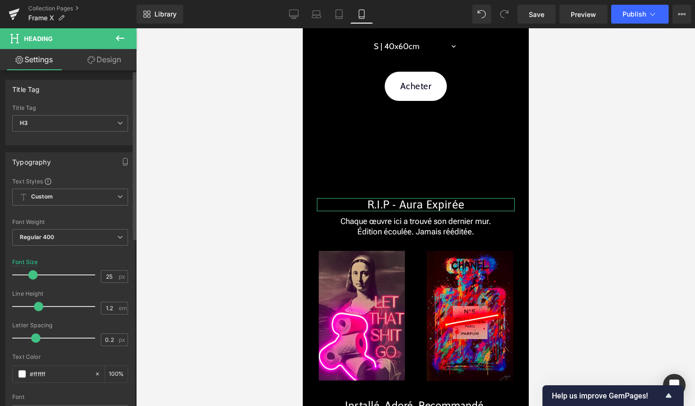
type input "26"
click at [34, 273] on span at bounding box center [32, 274] width 9 height 9
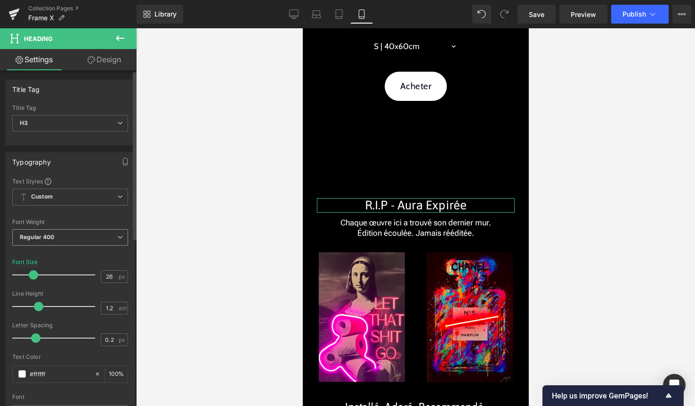
click at [64, 238] on span "Regular 400" at bounding box center [70, 237] width 116 height 16
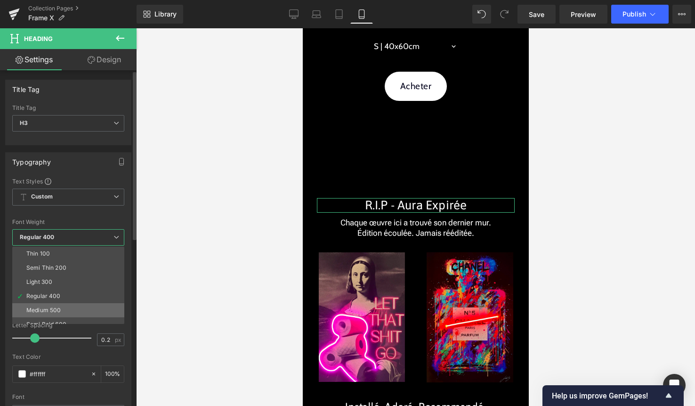
scroll to position [70, 0]
click at [51, 295] on li "Bold 700" at bounding box center [70, 296] width 116 height 14
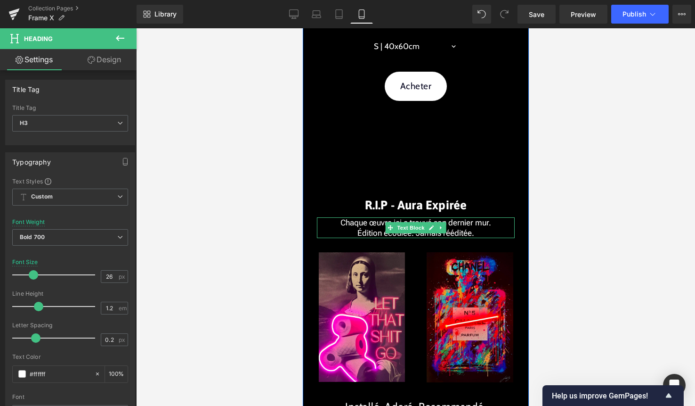
click at [421, 234] on p "Édition écoulée. Jamais rééditée." at bounding box center [416, 232] width 198 height 10
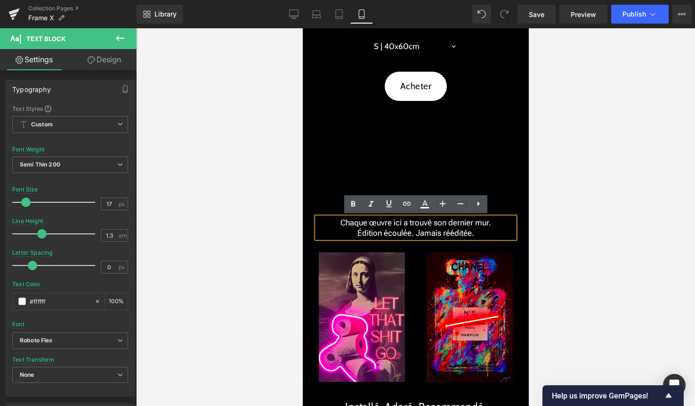
click at [629, 214] on div at bounding box center [415, 216] width 559 height 377
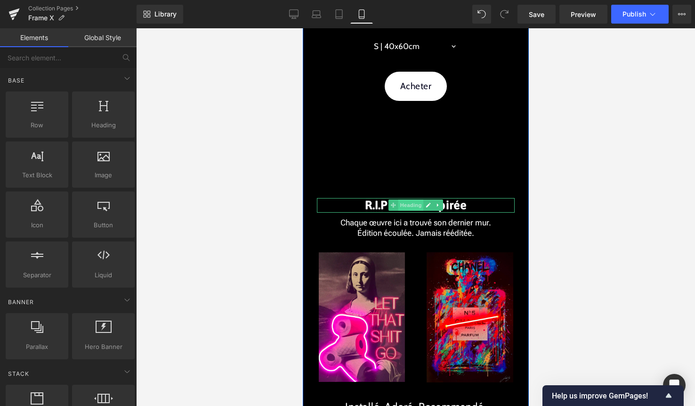
click at [422, 205] on span "Heading" at bounding box center [410, 204] width 25 height 11
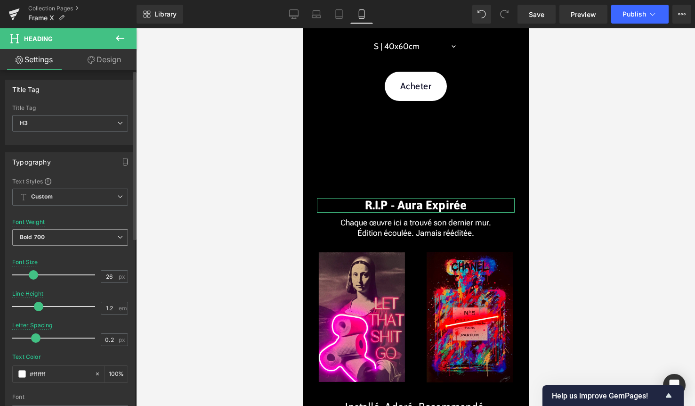
click at [71, 237] on span "Bold 700" at bounding box center [70, 237] width 116 height 16
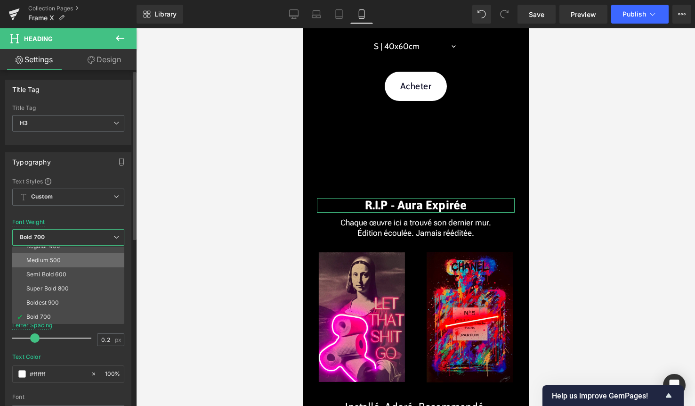
scroll to position [48, 0]
click at [57, 277] on div "Semi Bold 600" at bounding box center [46, 276] width 40 height 7
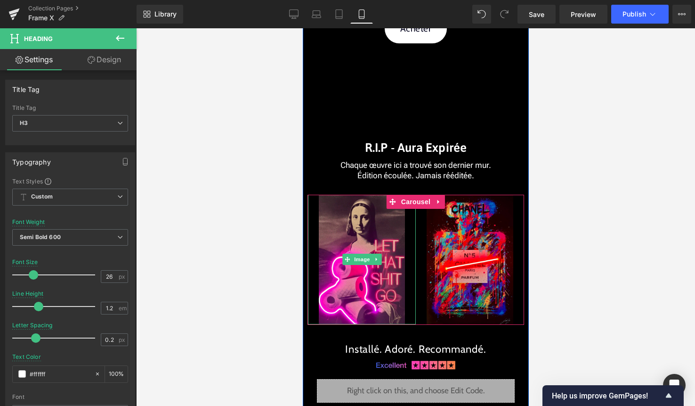
scroll to position [2093, 0]
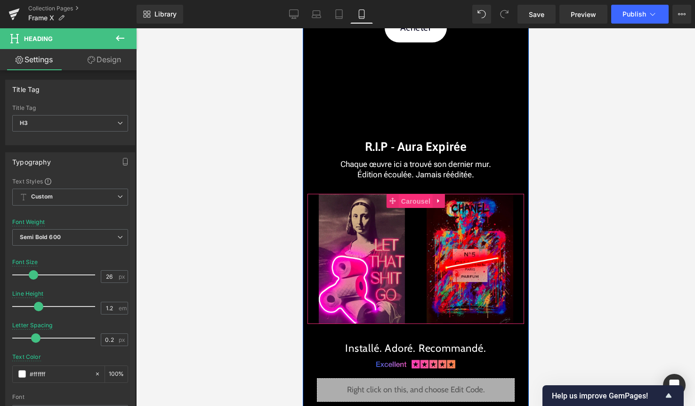
click at [415, 200] on span "Carousel" at bounding box center [415, 201] width 34 height 14
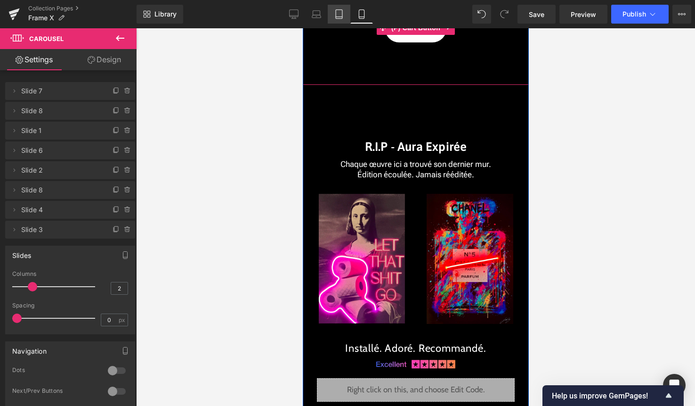
click at [340, 20] on link "Tablet" at bounding box center [339, 14] width 23 height 19
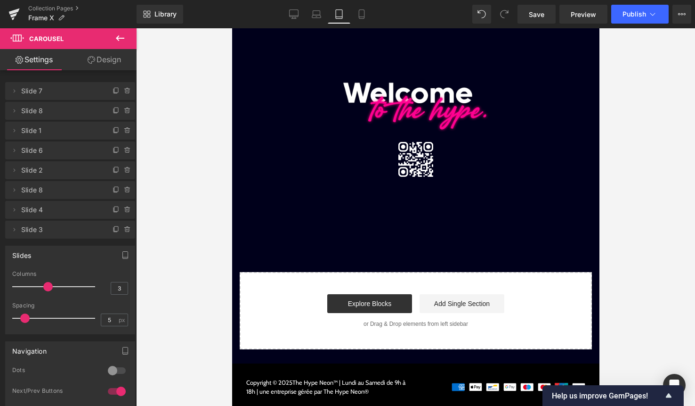
scroll to position [0, 0]
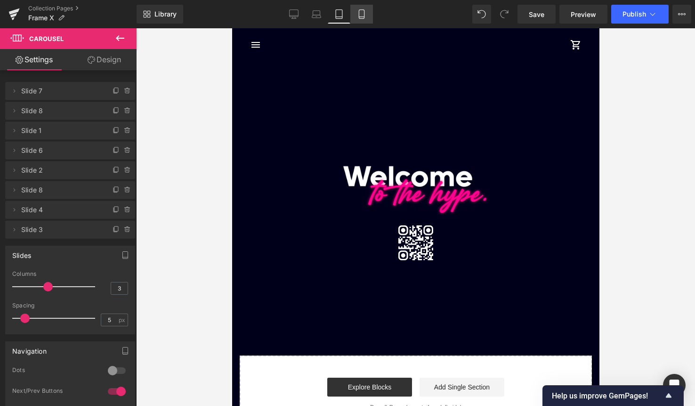
click at [355, 18] on link "Mobile" at bounding box center [361, 14] width 23 height 19
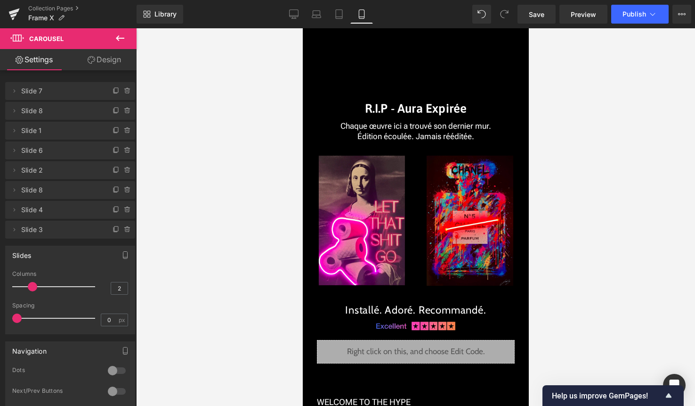
scroll to position [2130, 0]
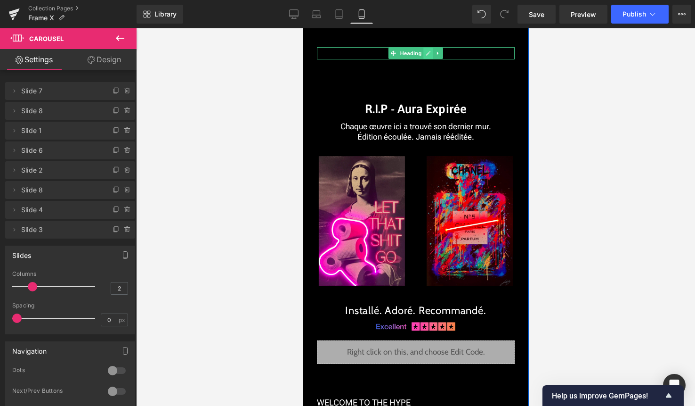
click at [425, 50] on icon at bounding box center [427, 53] width 5 height 6
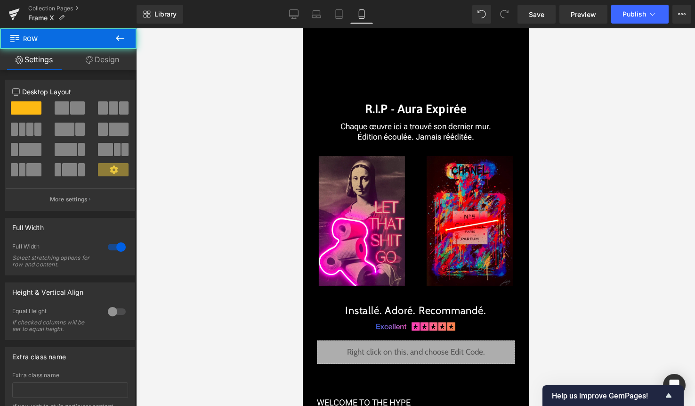
click at [412, 58] on div "Heading" at bounding box center [416, 53] width 198 height 12
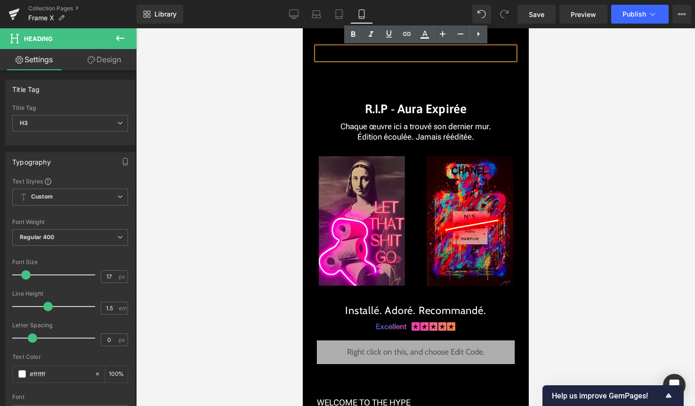
drag, startPoint x: 428, startPoint y: 53, endPoint x: 284, endPoint y: 52, distance: 144.1
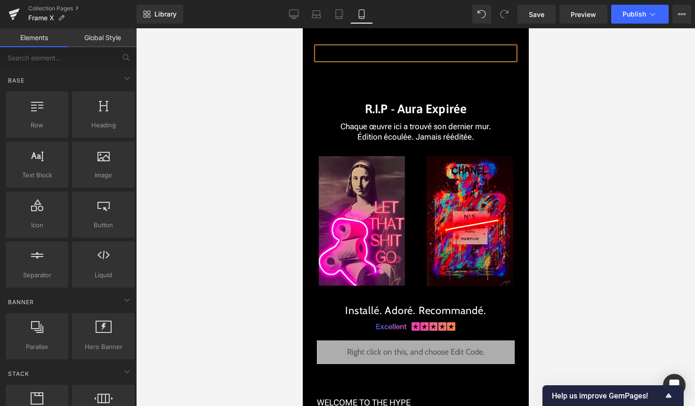
click at [684, 111] on div at bounding box center [415, 216] width 559 height 377
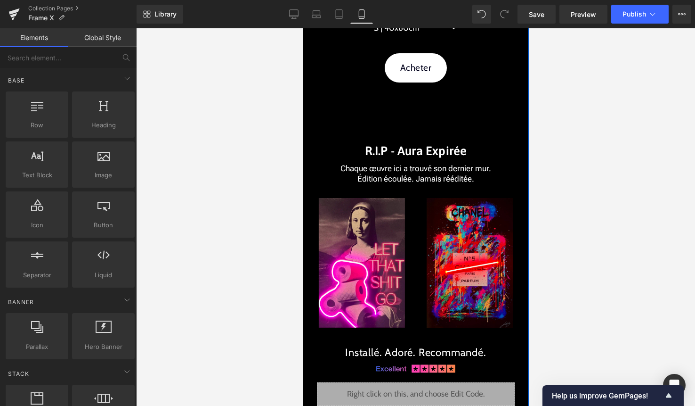
scroll to position [2052, 0]
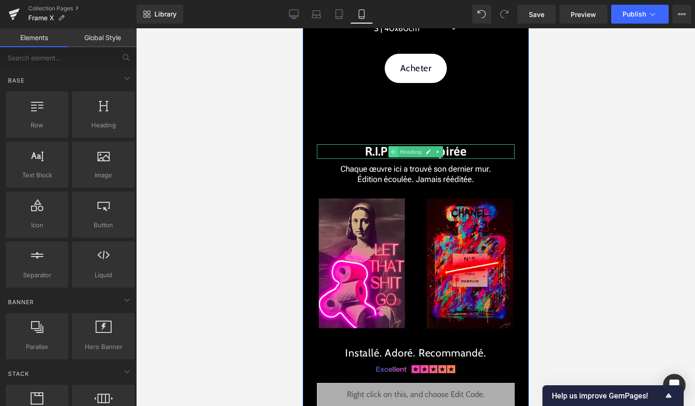
click at [397, 152] on span at bounding box center [393, 151] width 10 height 11
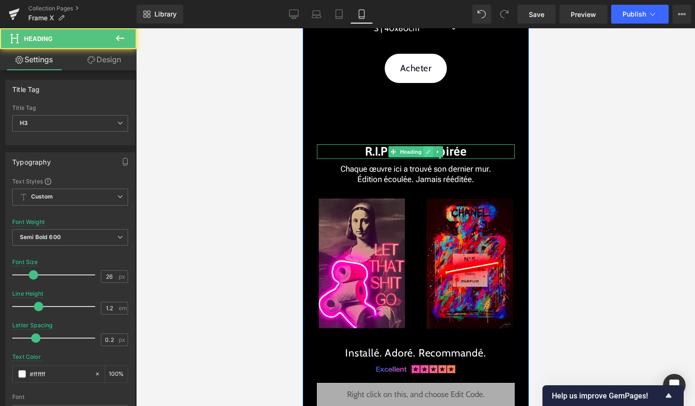
click at [425, 151] on link at bounding box center [428, 151] width 10 height 11
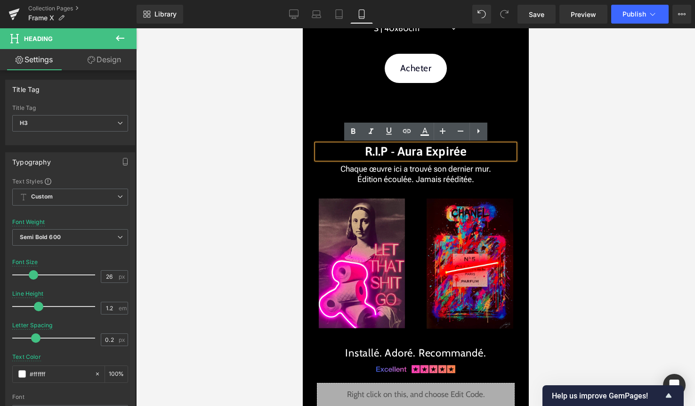
click at [398, 152] on h3 "R.I.P - Aura Expirée" at bounding box center [416, 151] width 198 height 15
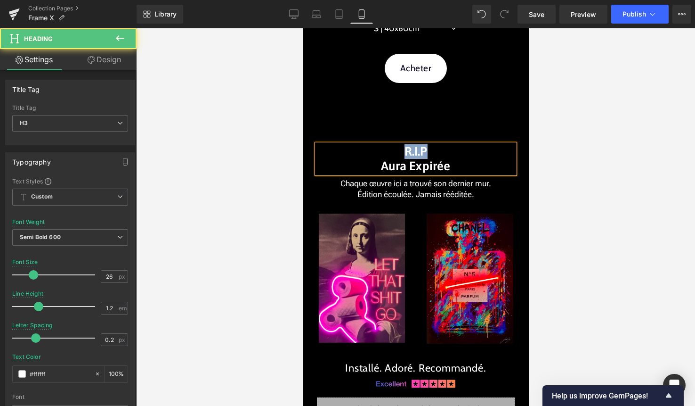
drag, startPoint x: 435, startPoint y: 153, endPoint x: 361, endPoint y: 153, distance: 73.9
click at [361, 153] on h3 "R.I.P Aura Expirée" at bounding box center [416, 158] width 198 height 29
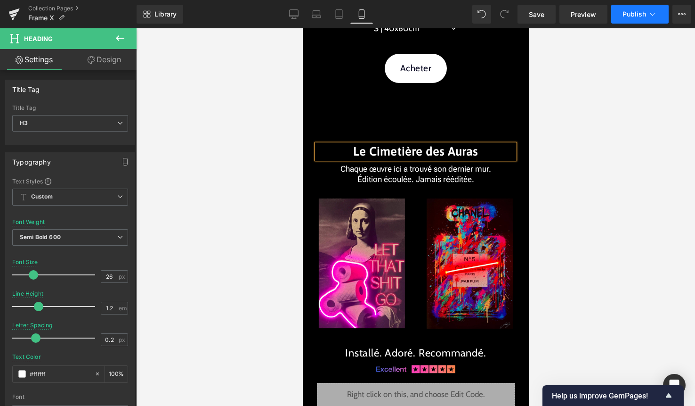
click at [640, 15] on span "Publish" at bounding box center [635, 14] width 24 height 8
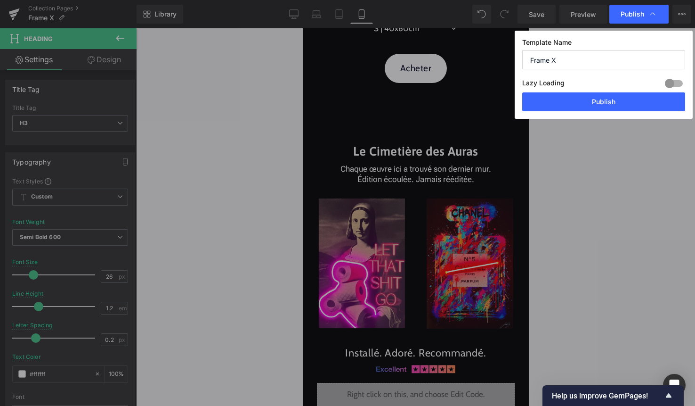
click at [607, 114] on div "Template Name Frame X Lazy Loading Build Upgrade plan to unlock Lazy loading he…" at bounding box center [604, 75] width 178 height 88
click at [608, 106] on button "Publish" at bounding box center [603, 101] width 163 height 19
